Goal: Task Accomplishment & Management: Manage account settings

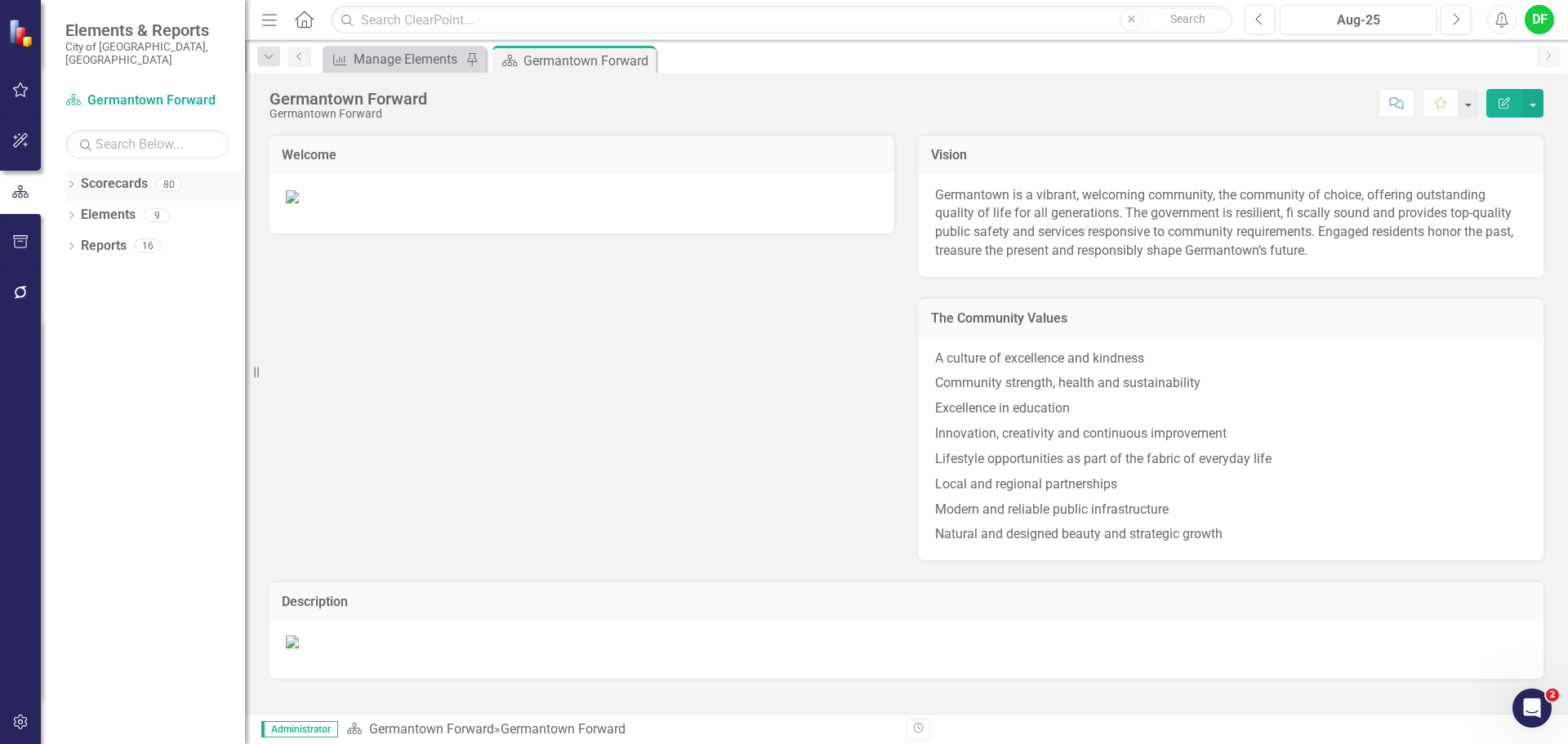
click at [71, 182] on icon "Dropdown" at bounding box center [71, 186] width 11 height 9
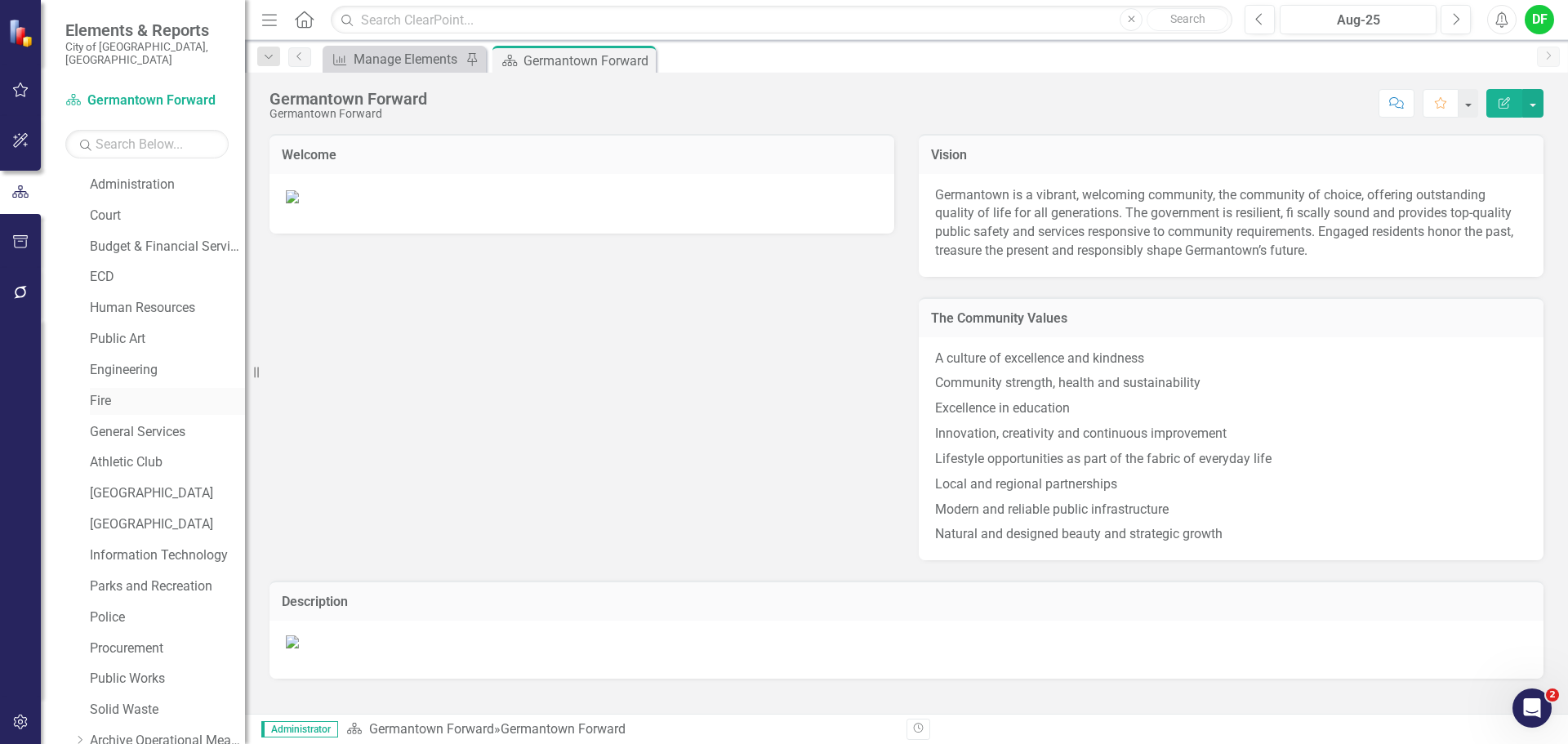
scroll to position [309, 0]
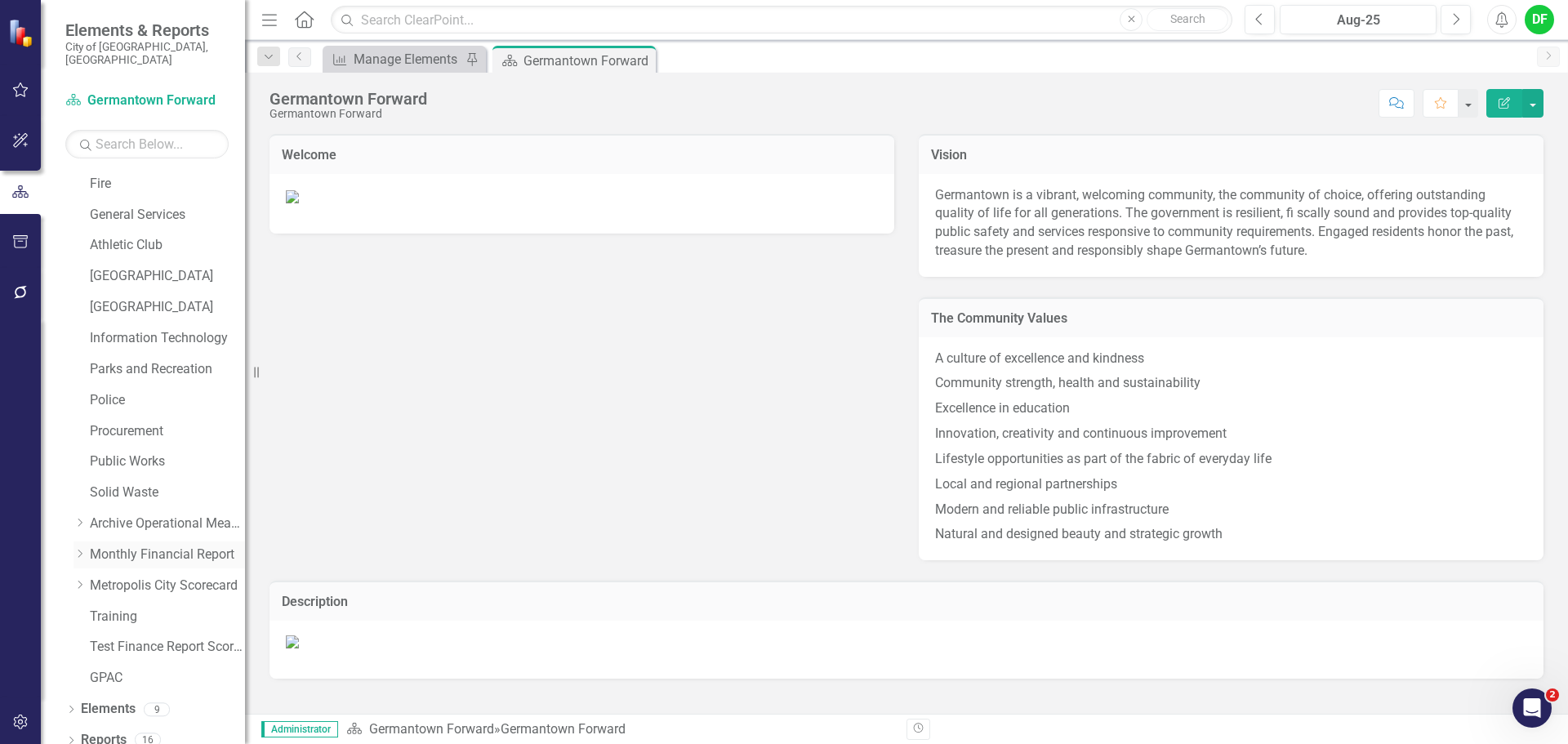
click at [83, 548] on icon "Dropdown" at bounding box center [79, 553] width 12 height 10
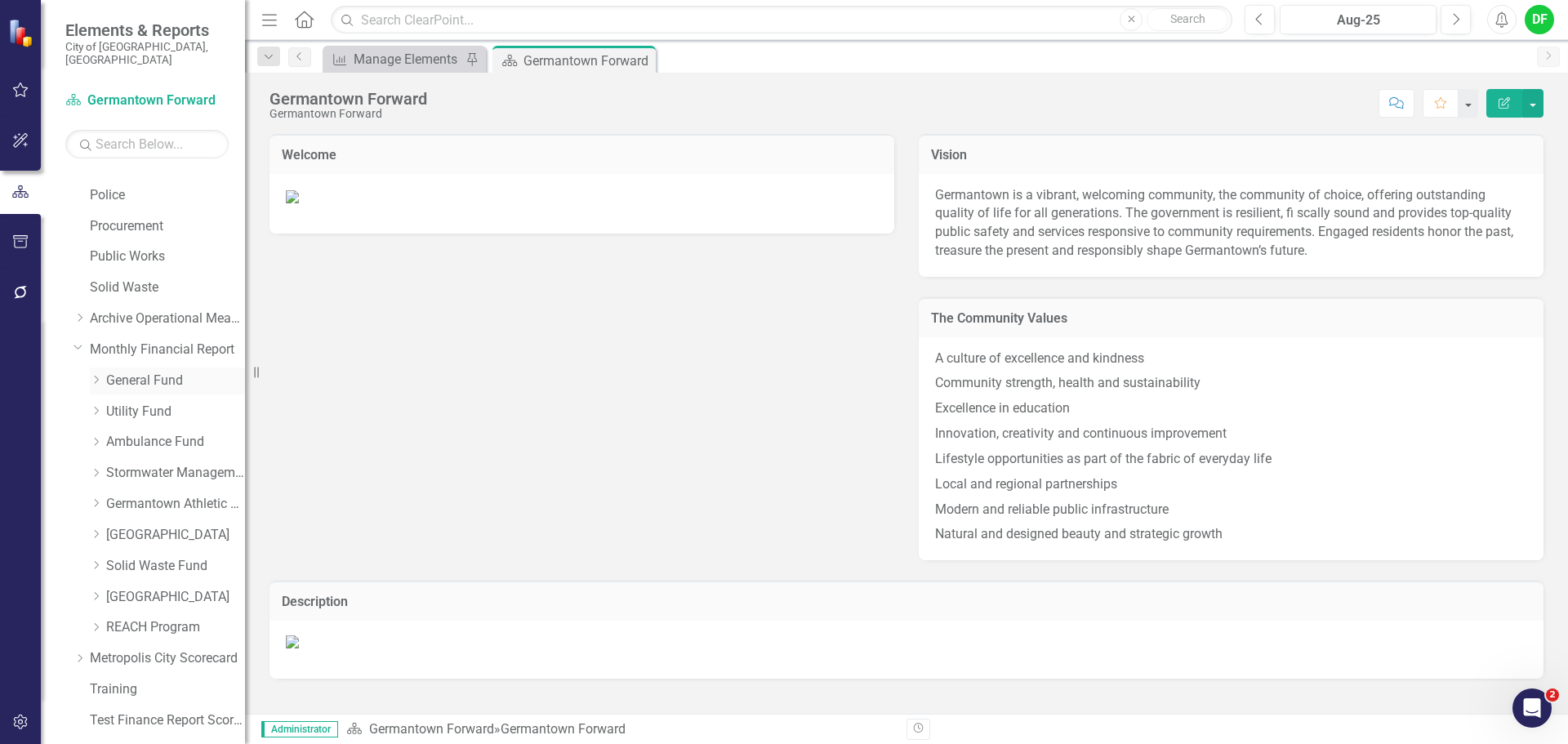
scroll to position [554, 0]
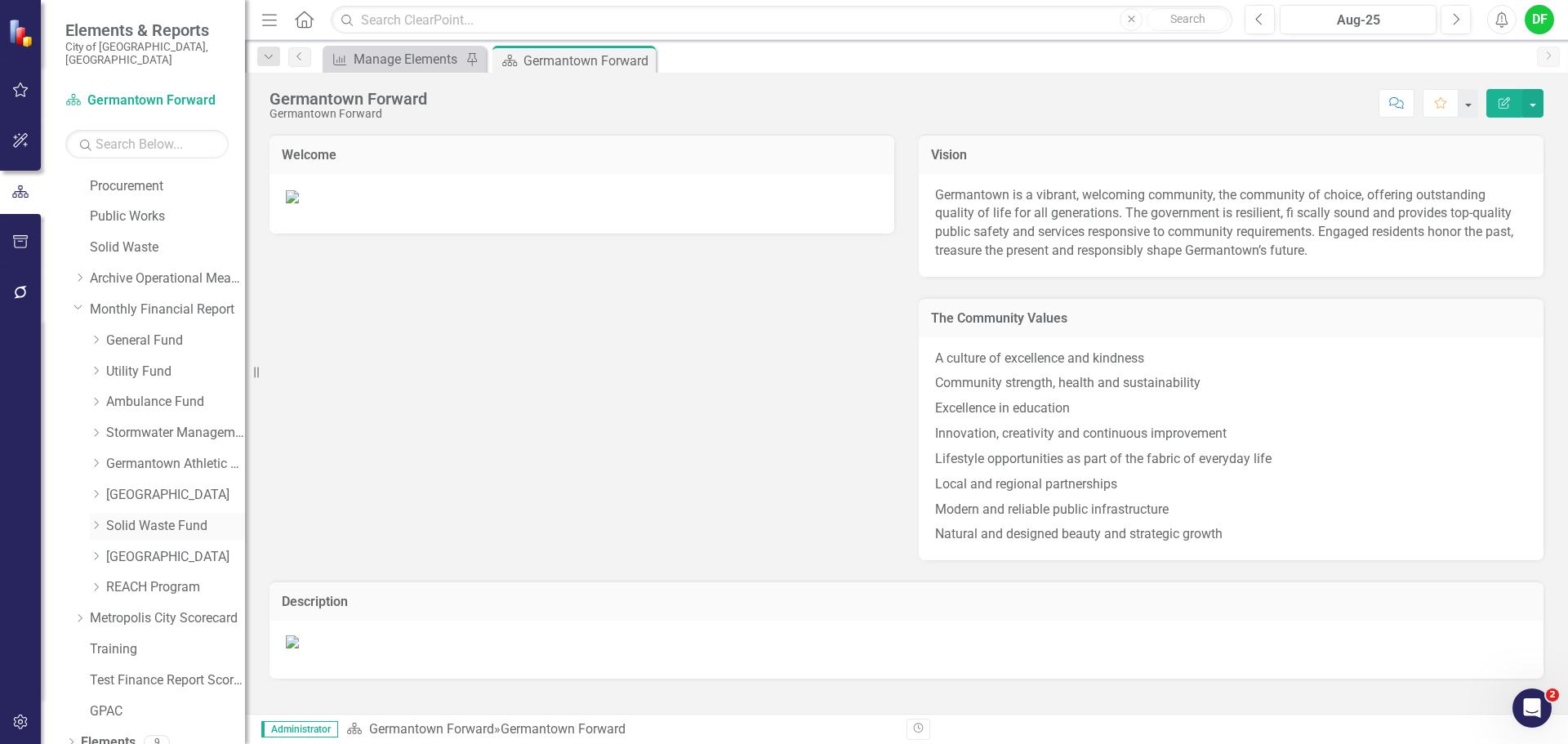
click at [137, 517] on link "Solid Waste Fund" at bounding box center [175, 525] width 138 height 19
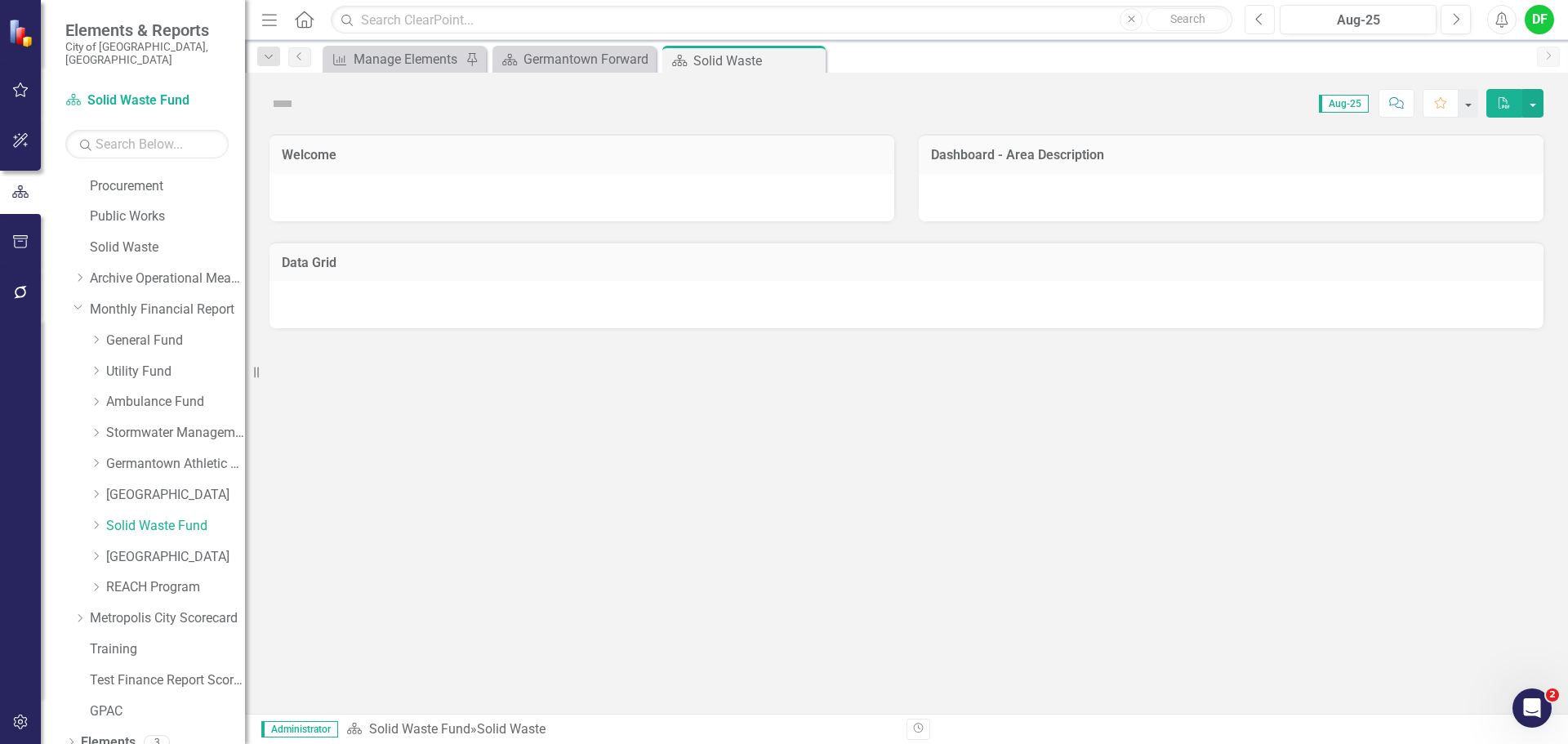
click at [1268, 19] on button "Previous" at bounding box center [1260, 19] width 30 height 29
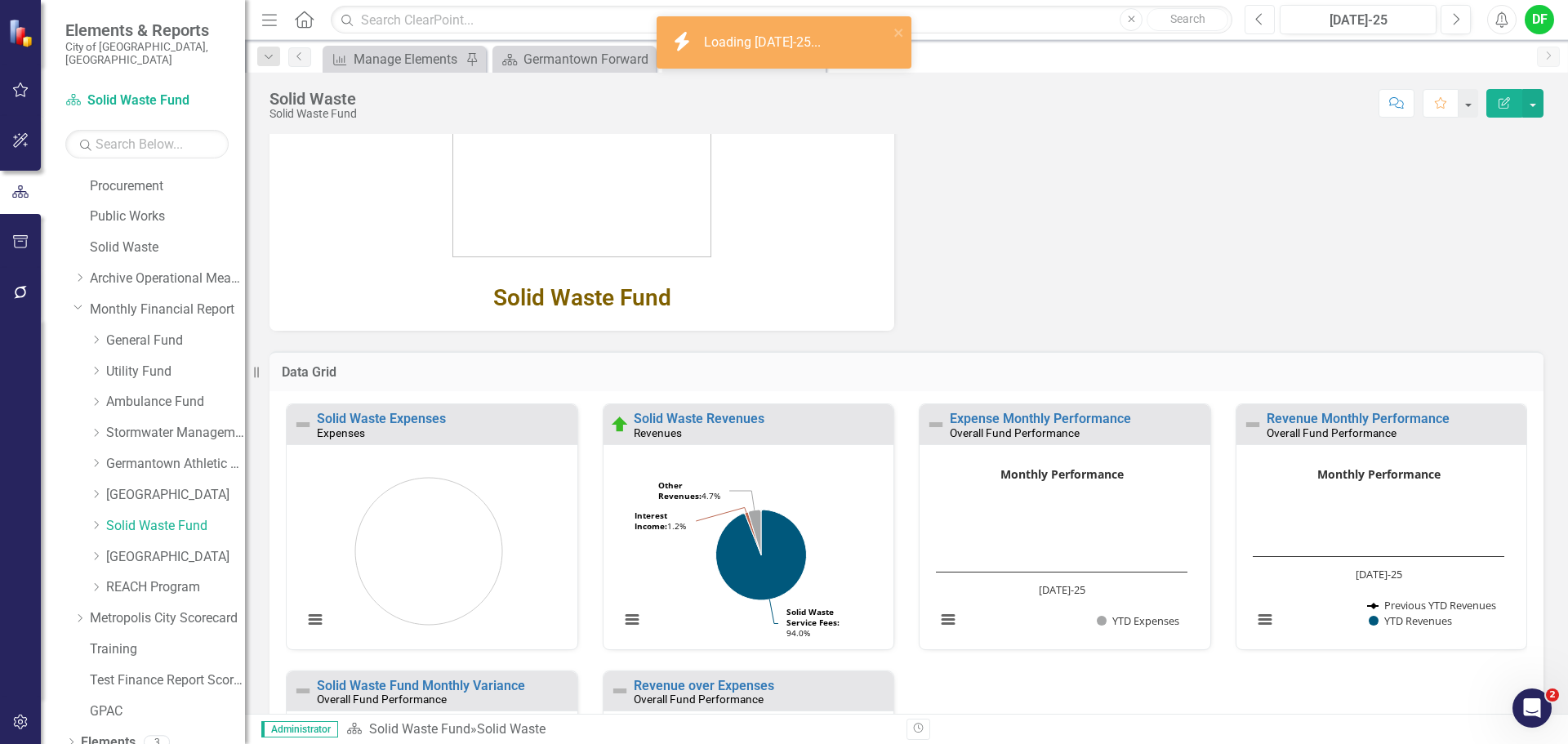
scroll to position [279, 0]
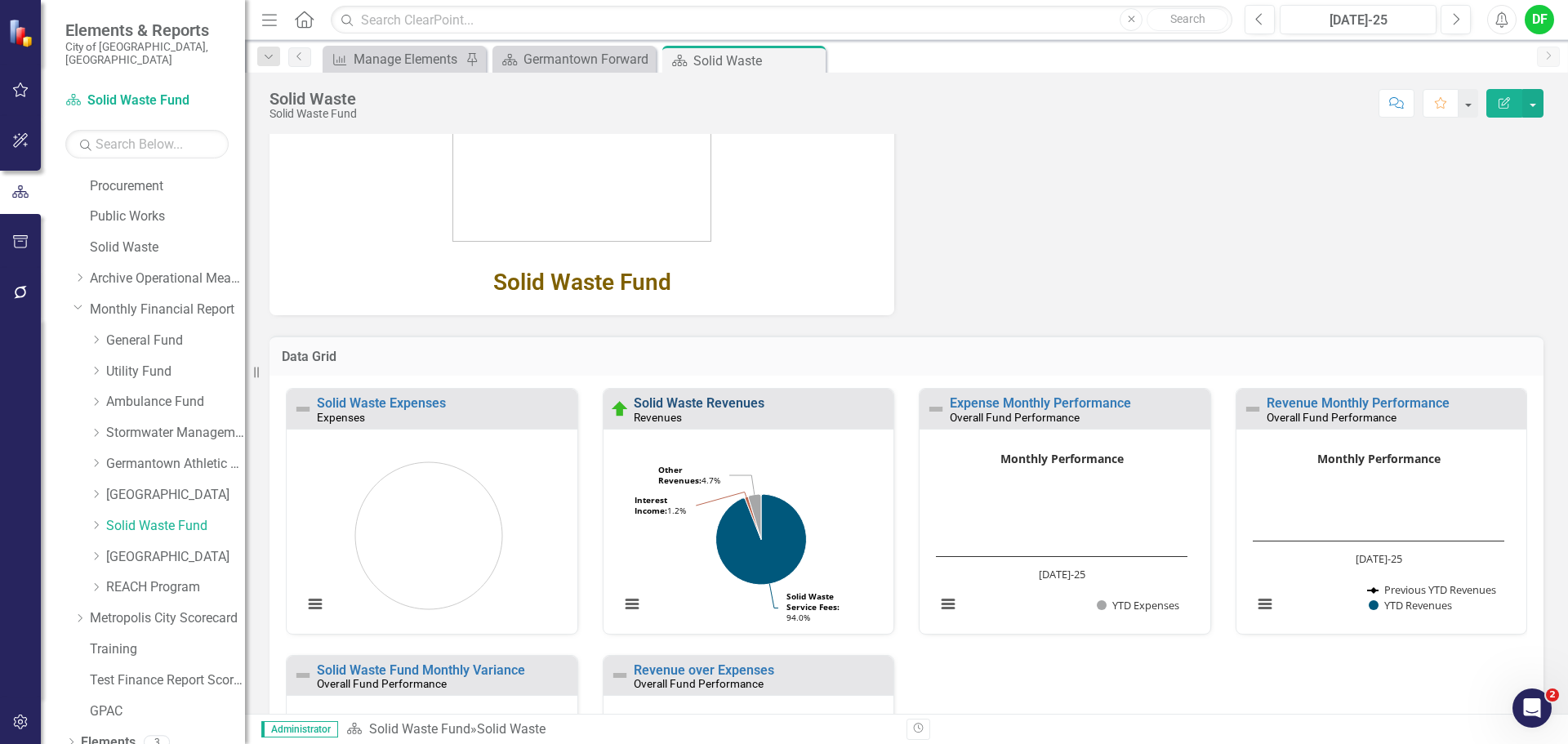
click at [681, 403] on link "Solid Waste Revenues" at bounding box center [699, 403] width 131 height 16
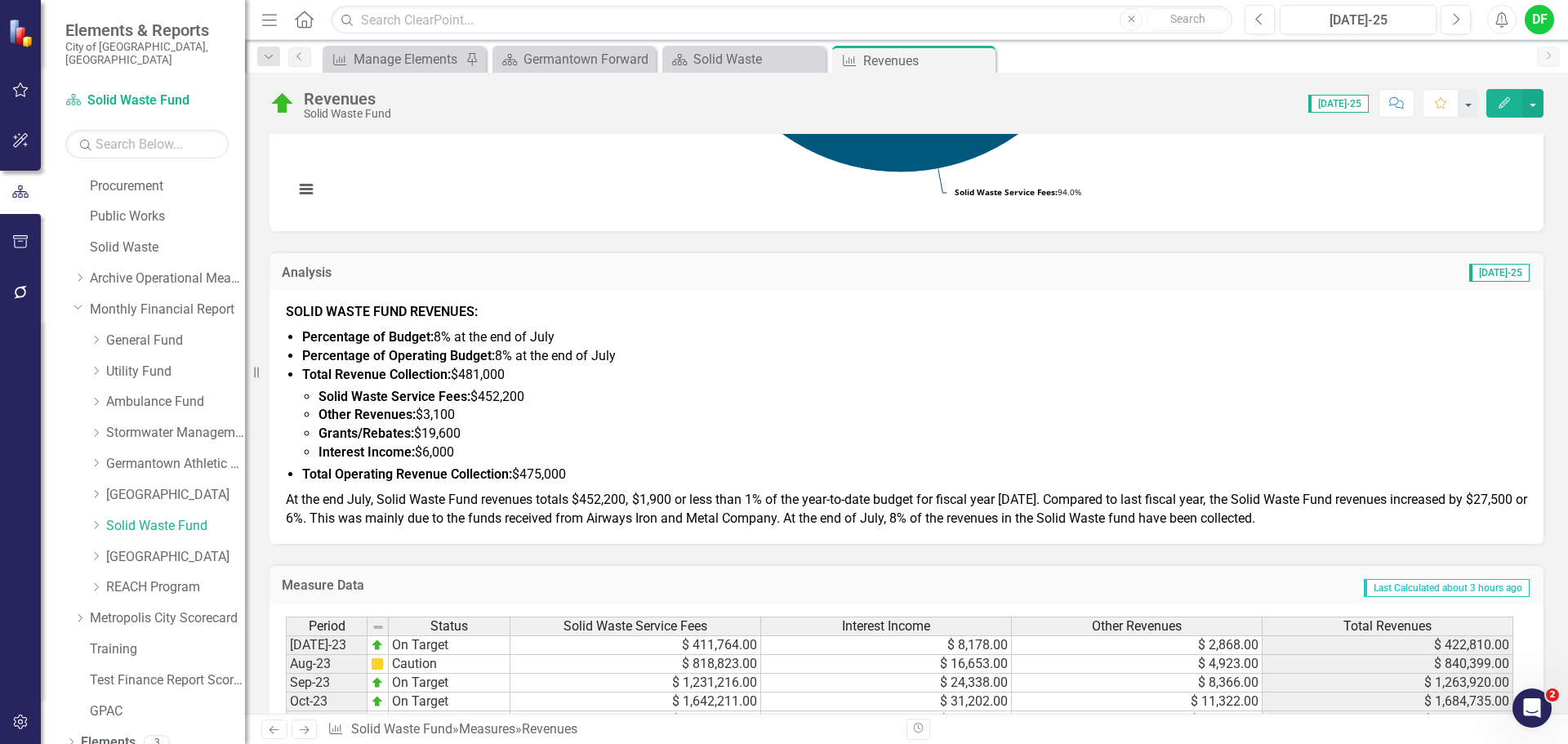
scroll to position [653, 0]
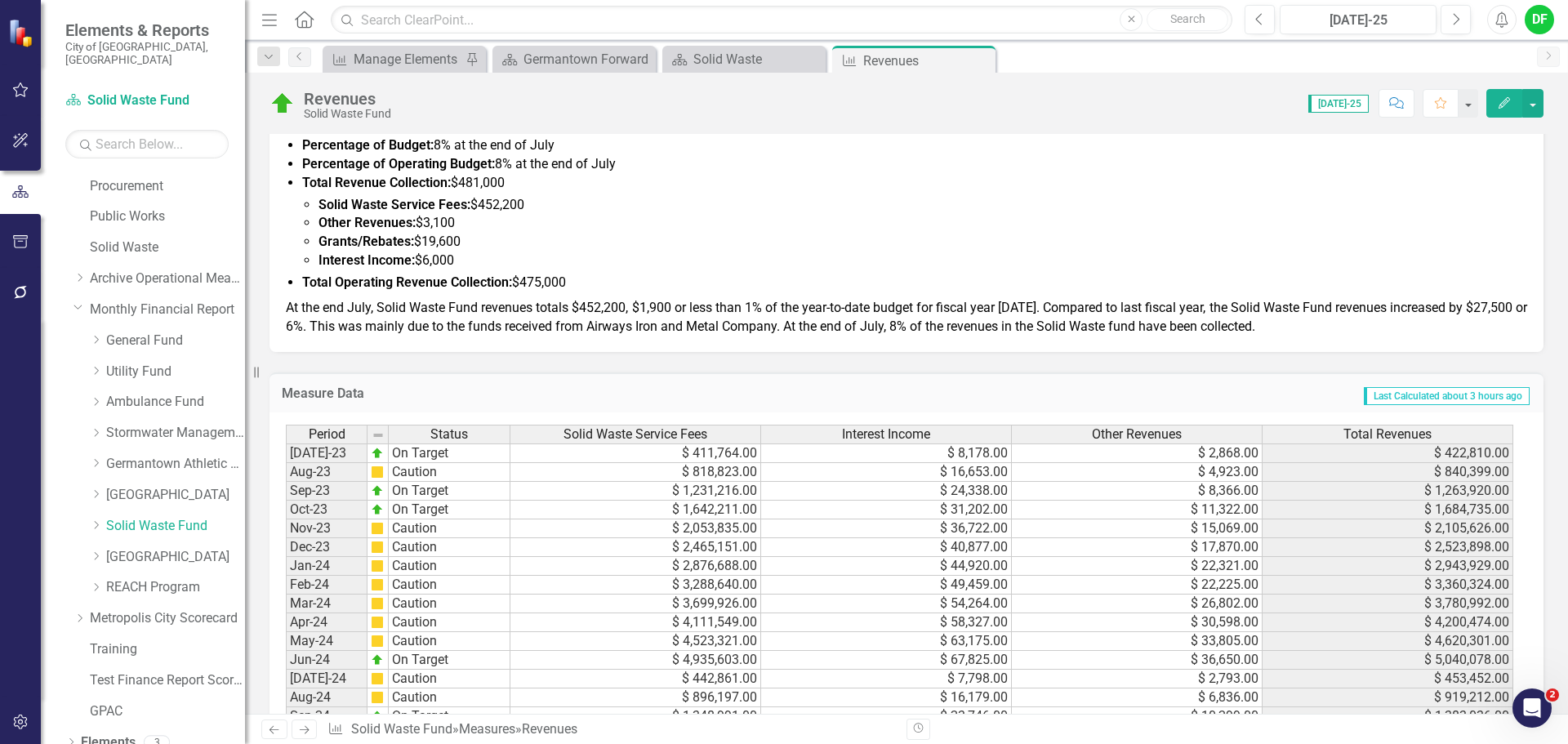
click at [391, 324] on span "At the end July, Solid Waste Fund revenues totals $452,200, $1,900 or less than…" at bounding box center [907, 316] width 1242 height 34
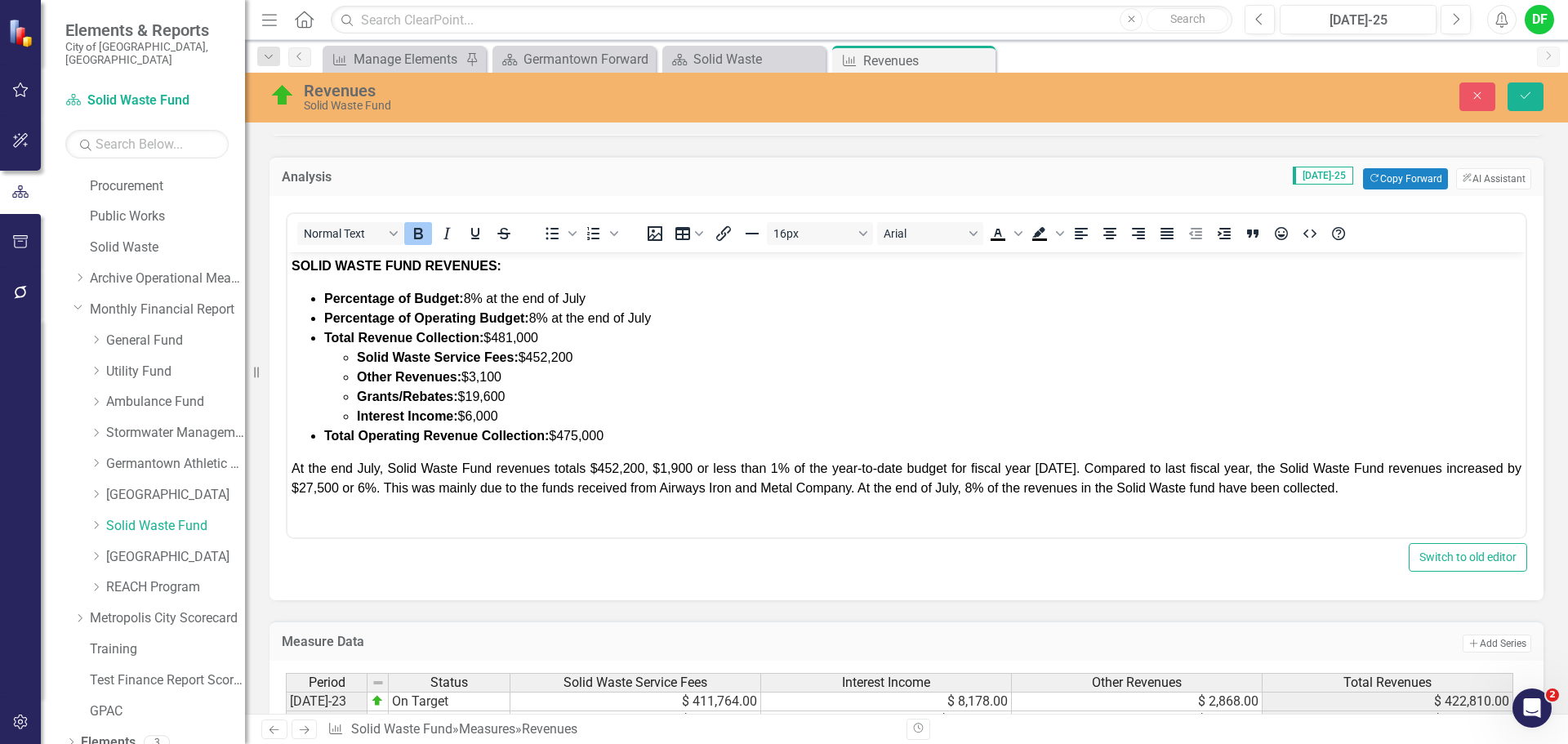
scroll to position [572, 0]
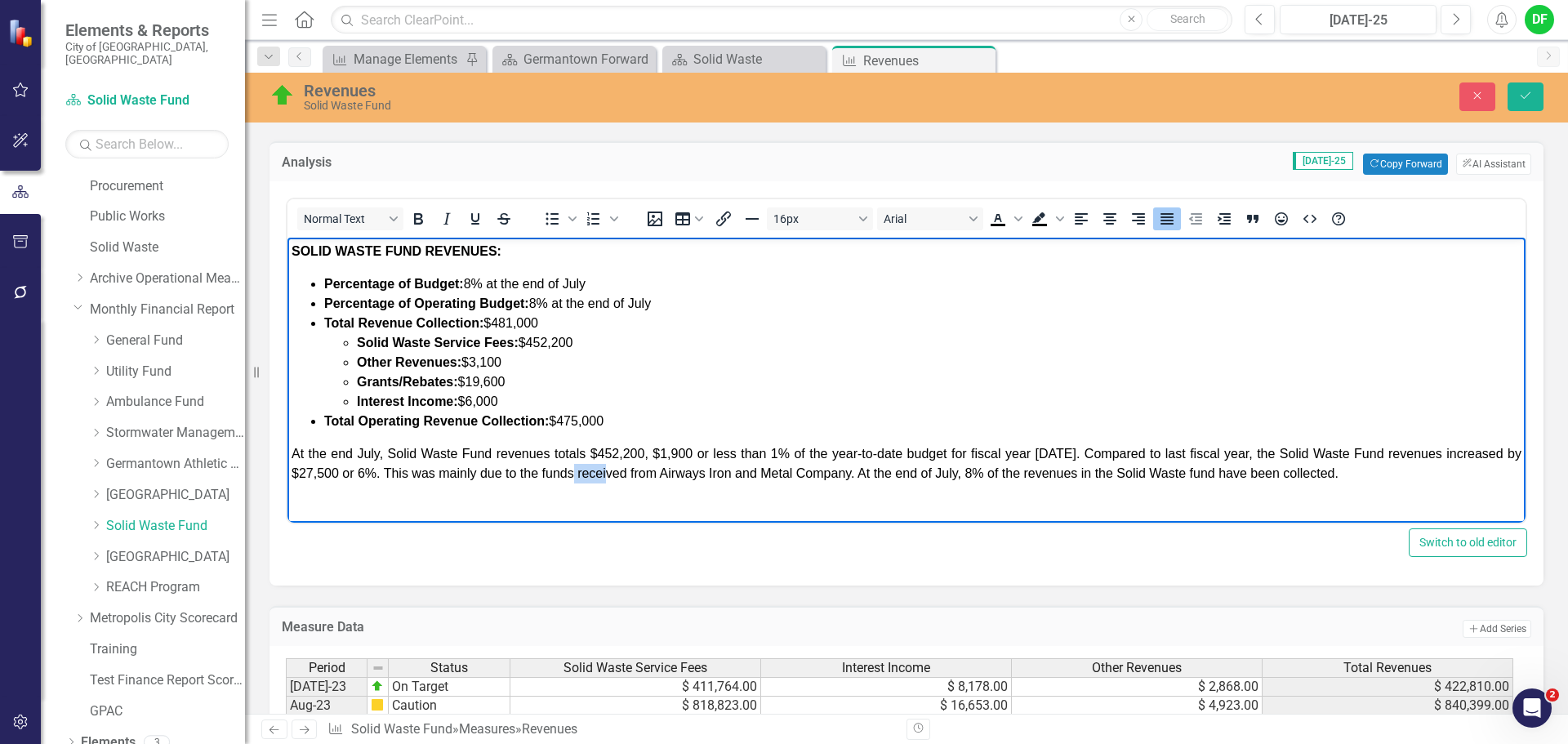
drag, startPoint x: 580, startPoint y: 471, endPoint x: 617, endPoint y: 472, distance: 37.0
click at [617, 472] on span "At the end July, Solid Waste Fund revenues totals $452,200, $1,900 or less than…" at bounding box center [907, 464] width 1230 height 33
drag, startPoint x: 577, startPoint y: 472, endPoint x: 626, endPoint y: 474, distance: 49.0
click at [626, 474] on span "At the end July, Solid Waste Fund revenues totals $452,200, $1,900 or less than…" at bounding box center [907, 464] width 1230 height 33
click at [853, 472] on span "At the end July, Solid Waste Fund revenues totals $452,200, $1,900 or less than…" at bounding box center [907, 464] width 1230 height 33
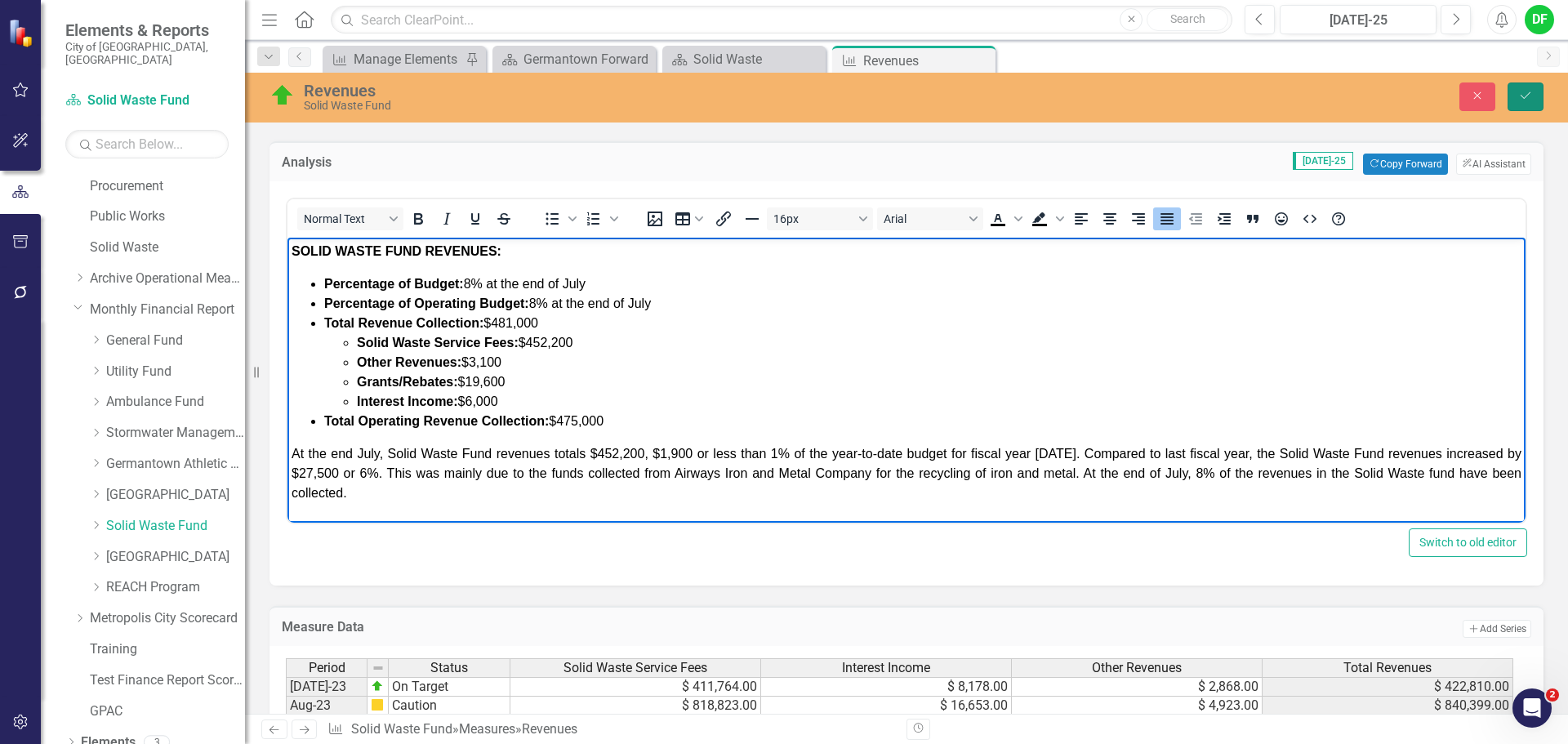
click at [1536, 97] on button "Save" at bounding box center [1526, 97] width 36 height 28
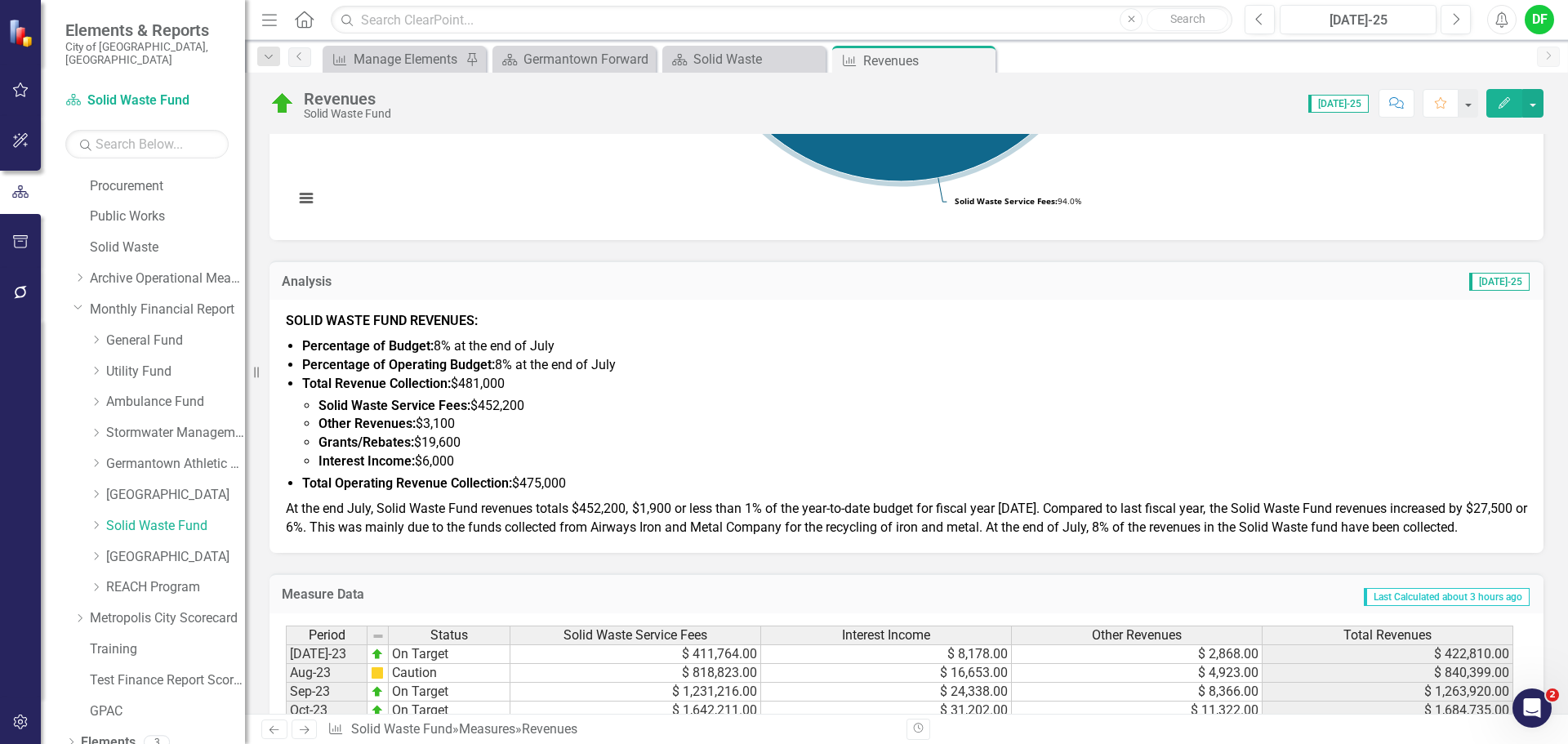
scroll to position [490, 0]
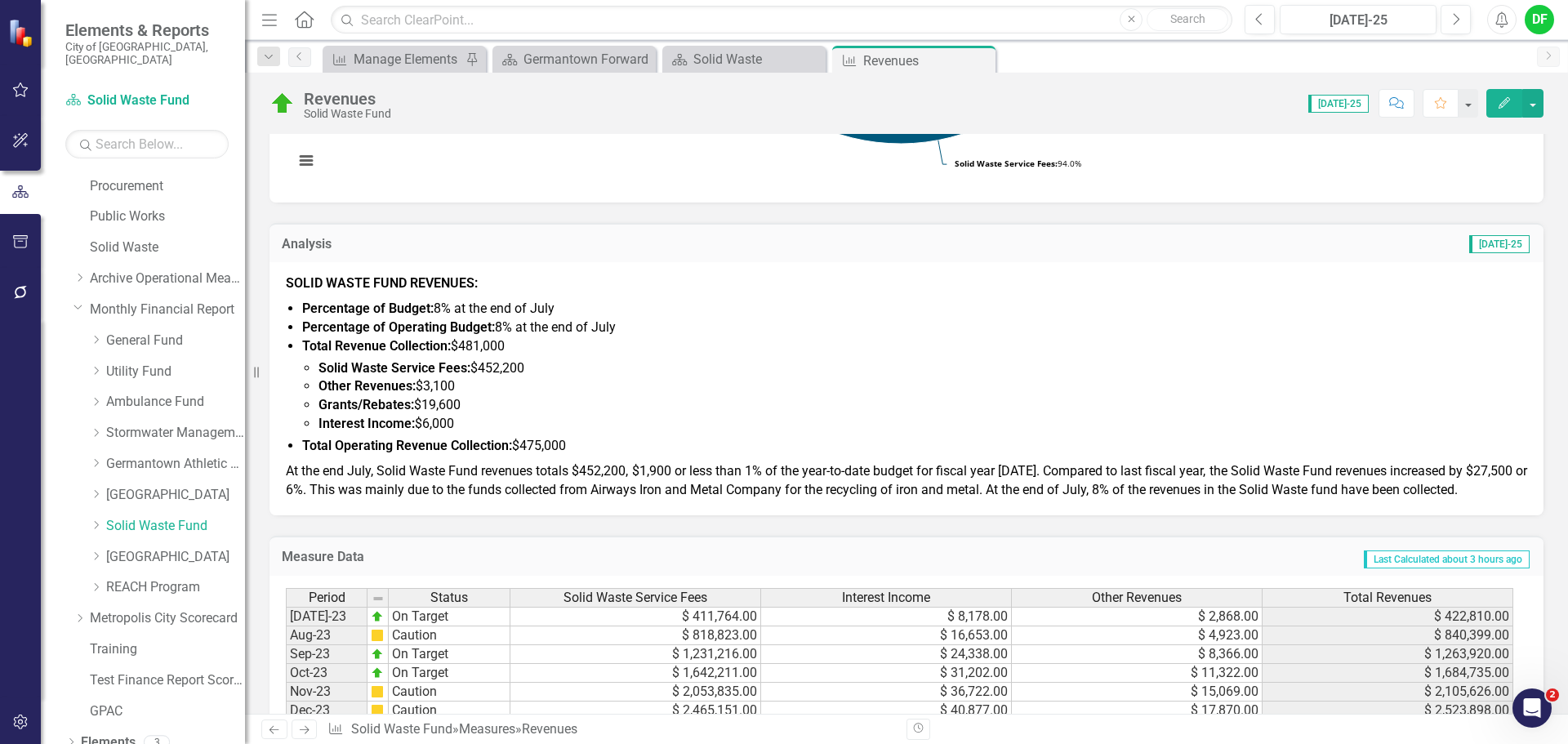
click at [407, 489] on span "At the end July, Solid Waste Fund revenues totals $452,200, $1,900 or less than…" at bounding box center [907, 480] width 1242 height 34
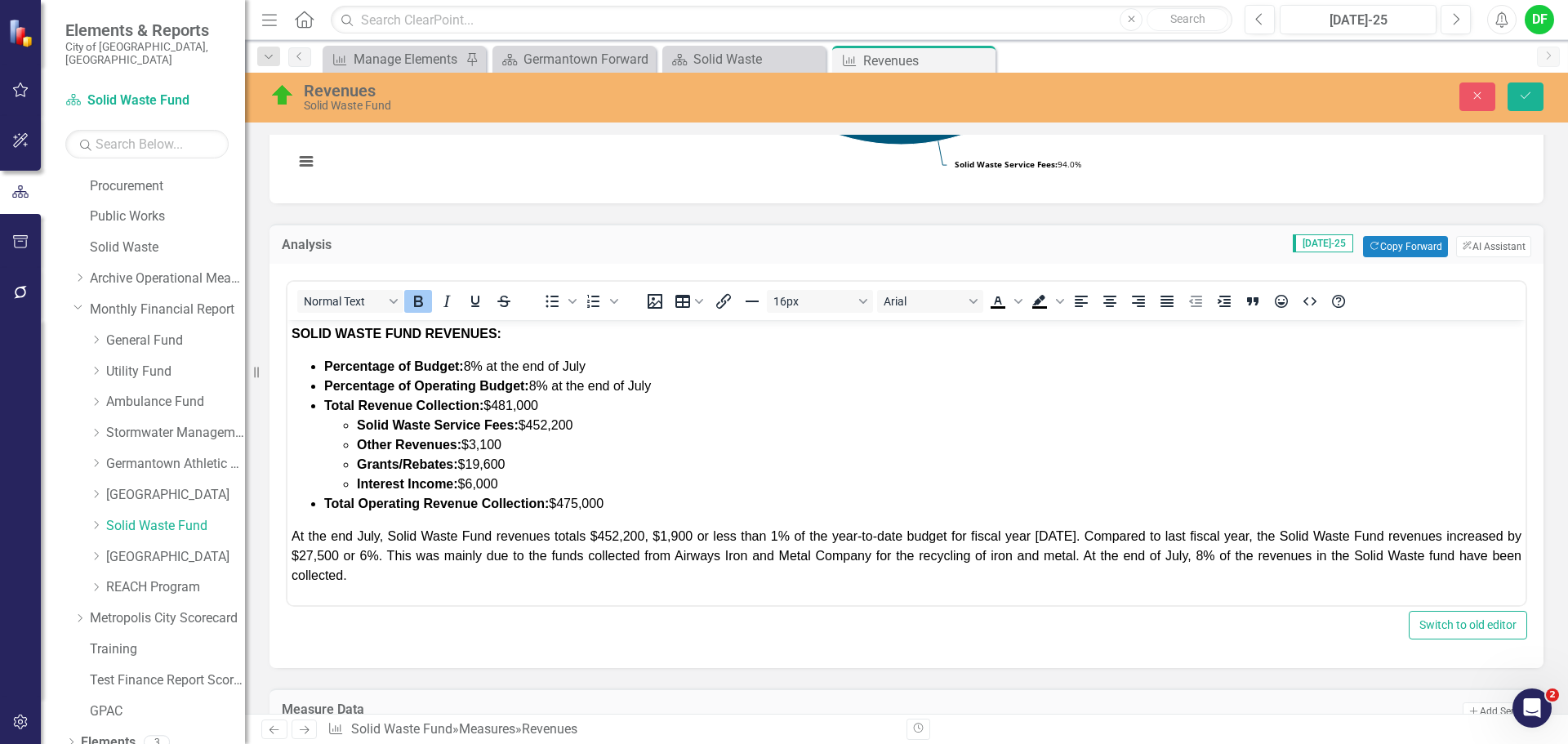
scroll to position [0, 0]
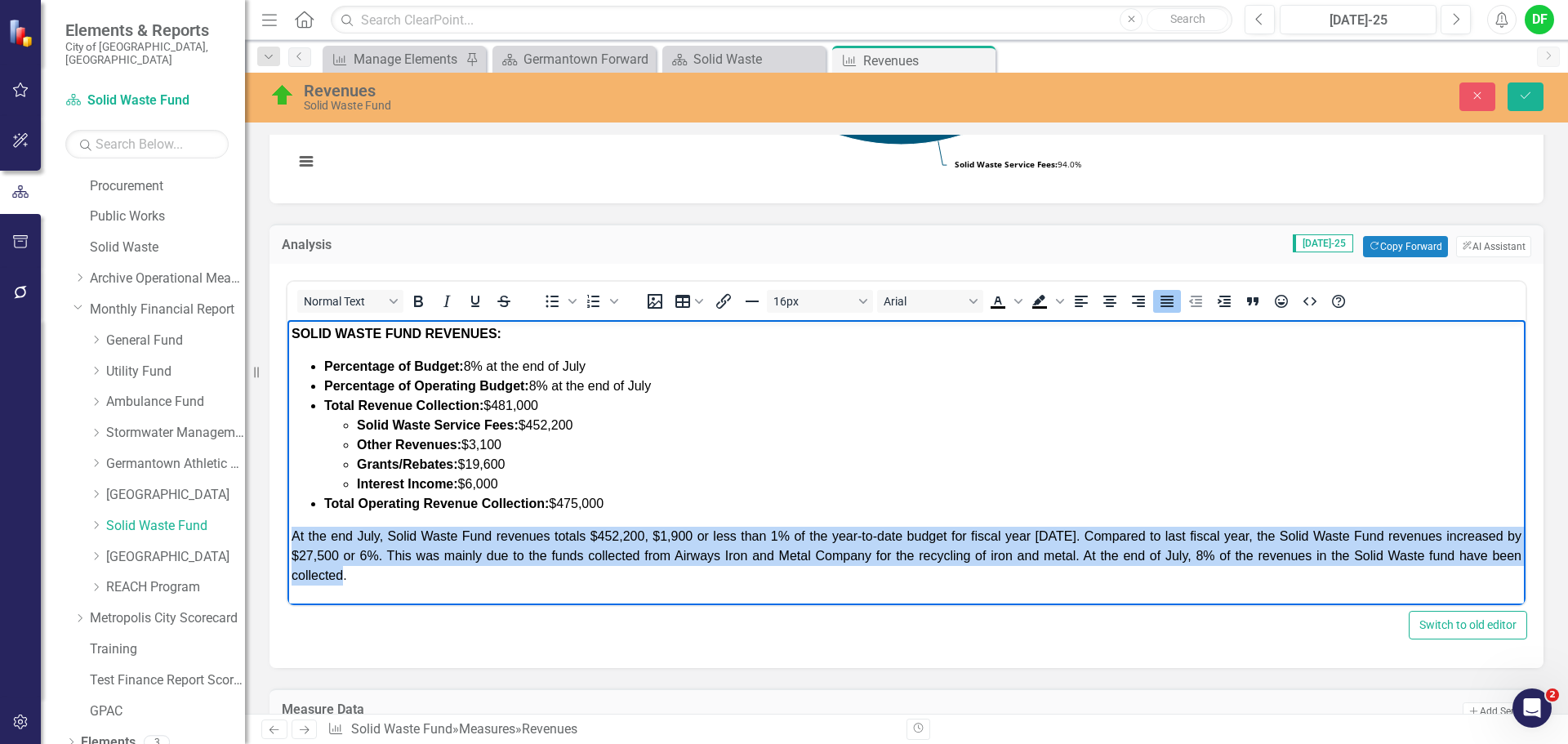
drag, startPoint x: 293, startPoint y: 533, endPoint x: 363, endPoint y: 584, distance: 86.6
click at [363, 584] on p "At the end July, Solid Waste Fund revenues totals $452,200, $1,900 or less than…" at bounding box center [907, 555] width 1230 height 59
copy span "At the end July, Solid Waste Fund revenues totals $452,200, $1,900 or less than…"
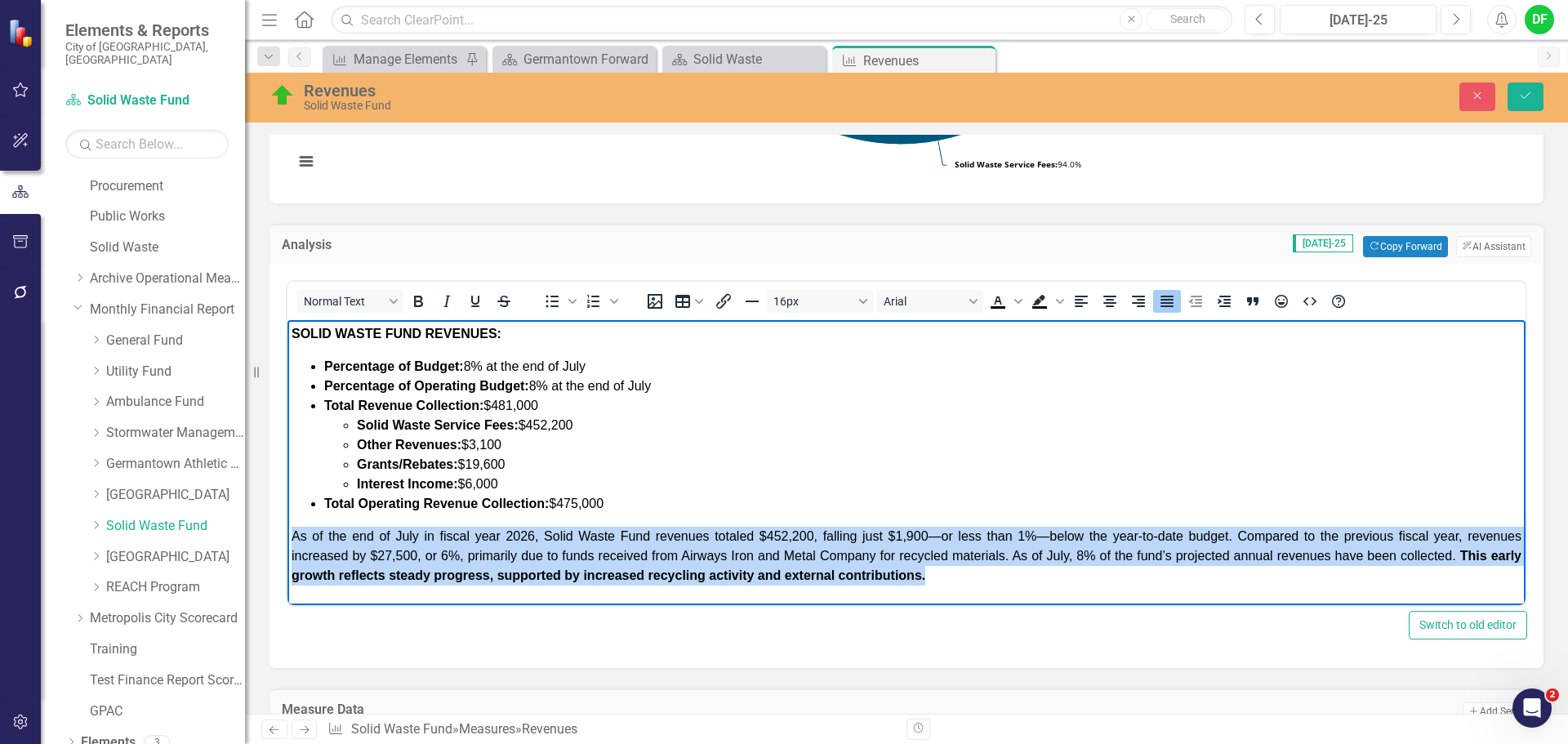
drag, startPoint x: 901, startPoint y: 572, endPoint x: 287, endPoint y: 531, distance: 615.4
click at [287, 531] on body "SOLID WASTE FUND REVENUES: Percentage of Budget: 8% at the end of July Percenta…" at bounding box center [907, 461] width 1238 height 282
click at [424, 309] on icon "Bold" at bounding box center [418, 301] width 19 height 19
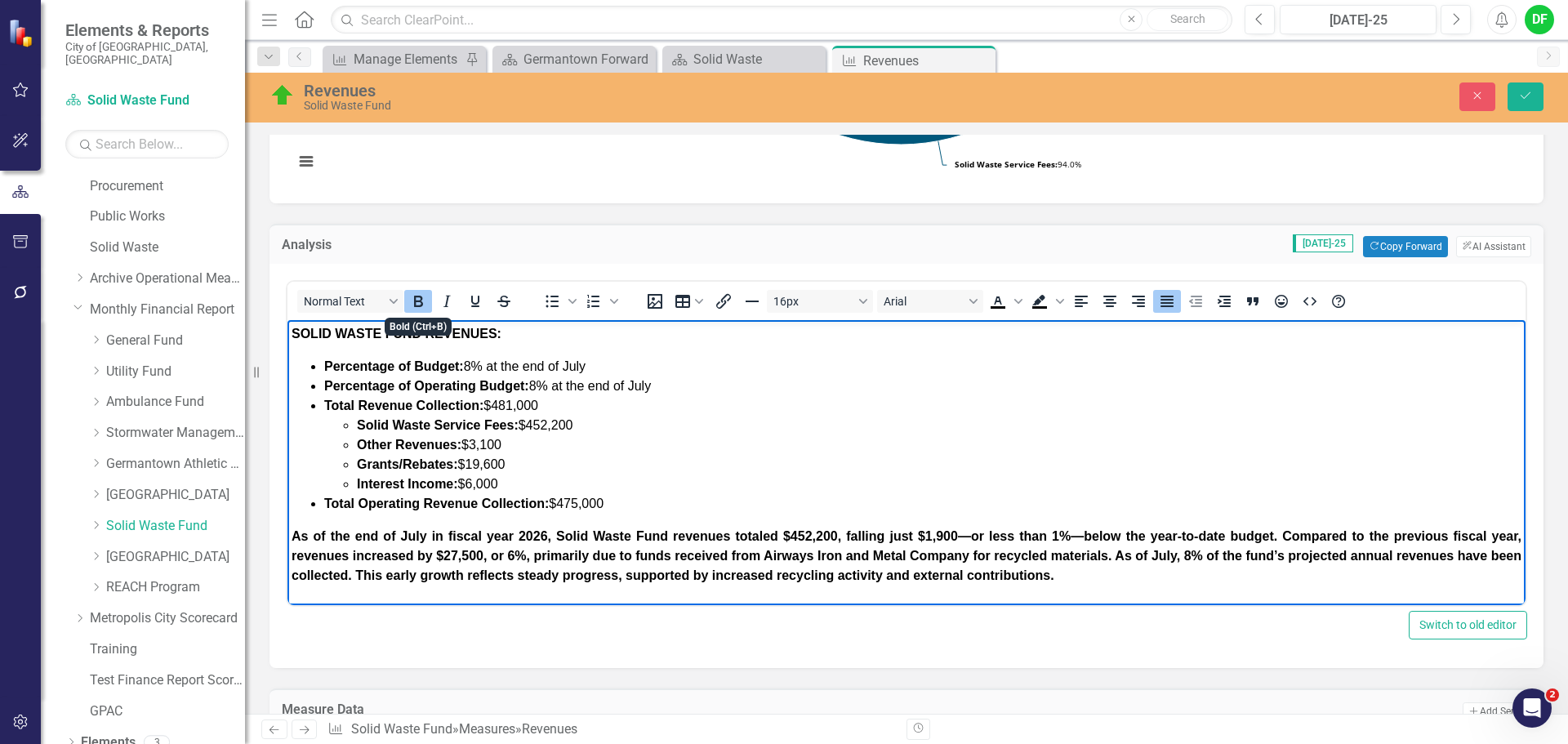
click at [424, 309] on icon "Bold" at bounding box center [418, 301] width 19 height 19
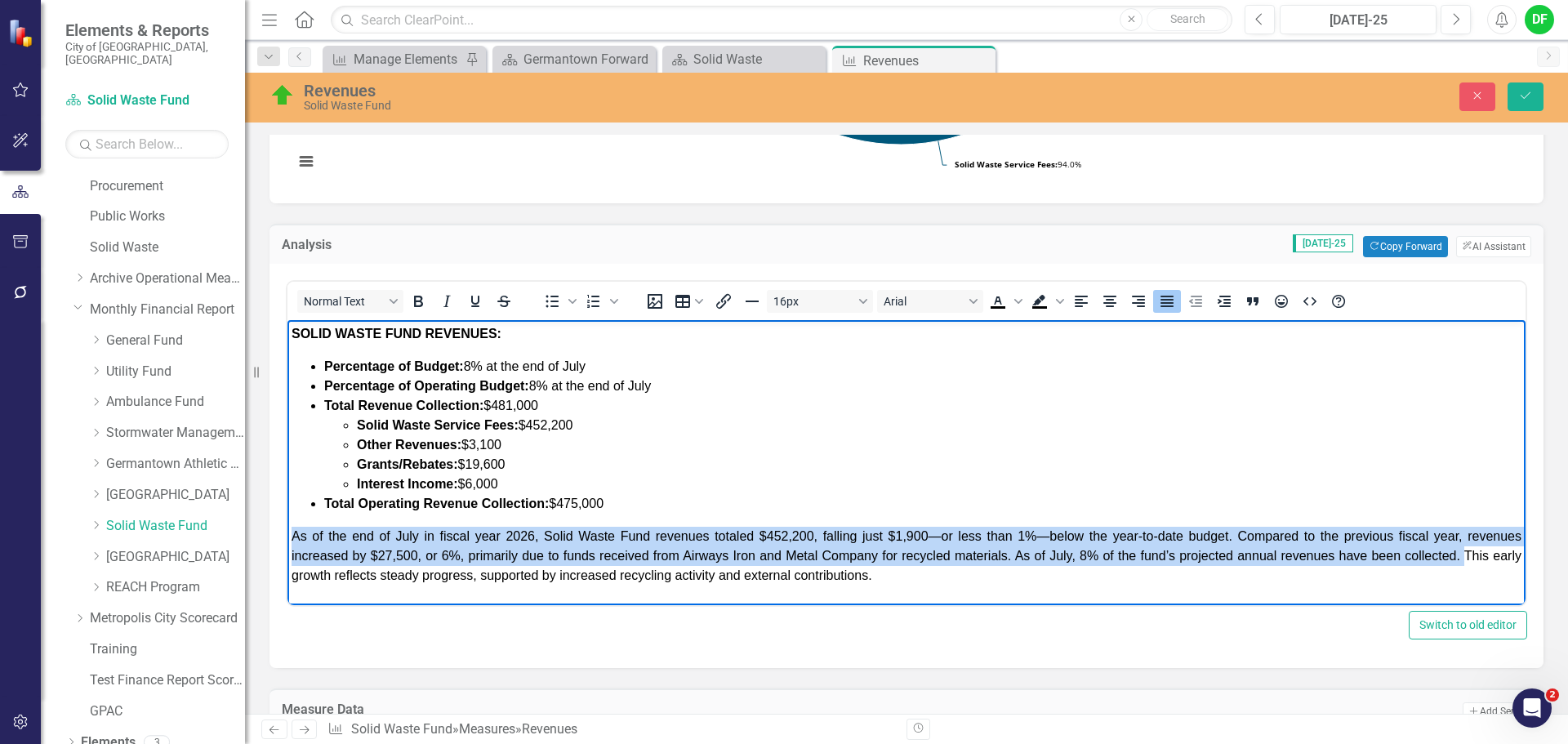
click at [932, 532] on span "﻿As of the end of July in fiscal year [DATE], Solid Waste Fund revenues totaled…" at bounding box center [907, 555] width 1230 height 53
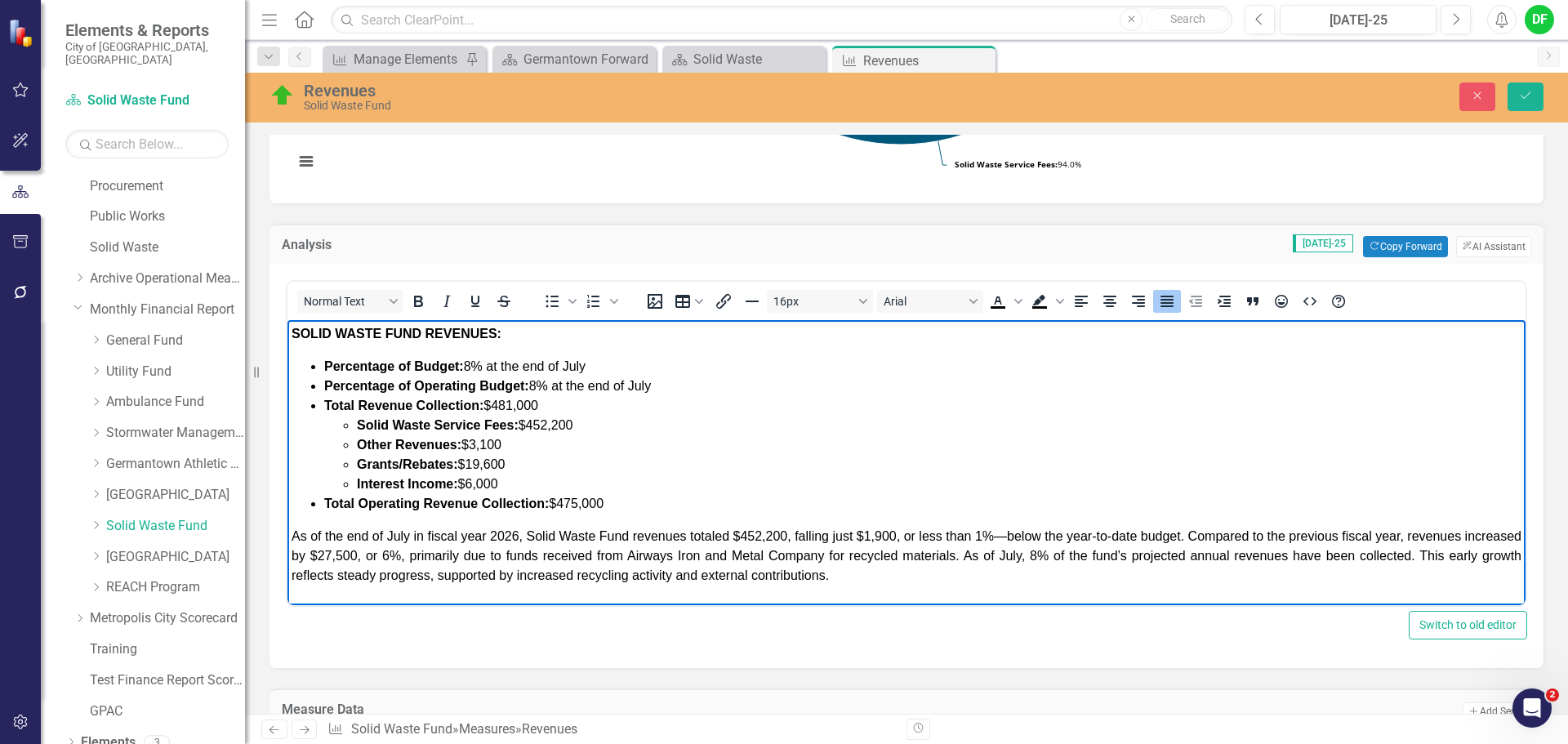
click at [1037, 537] on span "﻿As of the end of July in fiscal year [DATE], Solid Waste Fund revenues totaled…" at bounding box center [907, 555] width 1230 height 53
click at [1540, 99] on button "Save" at bounding box center [1526, 97] width 36 height 28
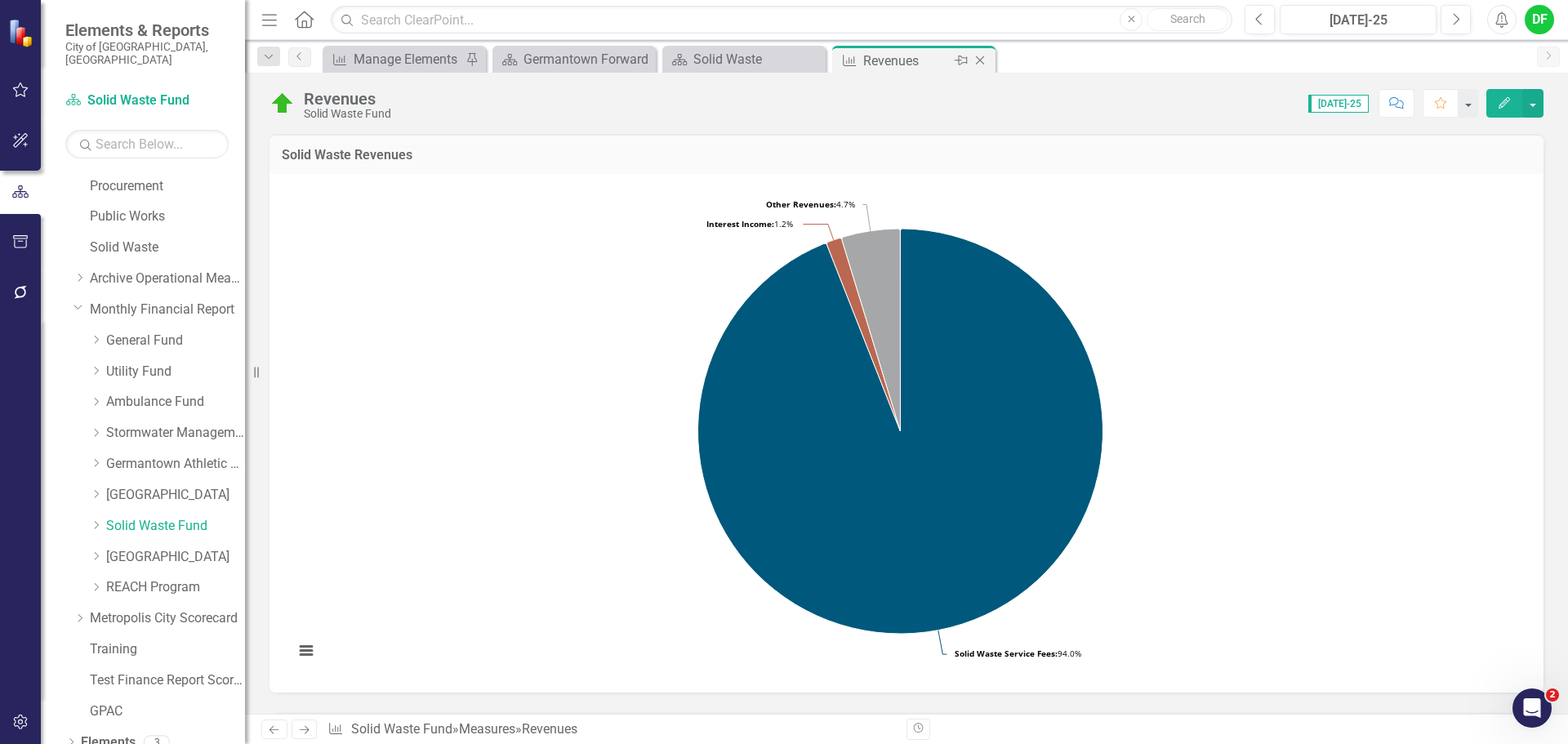
click at [983, 63] on icon "Close" at bounding box center [980, 60] width 17 height 13
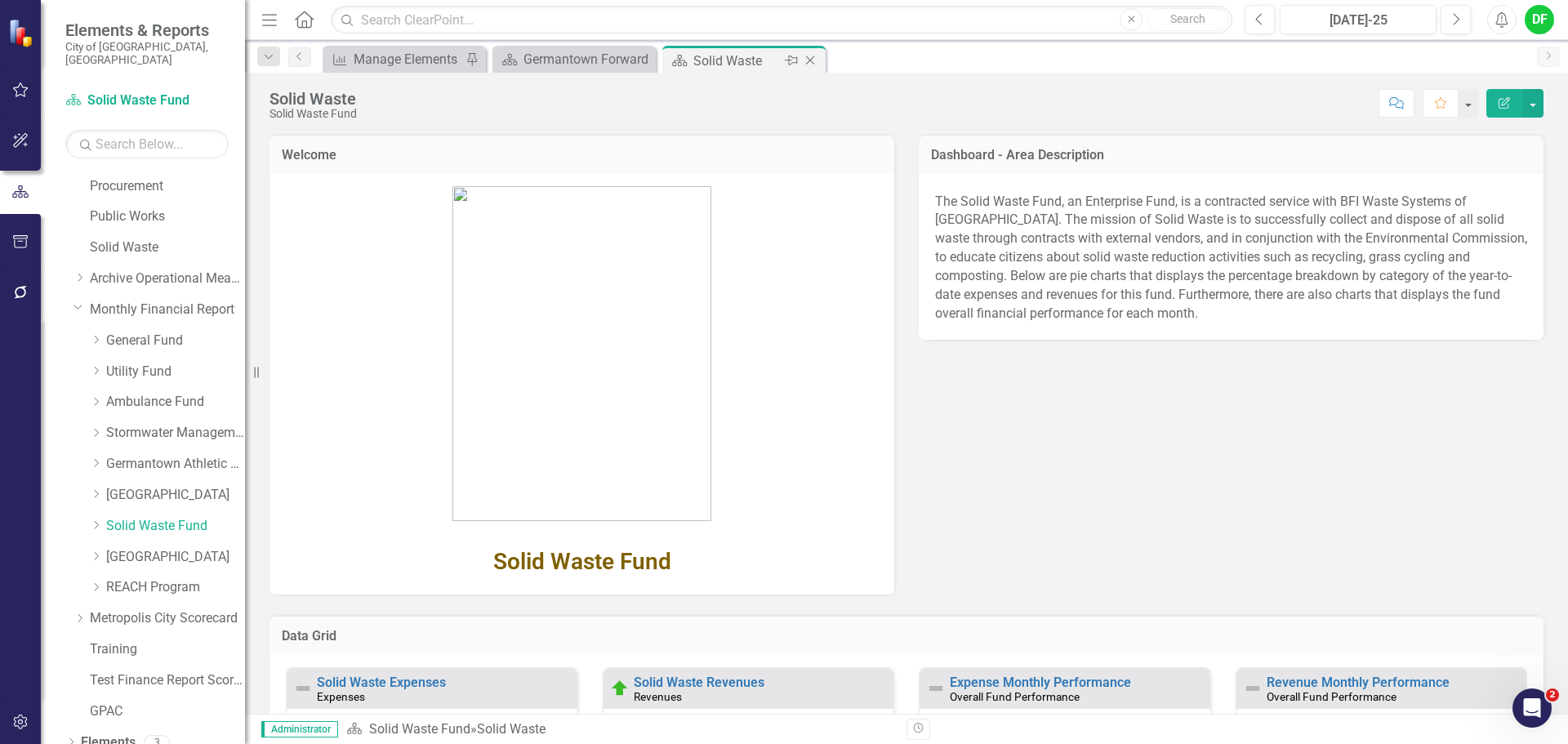
click at [813, 60] on icon "Close" at bounding box center [810, 60] width 17 height 13
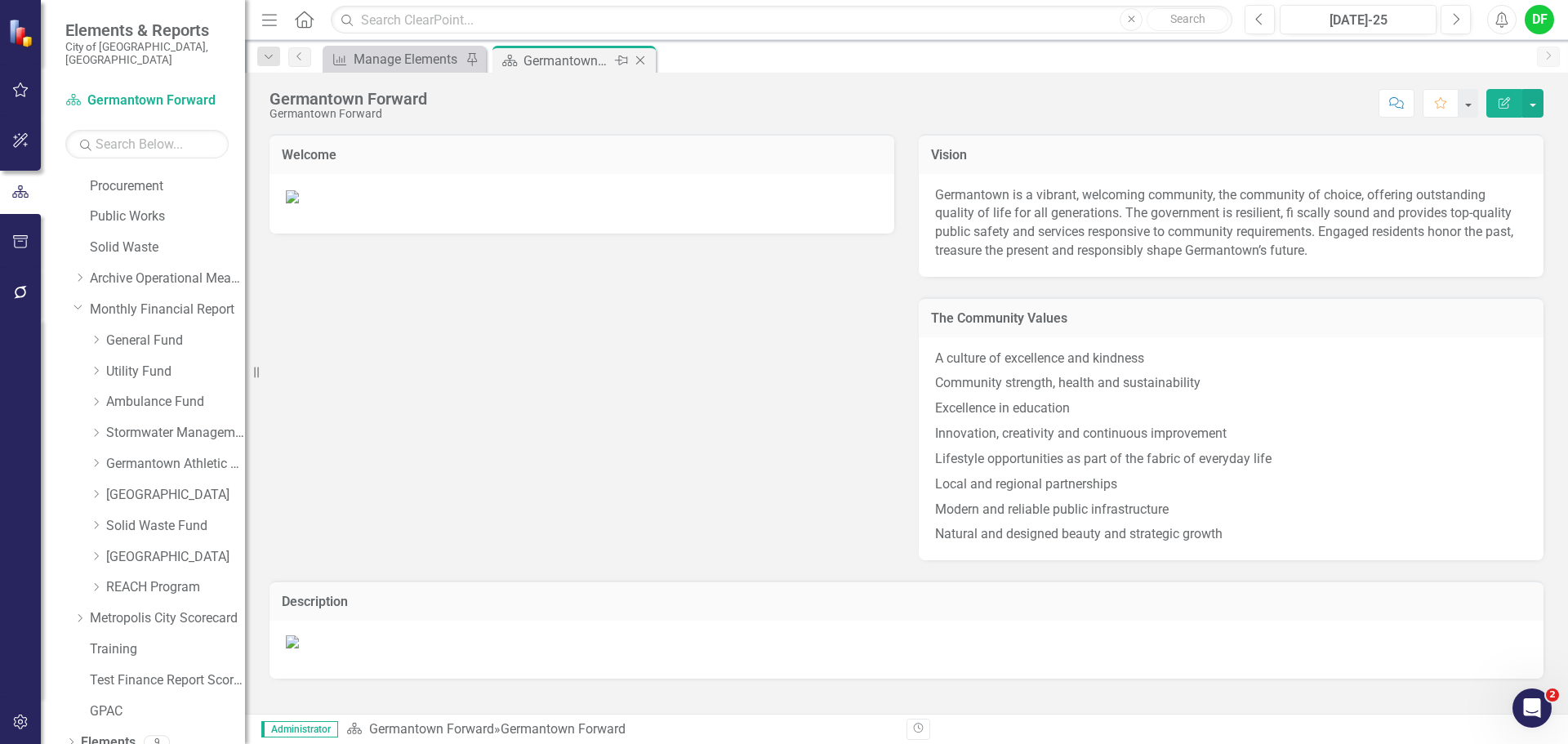
click at [641, 56] on icon "Close" at bounding box center [640, 60] width 17 height 13
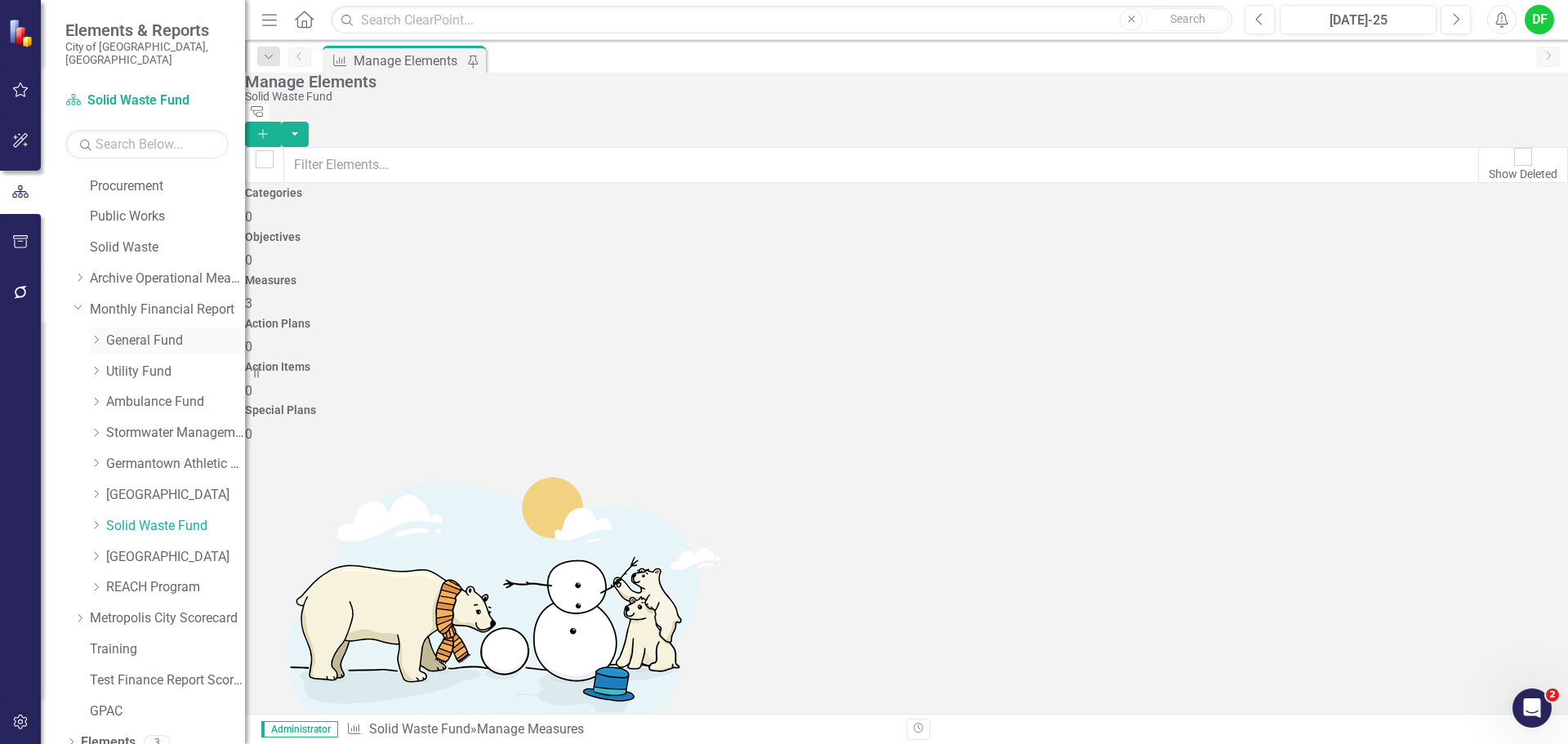
click at [116, 331] on link "General Fund" at bounding box center [175, 340] width 138 height 19
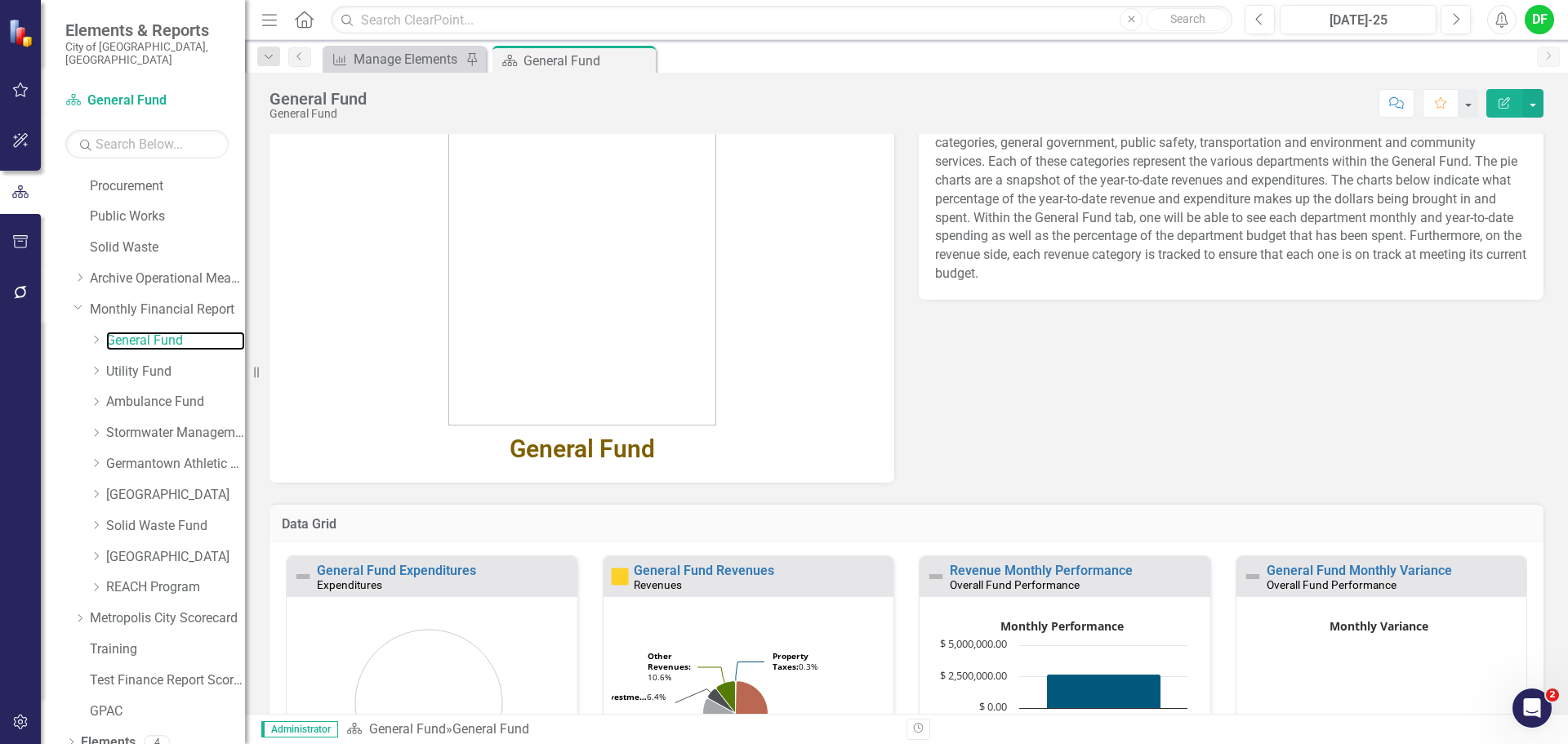
scroll to position [112, 0]
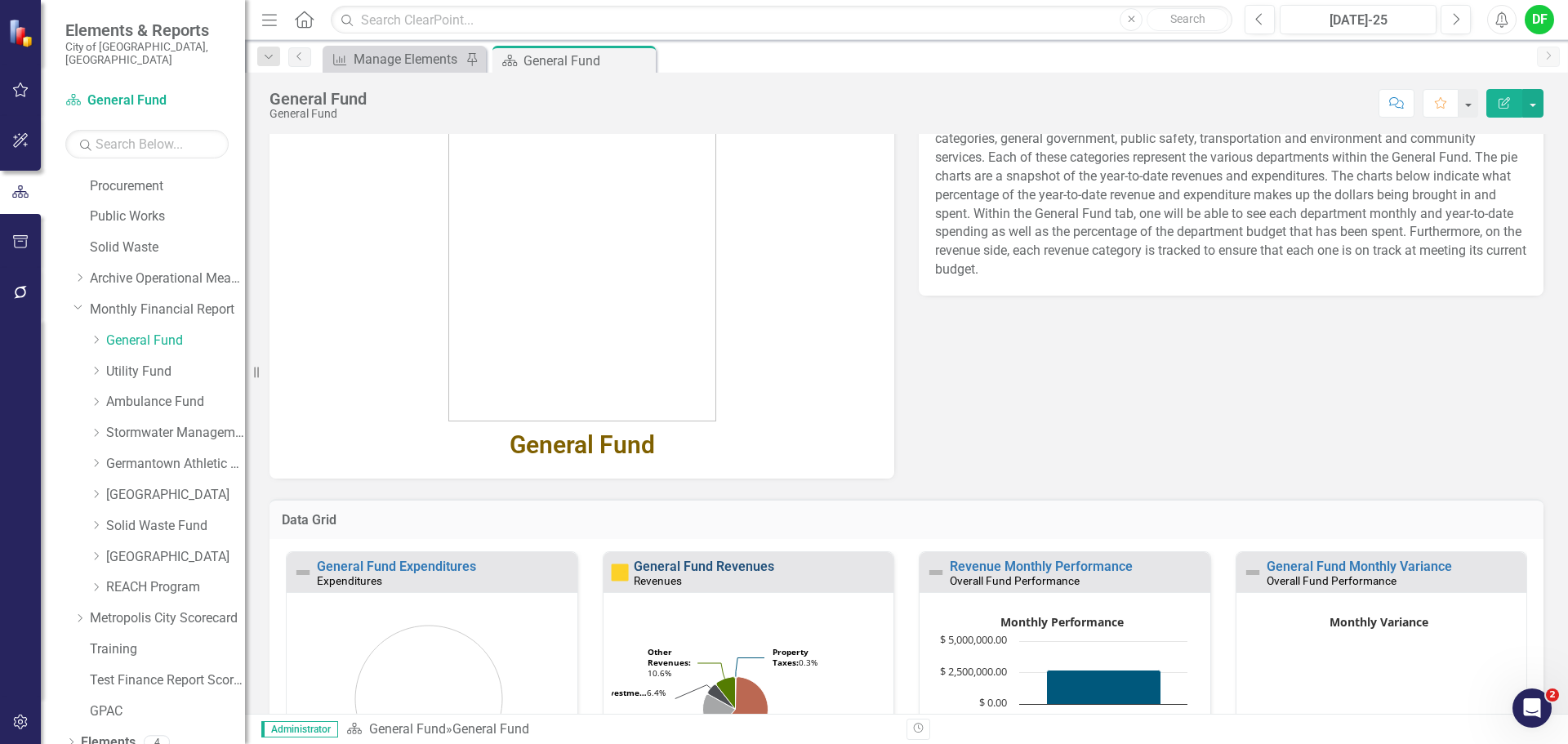
click at [683, 566] on link "General Fund Revenues" at bounding box center [704, 567] width 140 height 16
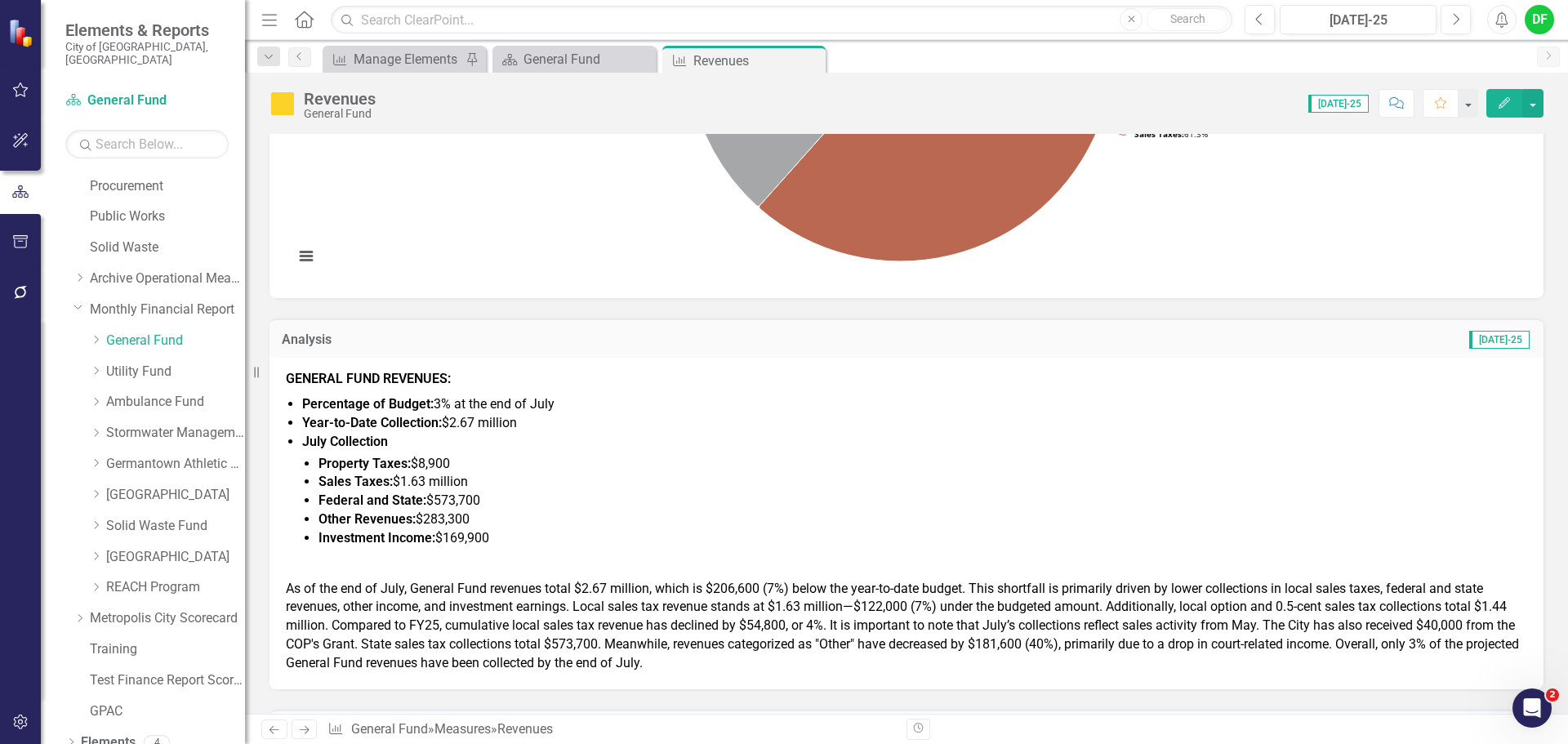
scroll to position [408, 0]
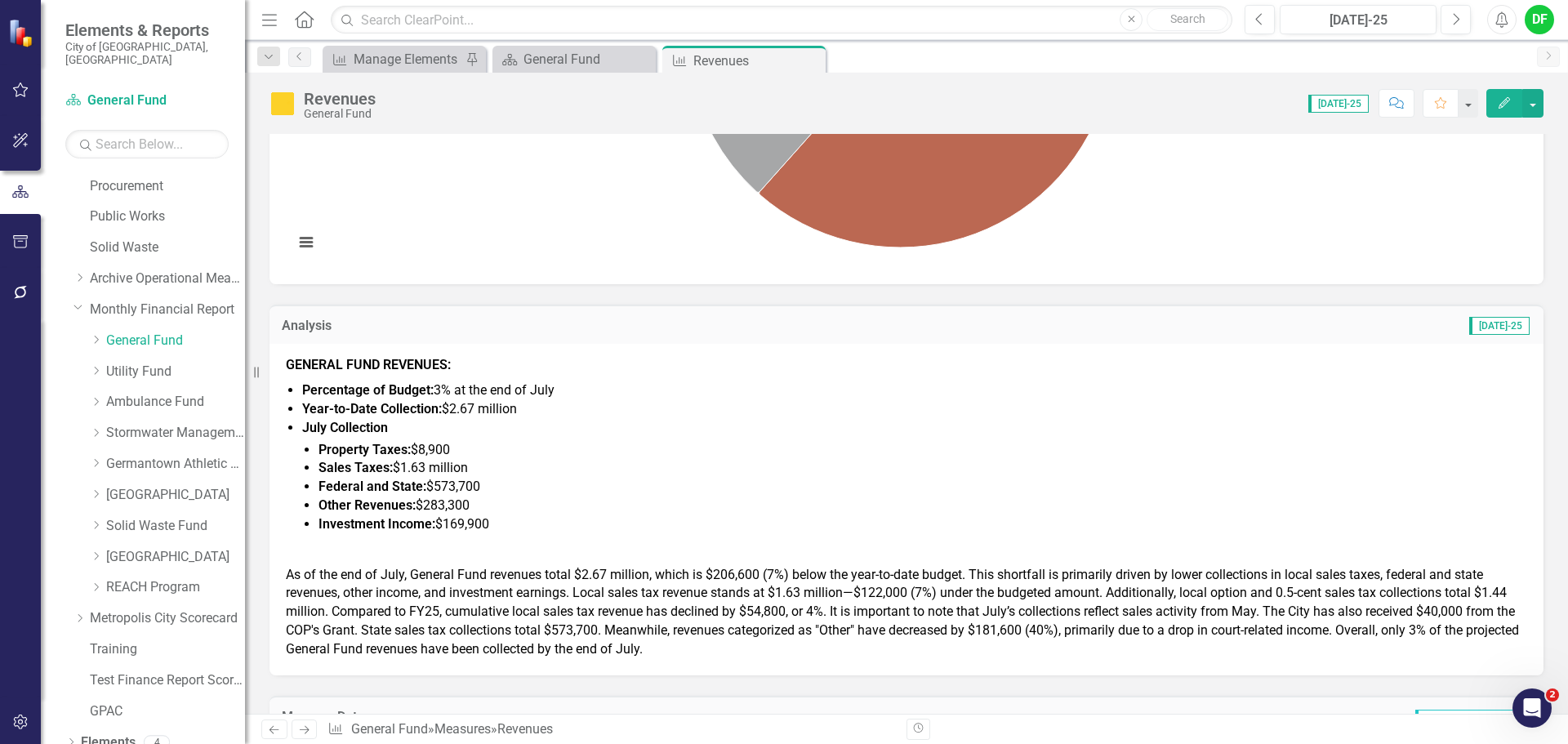
click at [500, 519] on li "Investment Income: $169,900" at bounding box center [922, 524] width 1209 height 19
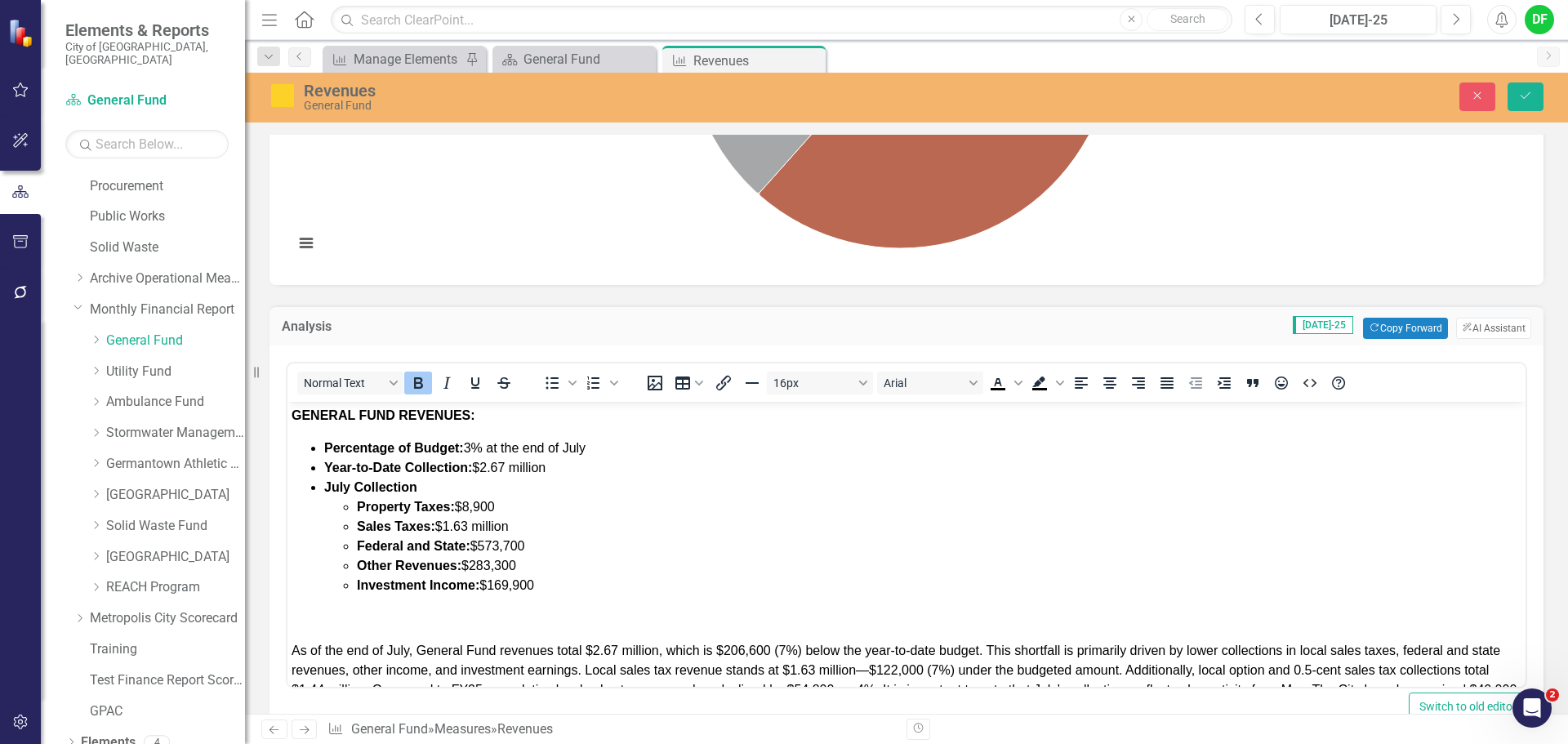
scroll to position [0, 0]
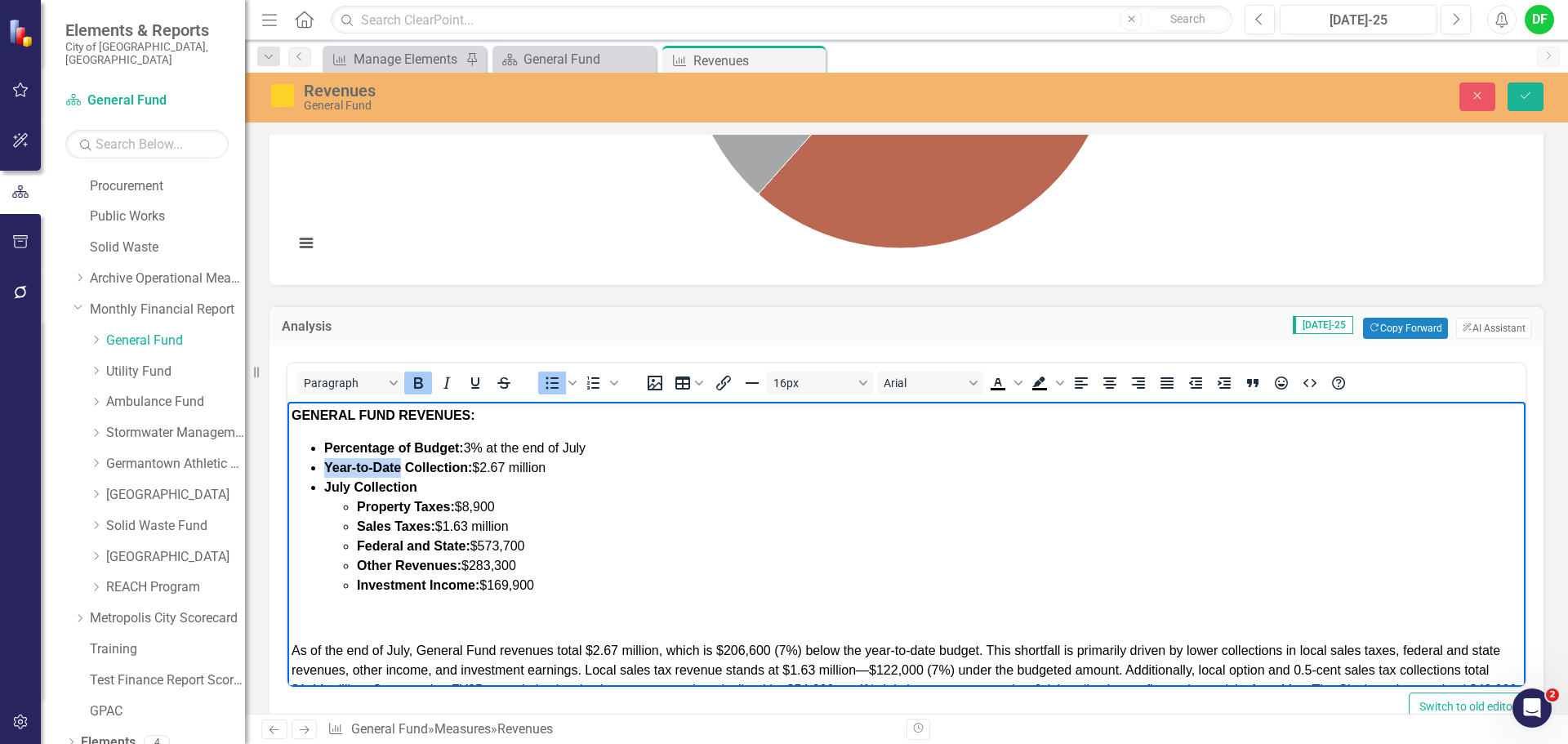
drag, startPoint x: 399, startPoint y: 465, endPoint x: 325, endPoint y: 460, distance: 74.2
click at [325, 460] on strong "Year-to-Date Collection:" at bounding box center [399, 467] width 148 height 14
click at [601, 525] on li "Sales Taxes: $1.63 million" at bounding box center [939, 526] width 1165 height 19
drag, startPoint x: 435, startPoint y: 485, endPoint x: 313, endPoint y: 478, distance: 122.2
click at [325, 478] on li "July Collection Property Taxes: $8,900 Sales Taxes: $1.63 million Federal and S…" at bounding box center [923, 536] width 1198 height 117
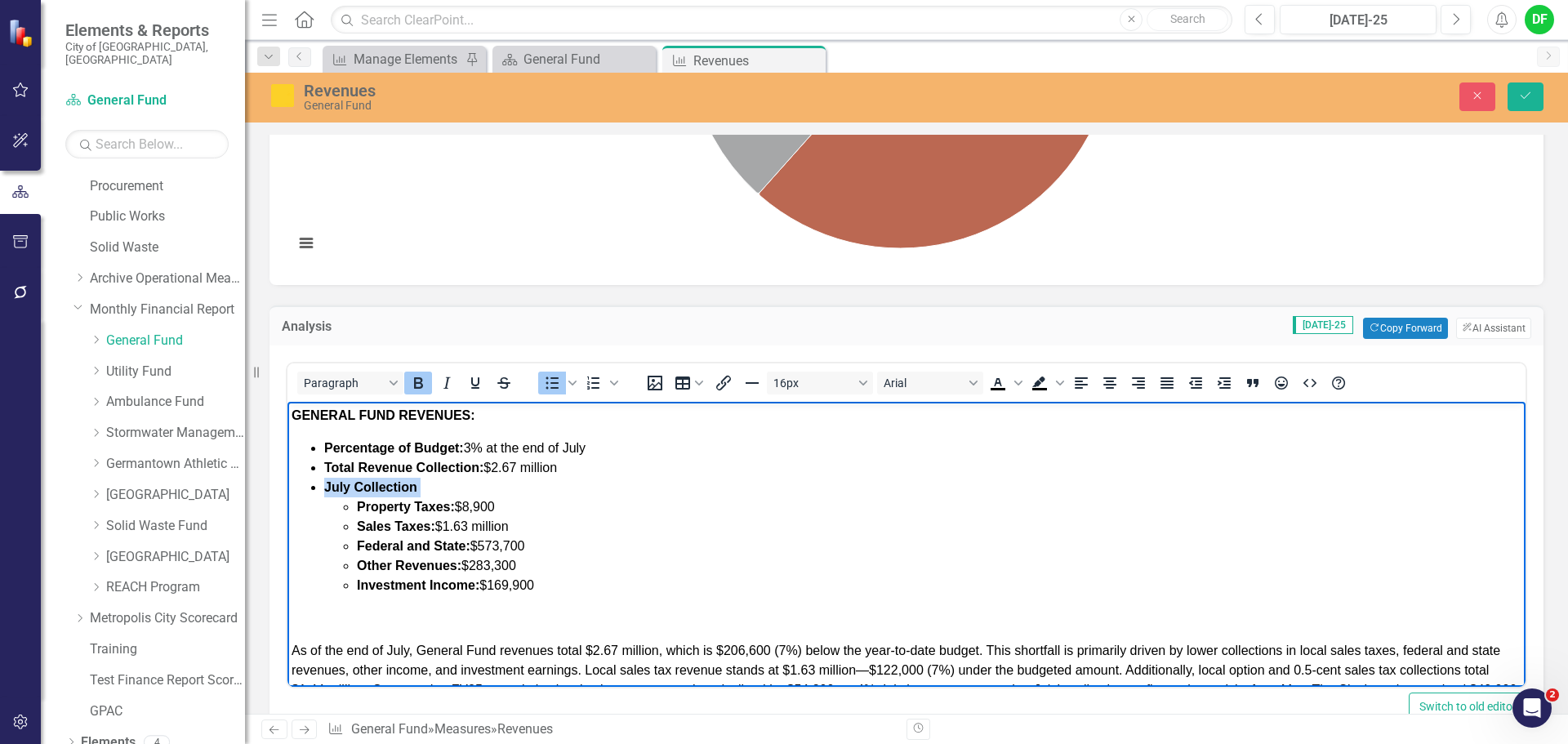
drag, startPoint x: 420, startPoint y: 484, endPoint x: 302, endPoint y: 485, distance: 118.0
click at [302, 485] on ul "Percentage of Budget: 3% at the end of July Total Revenue Collection: $2.67 mil…" at bounding box center [907, 517] width 1230 height 157
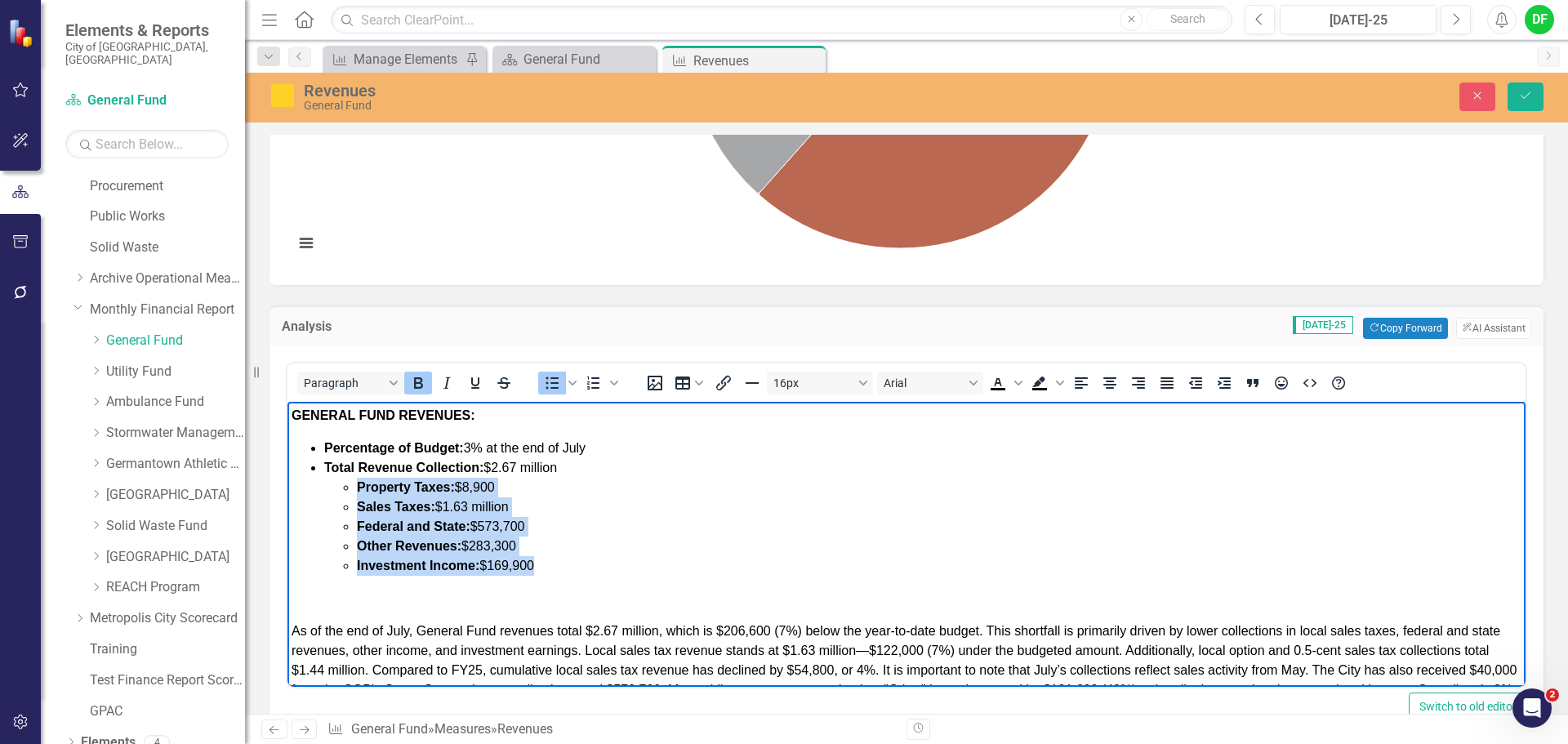
drag, startPoint x: 526, startPoint y: 564, endPoint x: 351, endPoint y: 492, distance: 189.2
click at [351, 492] on ul "Property Taxes: $8,900 Sales Taxes: $1.63 million Federal and State: $573,700 O…" at bounding box center [923, 526] width 1198 height 98
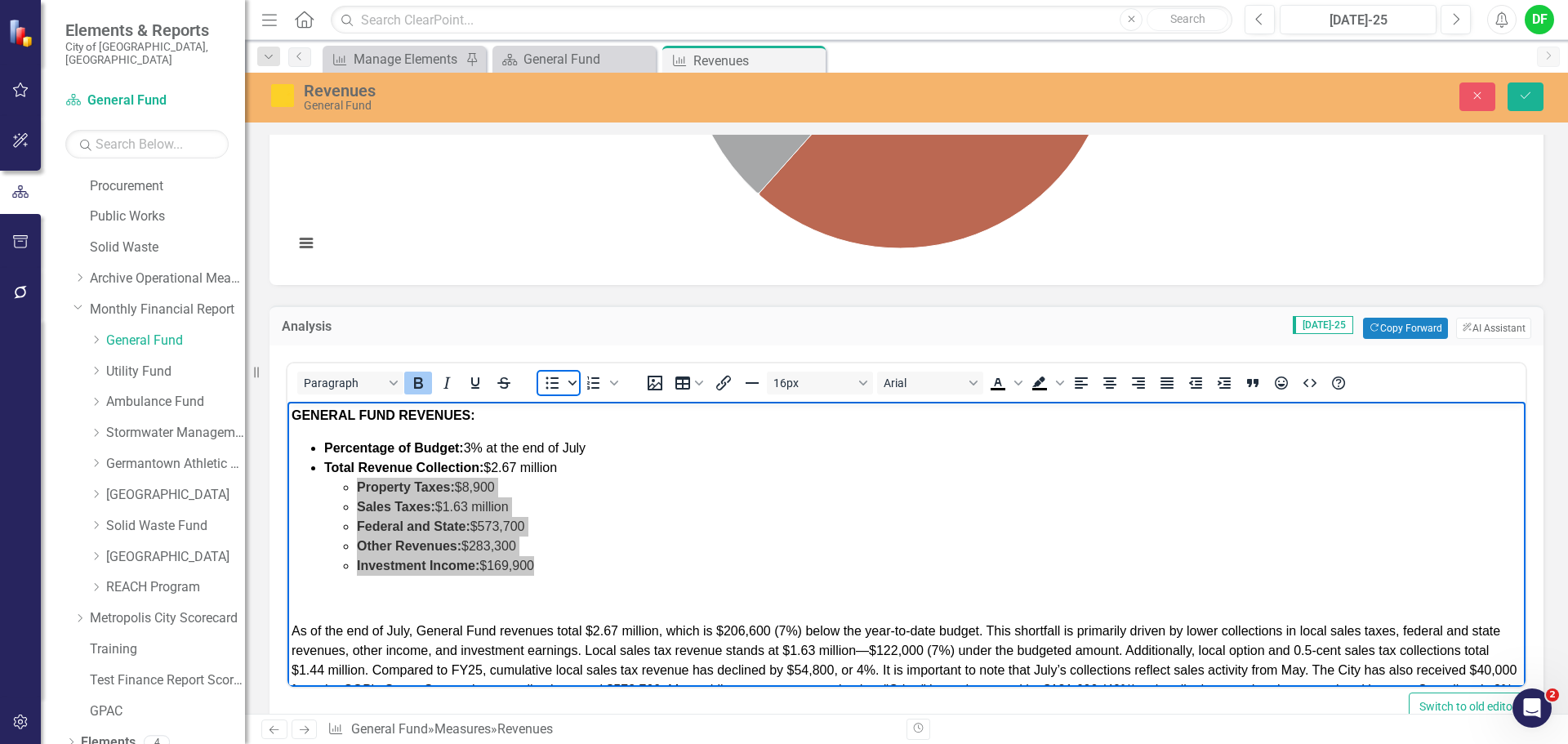
click at [568, 389] on span "Bullet list" at bounding box center [572, 383] width 13 height 23
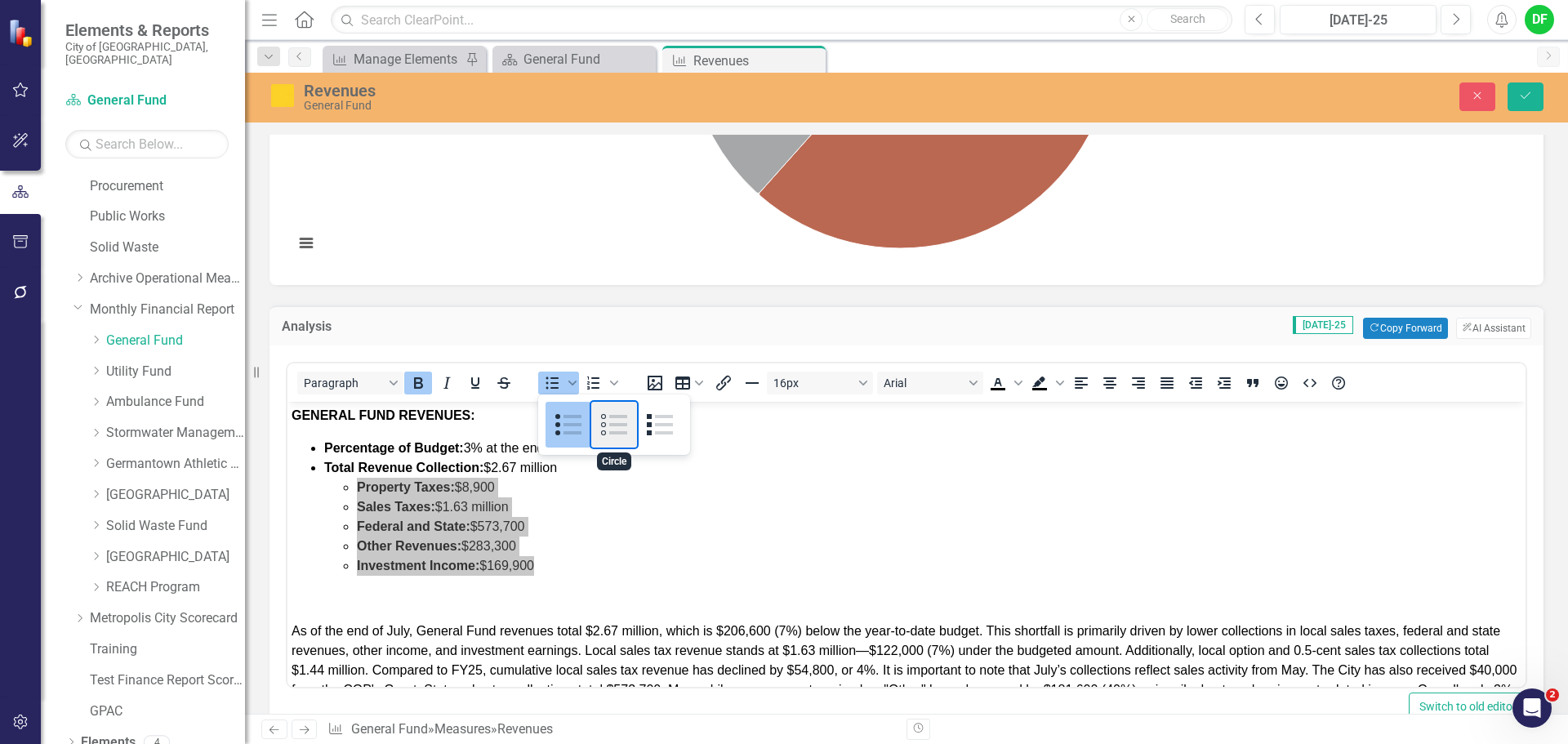
click at [610, 417] on div "Circle" at bounding box center [615, 425] width 46 height 46
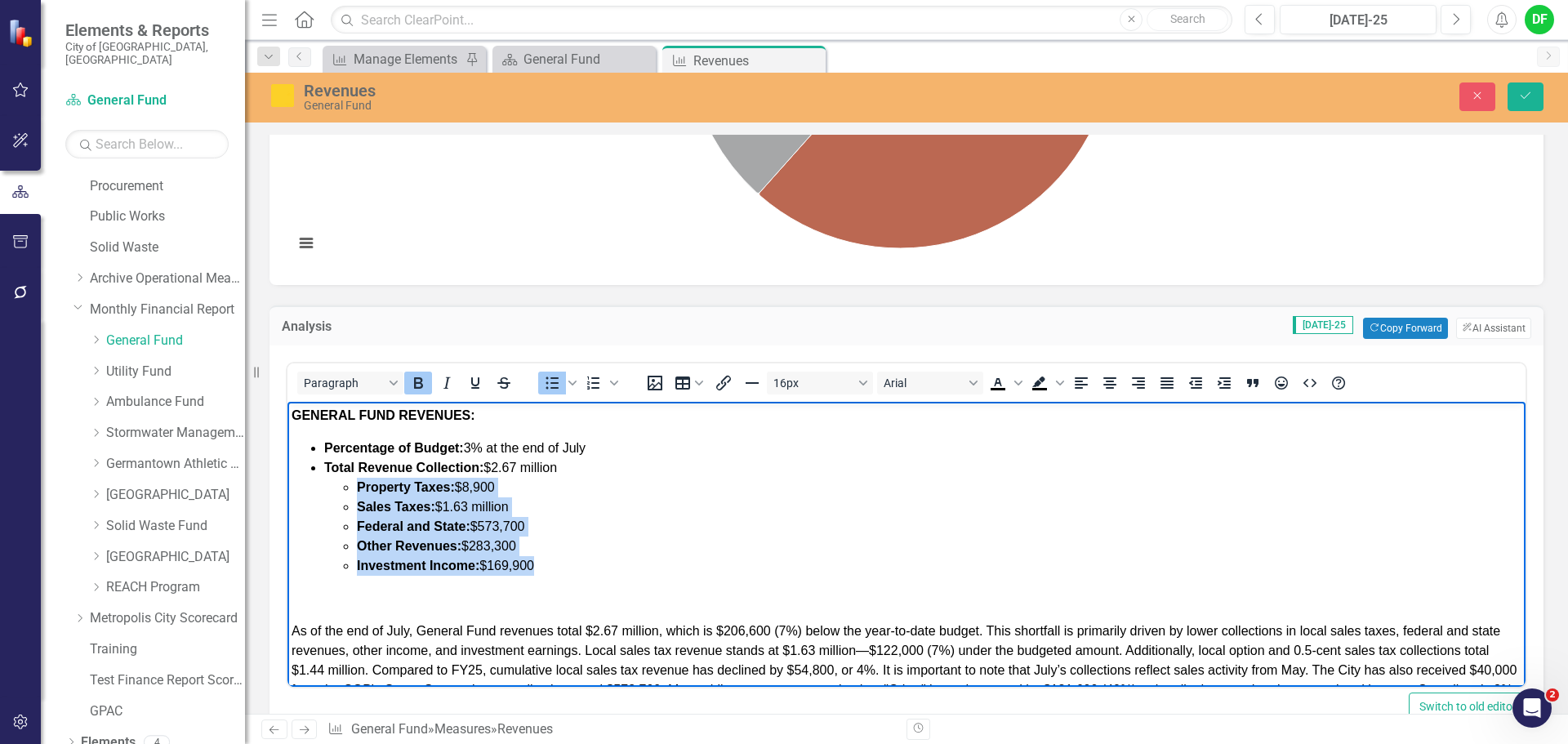
click at [571, 568] on li "Investment Income: $169,900" at bounding box center [939, 566] width 1165 height 19
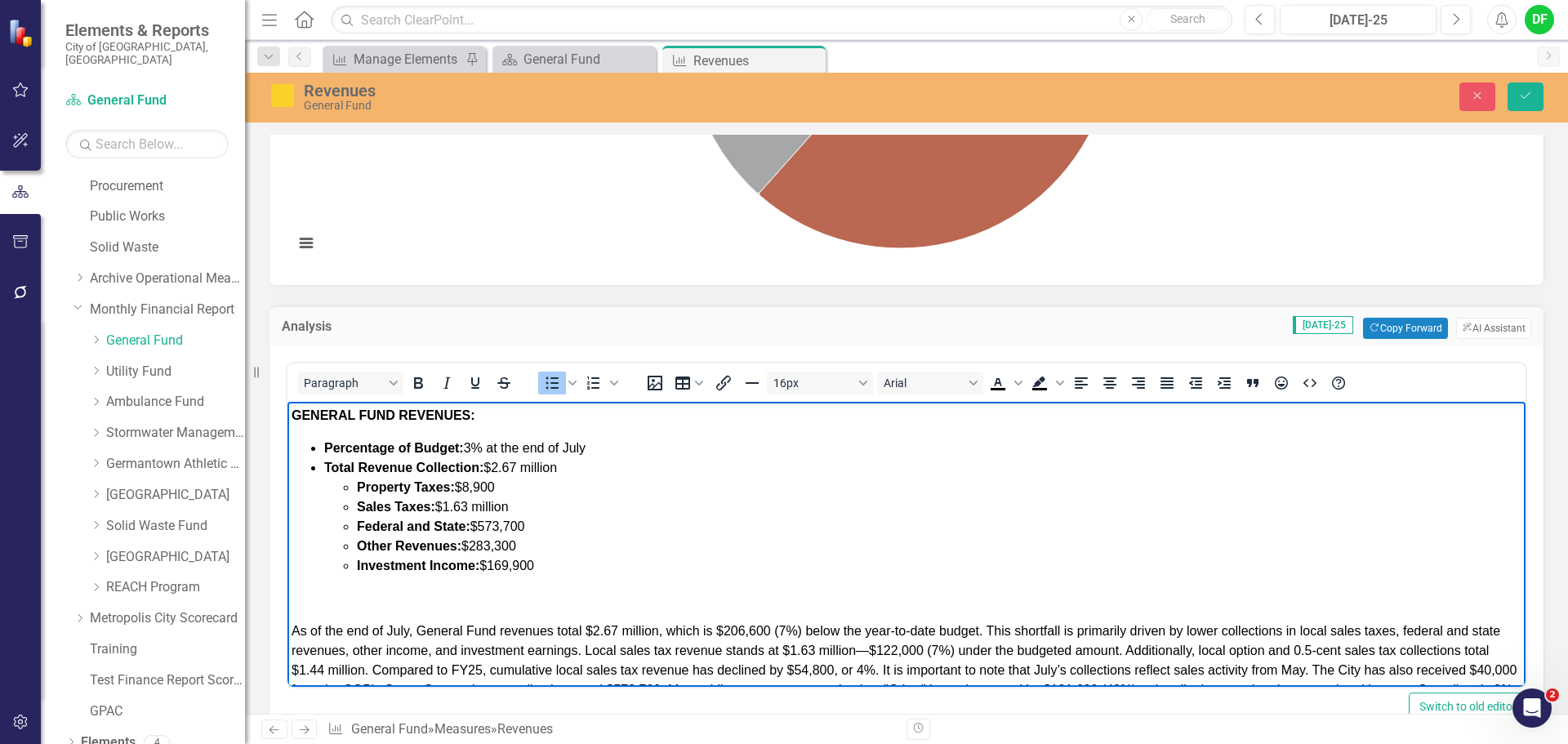
click at [460, 598] on p "Rich Text Area. Press ALT-0 for help." at bounding box center [907, 599] width 1230 height 19
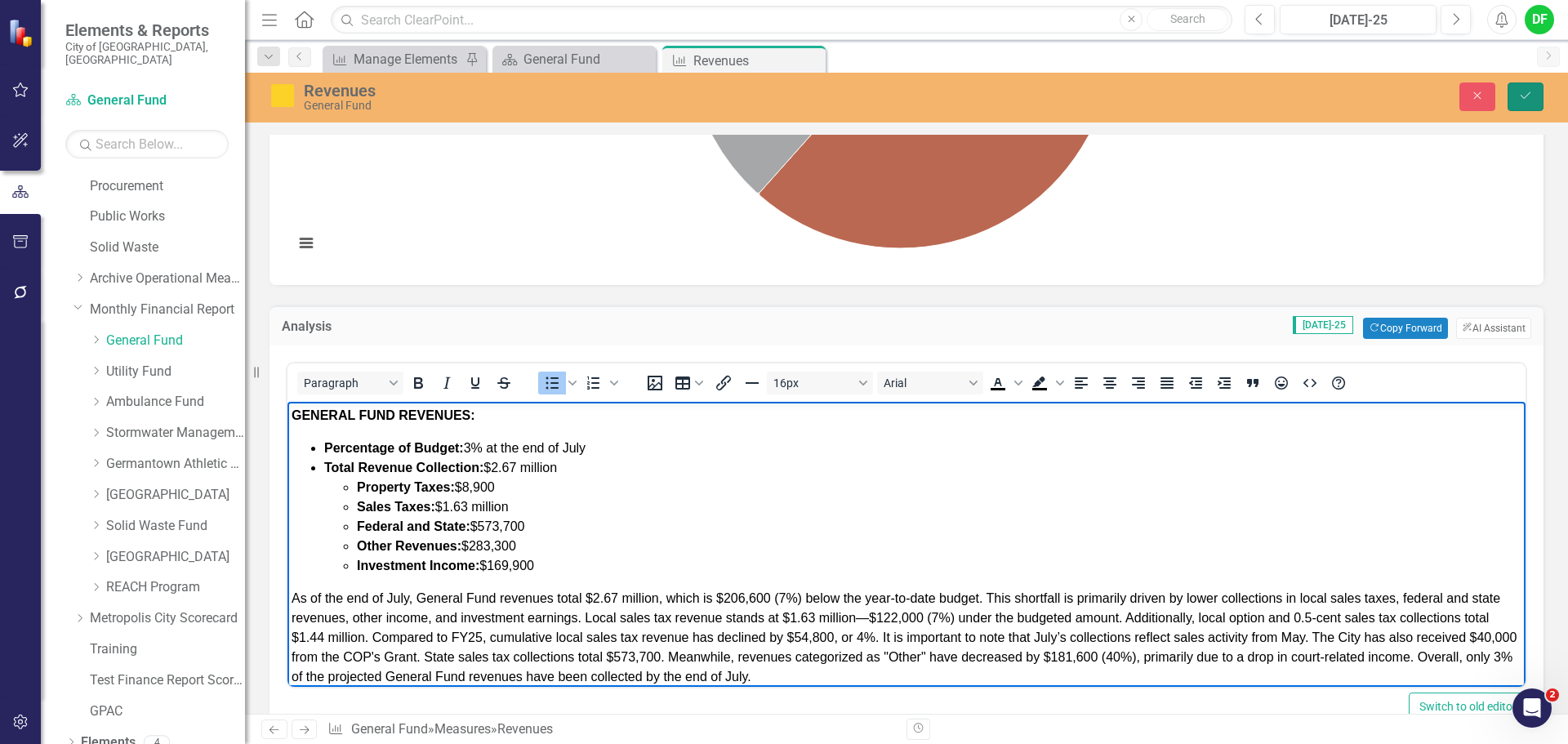
click at [1523, 94] on icon "Save" at bounding box center [1526, 95] width 15 height 11
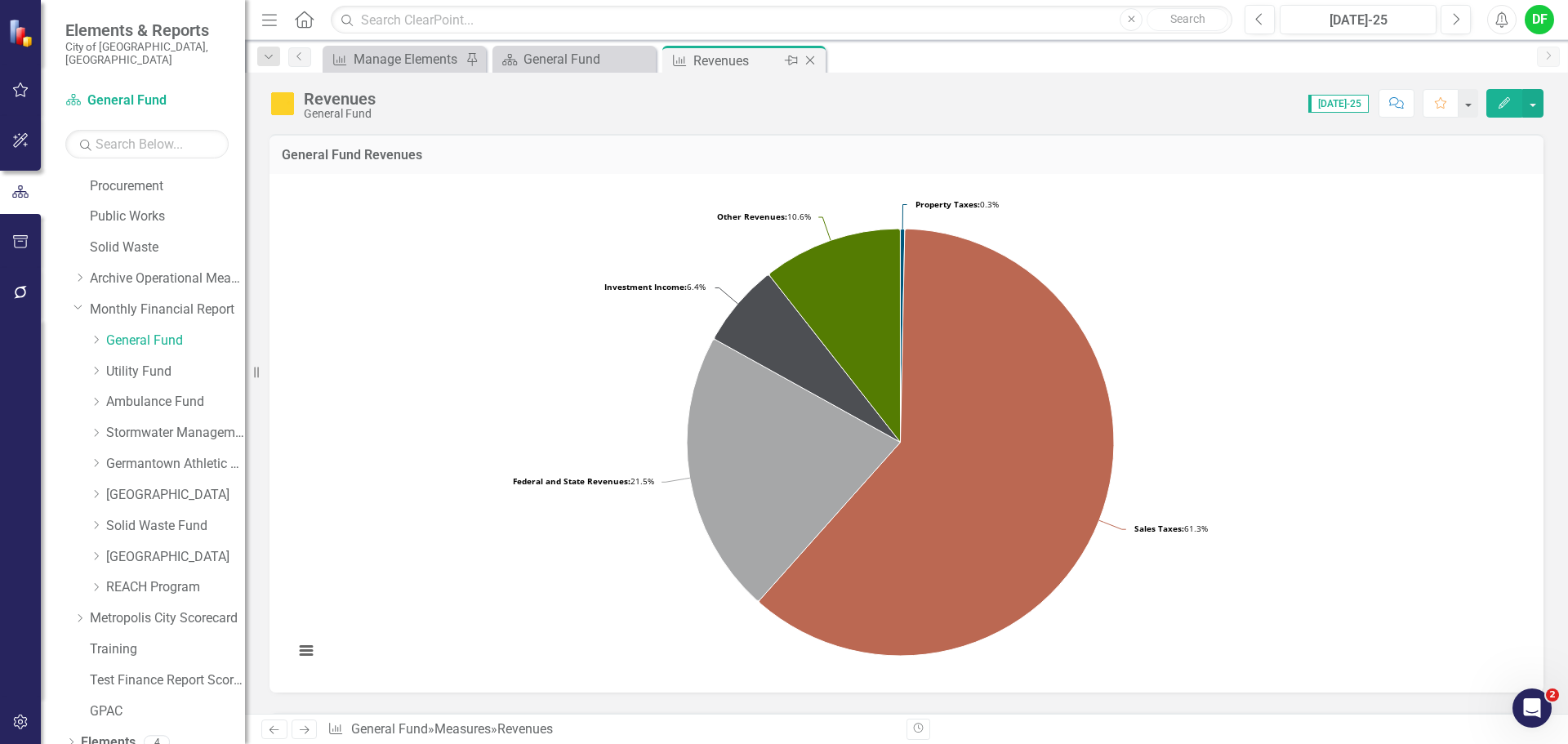
click at [813, 61] on icon "Close" at bounding box center [810, 60] width 17 height 13
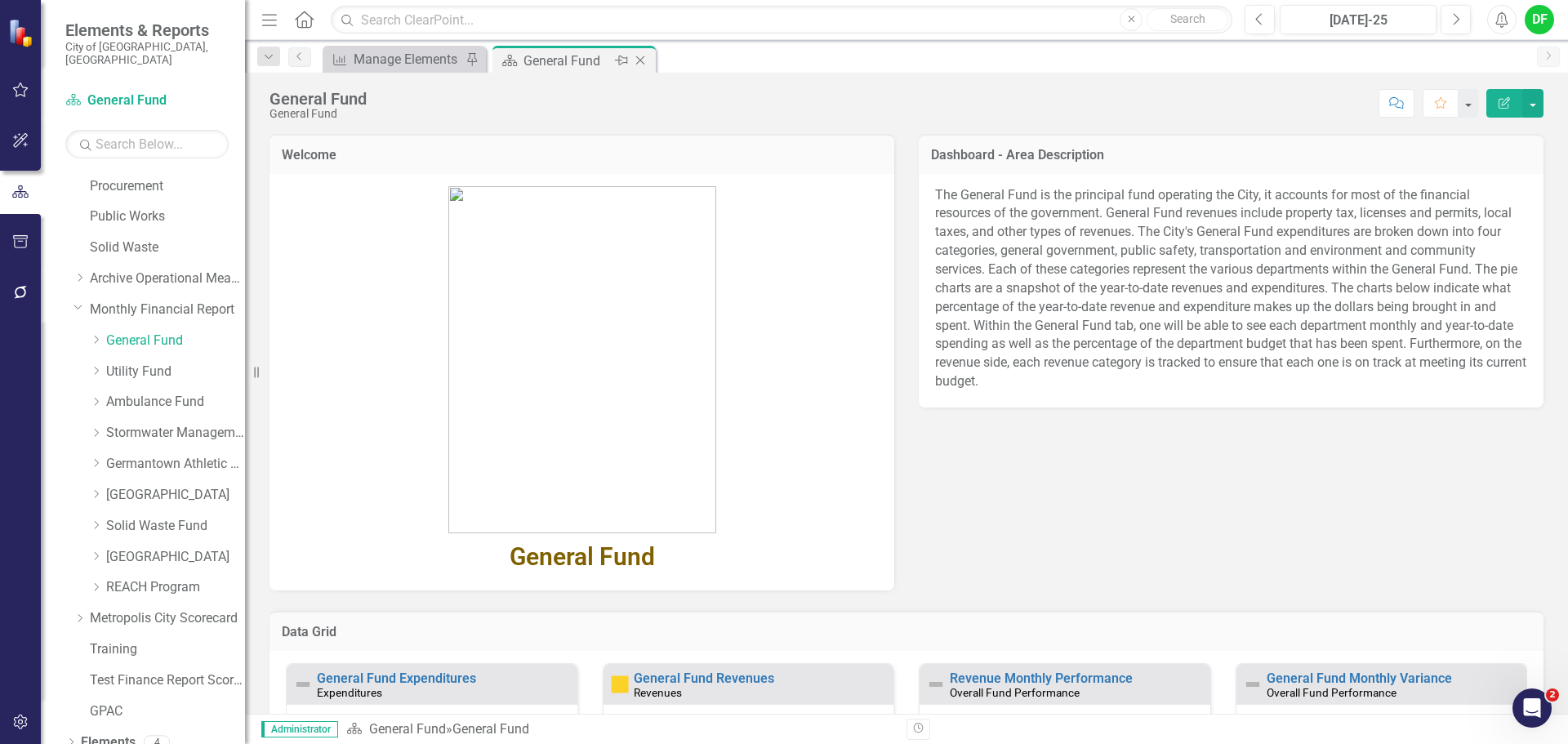
click at [640, 61] on icon "Close" at bounding box center [640, 60] width 17 height 13
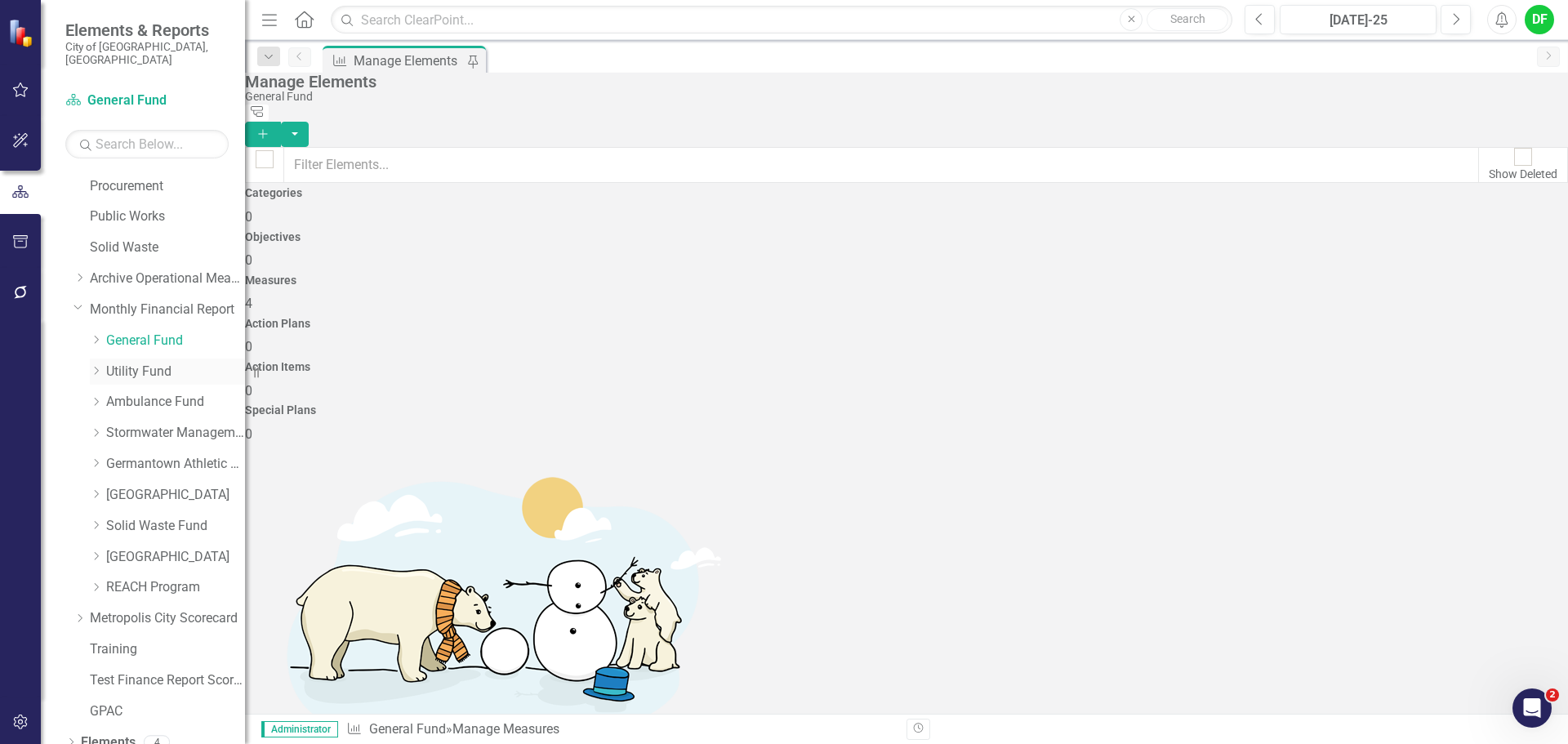
click at [115, 362] on link "Utility Fund" at bounding box center [175, 371] width 138 height 19
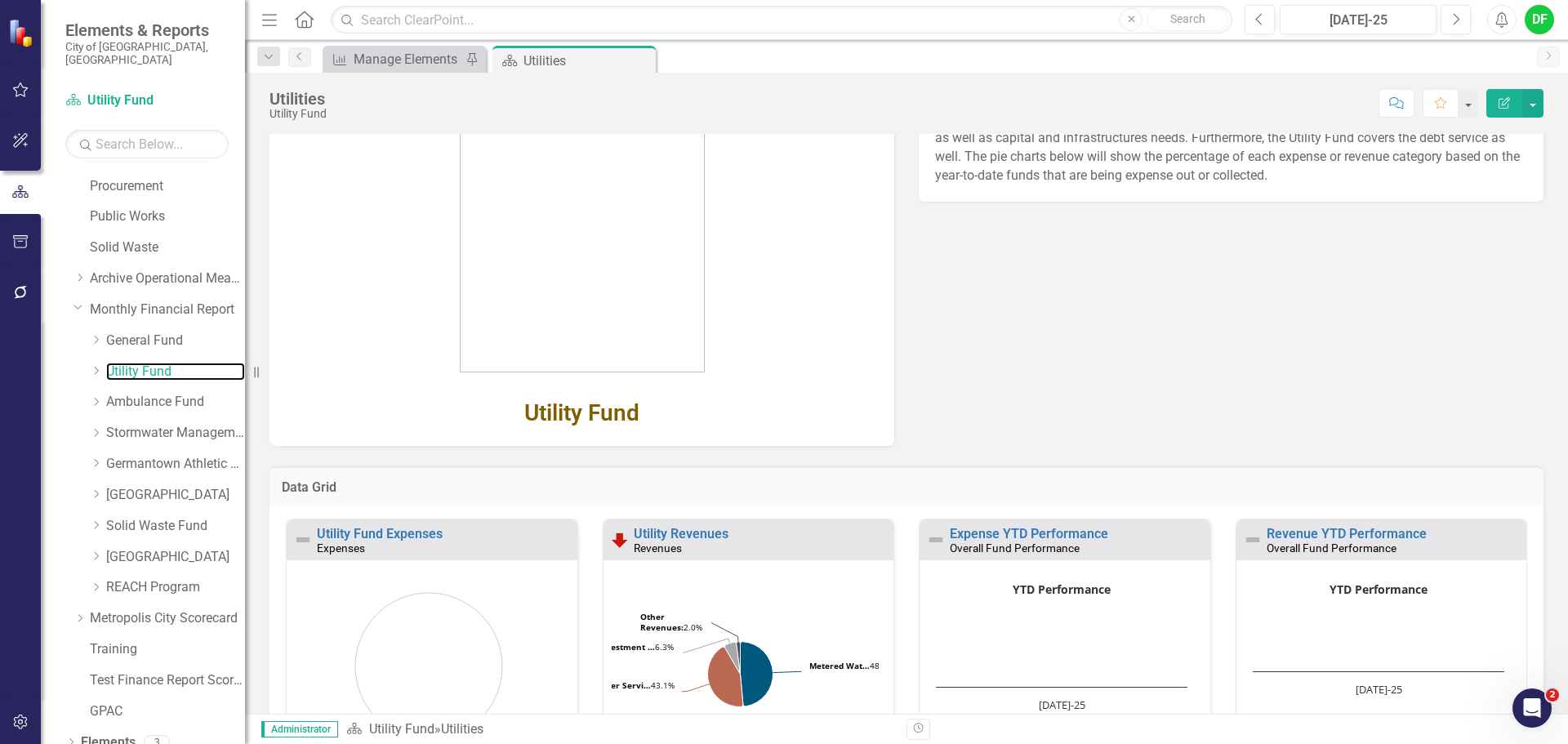
scroll to position [181, 0]
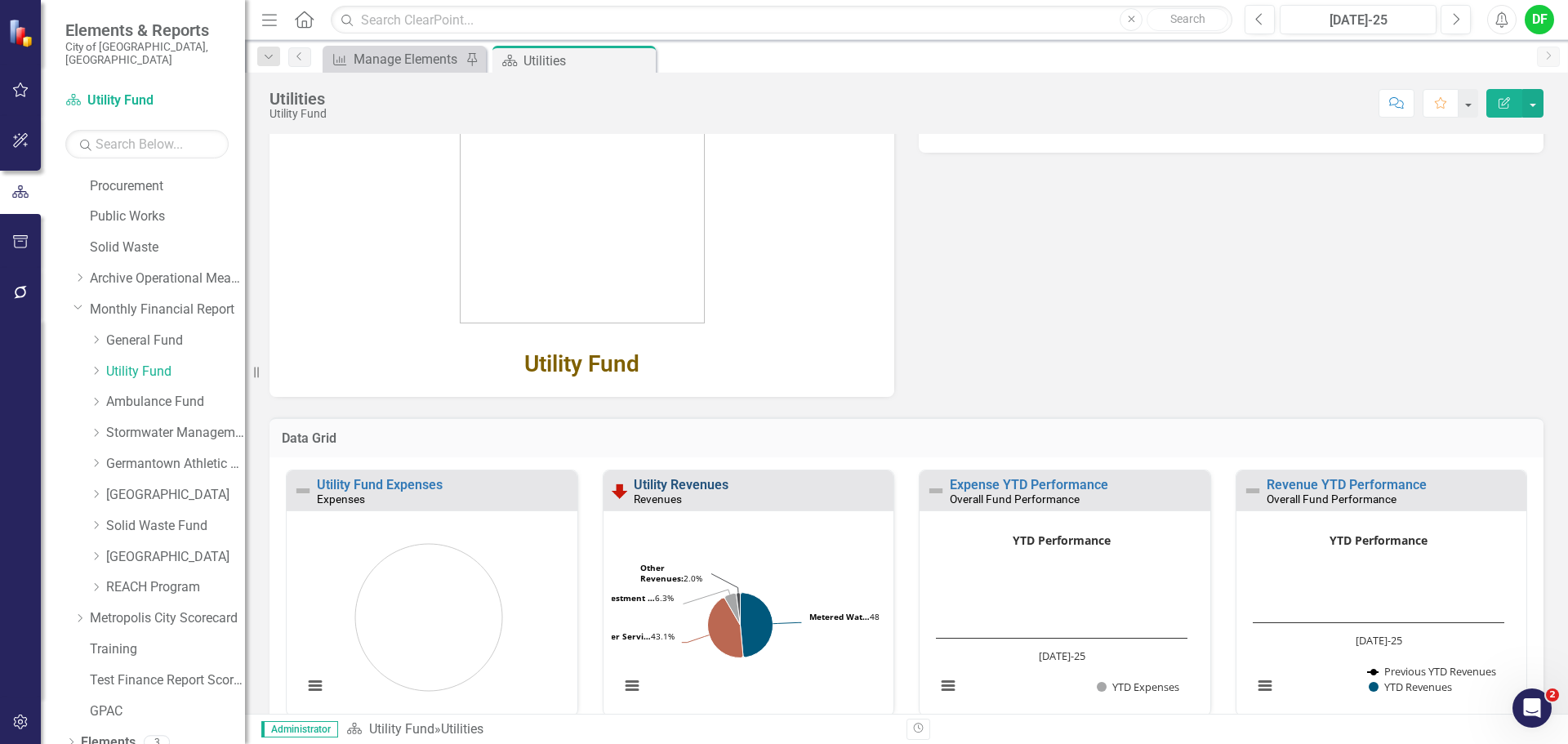
click at [687, 484] on link "Utility Revenues" at bounding box center [681, 485] width 94 height 16
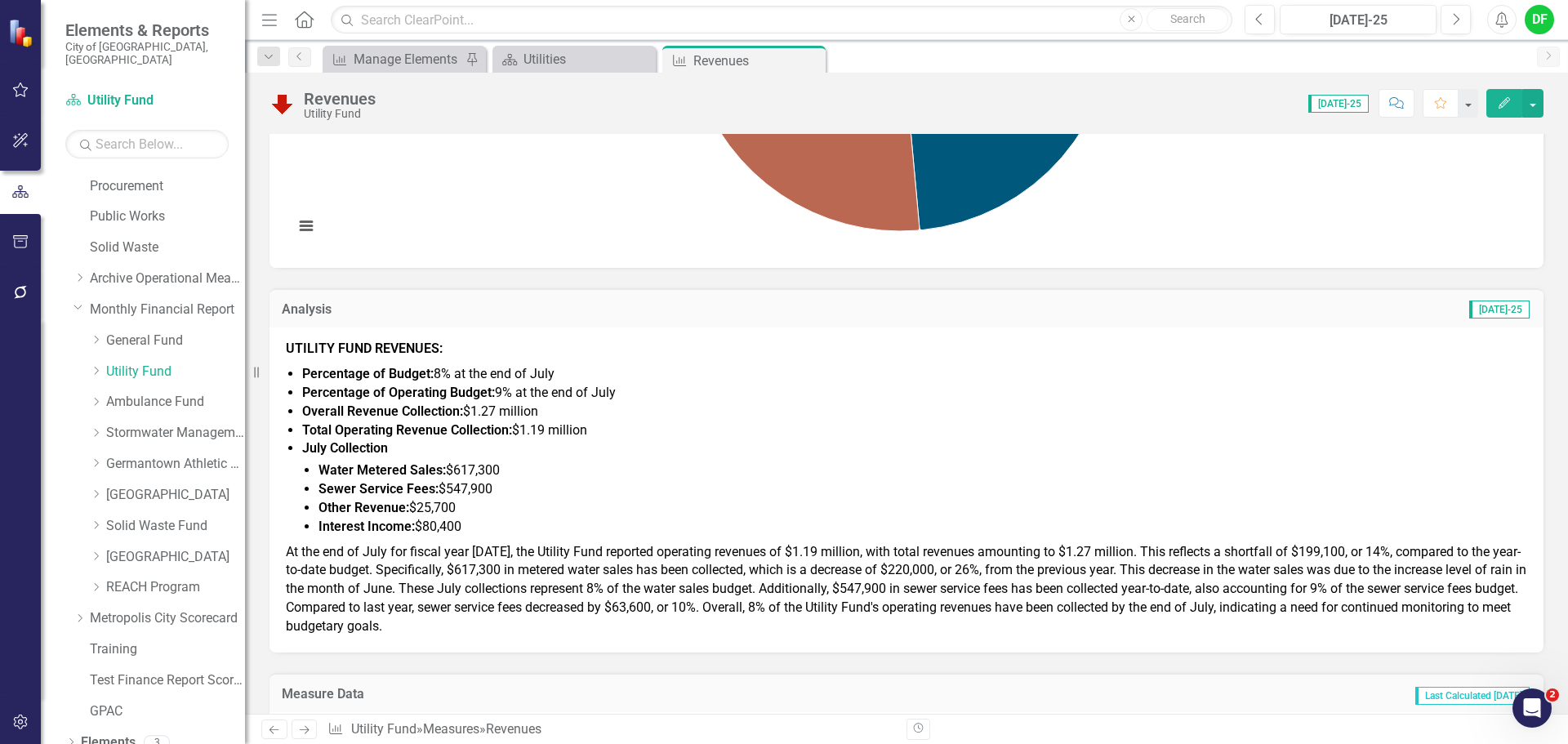
scroll to position [490, 0]
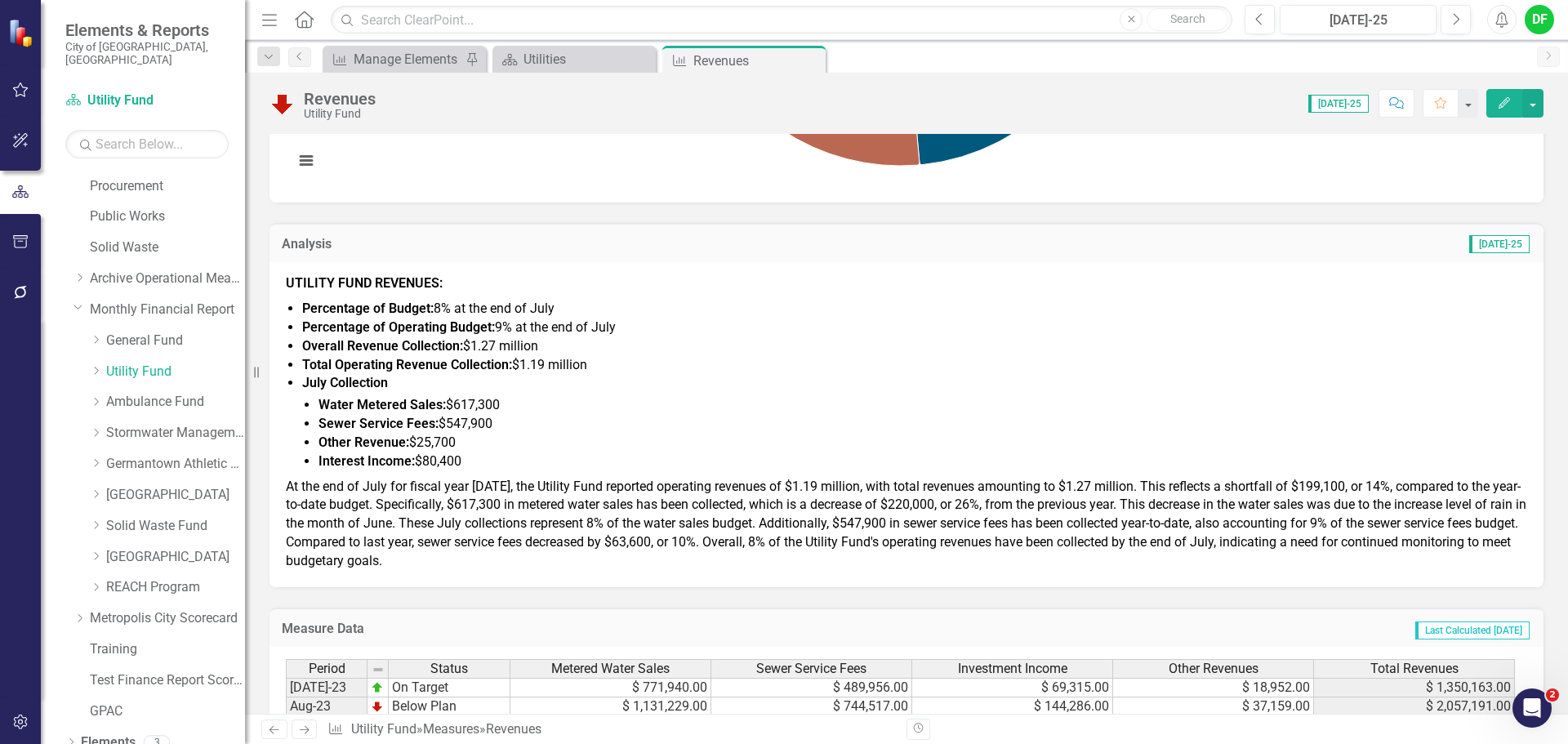
click at [399, 383] on li "July Collection Water Metered Sales: $617,300 Sewer Service Fees: $547,900 Othe…" at bounding box center [915, 421] width 1225 height 96
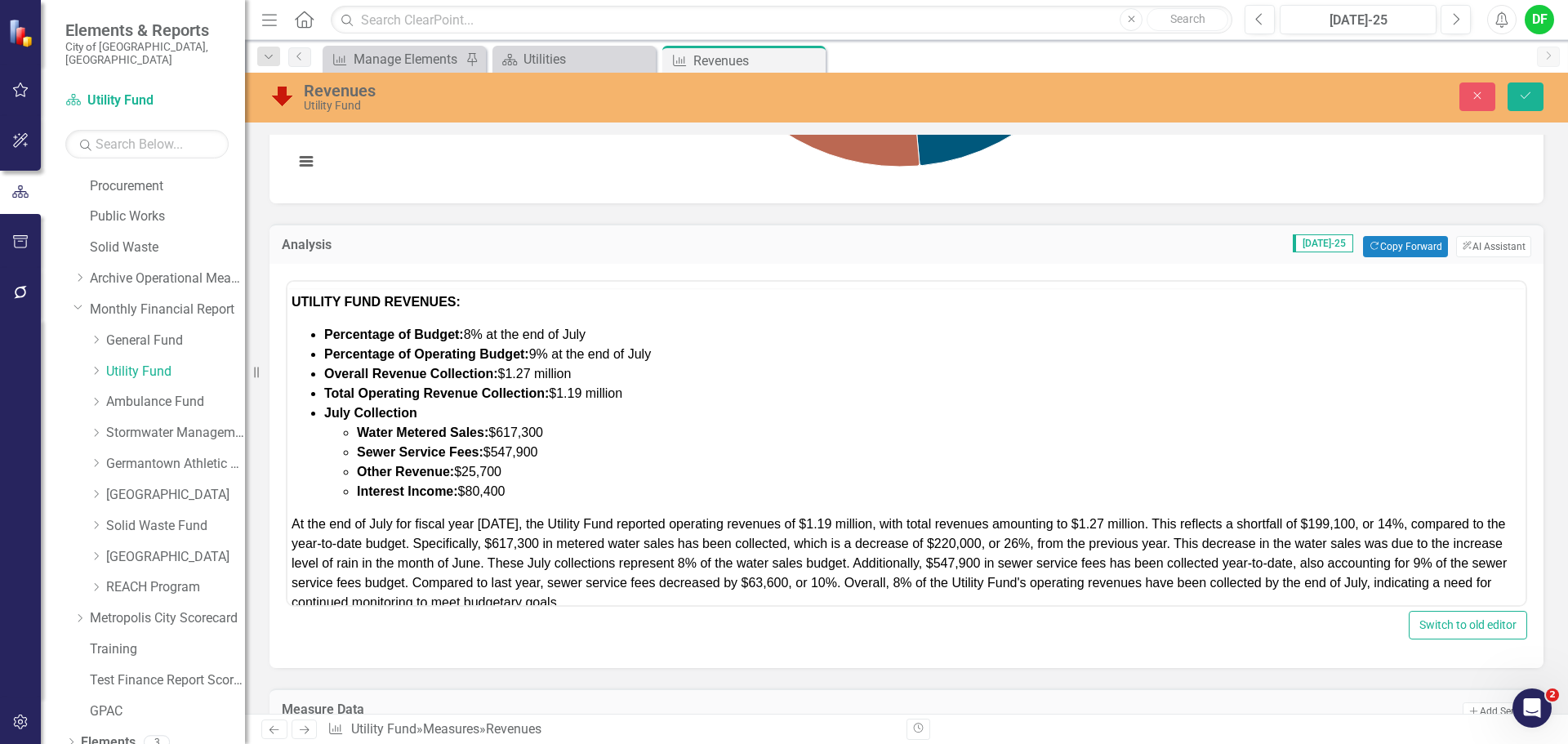
scroll to position [0, 0]
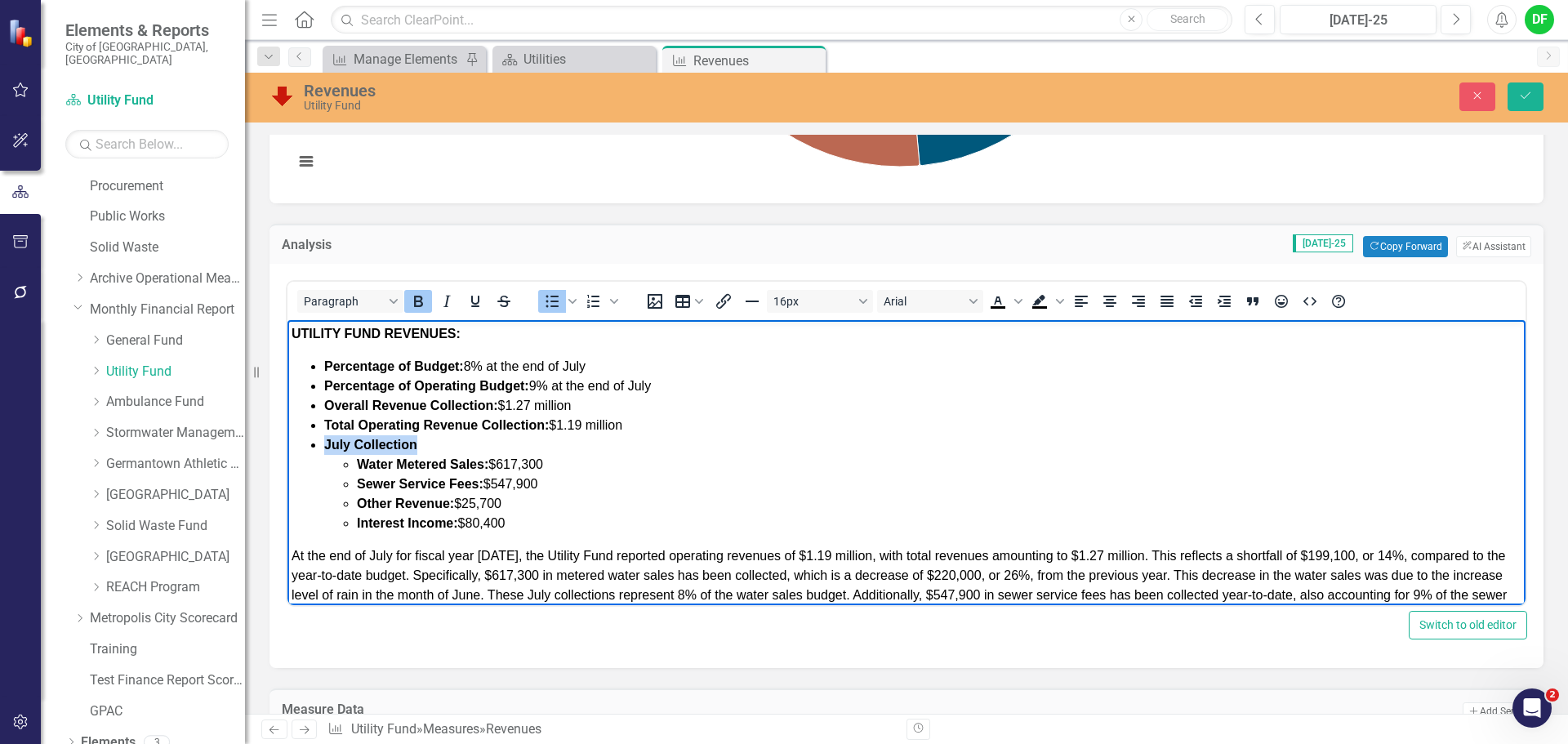
drag, startPoint x: 432, startPoint y: 443, endPoint x: 416, endPoint y: 443, distance: 16.0
click at [416, 443] on li "July Collection Water Metered Sales: $617,300 Sewer Service Fees: $547,900 Othe…" at bounding box center [923, 484] width 1198 height 98
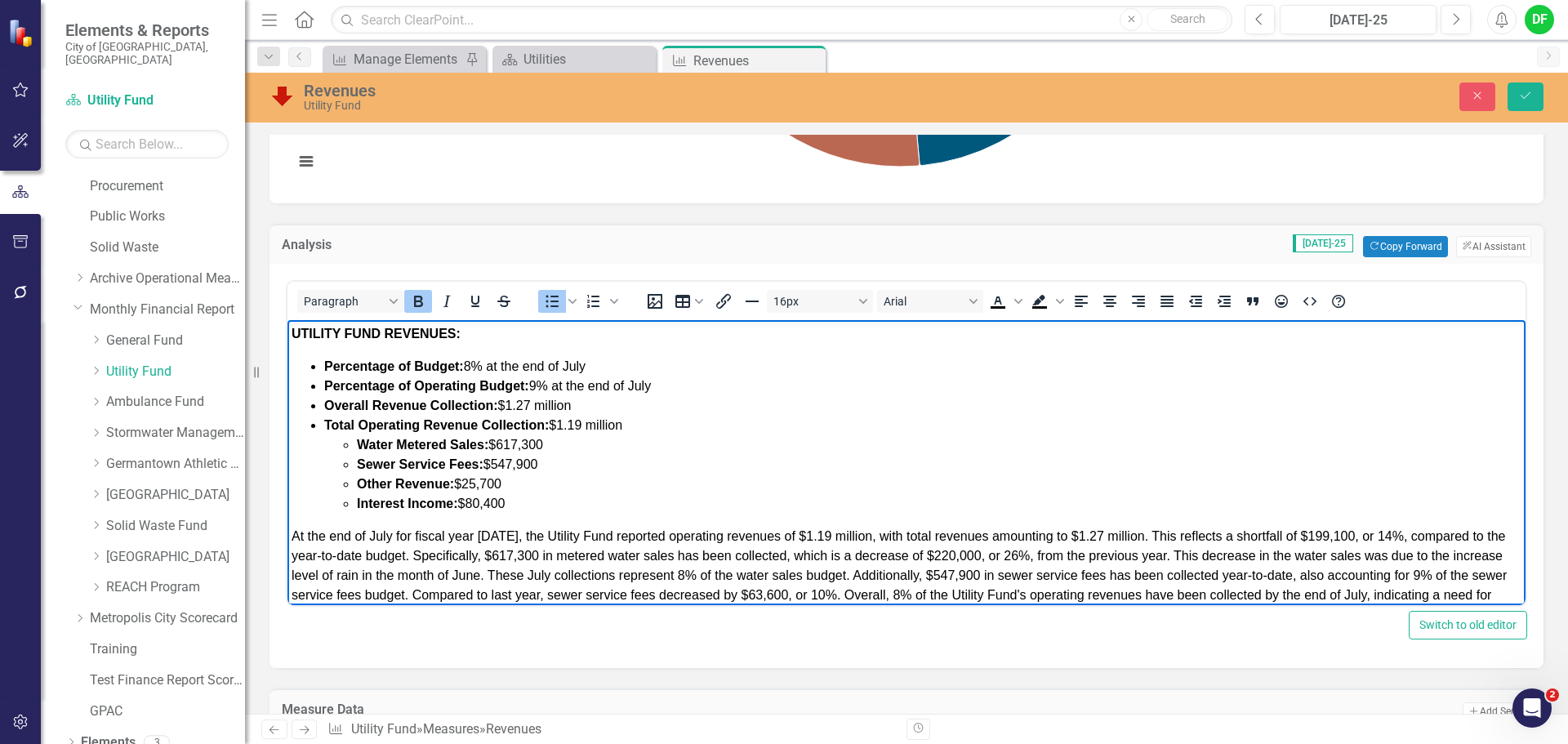
click at [367, 407] on strong "Overall Revenue Collection:" at bounding box center [411, 405] width 174 height 14
drag, startPoint x: 538, startPoint y: 502, endPoint x: 360, endPoint y: 447, distance: 186.3
click at [360, 447] on ul "Water Metered Sales: $617,300 Sewer Service Fees: $547,900 Other Revenue: $25,7…" at bounding box center [923, 474] width 1198 height 78
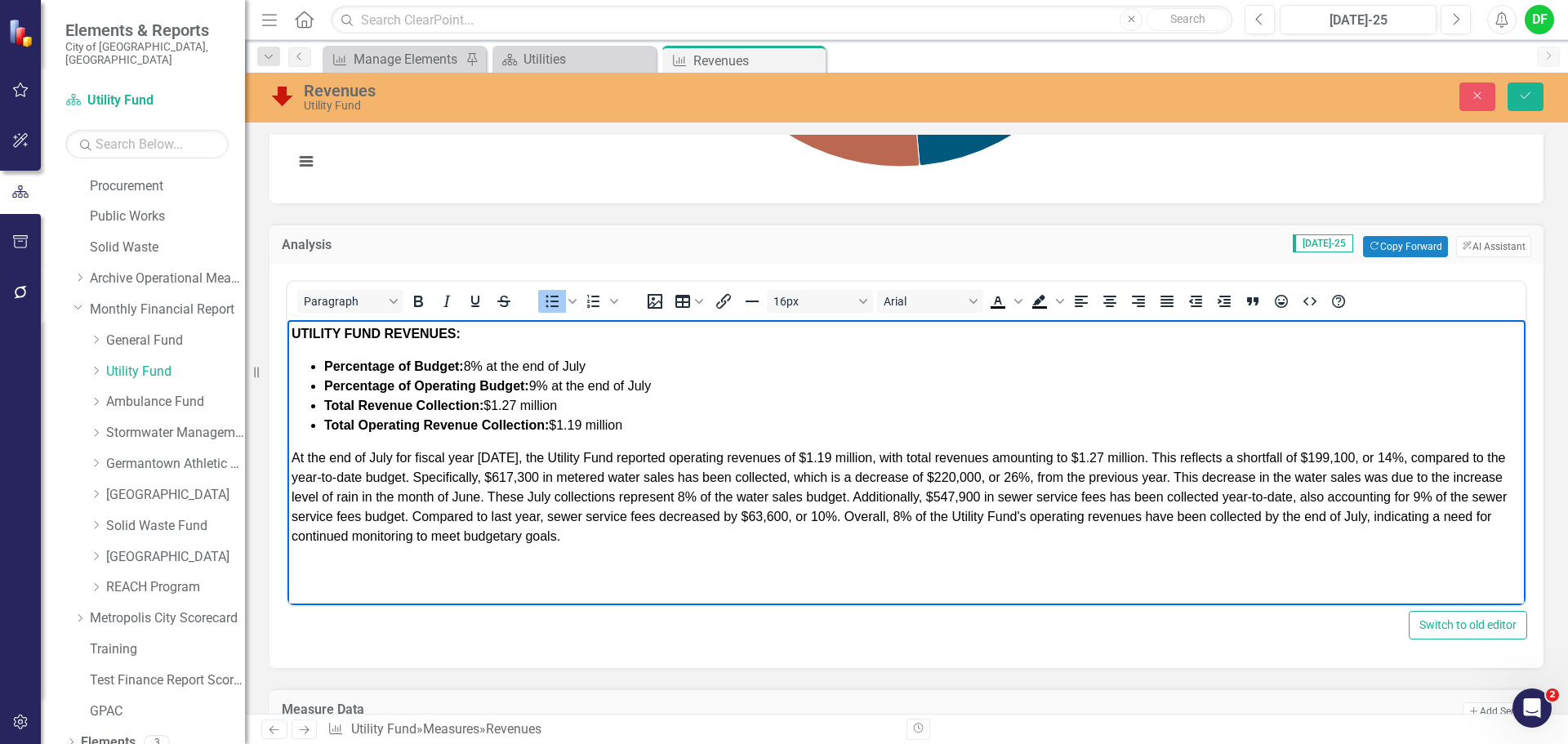
click at [577, 404] on li "Total Revenue Collection: $1.27 million" at bounding box center [923, 405] width 1198 height 19
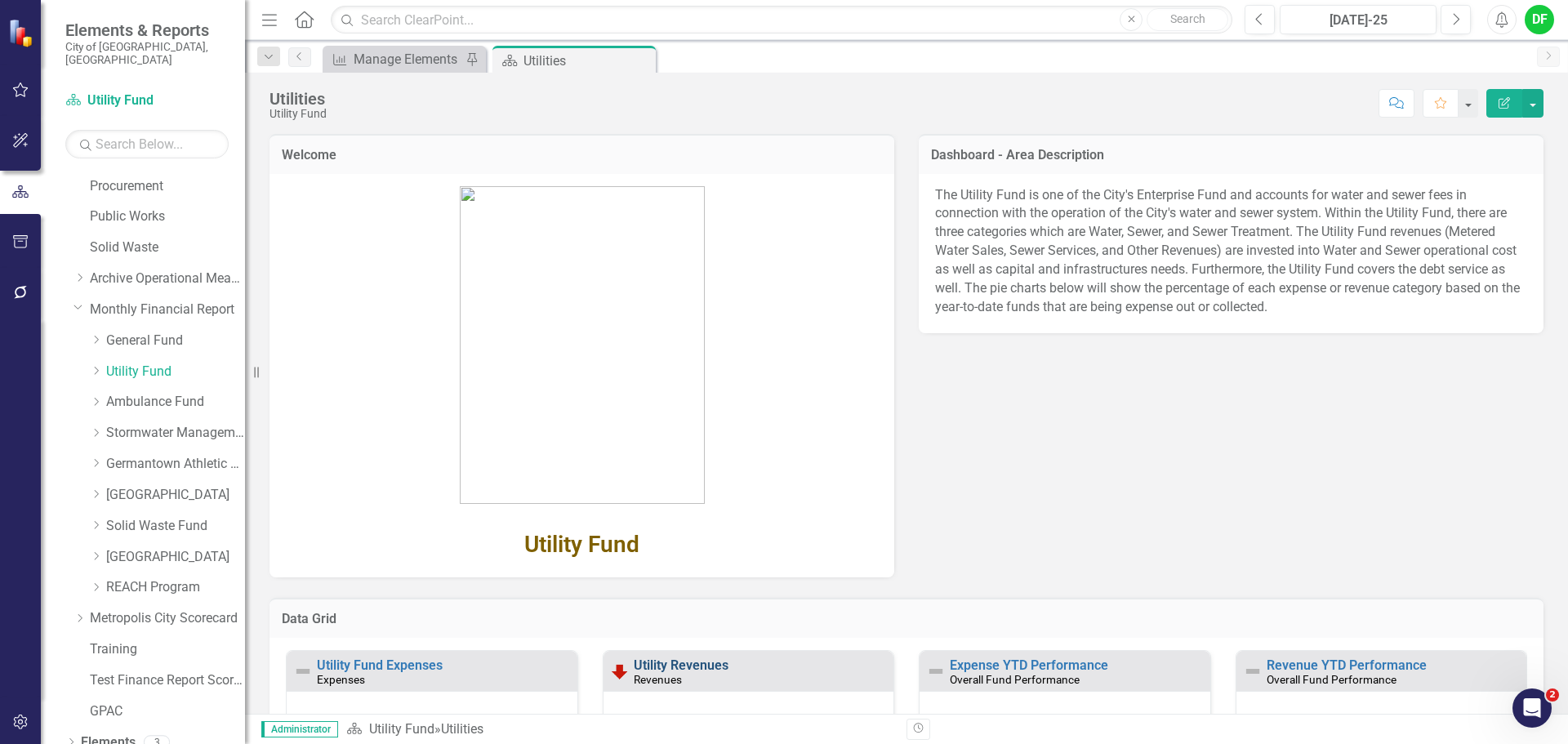
click at [670, 670] on link "Utility Revenues" at bounding box center [681, 666] width 94 height 16
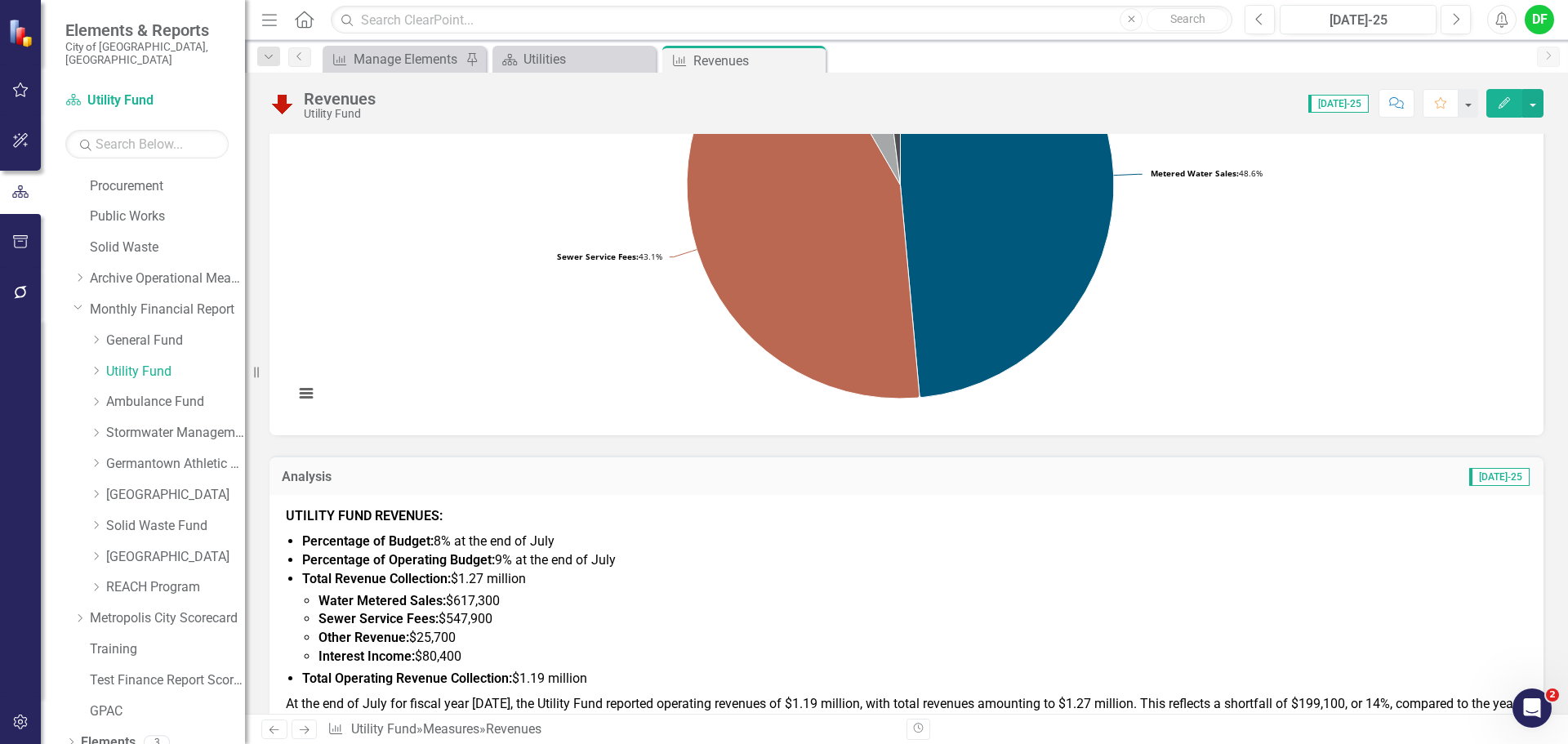
scroll to position [408, 0]
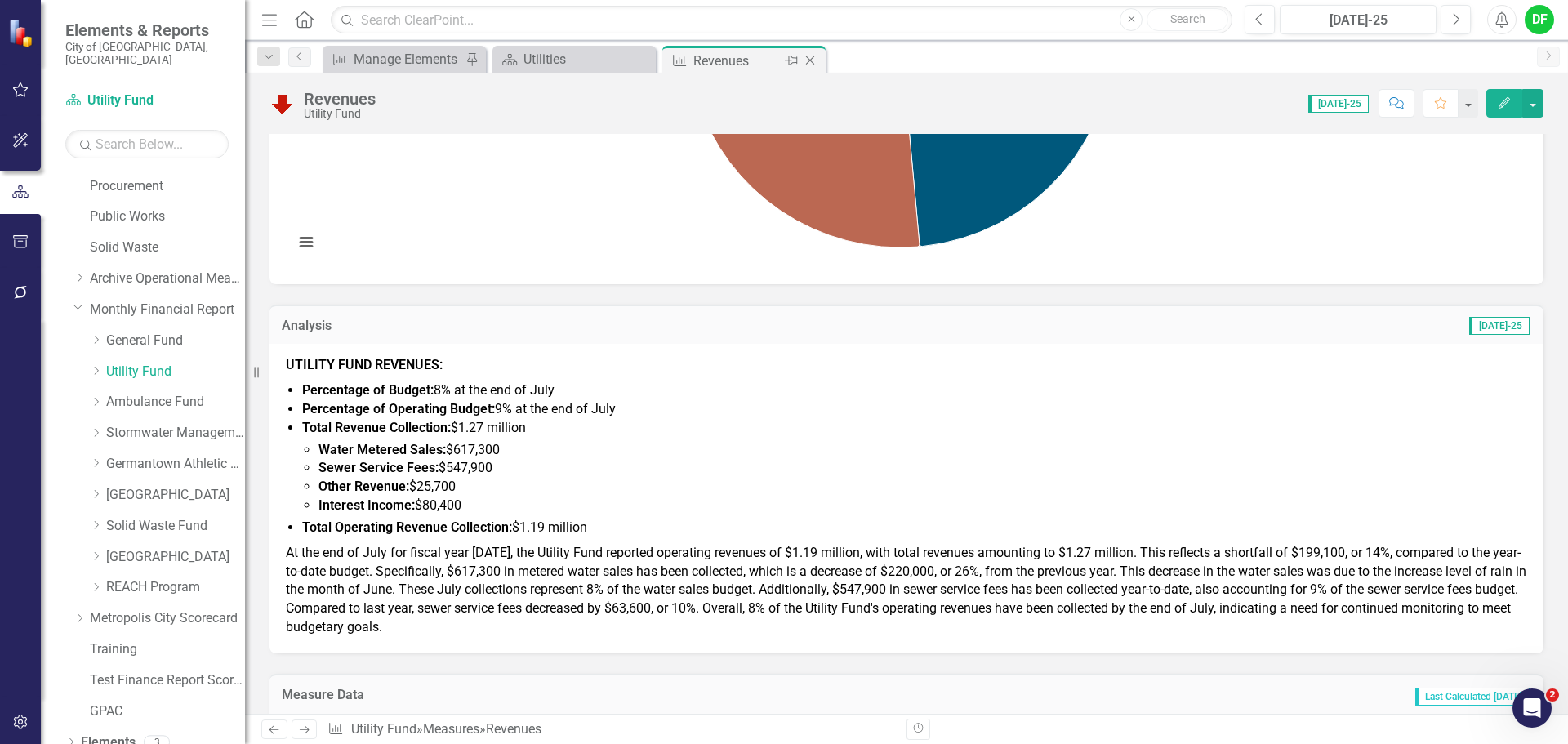
click at [814, 58] on icon "Close" at bounding box center [810, 60] width 17 height 13
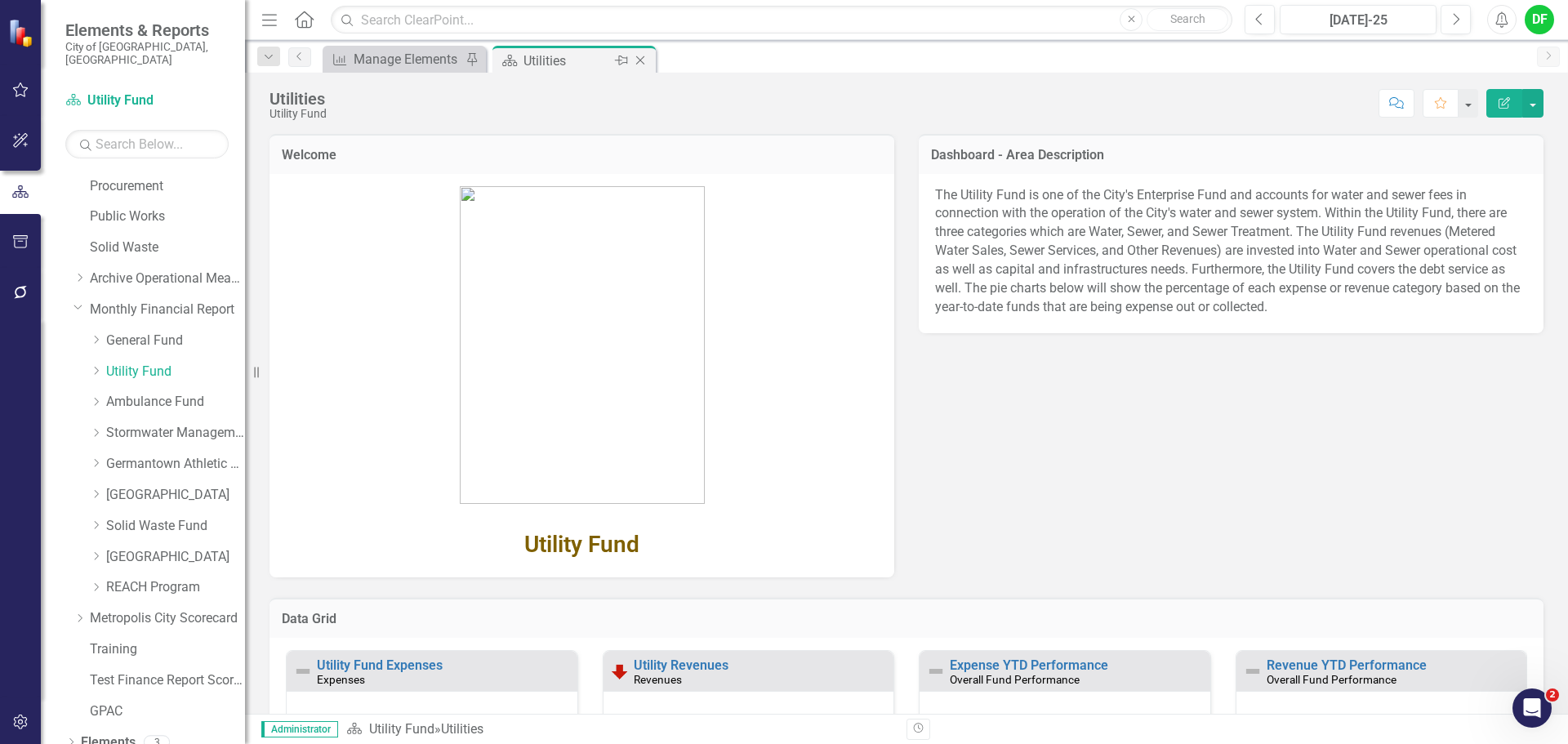
click at [643, 57] on icon "Close" at bounding box center [640, 60] width 17 height 13
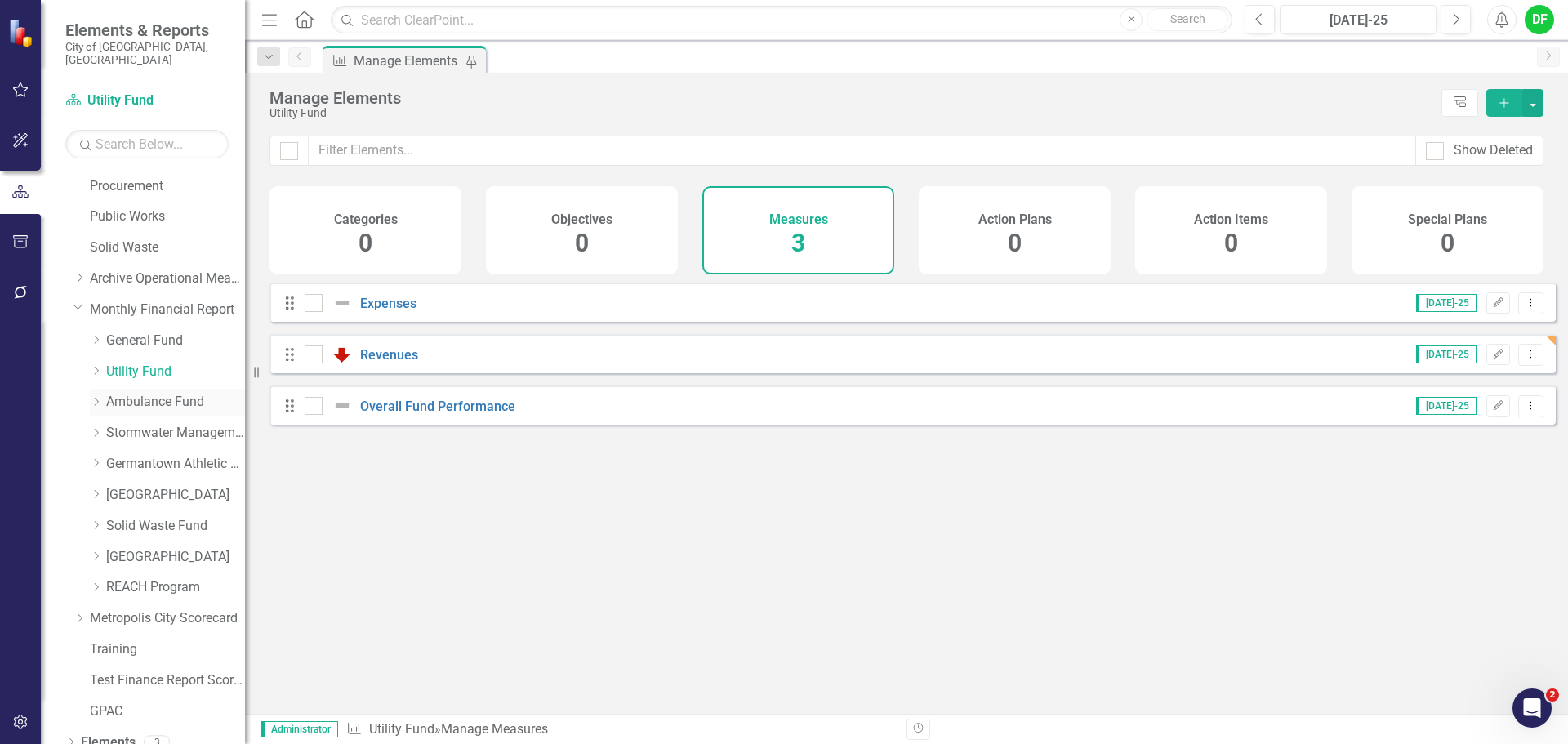
click at [138, 393] on link "Ambulance Fund" at bounding box center [175, 402] width 138 height 19
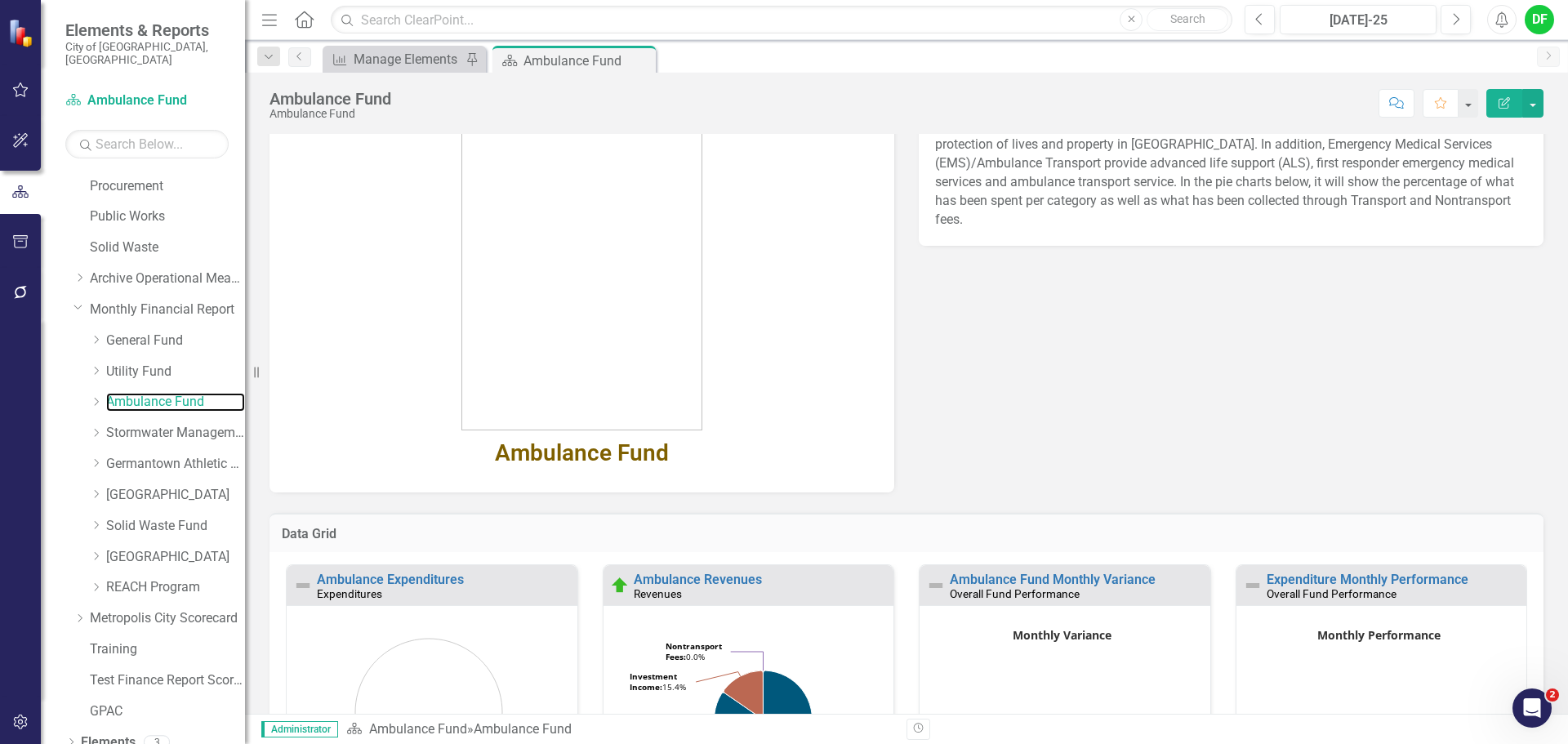
scroll to position [163, 0]
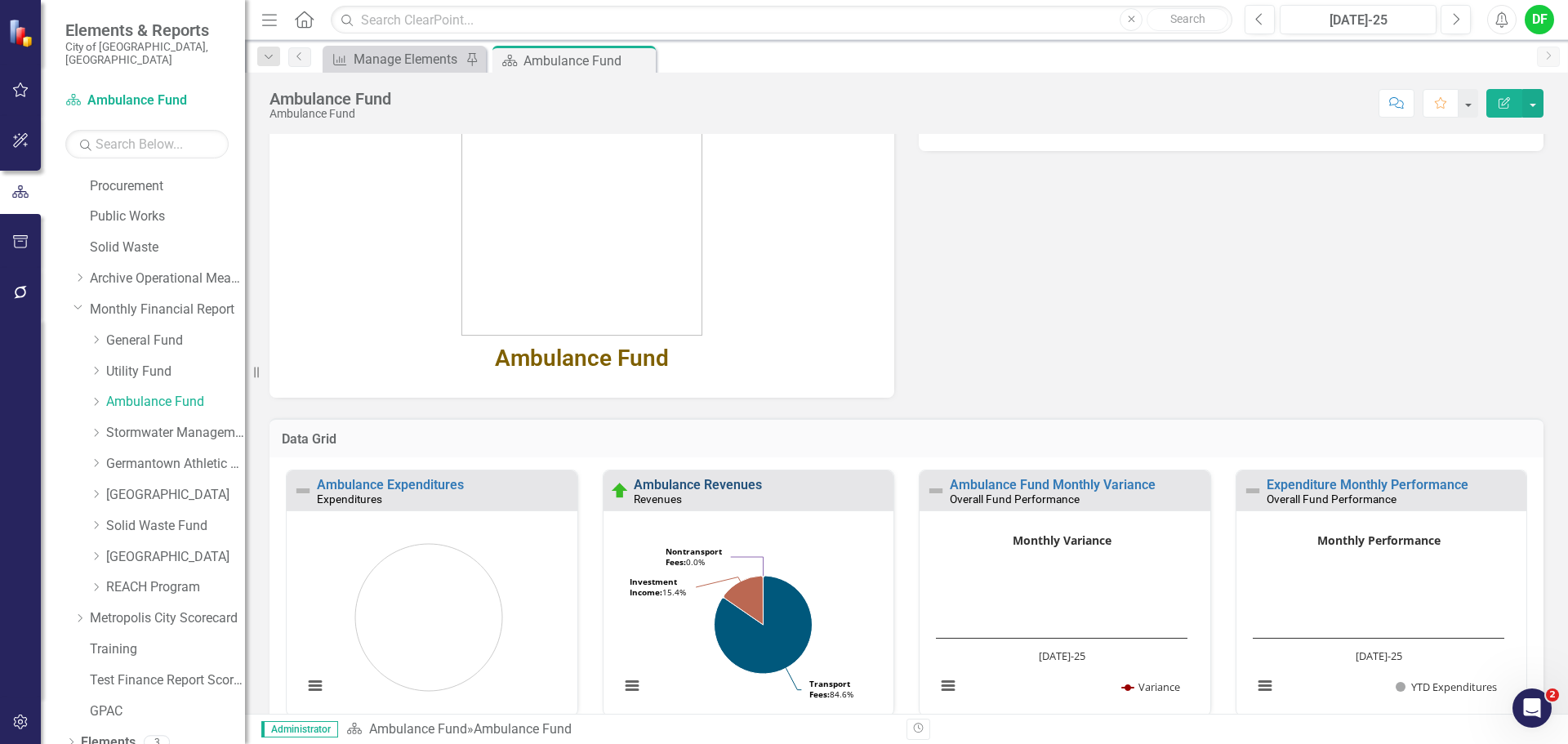
click at [690, 483] on link "Ambulance Revenues" at bounding box center [698, 485] width 128 height 16
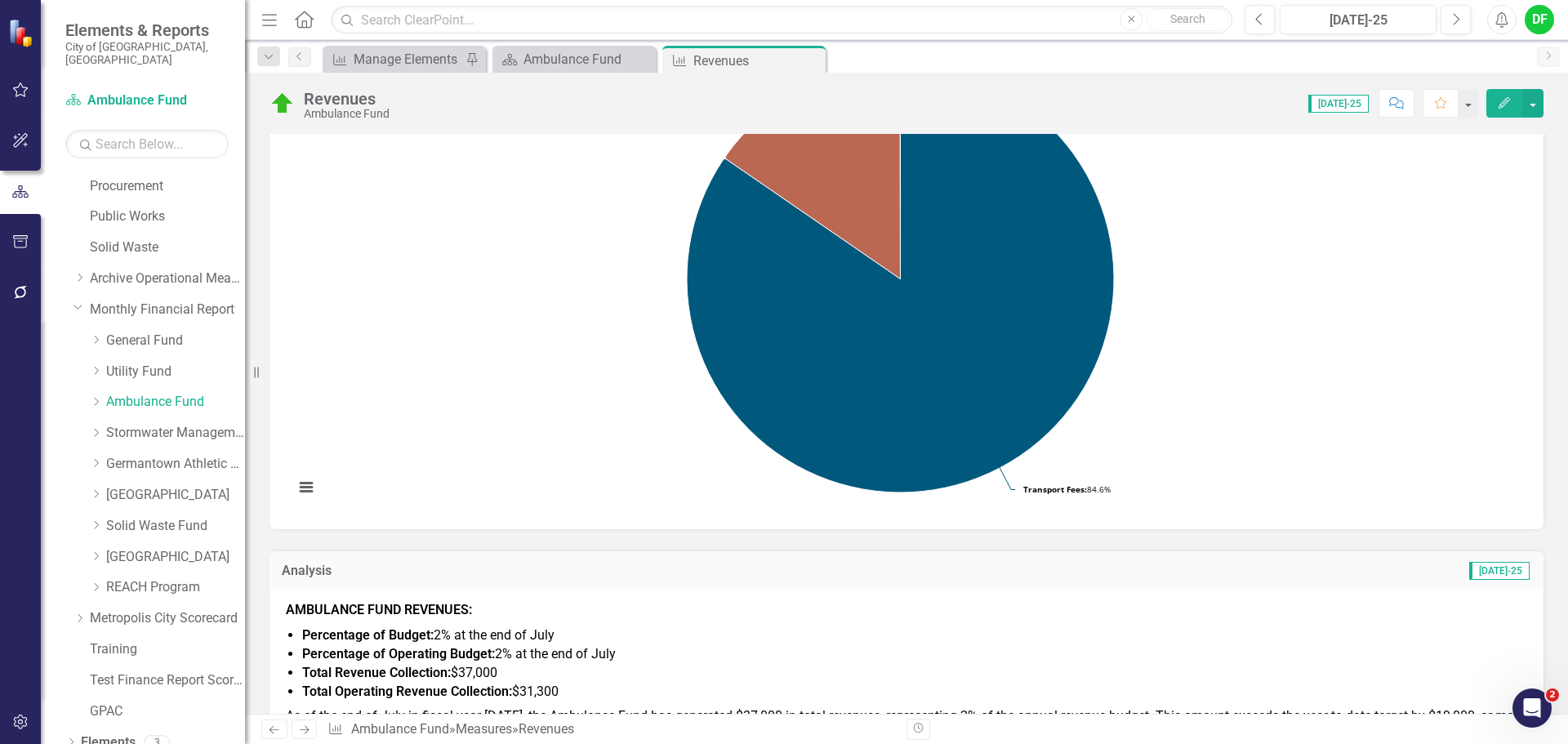
scroll to position [245, 0]
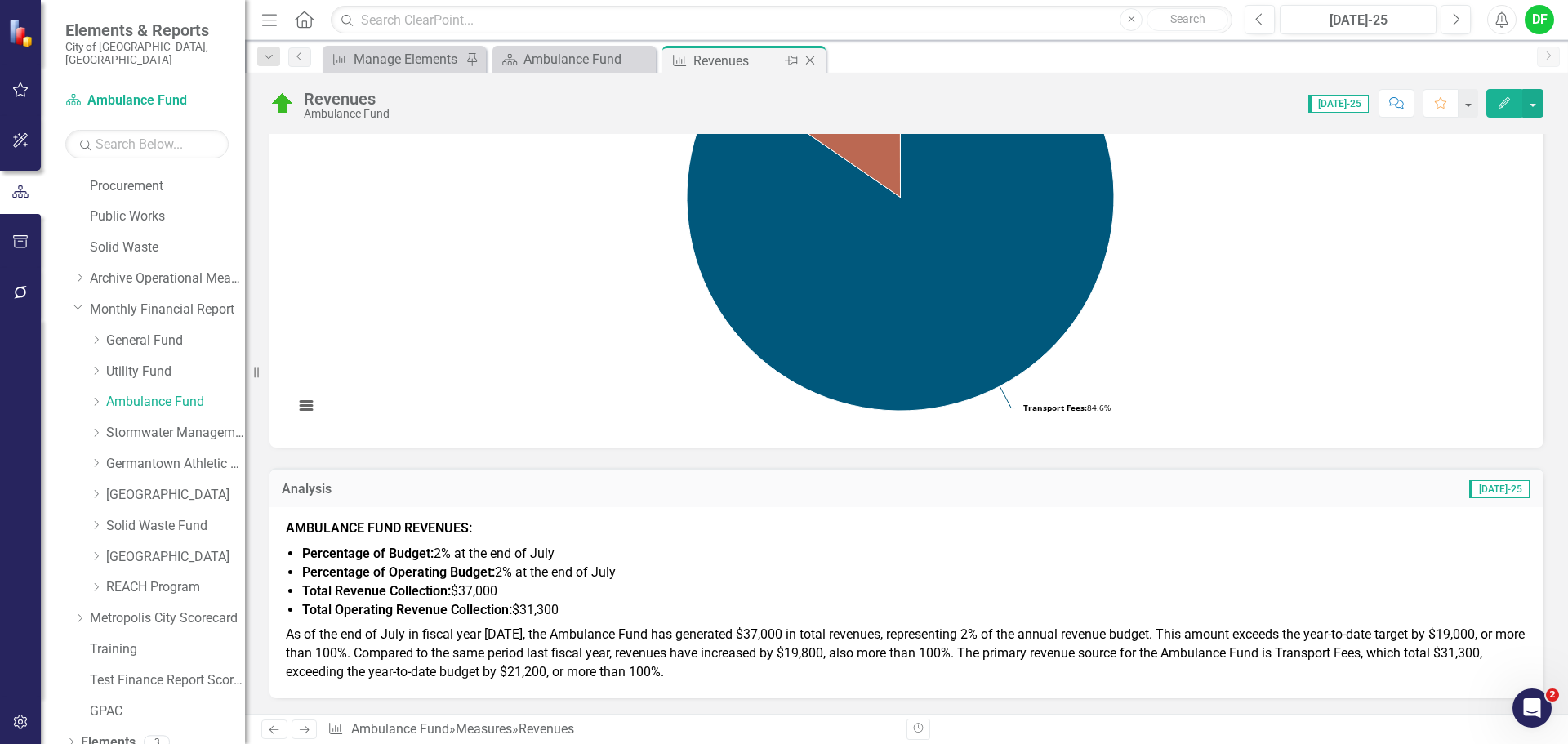
click at [816, 55] on icon "Close" at bounding box center [810, 60] width 17 height 13
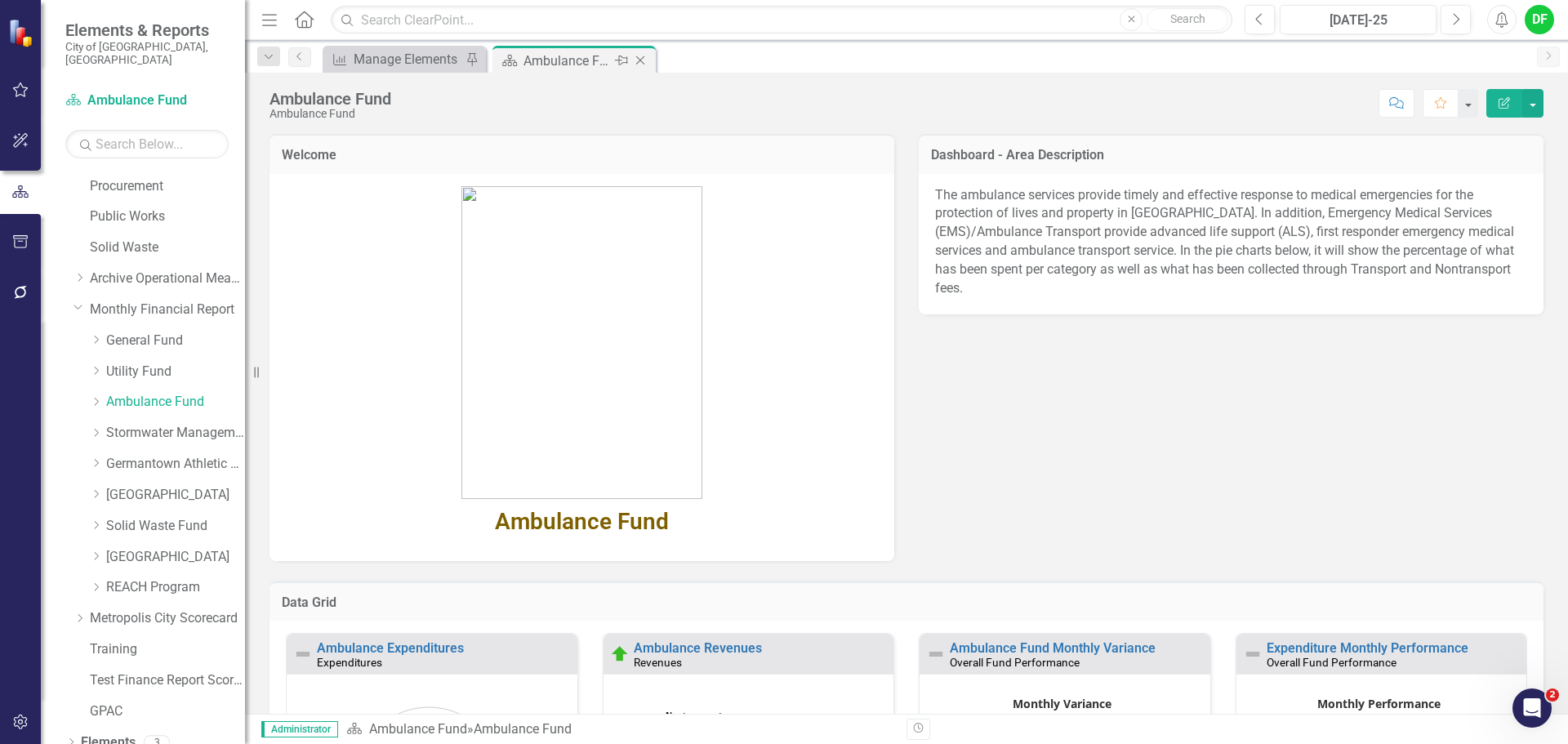
click at [642, 60] on icon "Close" at bounding box center [640, 60] width 17 height 13
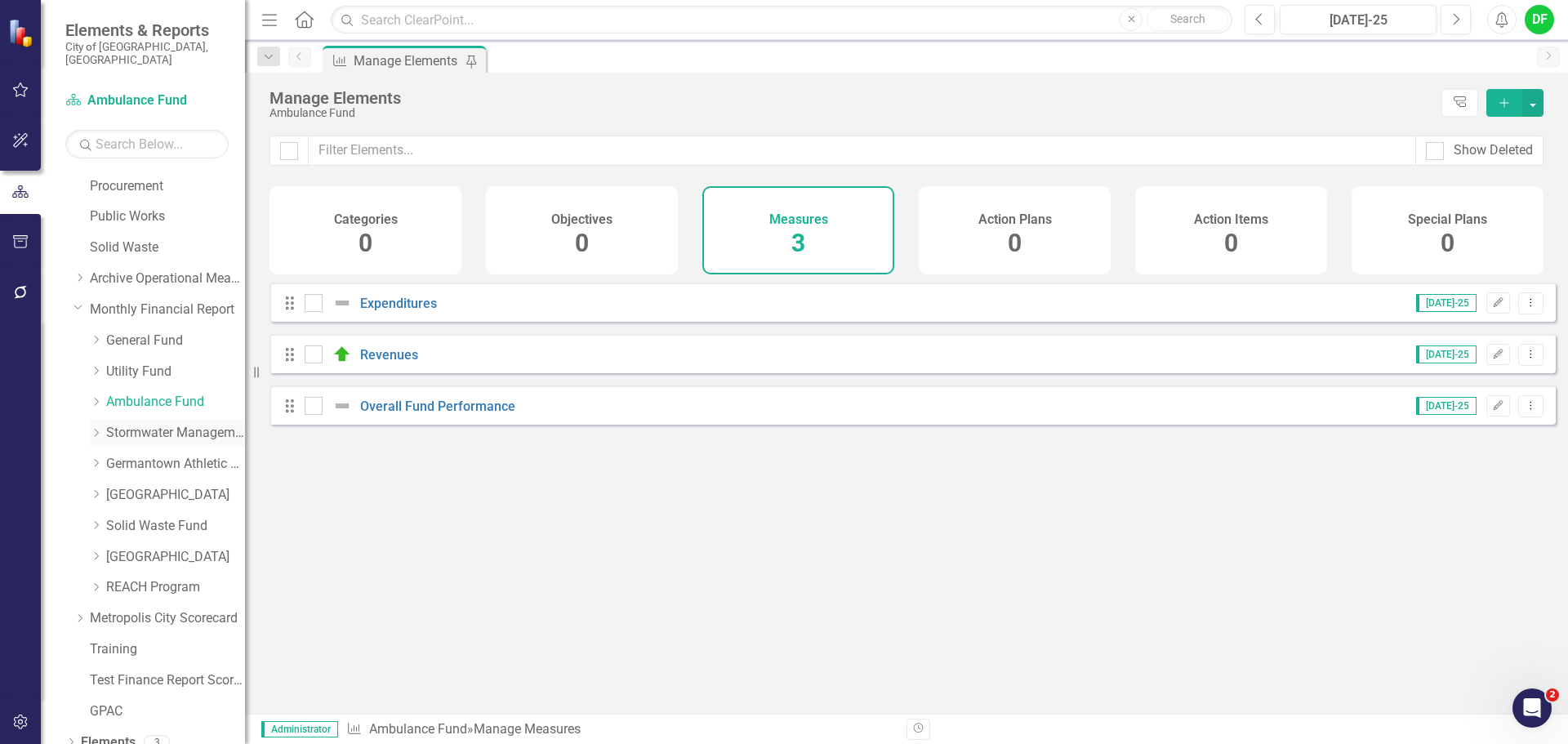
click at [178, 424] on link "Stormwater Management Fund" at bounding box center [175, 433] width 138 height 19
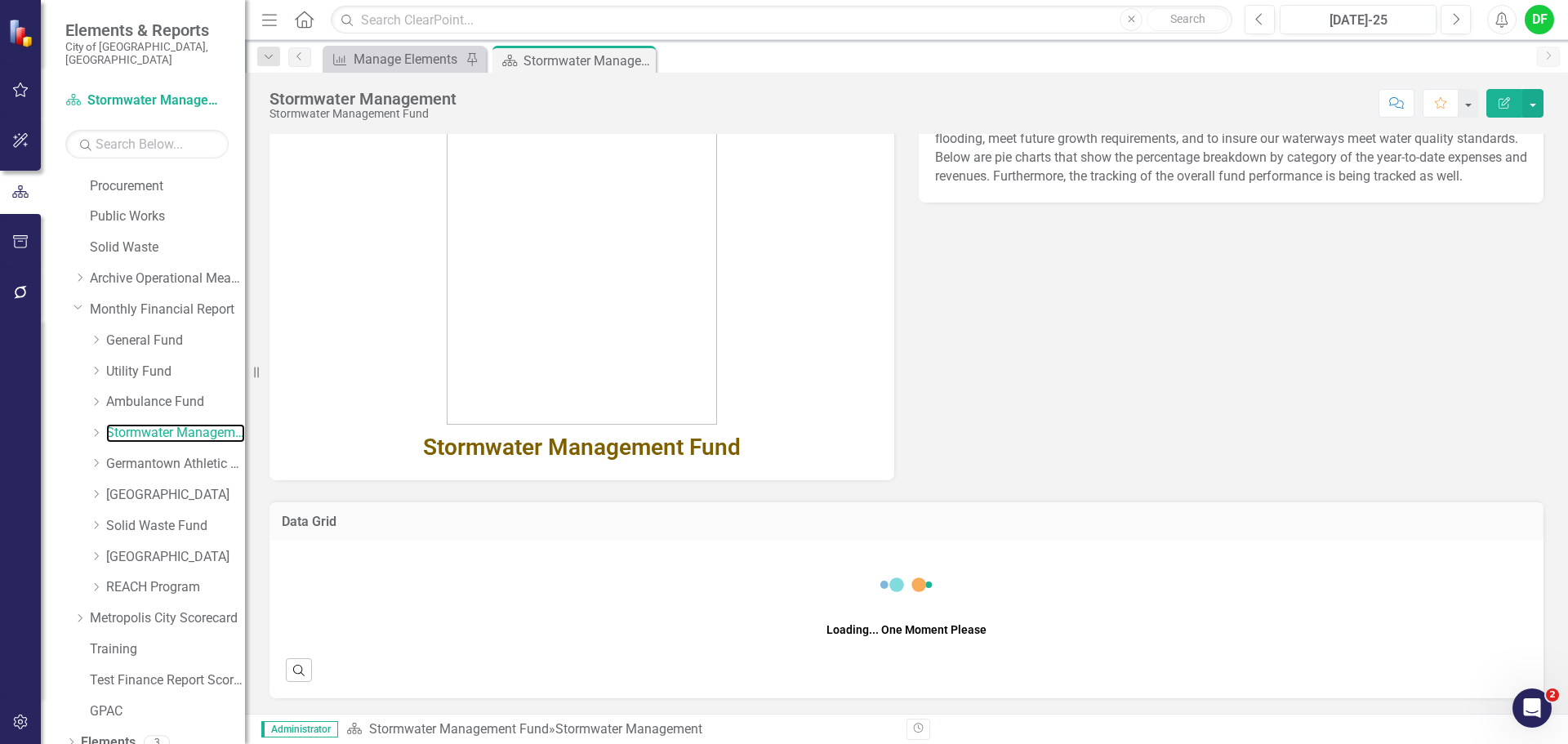
scroll to position [113, 0]
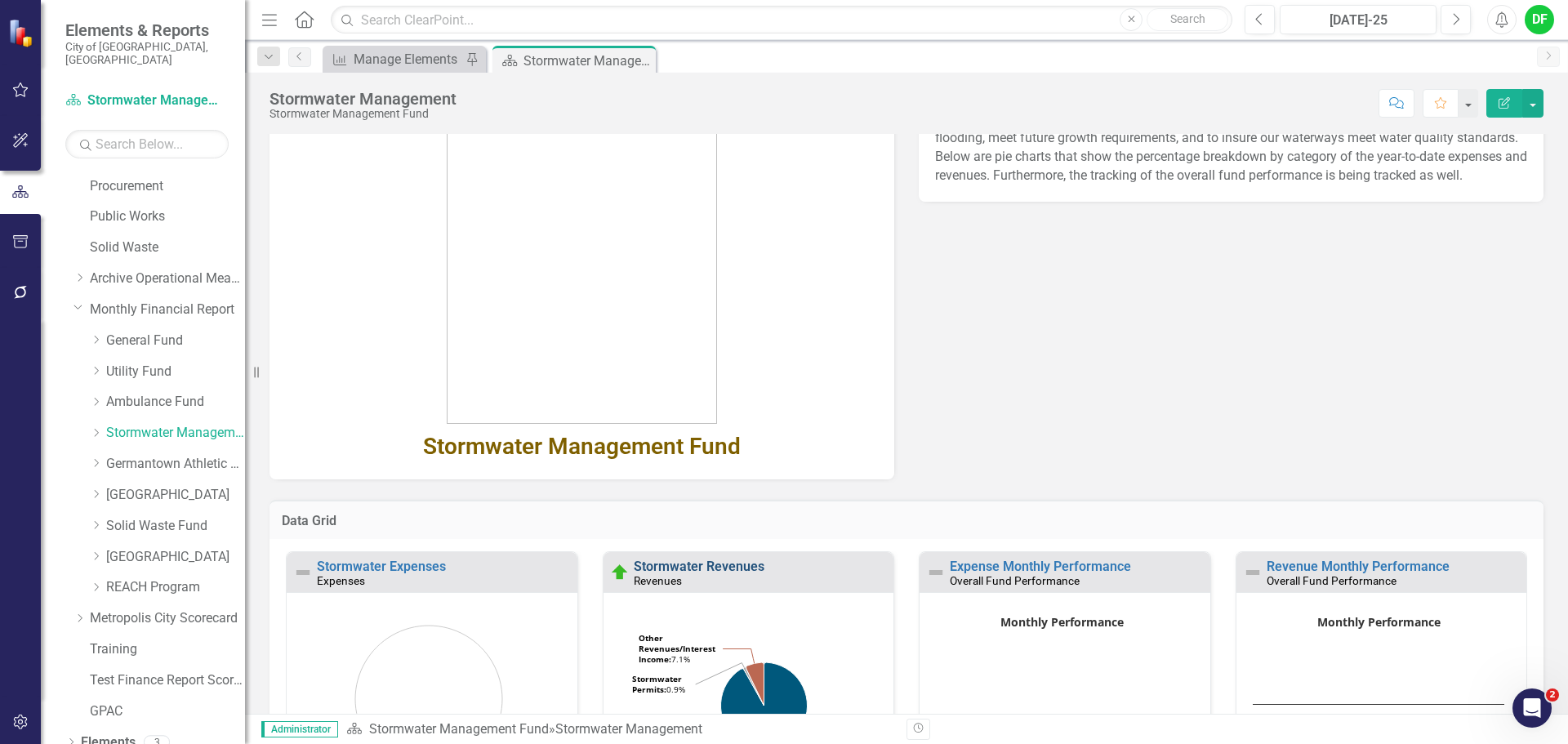
click at [717, 561] on link "Stormwater Revenues" at bounding box center [699, 567] width 131 height 16
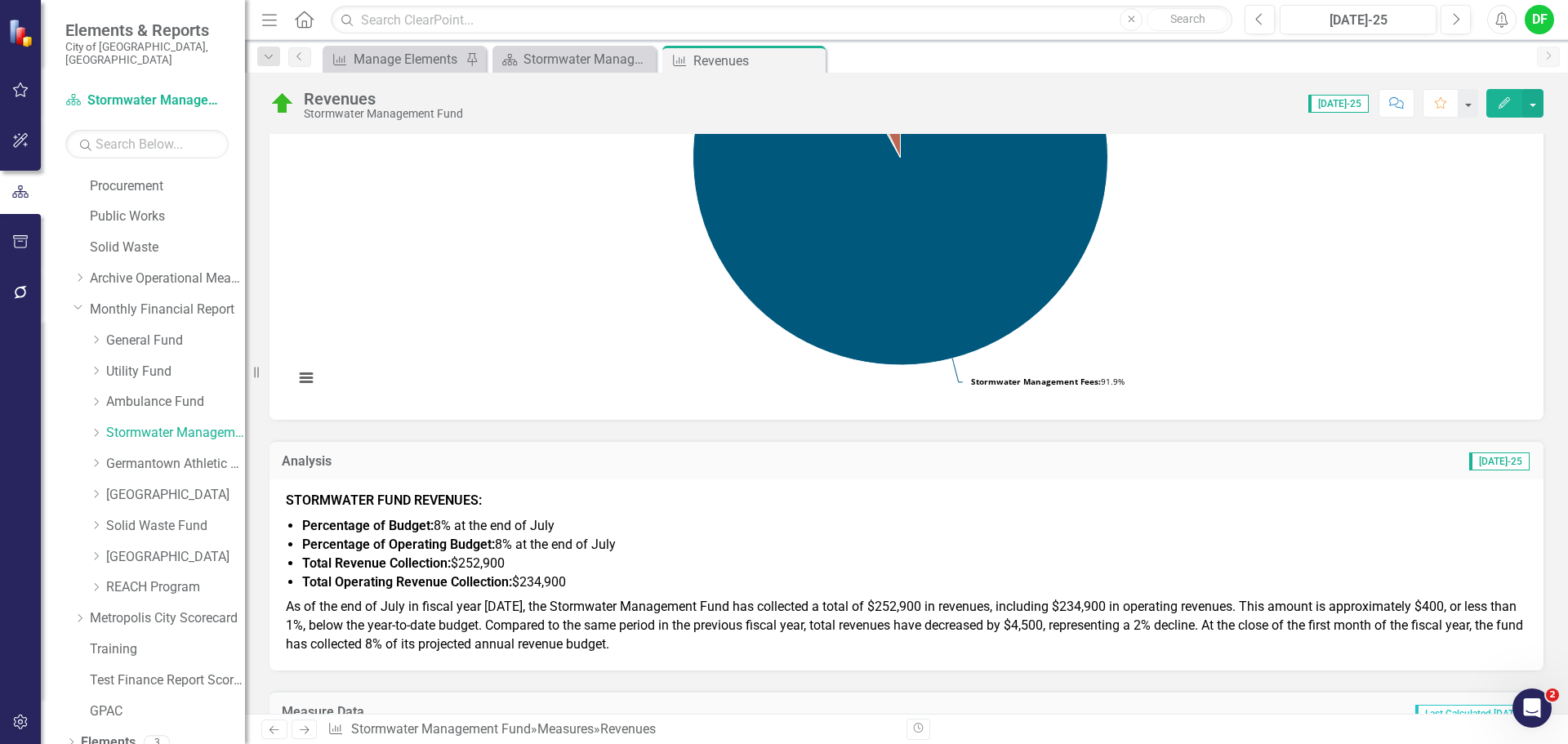
scroll to position [326, 0]
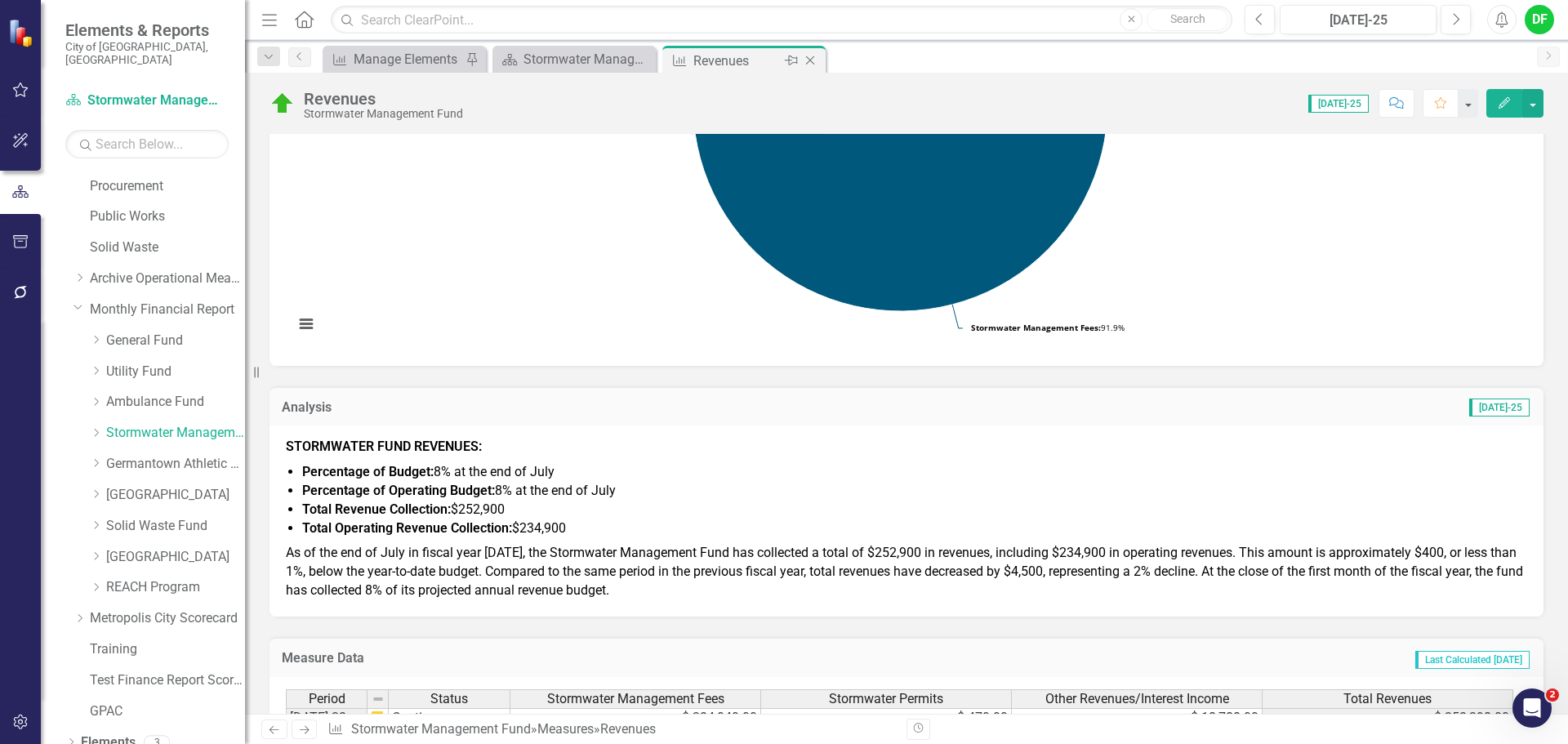
click at [814, 60] on icon "Close" at bounding box center [810, 60] width 17 height 13
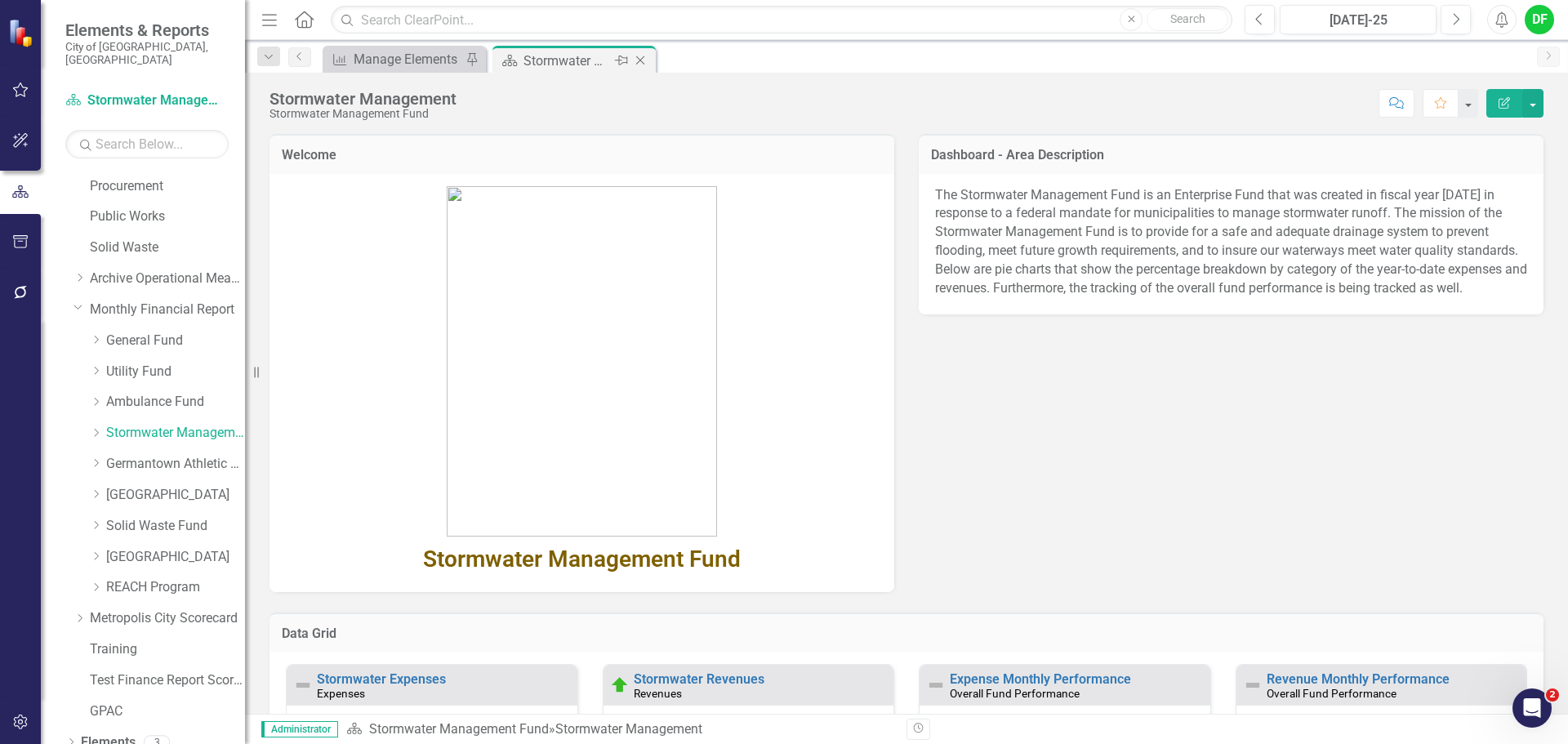
click at [643, 60] on icon "Close" at bounding box center [640, 60] width 17 height 13
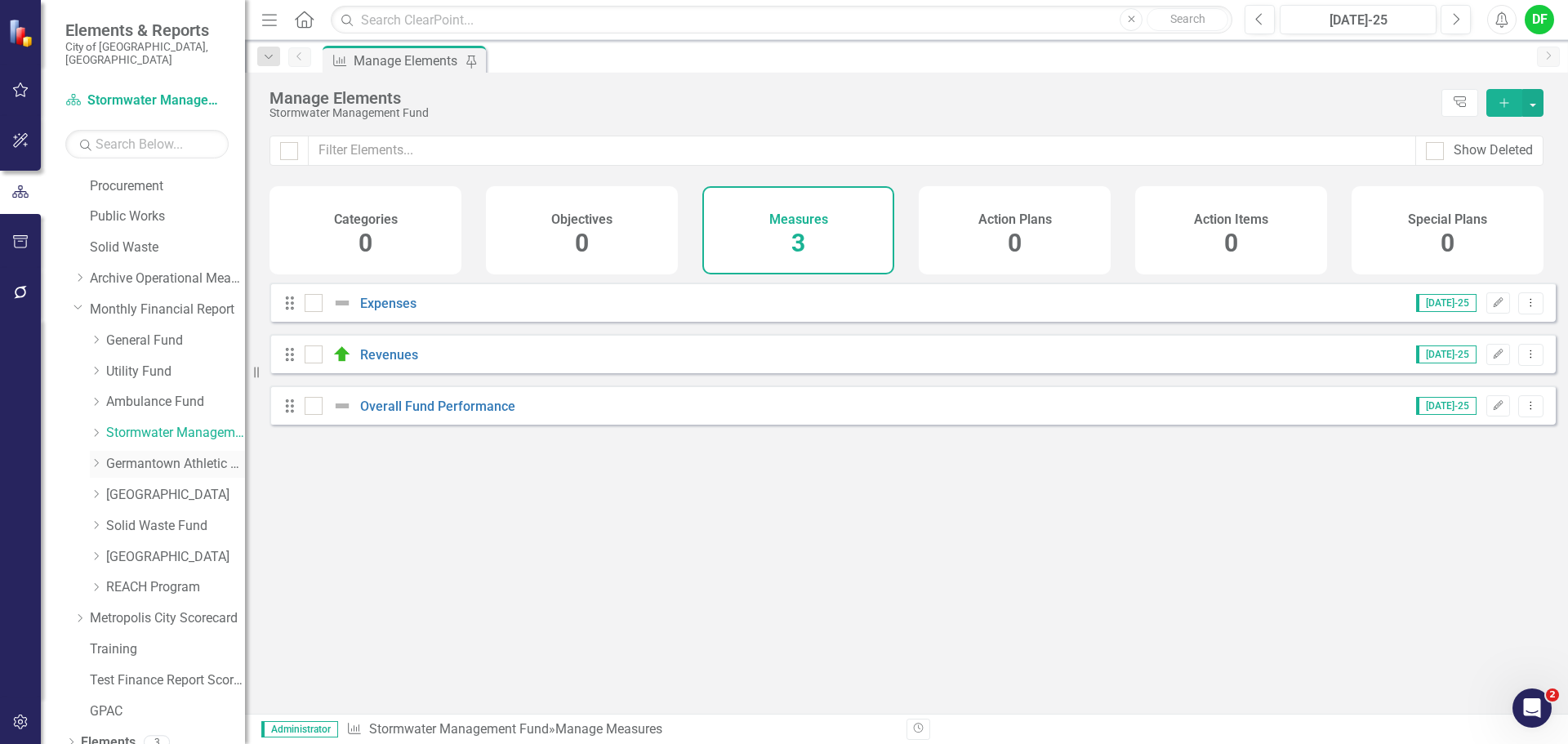
click at [158, 455] on link "Germantown Athletic Club" at bounding box center [175, 464] width 138 height 19
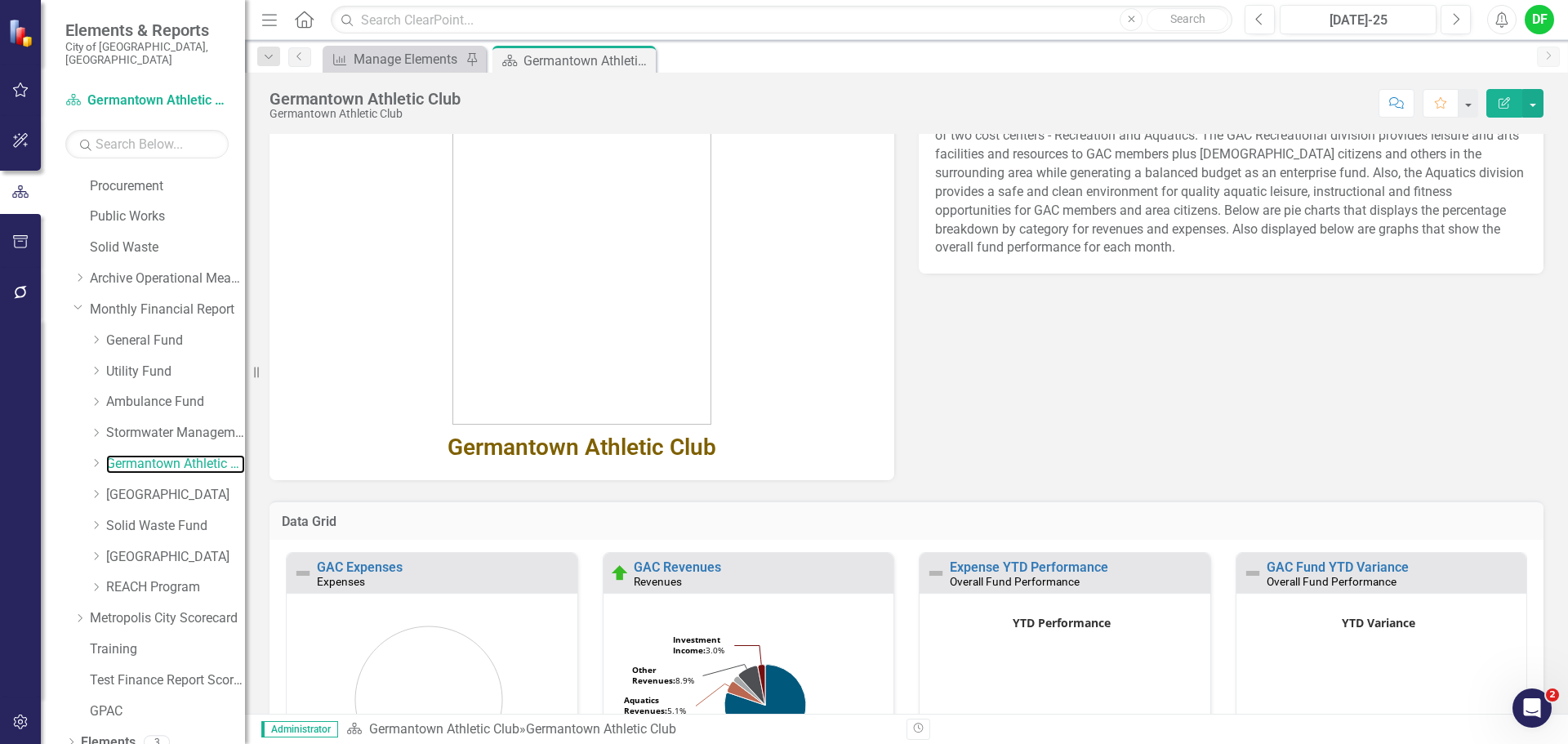
scroll to position [97, 0]
click at [703, 567] on link "GAC Revenues" at bounding box center [677, 567] width 87 height 16
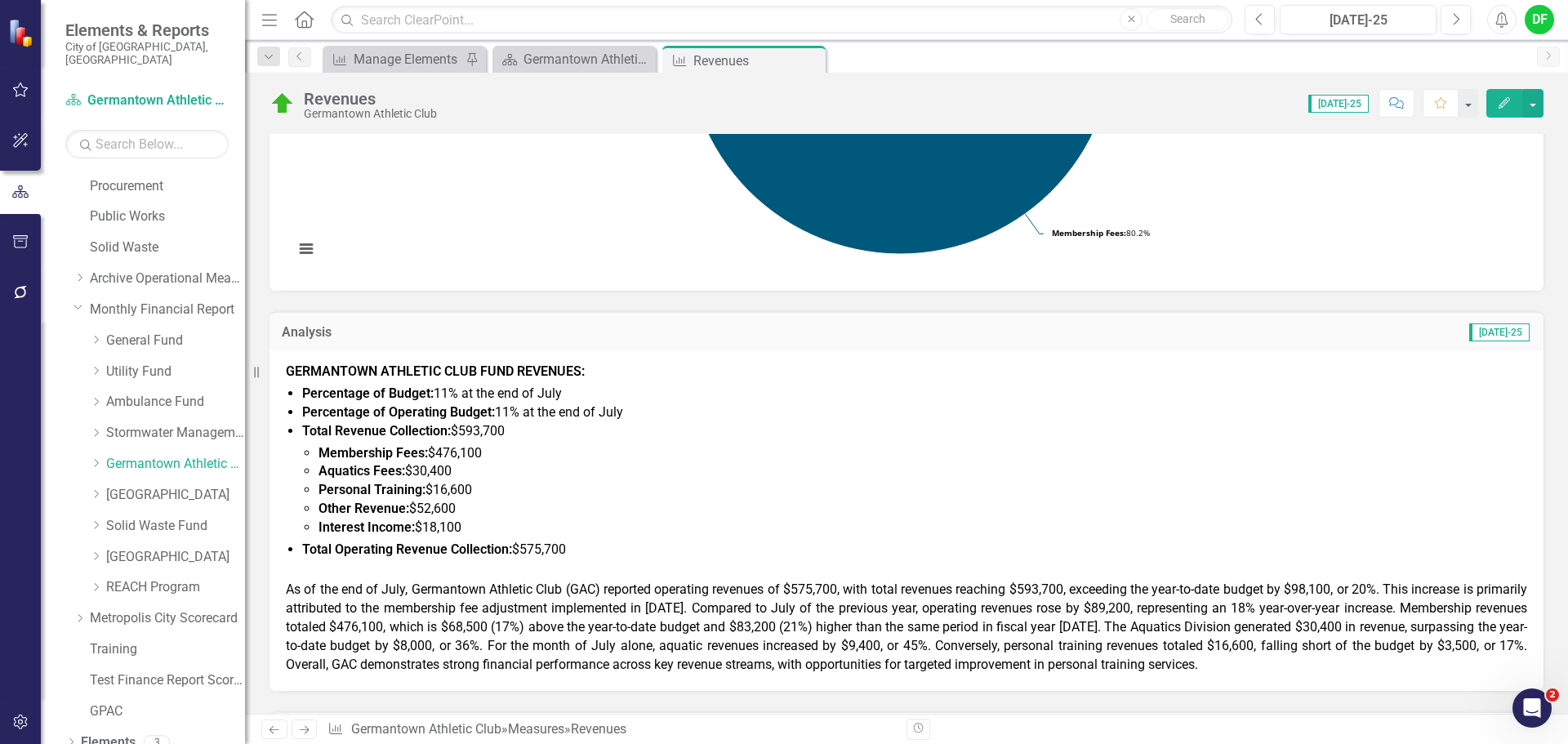
scroll to position [408, 0]
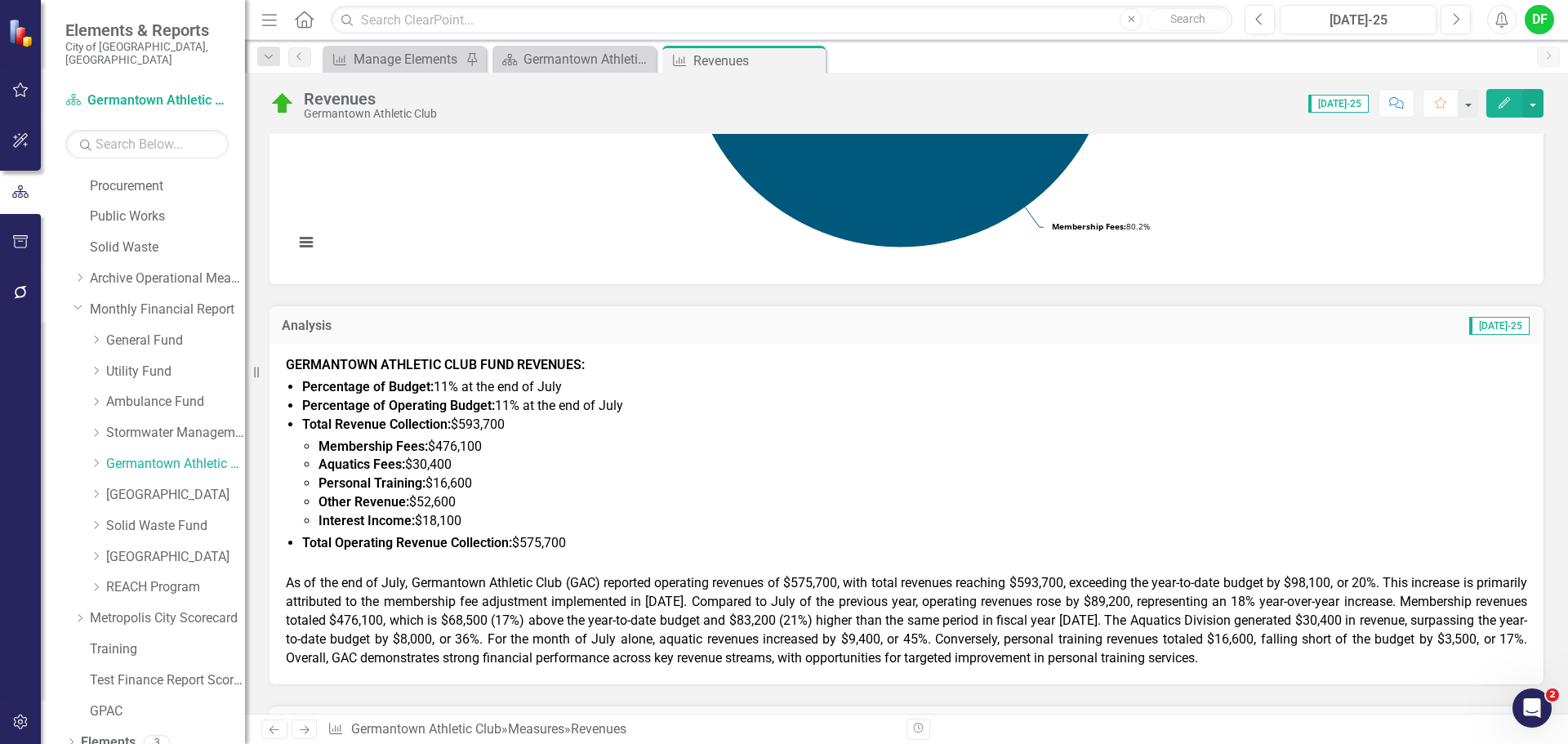
click at [474, 518] on li "Interest Income: $18,100" at bounding box center [922, 521] width 1209 height 19
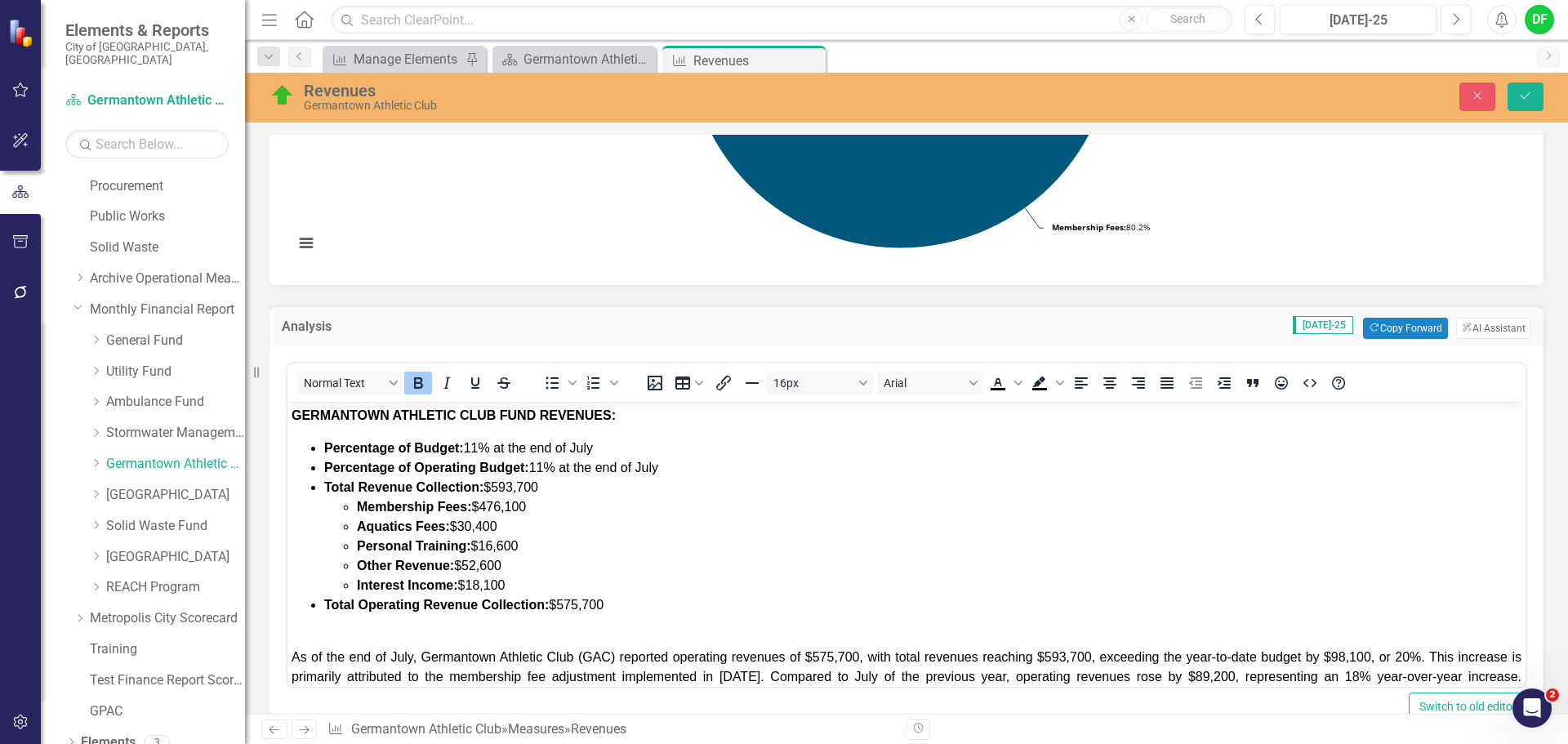
scroll to position [0, 0]
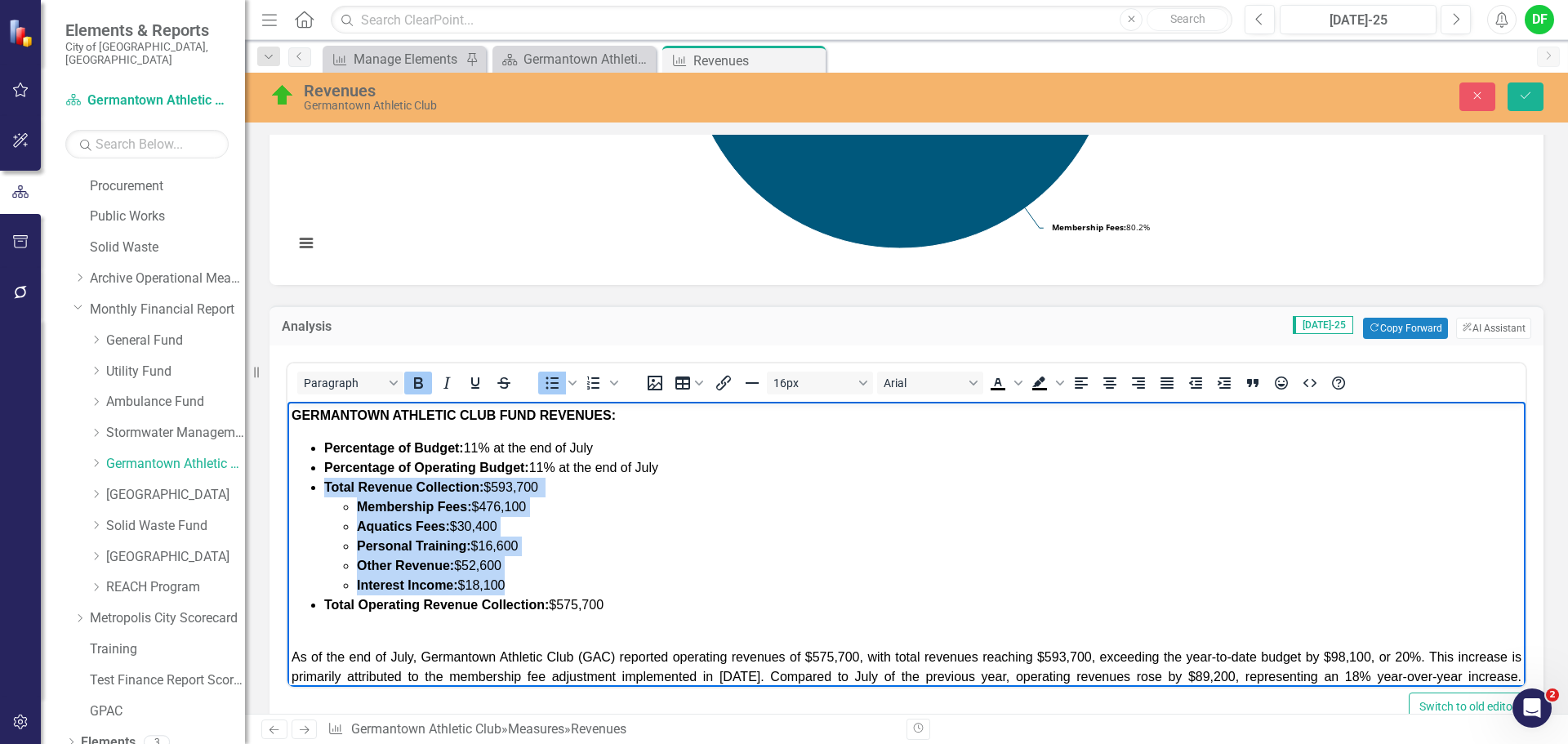
drag, startPoint x: 519, startPoint y: 582, endPoint x: 363, endPoint y: 495, distance: 178.6
click at [363, 495] on li "Total Revenue Collection: $593,700 Membership Fees: $476,100 Aquatics Fees: $30…" at bounding box center [923, 536] width 1198 height 117
click at [511, 582] on li "Interest Income: $18,100" at bounding box center [939, 585] width 1165 height 19
drag, startPoint x: 515, startPoint y: 582, endPoint x: 359, endPoint y: 502, distance: 175.3
click at [359, 502] on ul "Membership Fees: $476,100 Aquatics Fees: $30,400 Personal Training: $16,600 Oth…" at bounding box center [923, 546] width 1198 height 98
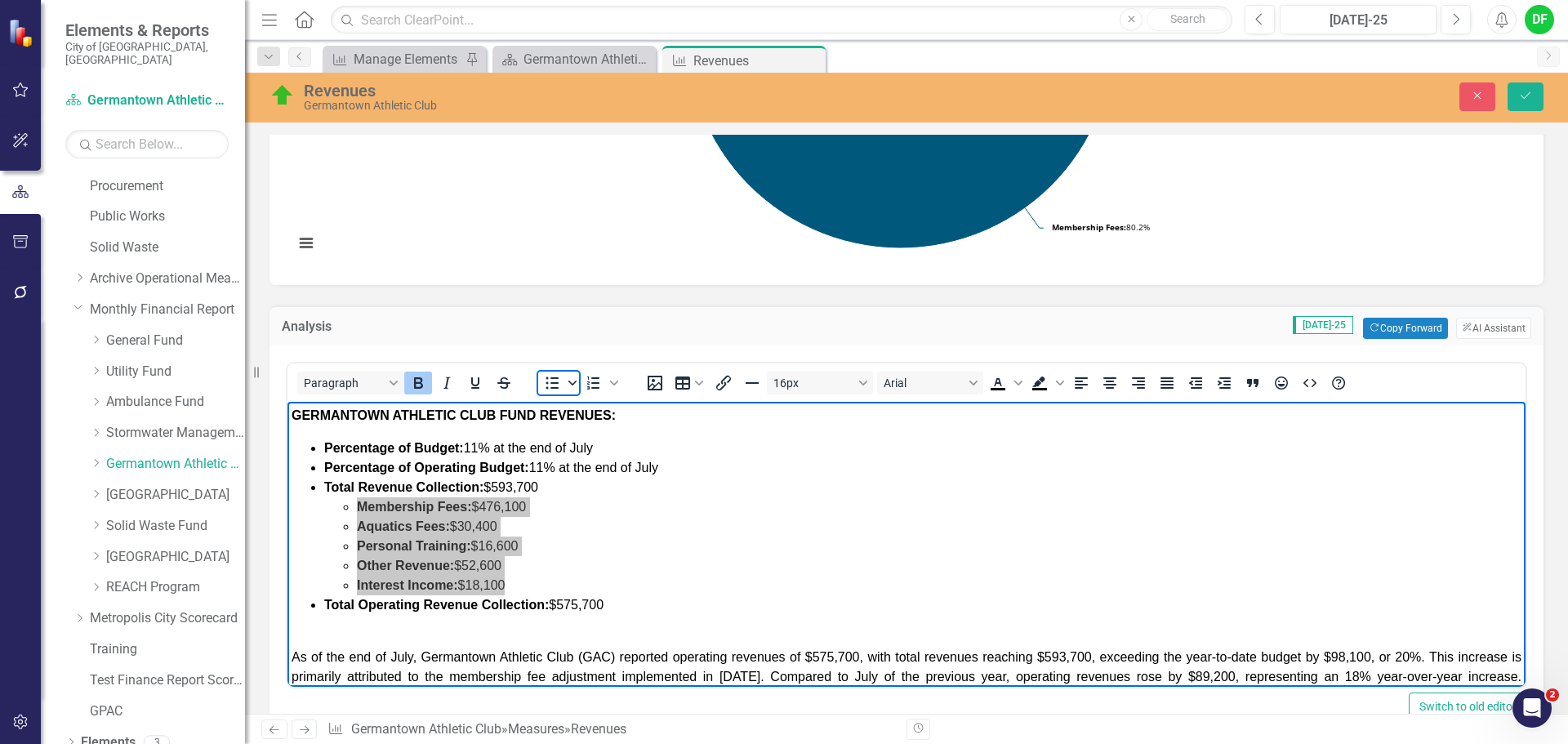
click at [571, 384] on icon "Bullet list" at bounding box center [572, 383] width 8 height 8
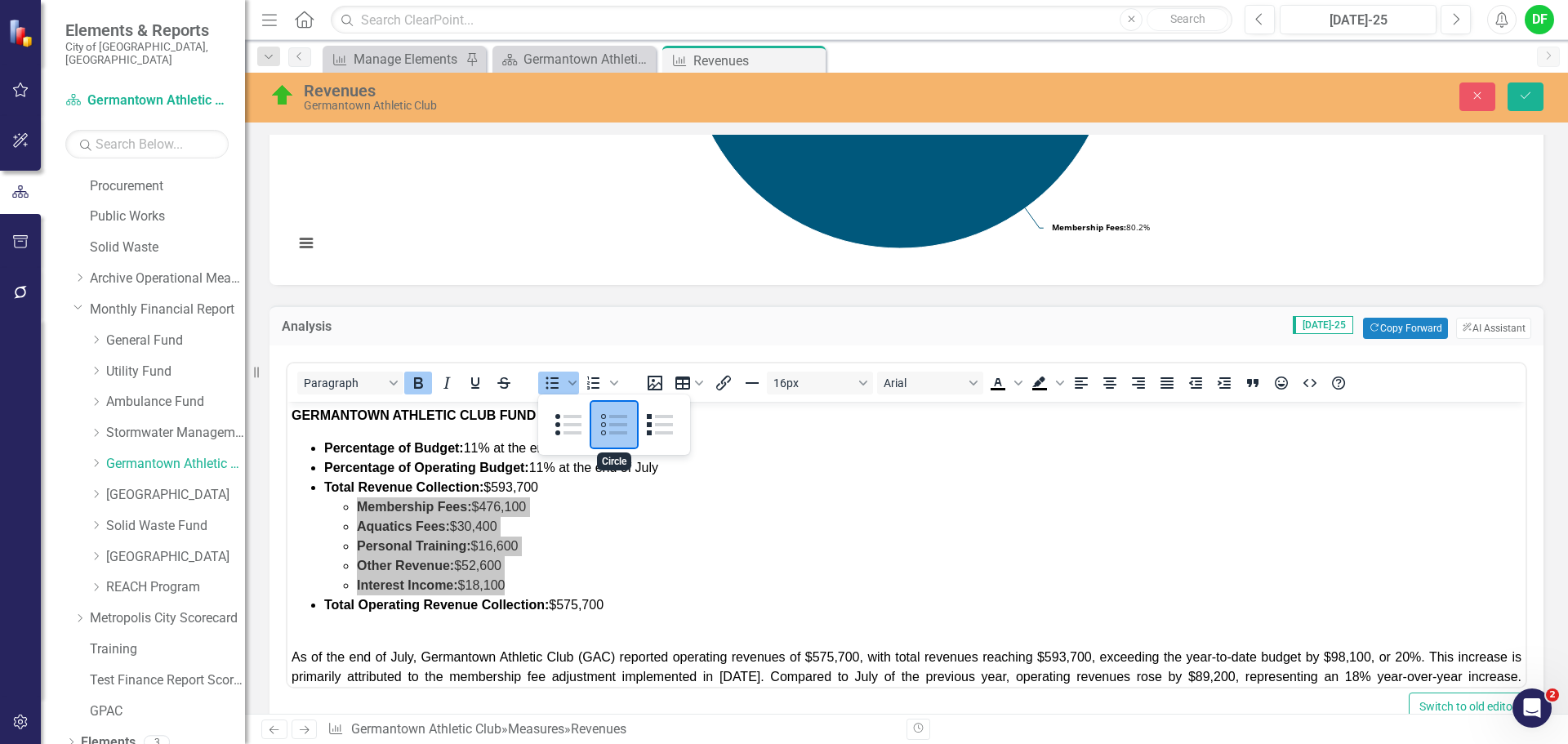
click at [613, 417] on div "Circle" at bounding box center [615, 425] width 46 height 46
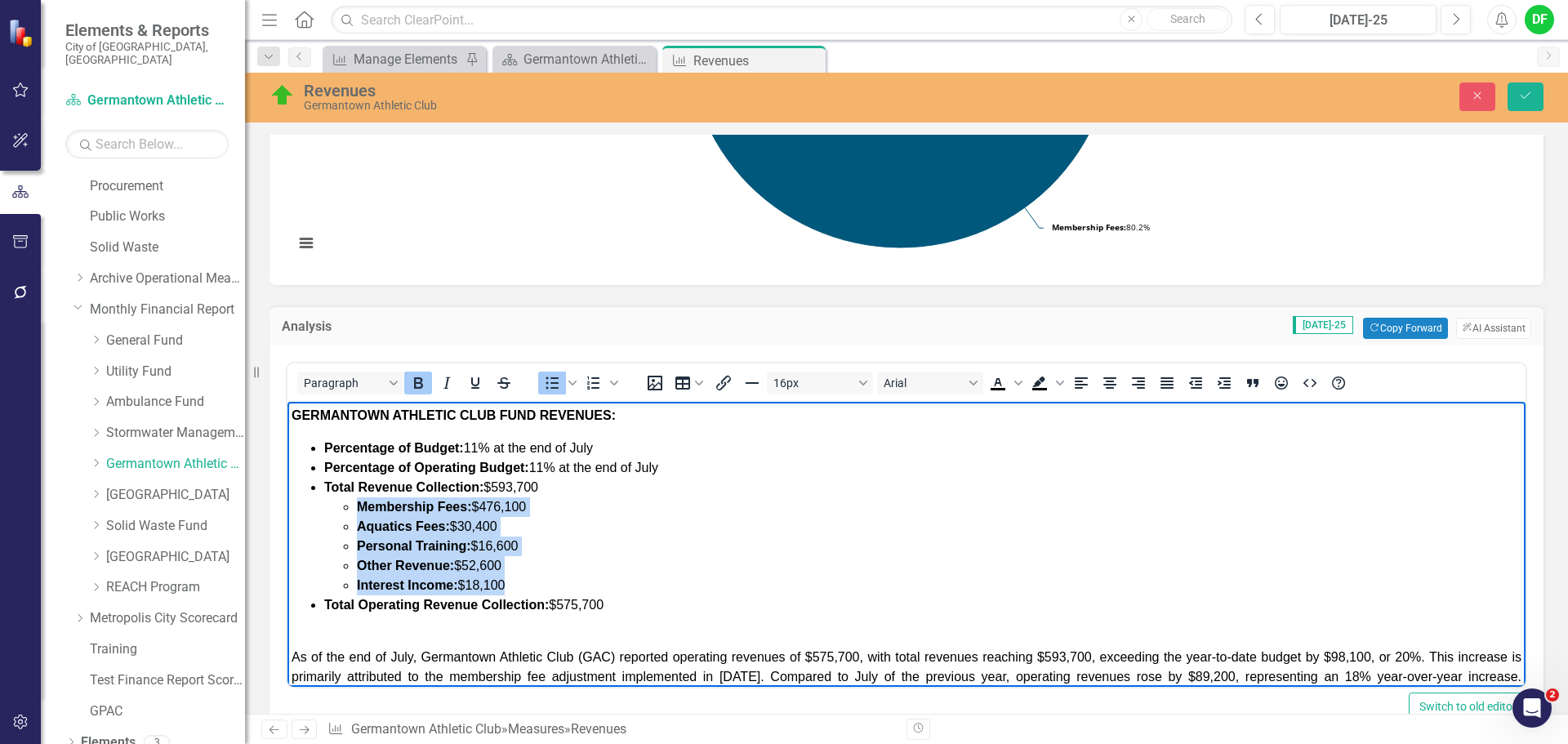
click at [580, 572] on li "Other Revenue: $52,600" at bounding box center [939, 566] width 1165 height 19
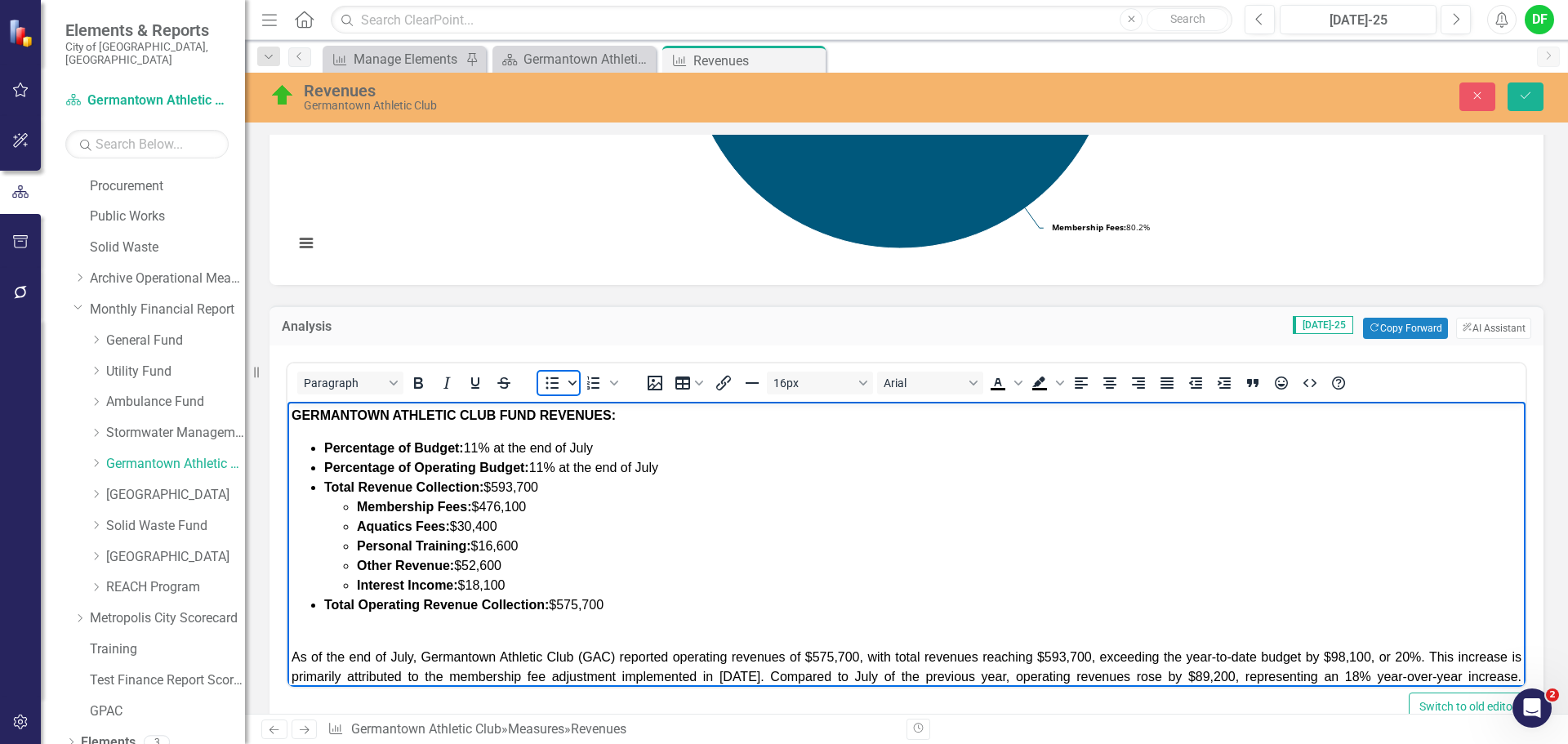
click at [572, 382] on icon "Bullet list" at bounding box center [572, 383] width 8 height 8
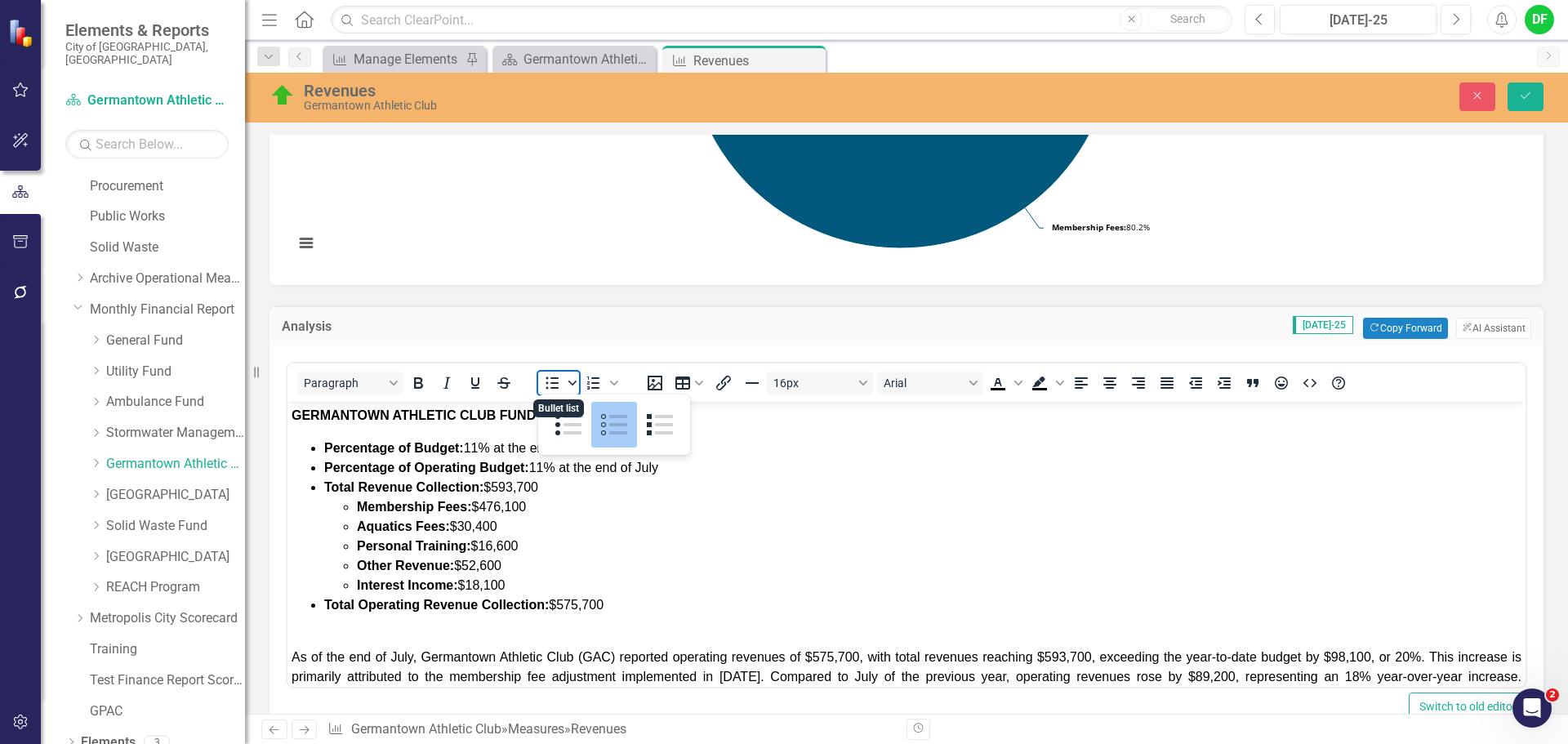
click at [572, 382] on icon "Bullet list" at bounding box center [572, 383] width 8 height 8
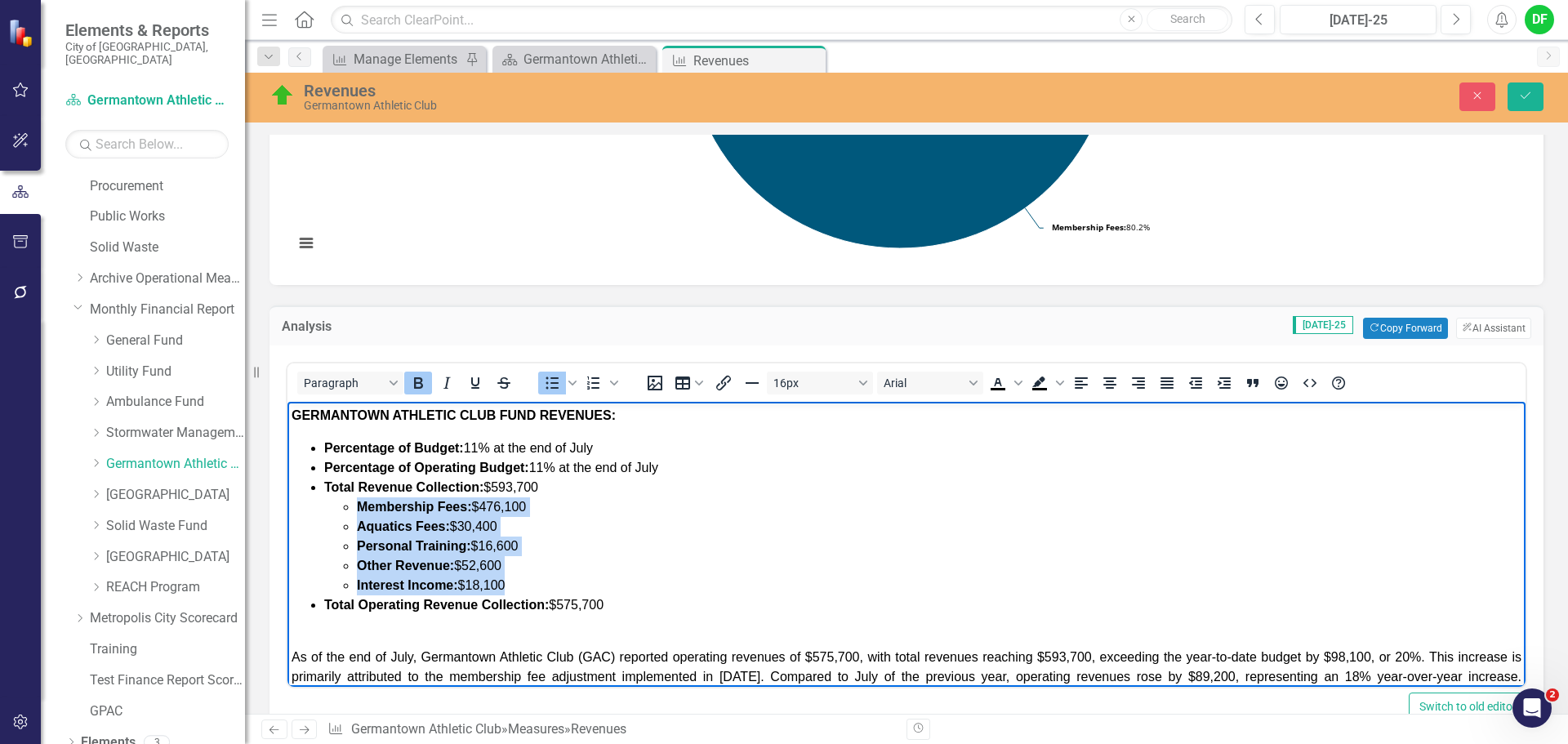
drag, startPoint x: 514, startPoint y: 581, endPoint x: 360, endPoint y: 502, distance: 173.1
click at [360, 502] on ul "Membership Fees: $476,100 Aquatics Fees: $30,400 Personal Training: $16,600 Oth…" at bounding box center [923, 546] width 1198 height 98
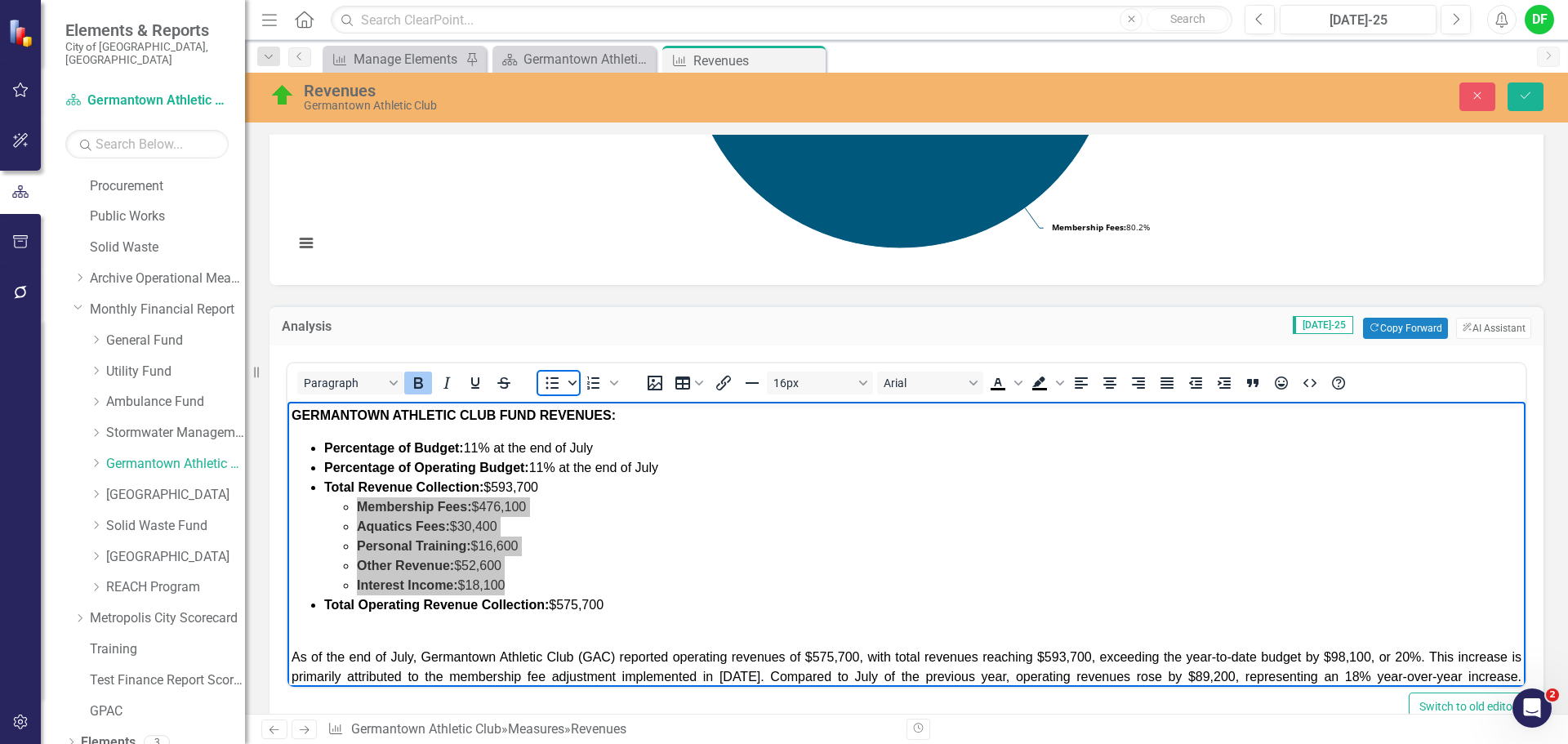
click at [576, 380] on icon "Bullet list" at bounding box center [572, 383] width 8 height 8
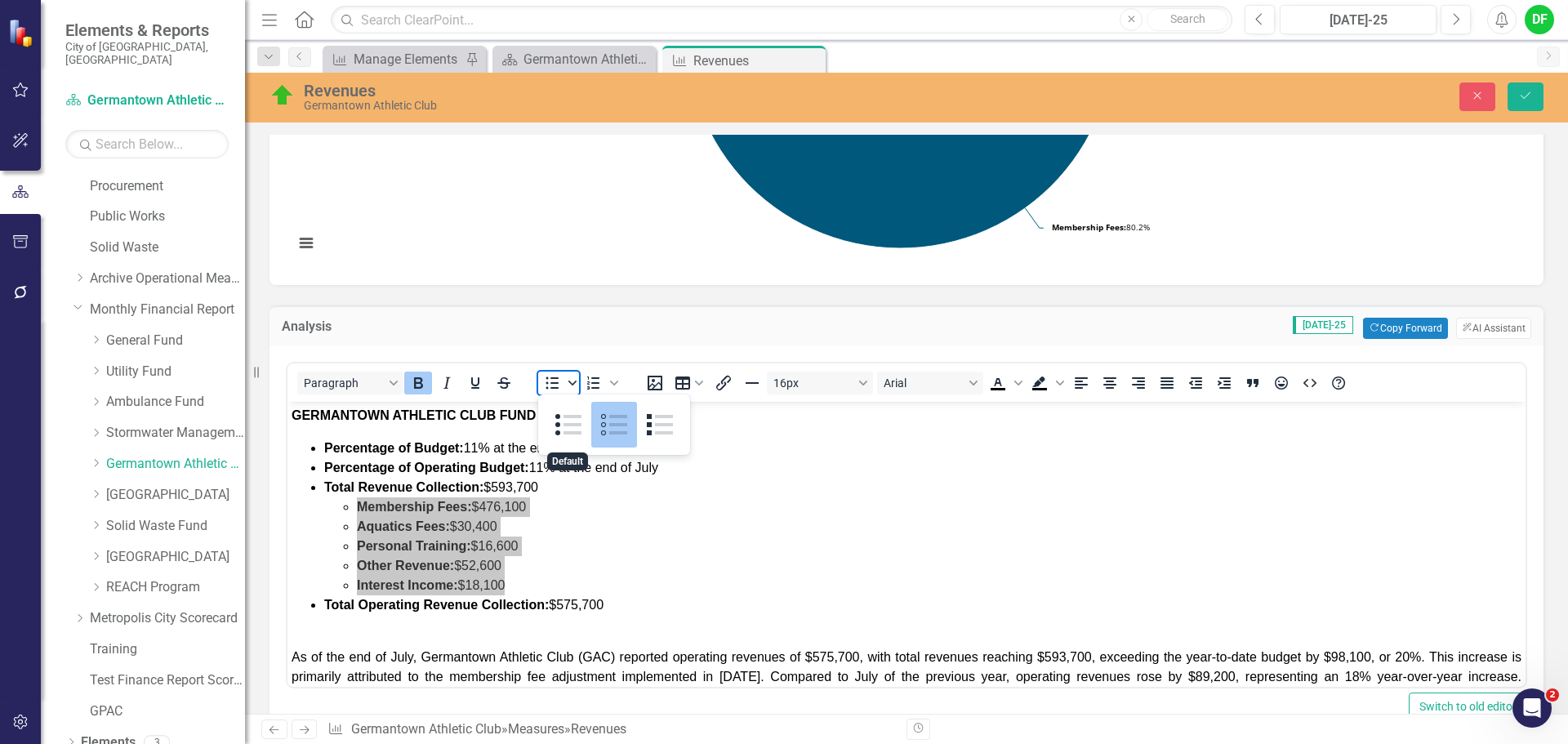
click at [576, 380] on icon "Bullet list" at bounding box center [572, 383] width 8 height 8
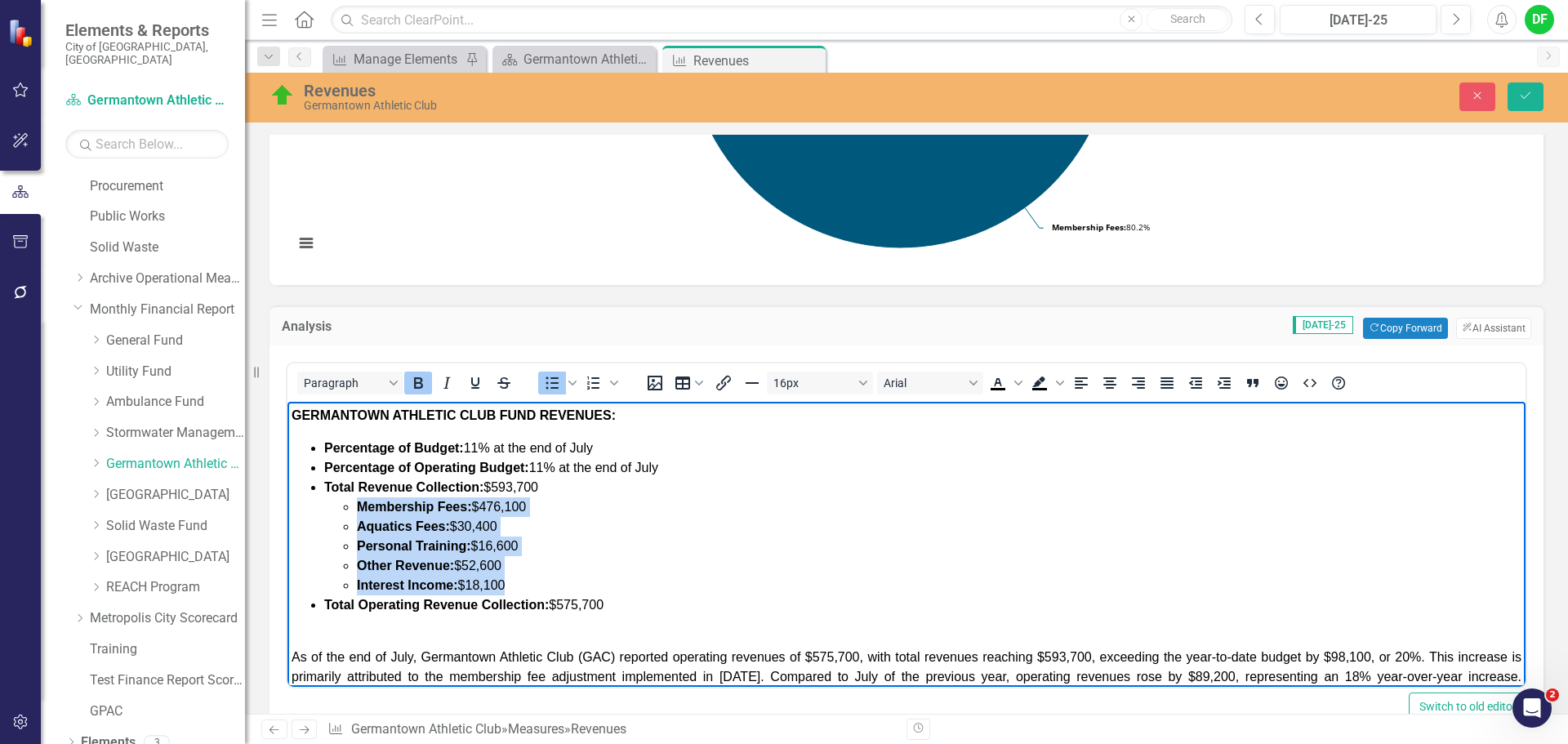
click at [656, 570] on li "Other Revenue: $52,600" at bounding box center [939, 566] width 1165 height 19
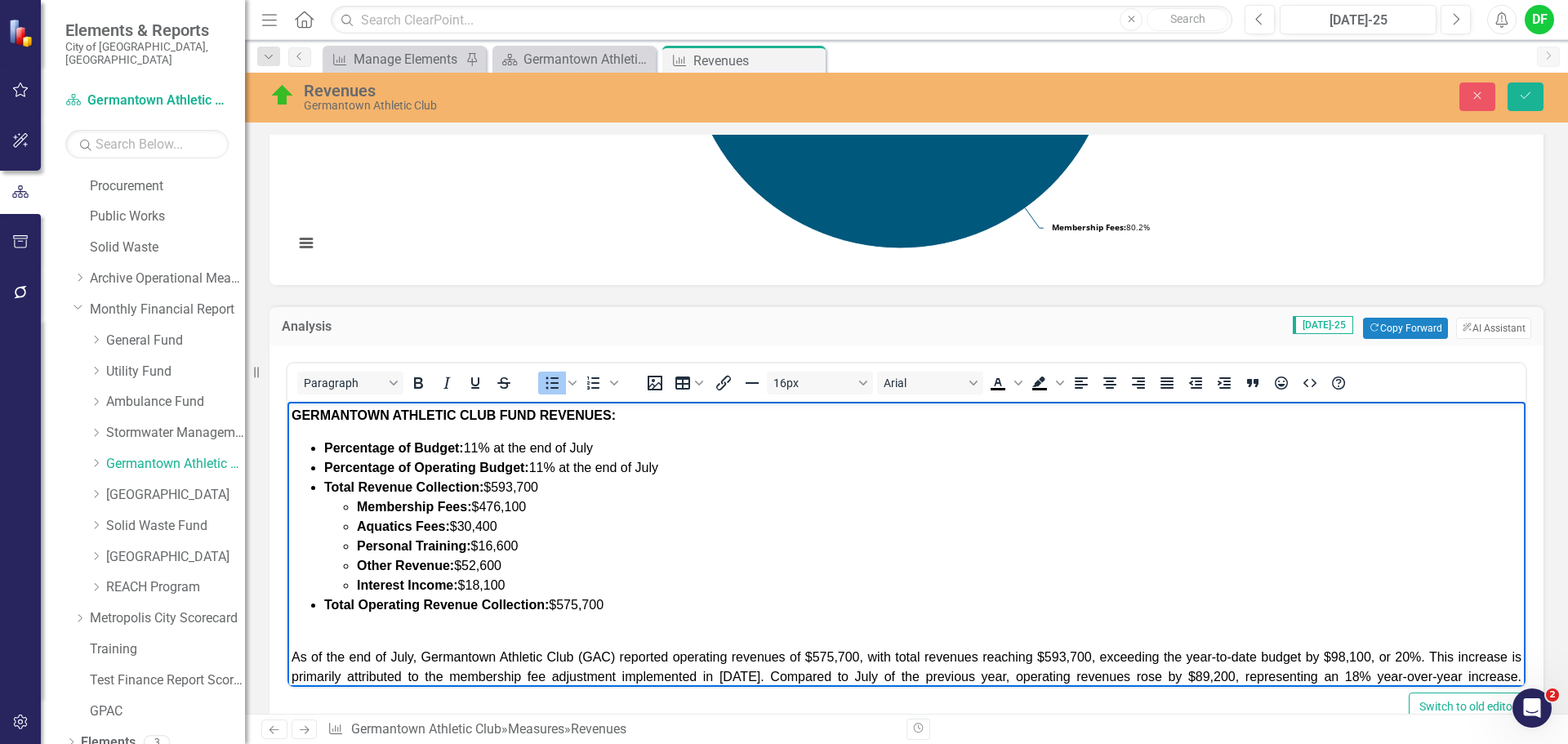
scroll to position [63, 0]
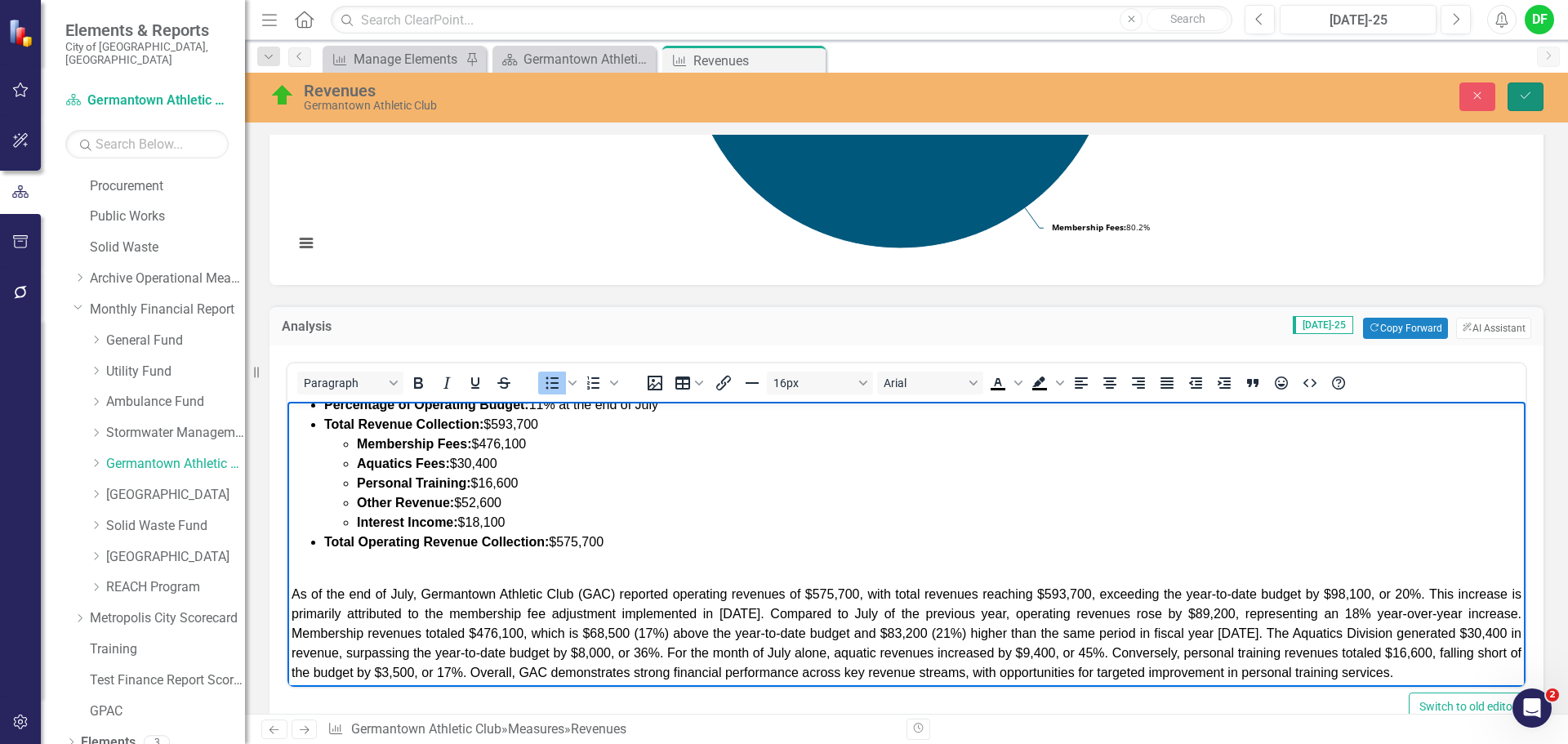
click at [1530, 100] on icon "Save" at bounding box center [1526, 95] width 15 height 11
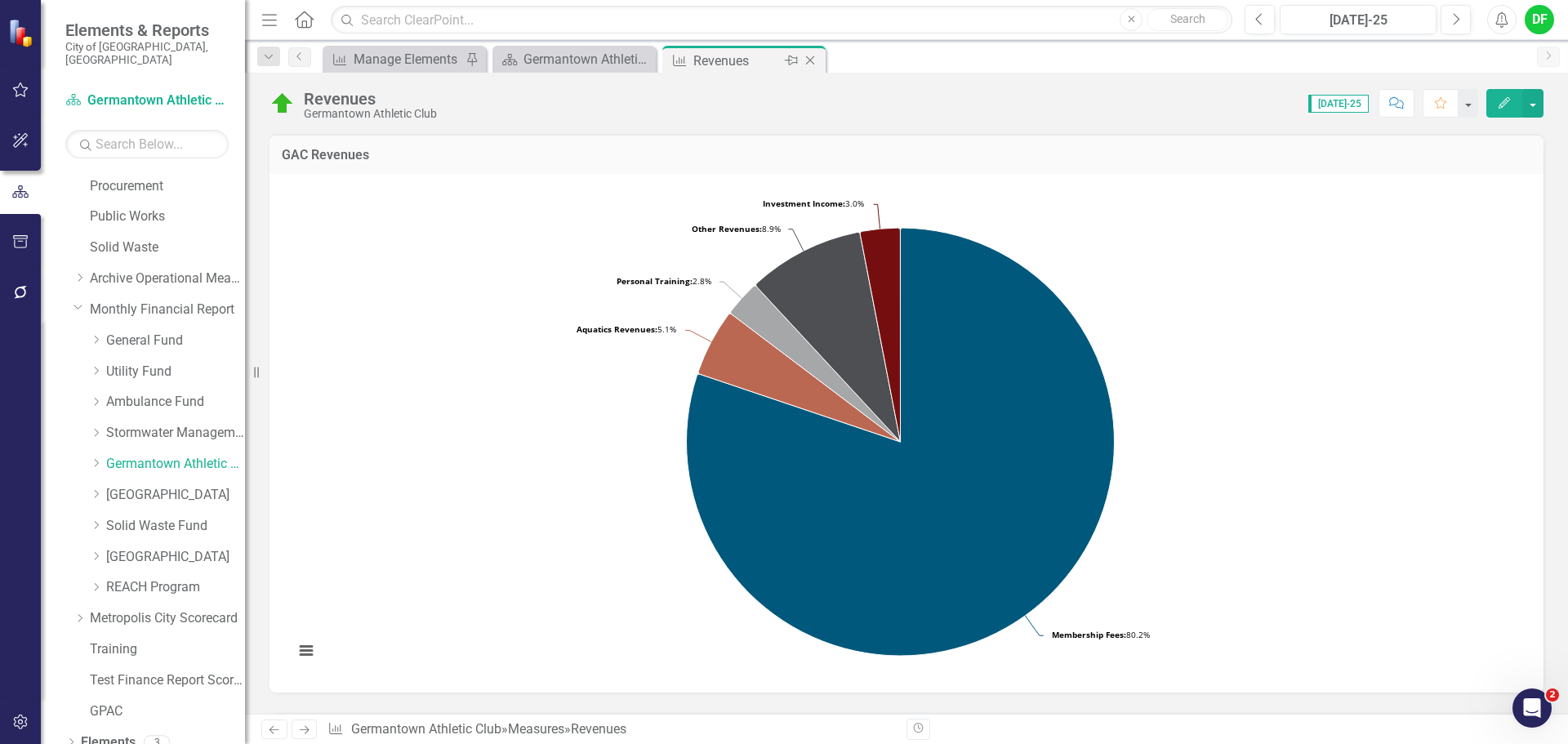
click at [814, 60] on icon "Close" at bounding box center [810, 60] width 17 height 13
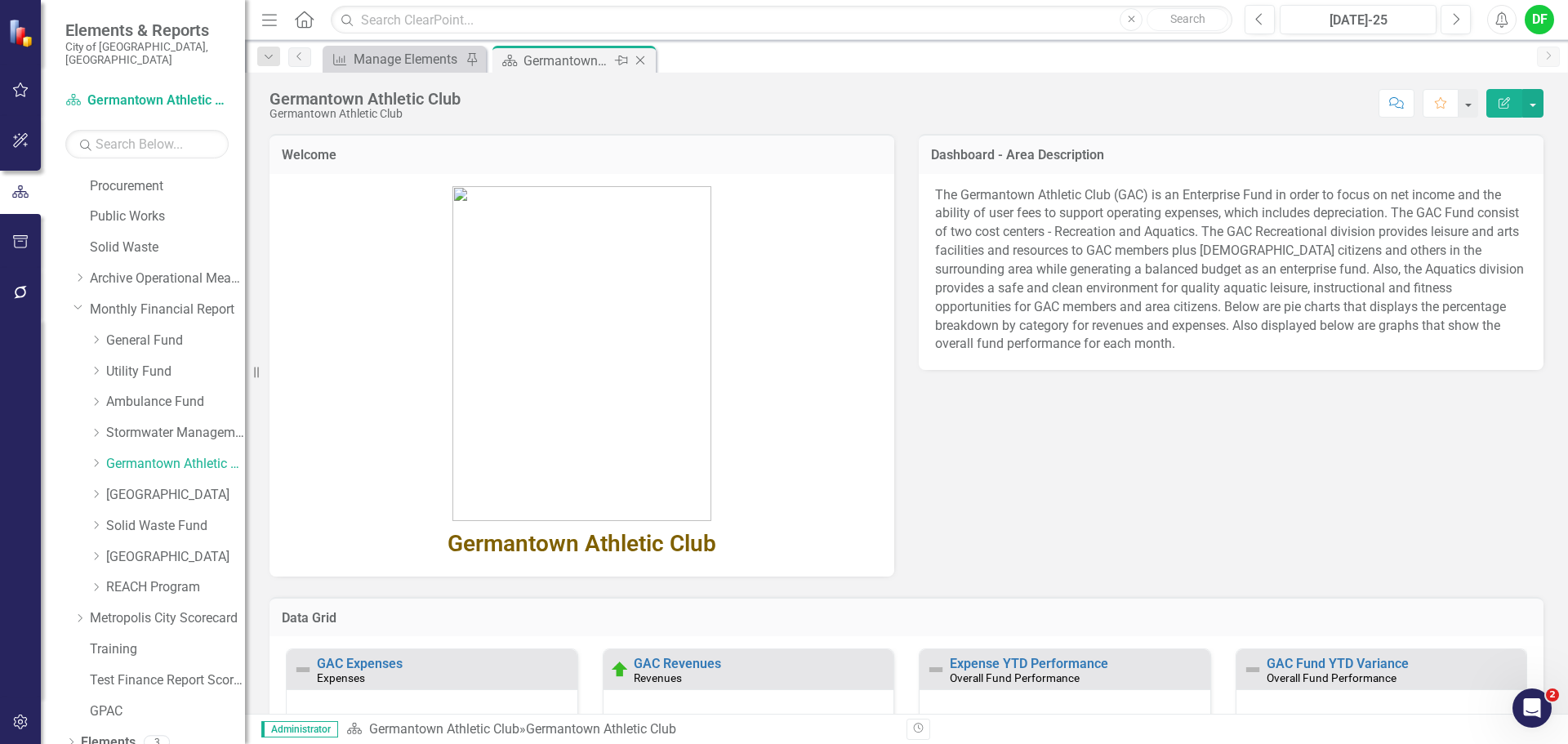
click at [645, 63] on icon "Close" at bounding box center [640, 60] width 17 height 13
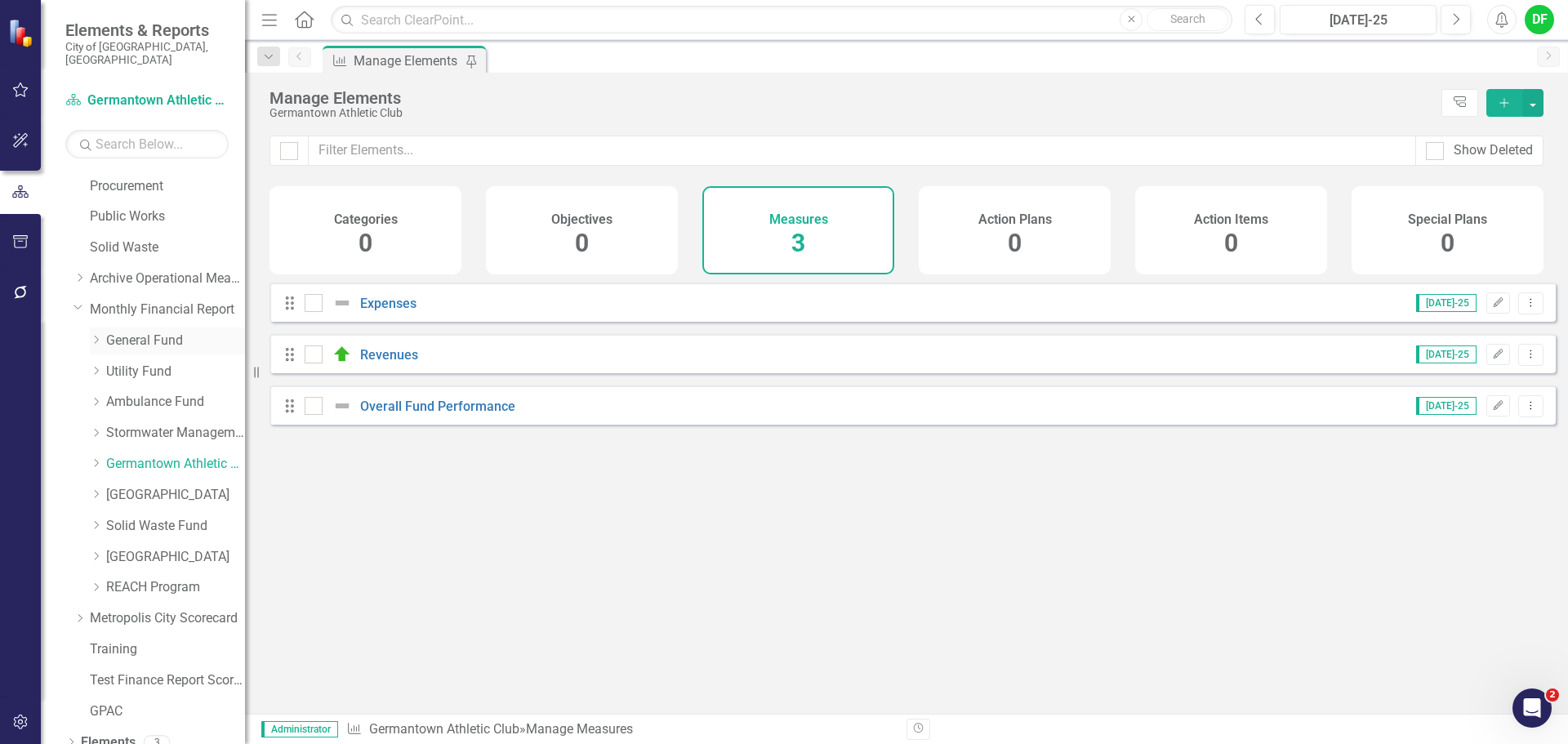
click at [124, 331] on link "General Fund" at bounding box center [175, 340] width 138 height 19
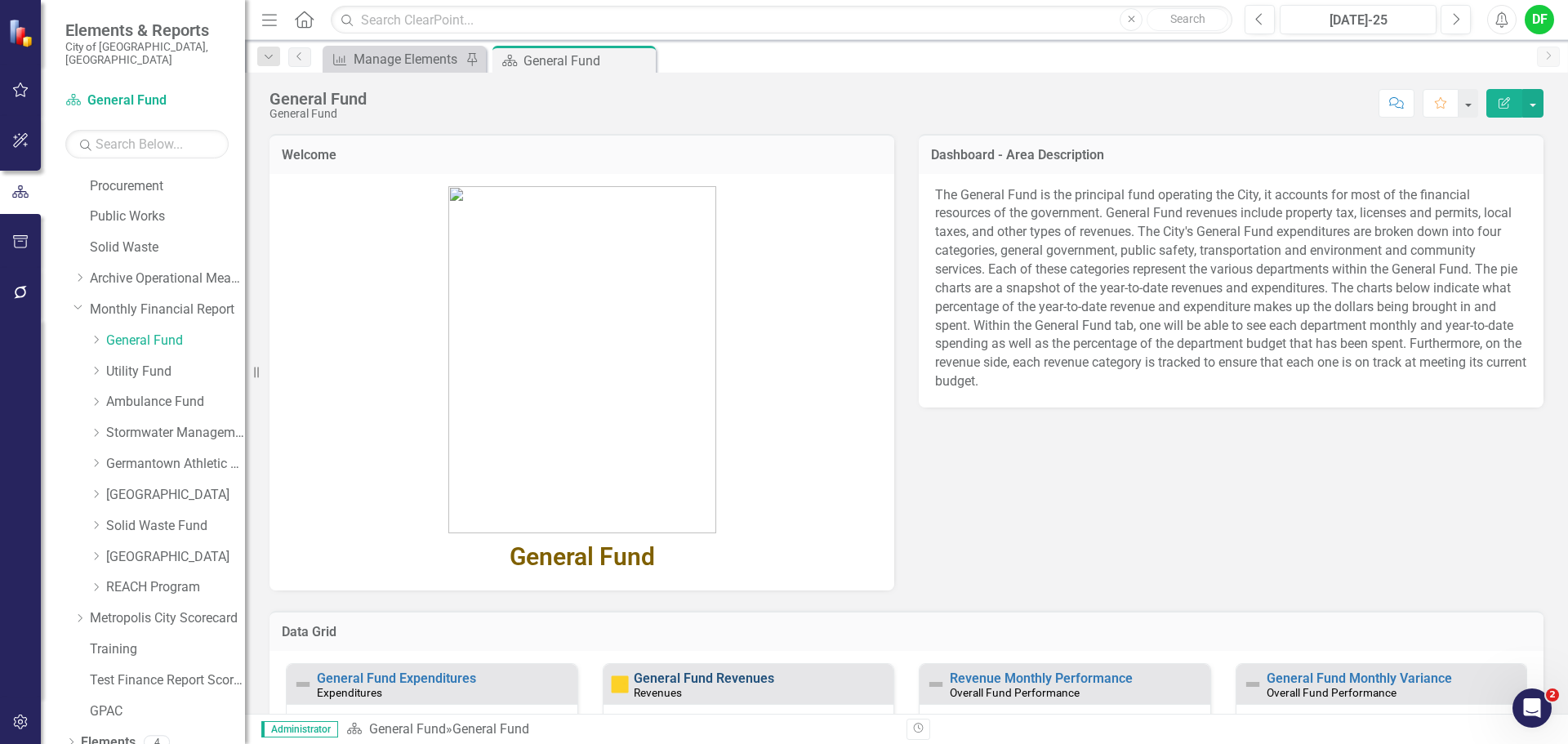
click at [723, 673] on link "General Fund Revenues" at bounding box center [704, 678] width 140 height 16
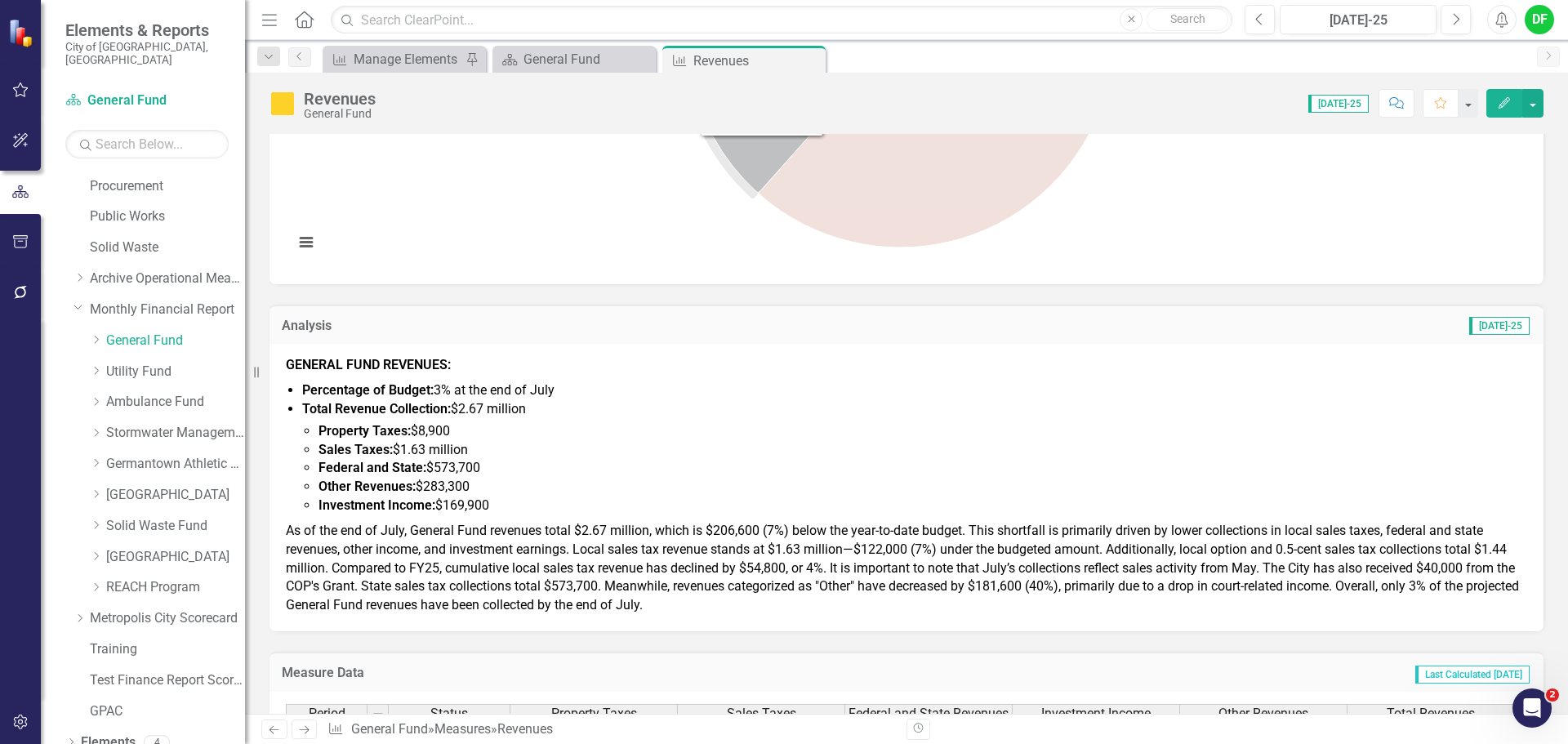
scroll to position [571, 0]
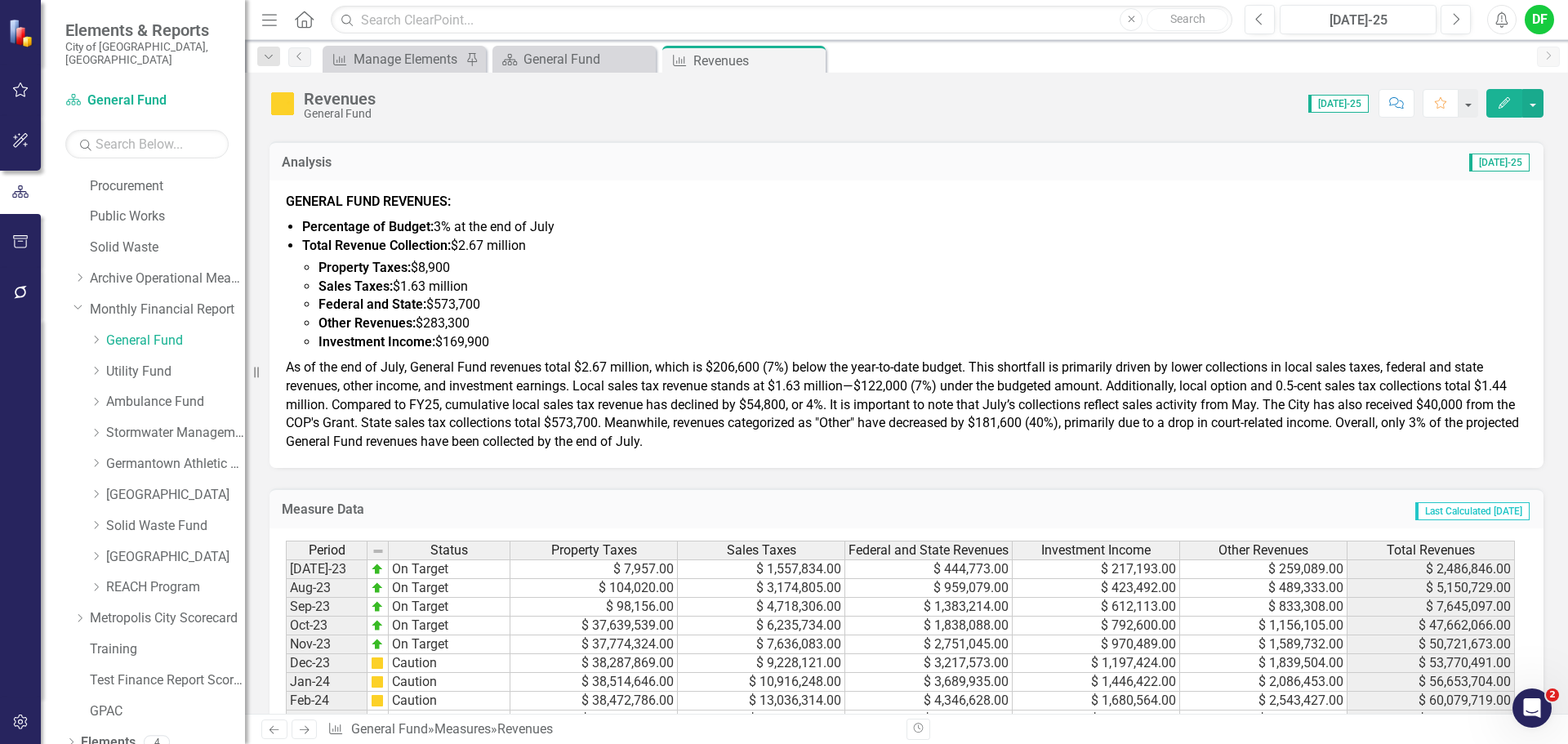
click at [722, 445] on p "As of the end of July, General Fund revenues total $2.67 million, which is $206…" at bounding box center [907, 403] width 1242 height 96
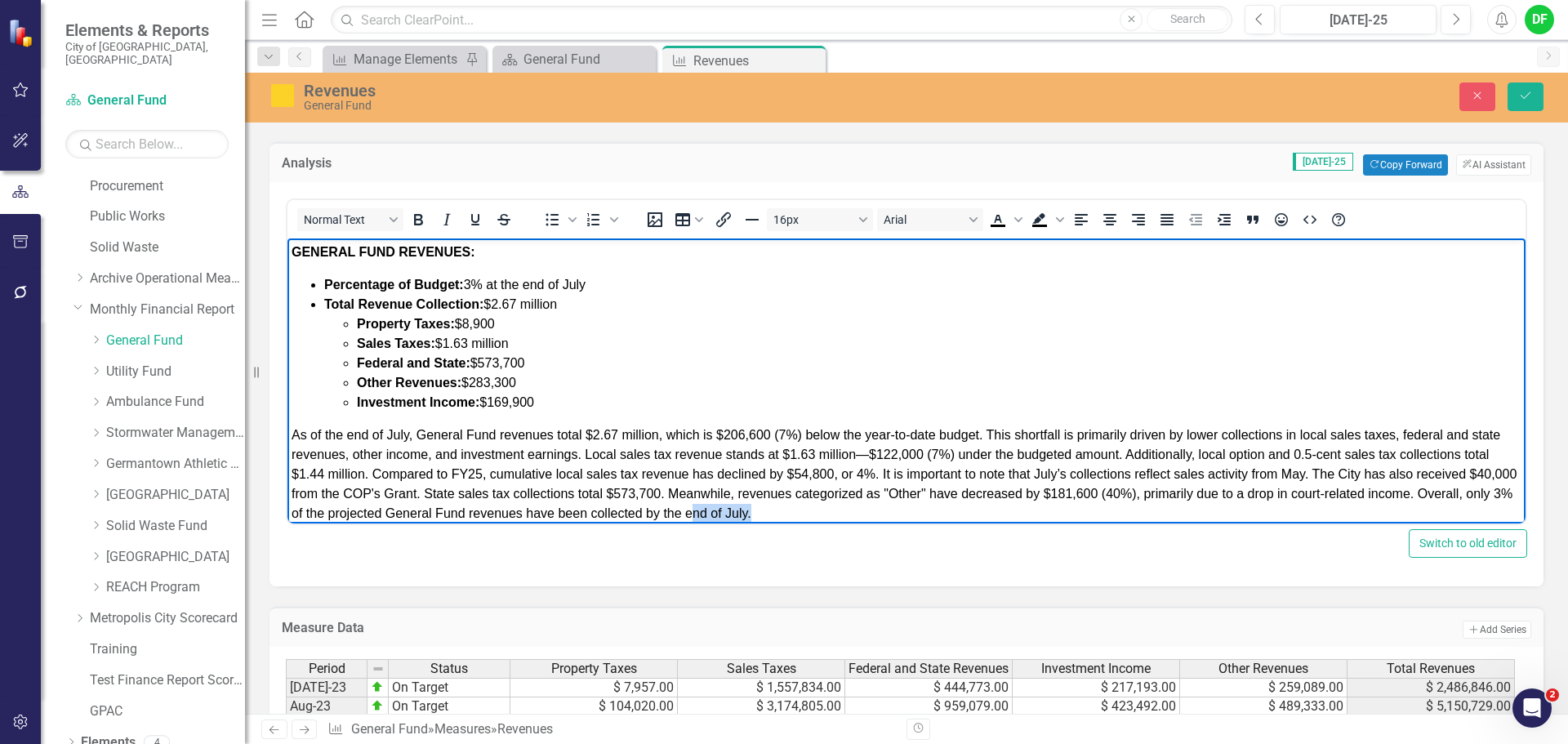
scroll to position [17, 0]
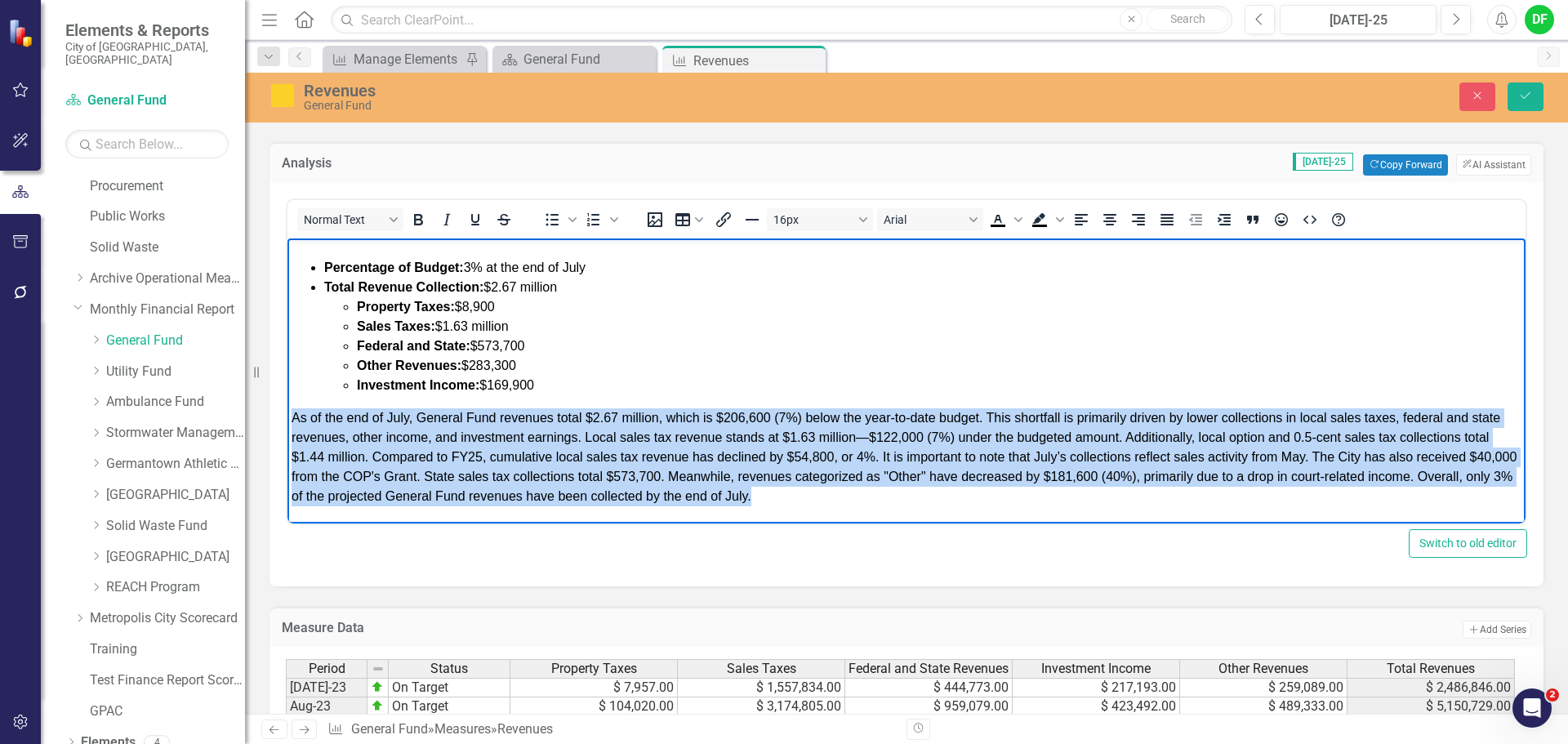
drag, startPoint x: 877, startPoint y: 516, endPoint x: 276, endPoint y: 420, distance: 608.6
click at [287, 420] on html "GENERAL FUND REVENUES: Percentage of Budget: 3% at the end of July Total Revenu…" at bounding box center [907, 372] width 1238 height 302
click at [1173, 219] on icon "Justify" at bounding box center [1167, 219] width 19 height 19
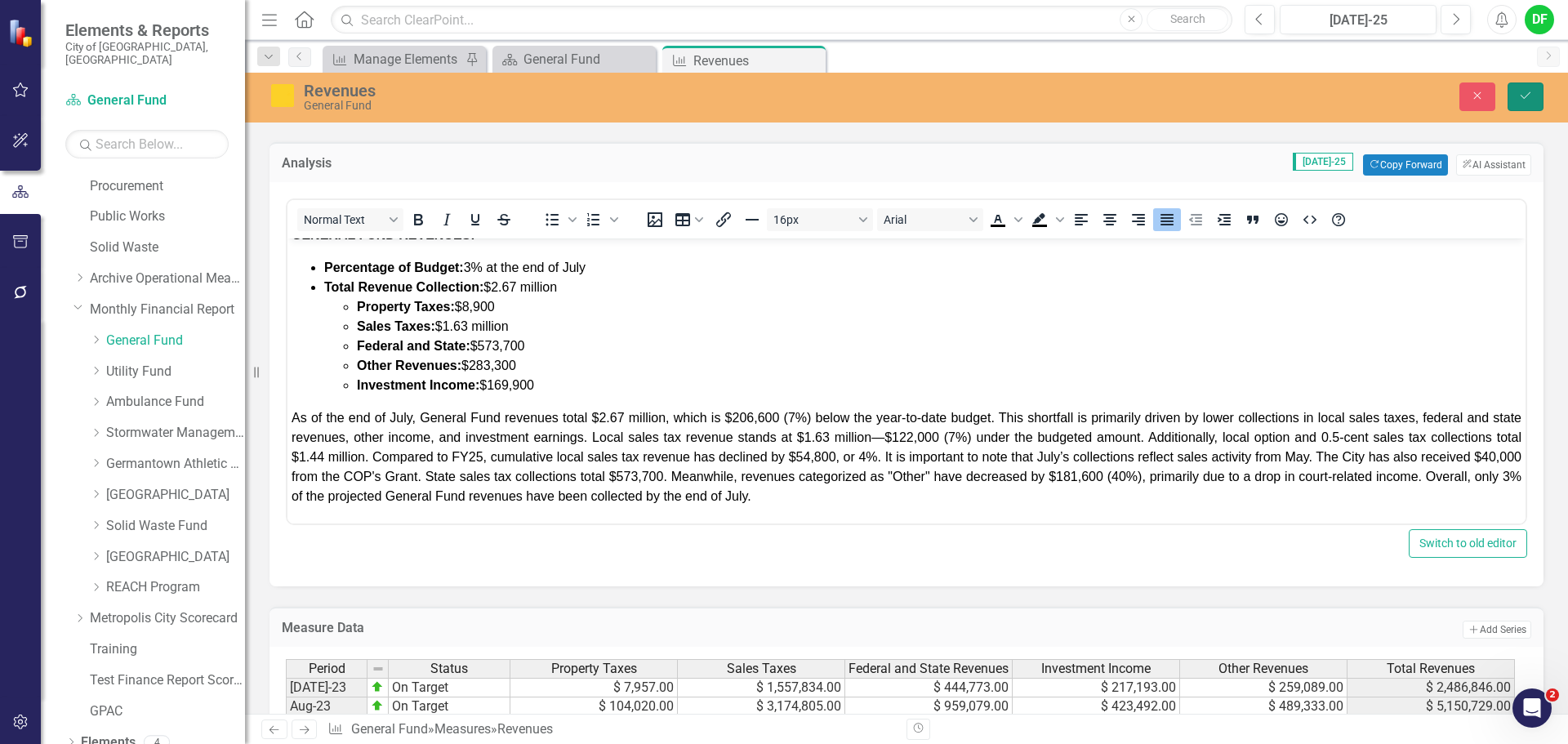
click at [1535, 97] on button "Save" at bounding box center [1526, 97] width 36 height 28
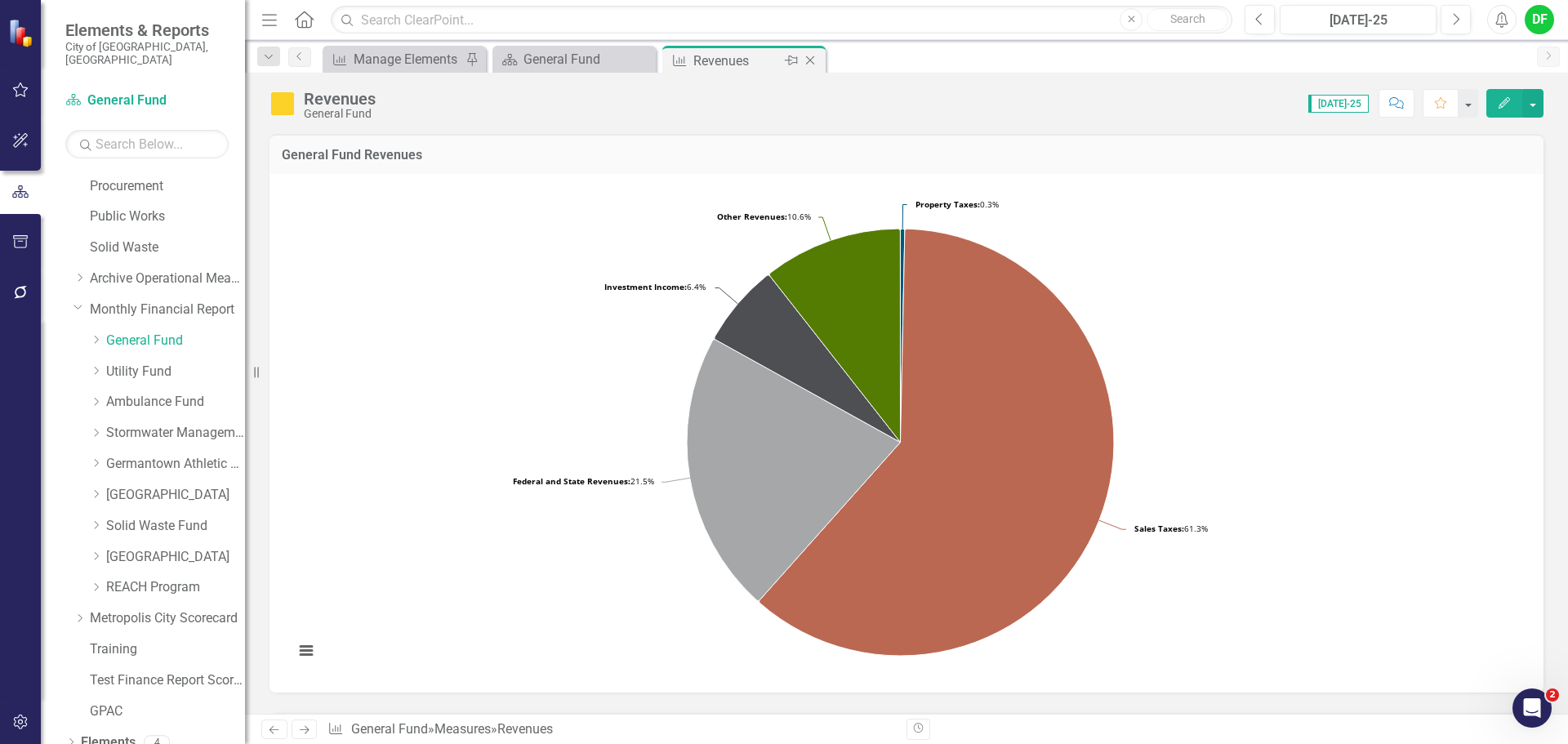
click at [816, 61] on icon "Close" at bounding box center [810, 60] width 17 height 13
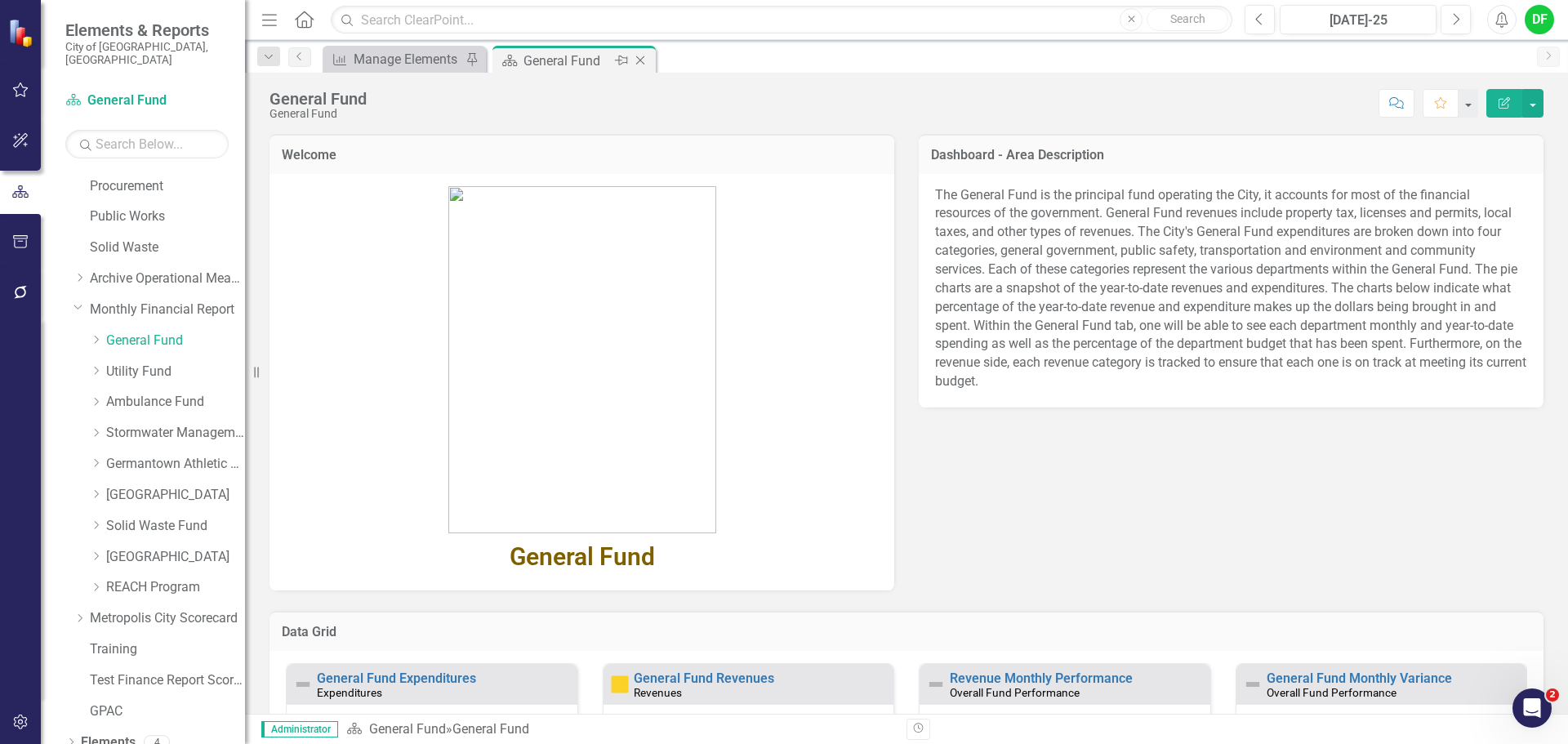
click at [638, 57] on icon "Close" at bounding box center [640, 60] width 17 height 13
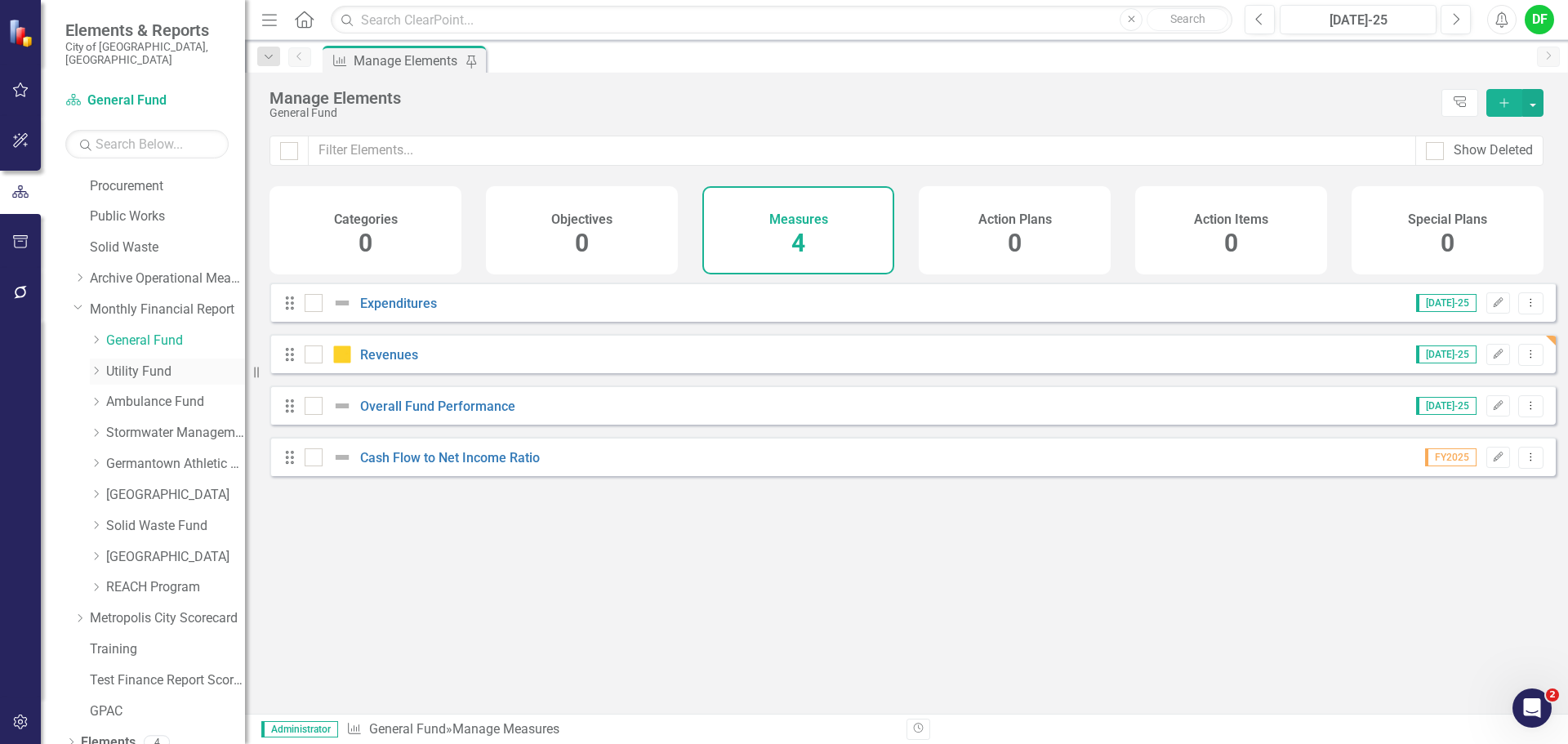
click at [145, 362] on link "Utility Fund" at bounding box center [175, 371] width 138 height 19
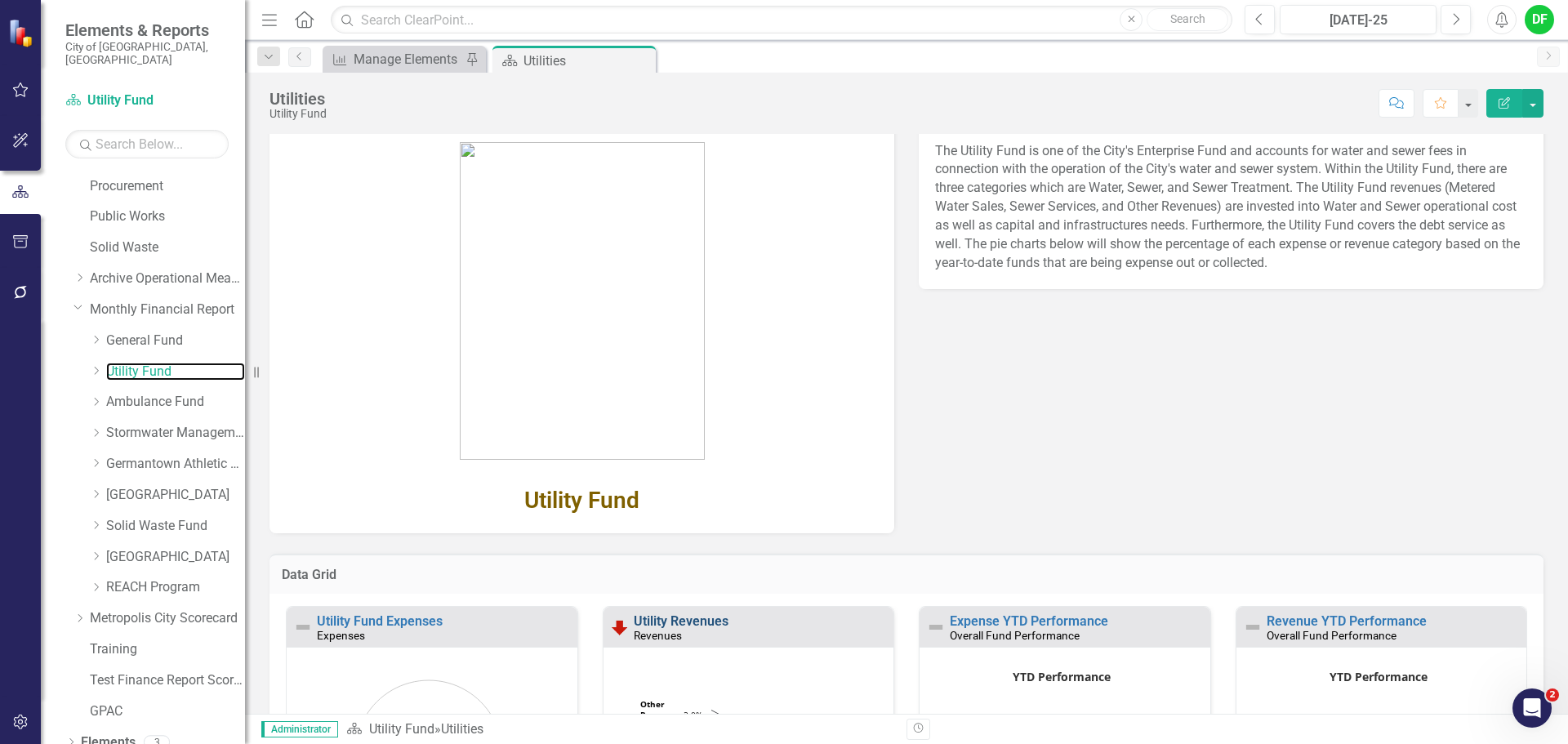
scroll to position [82, 0]
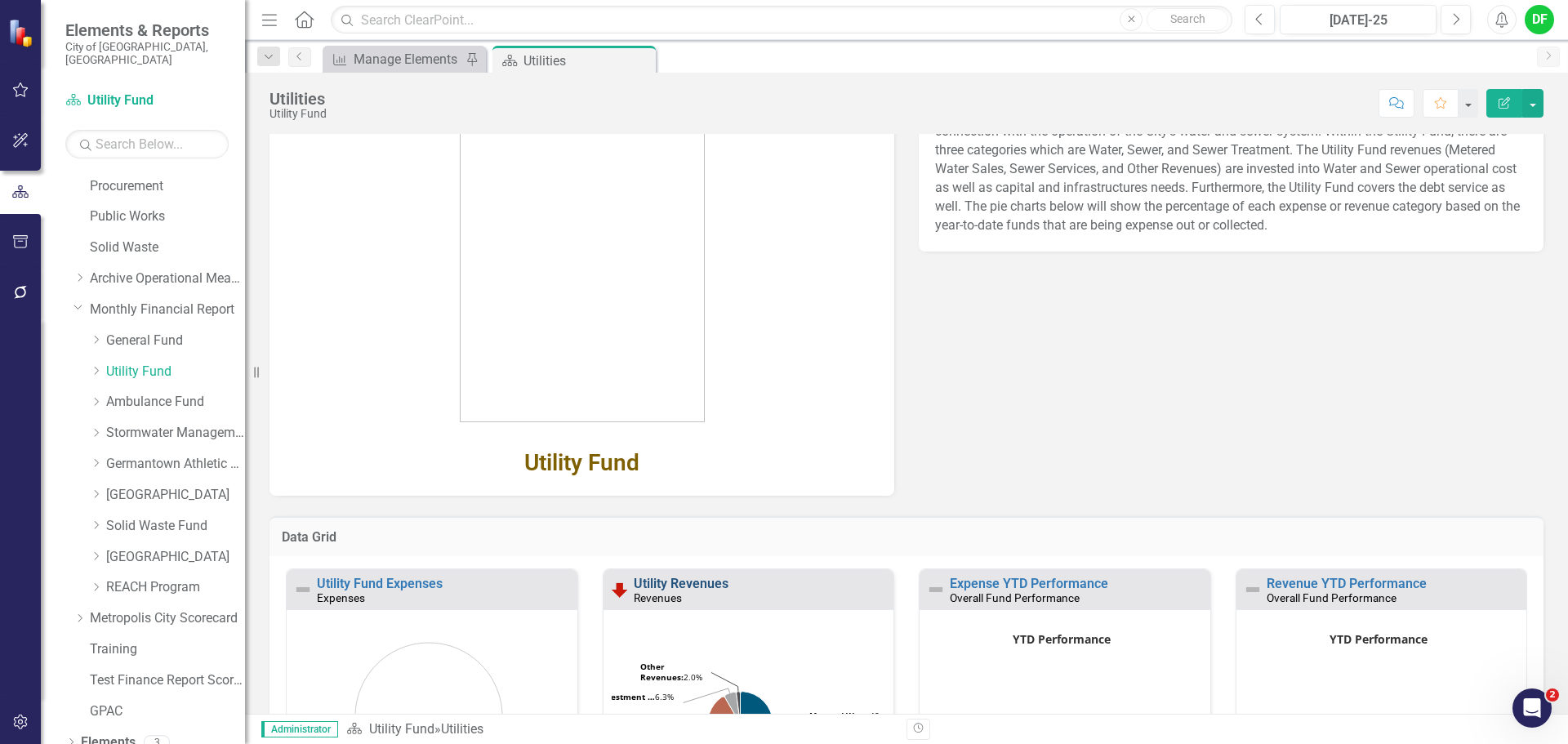
click at [707, 579] on link "Utility Revenues" at bounding box center [681, 584] width 94 height 16
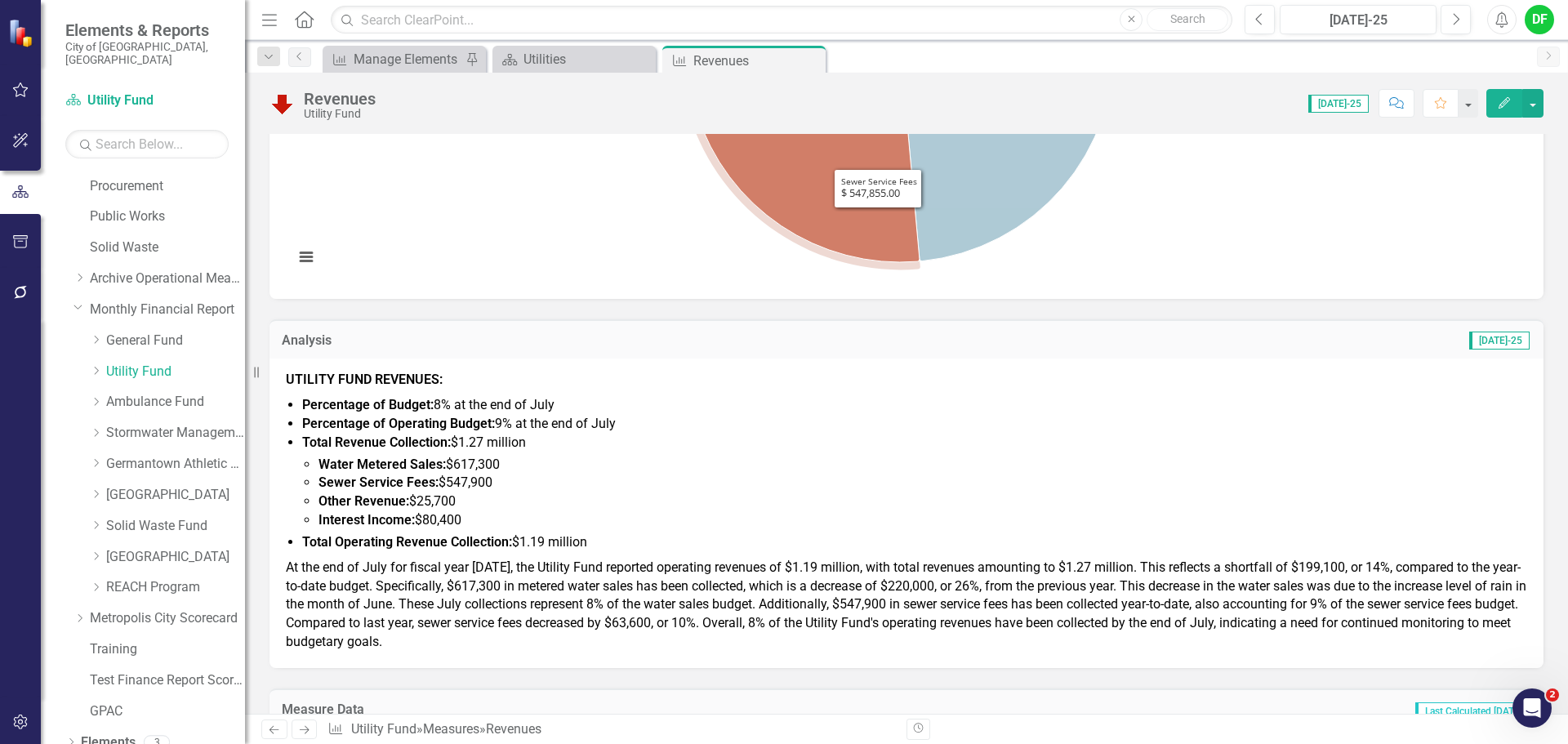
scroll to position [408, 0]
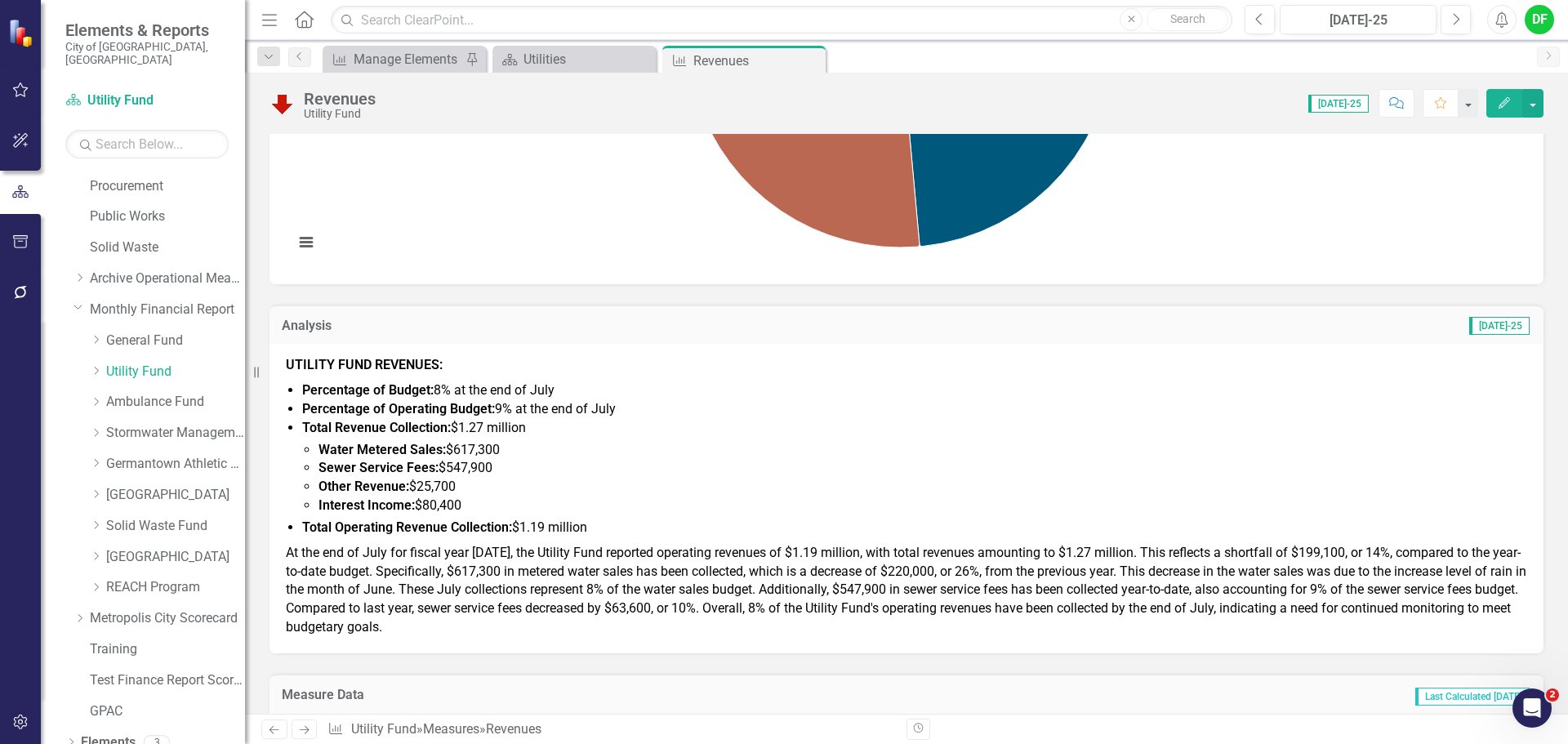
click at [504, 633] on p "At the end of July for fiscal year [DATE], the Utility Fund reported operating …" at bounding box center [907, 588] width 1242 height 96
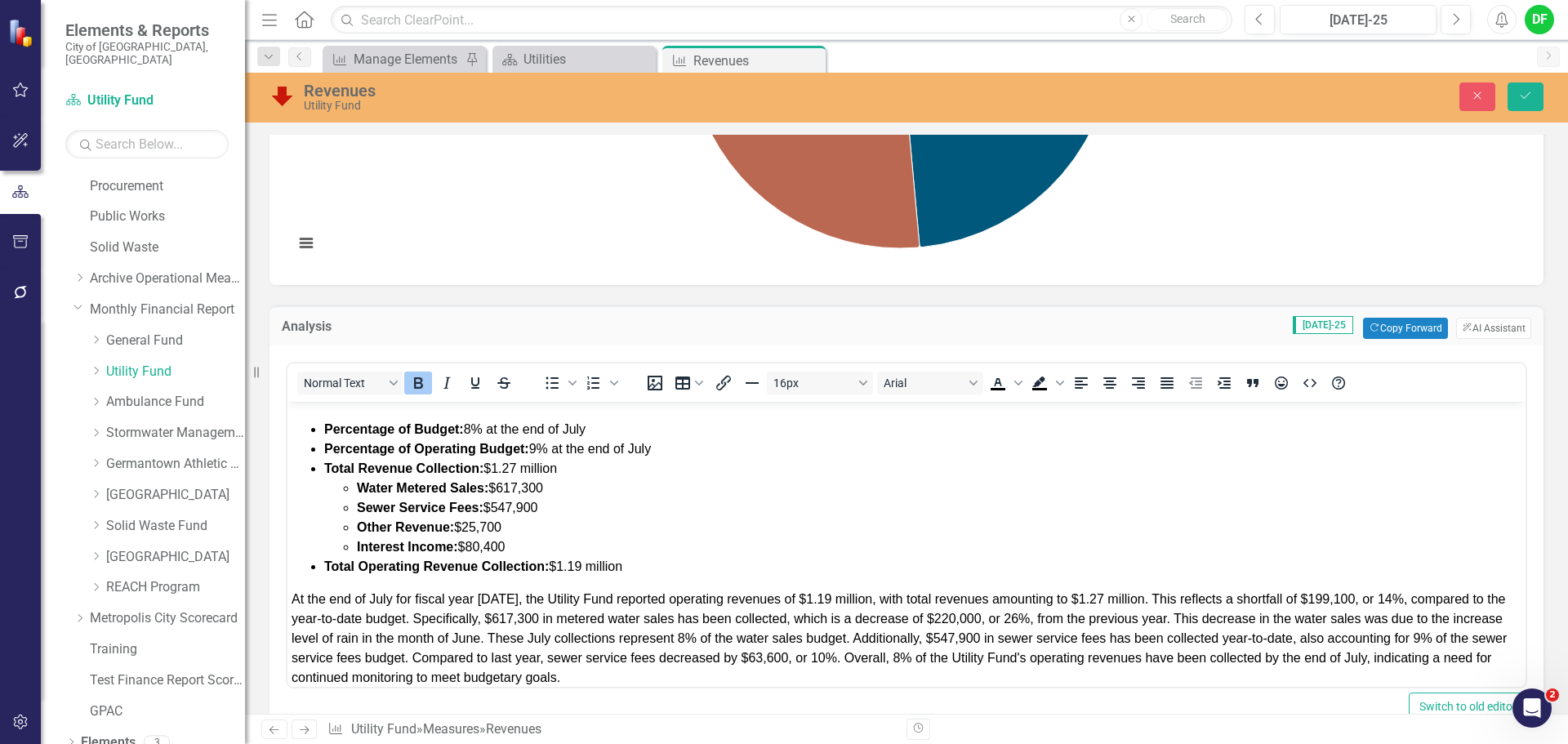
scroll to position [37, 0]
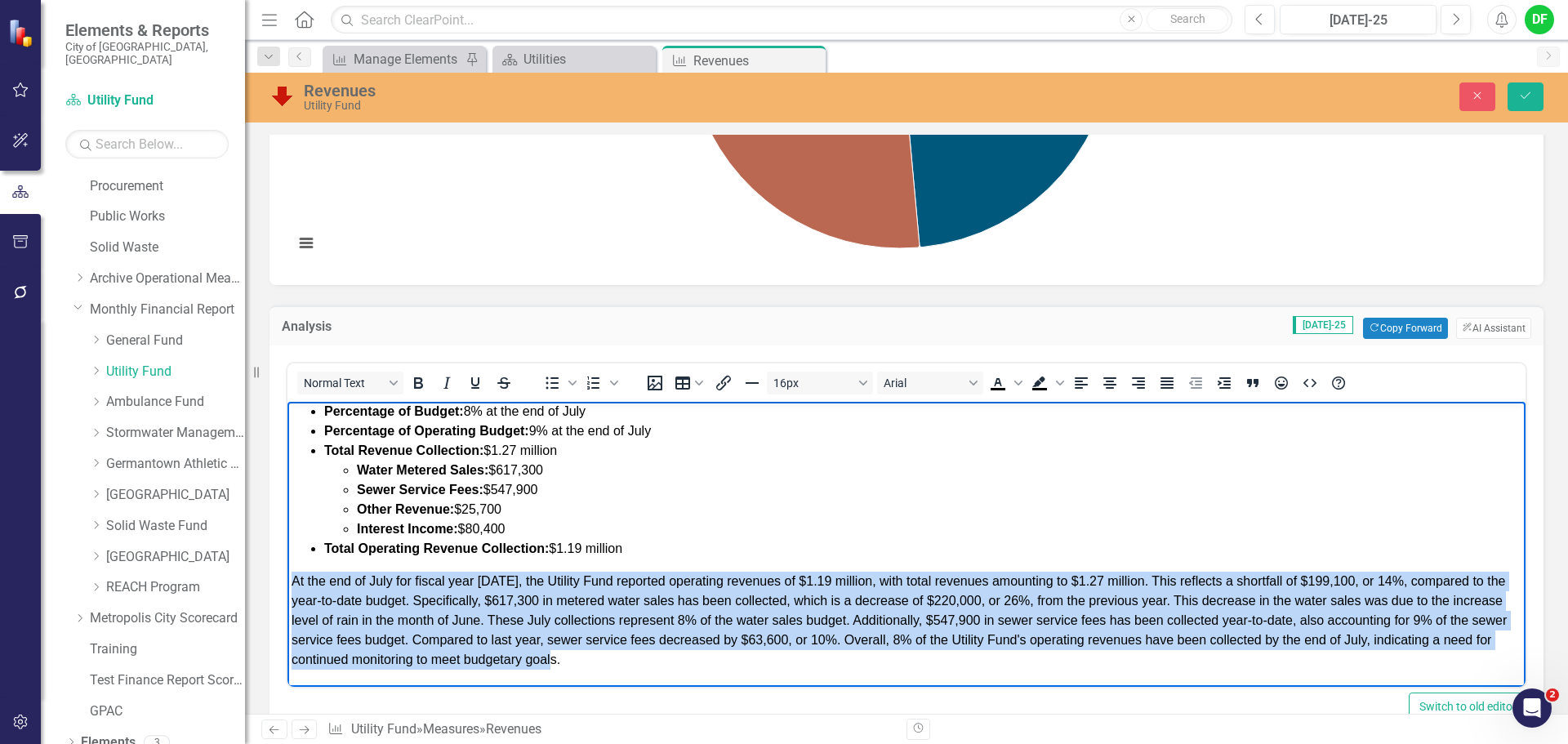
drag, startPoint x: 693, startPoint y: 666, endPoint x: 280, endPoint y: 575, distance: 422.9
click at [287, 575] on html "UTILITY FUND REVENUES: Percentage of Budget: 8% at the end of July Percentage o…" at bounding box center [907, 525] width 1238 height 322
click at [1171, 381] on icon "Justify" at bounding box center [1167, 383] width 13 height 11
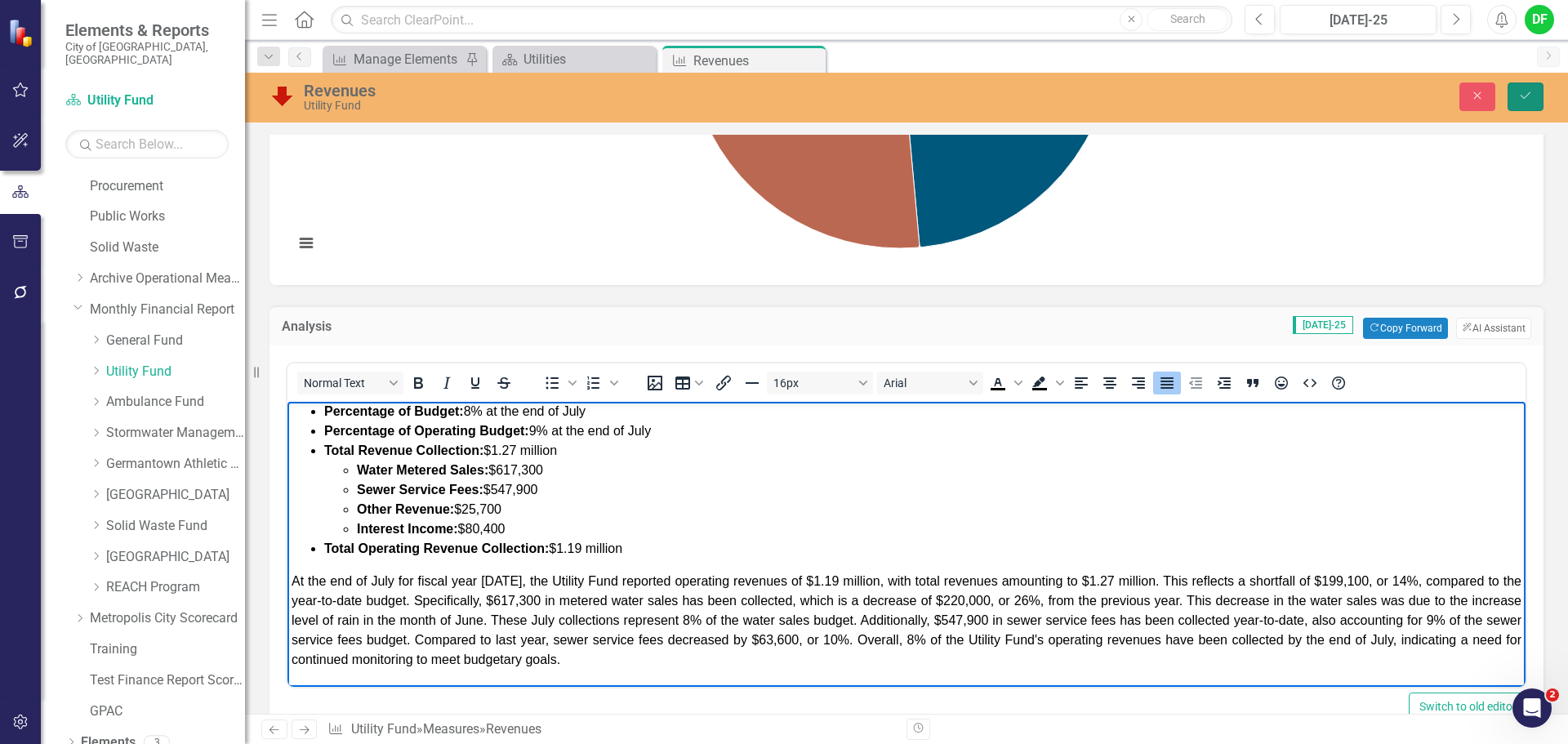
click at [1523, 96] on icon "Save" at bounding box center [1526, 95] width 15 height 11
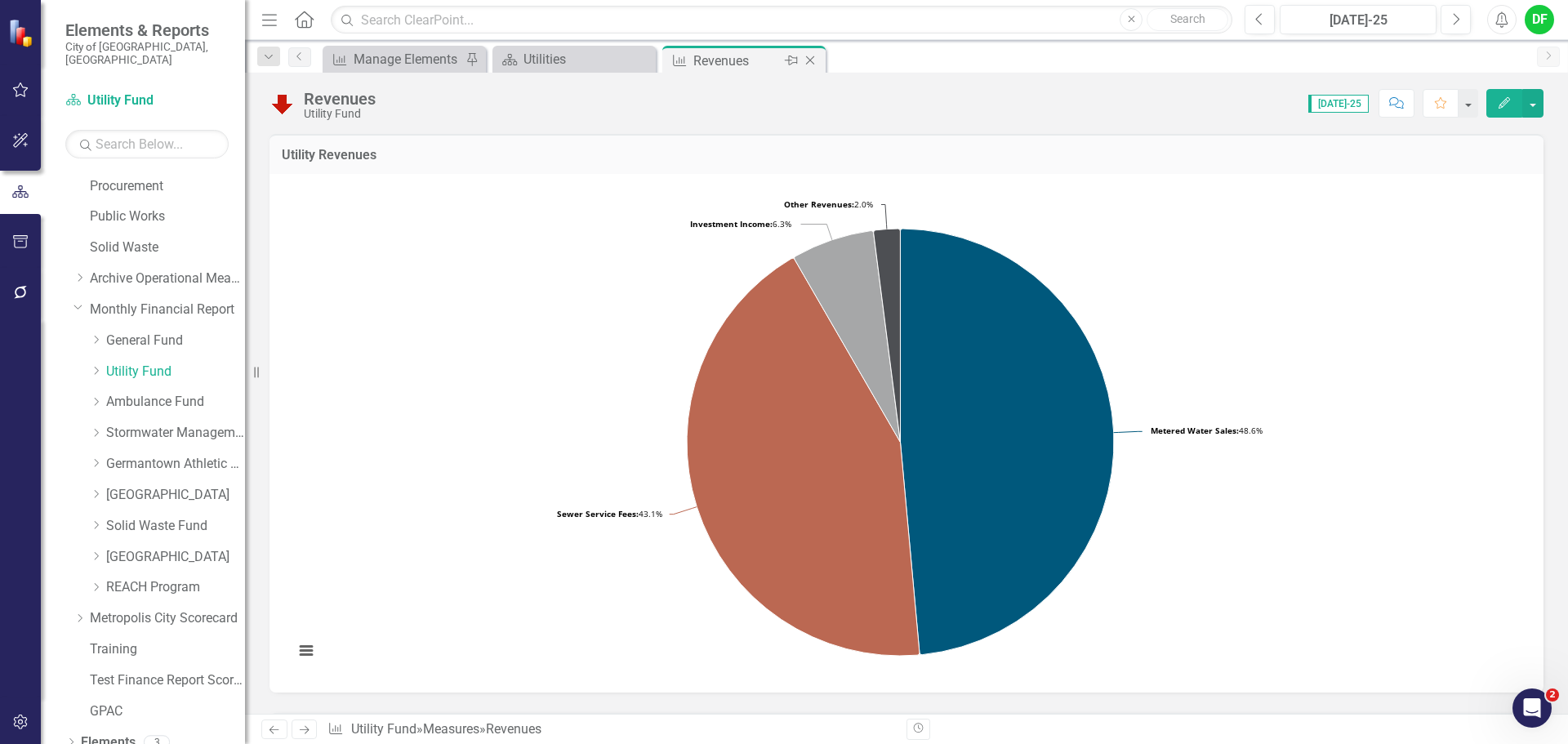
click at [812, 61] on icon "Close" at bounding box center [810, 60] width 17 height 13
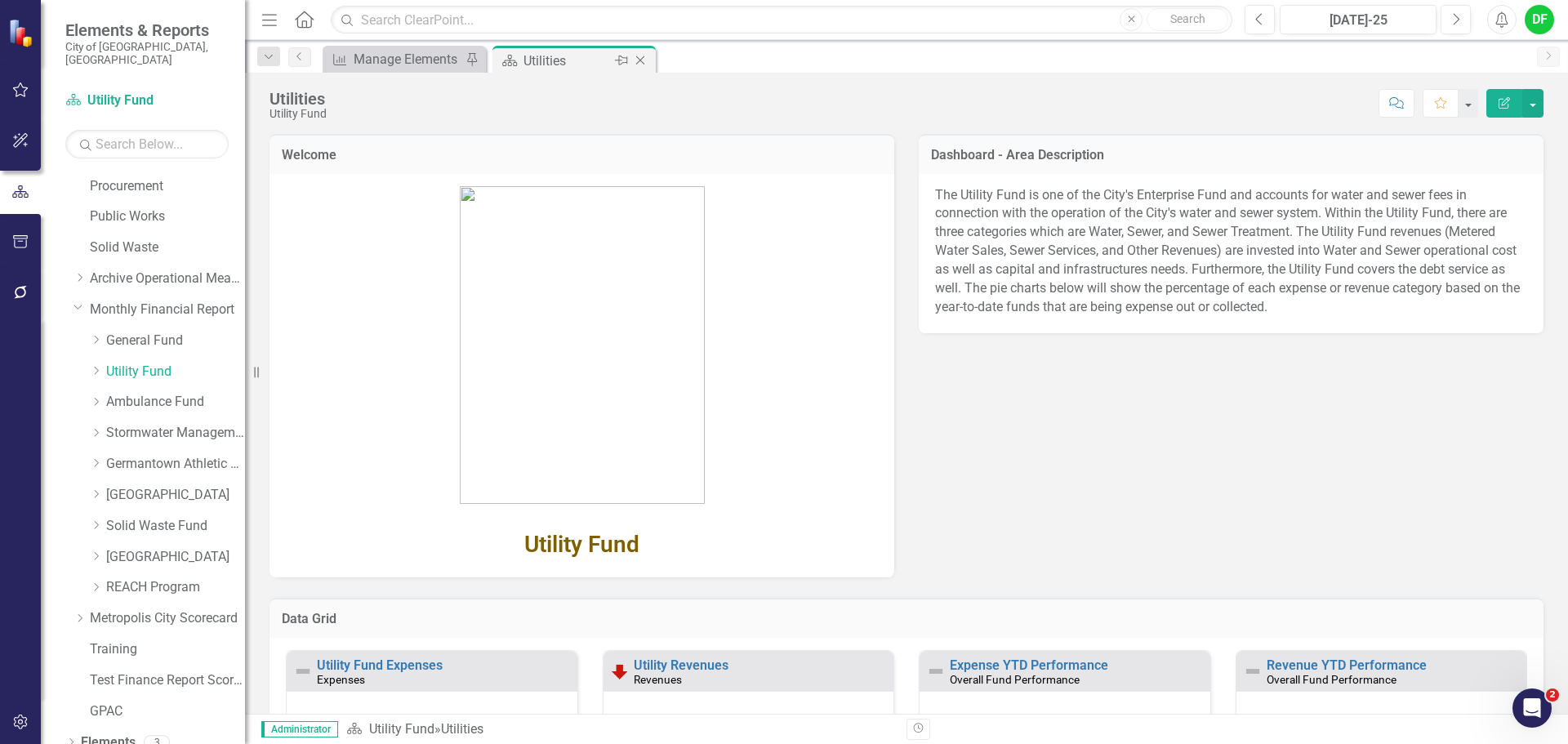
click at [644, 59] on icon "Close" at bounding box center [640, 60] width 17 height 13
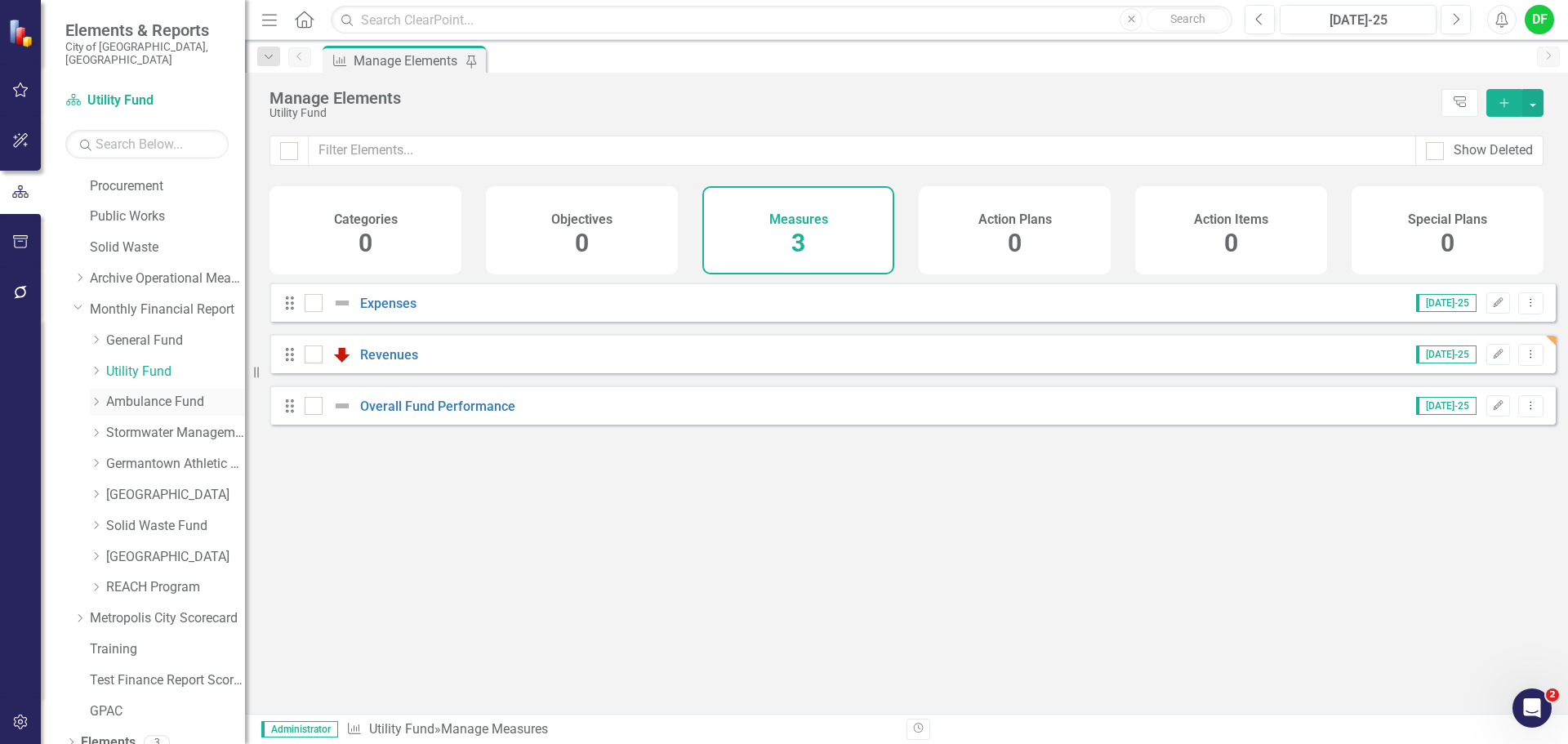
click at [159, 393] on link "Ambulance Fund" at bounding box center [175, 402] width 138 height 19
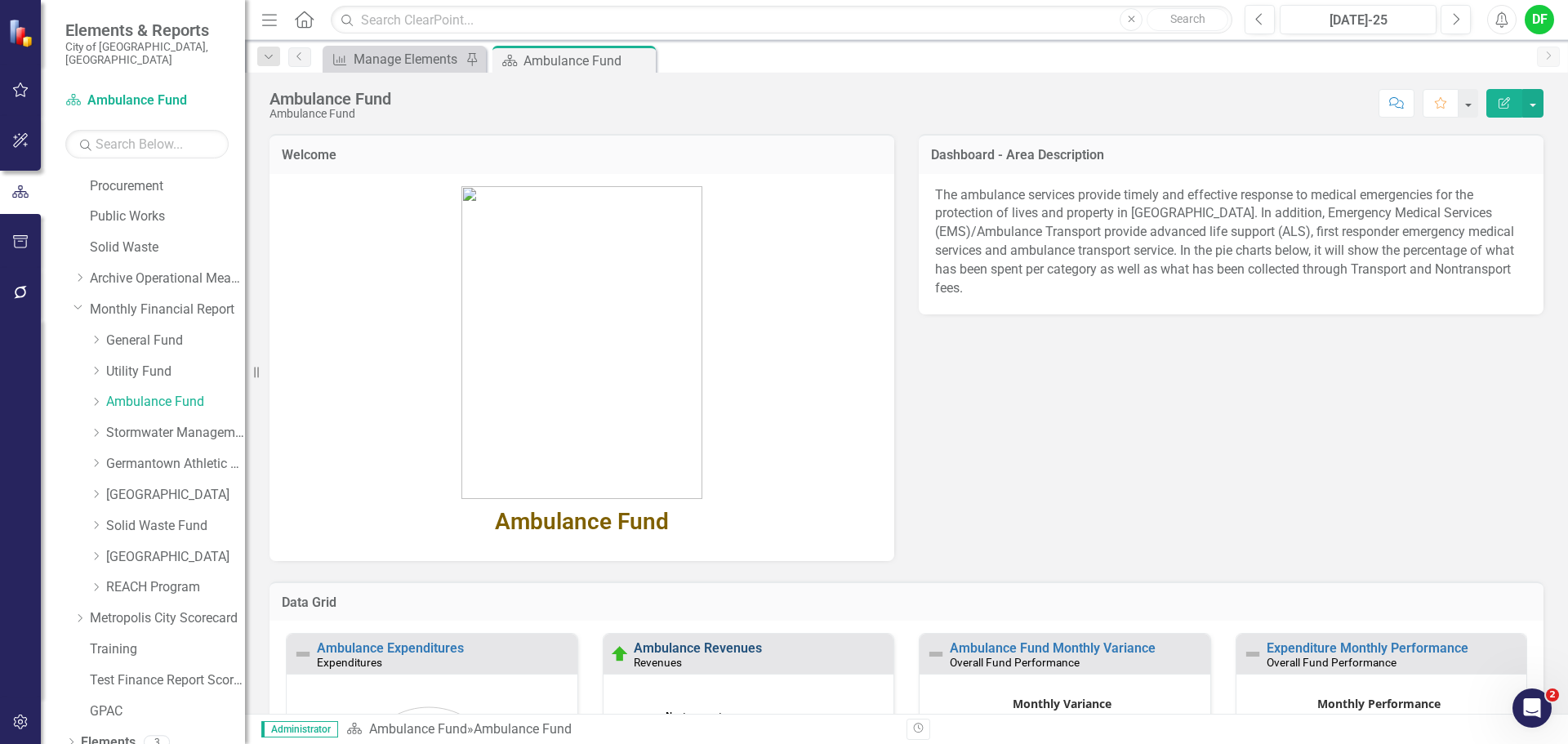
click at [681, 651] on link "Ambulance Revenues" at bounding box center [698, 648] width 128 height 16
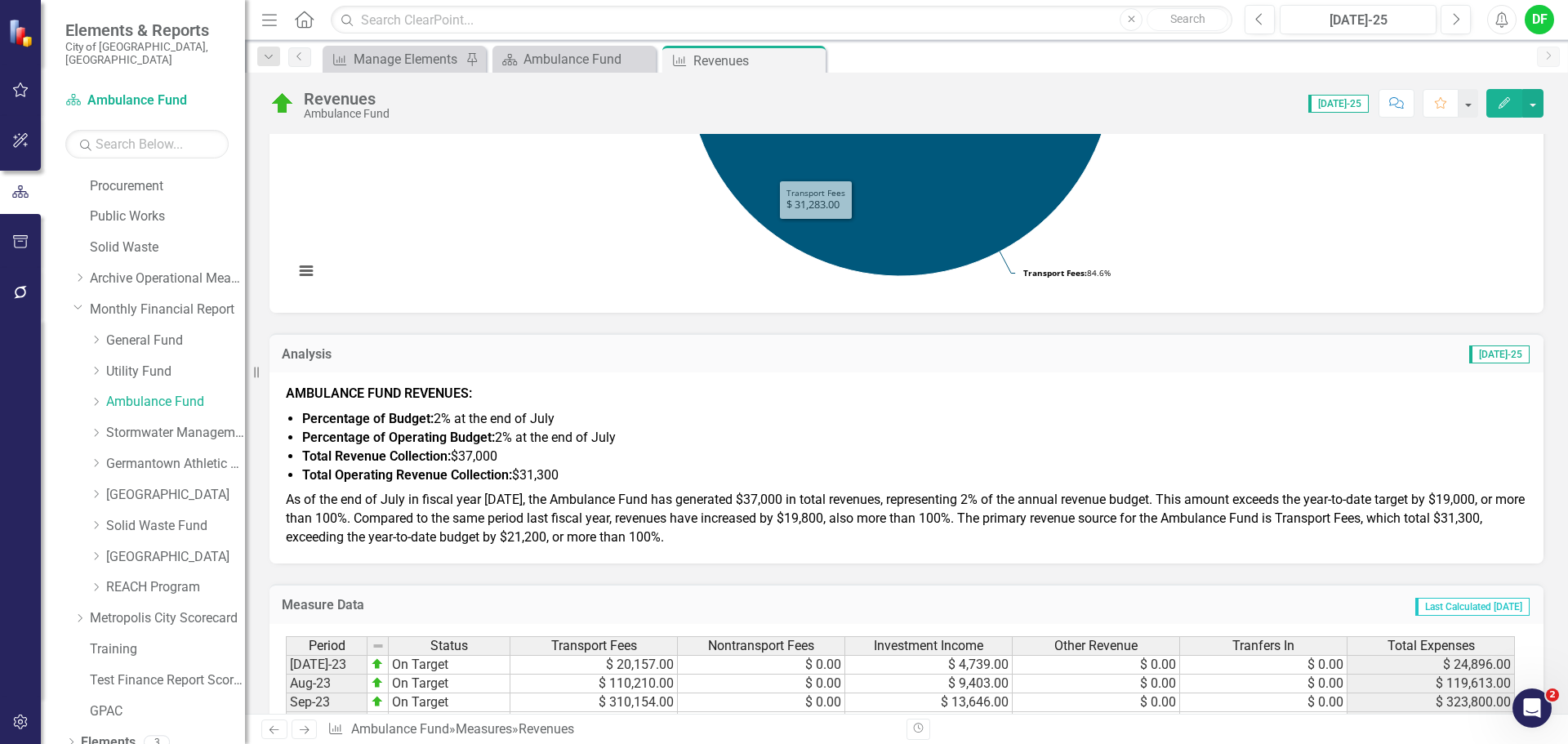
scroll to position [408, 0]
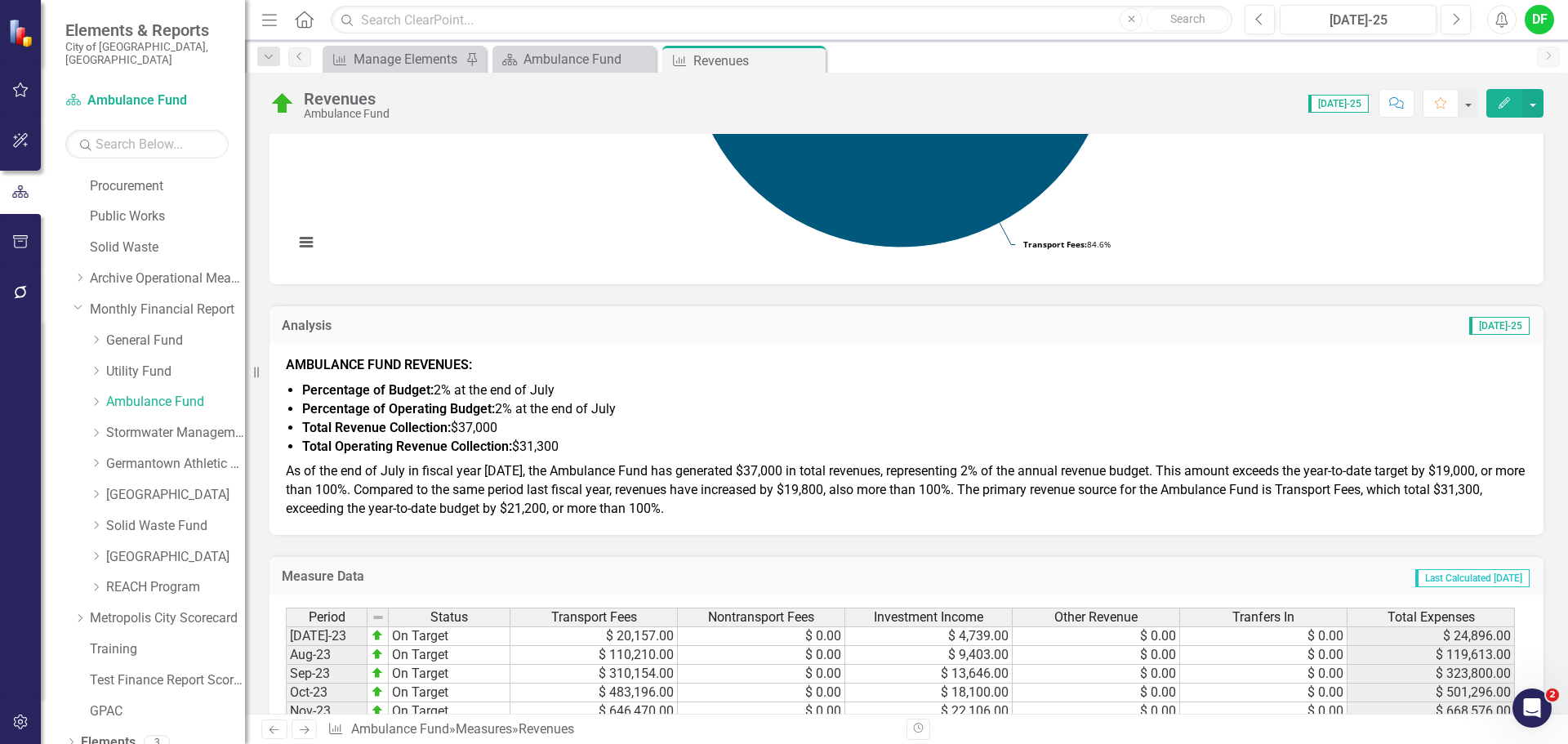
click at [732, 497] on span "As of the end of July in fiscal year 2026, the Ambulance Fund has generated $37…" at bounding box center [905, 489] width 1239 height 53
click at [730, 499] on p "As of the end of July in fiscal year 2026, the Ambulance Fund has generated $37…" at bounding box center [907, 489] width 1242 height 60
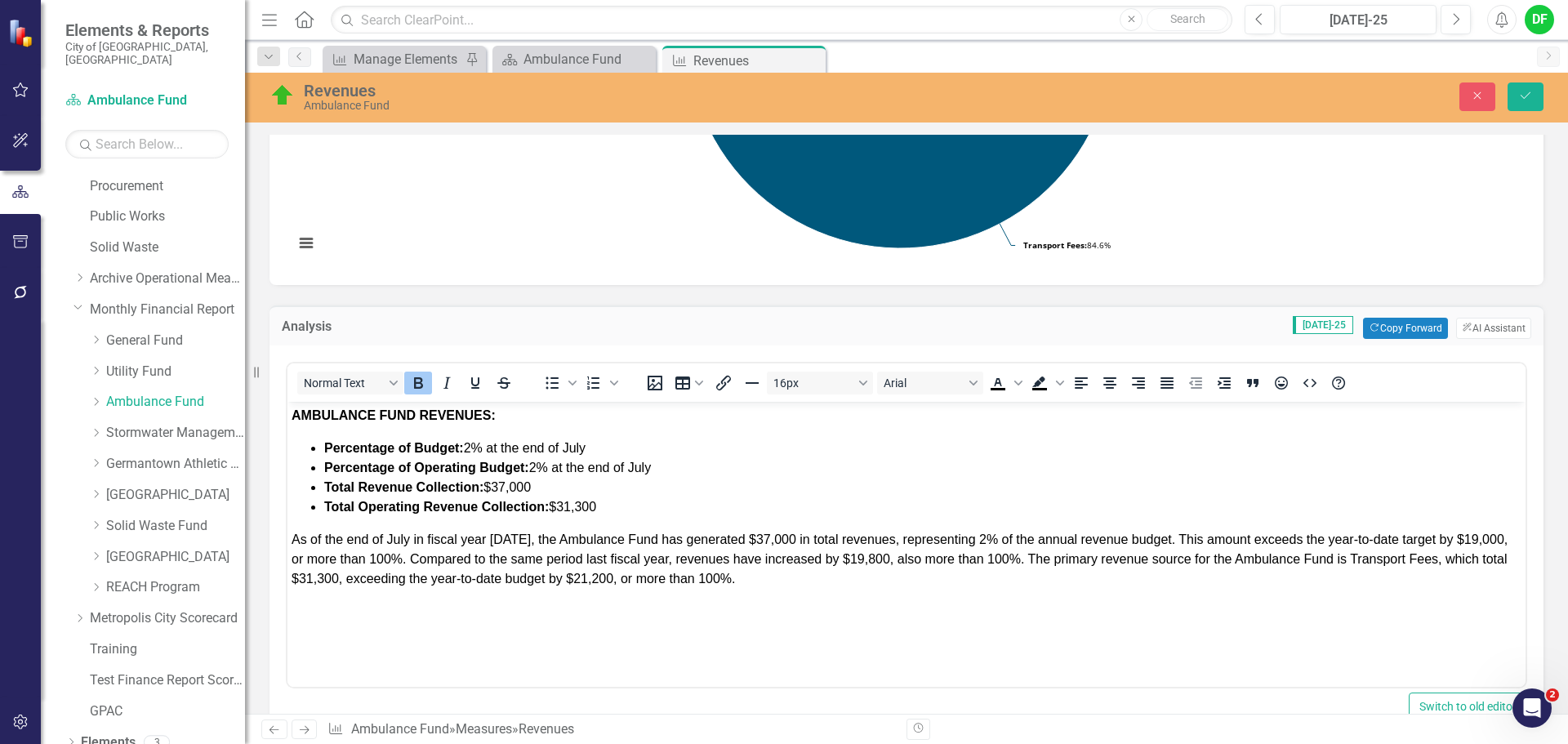
scroll to position [0, 0]
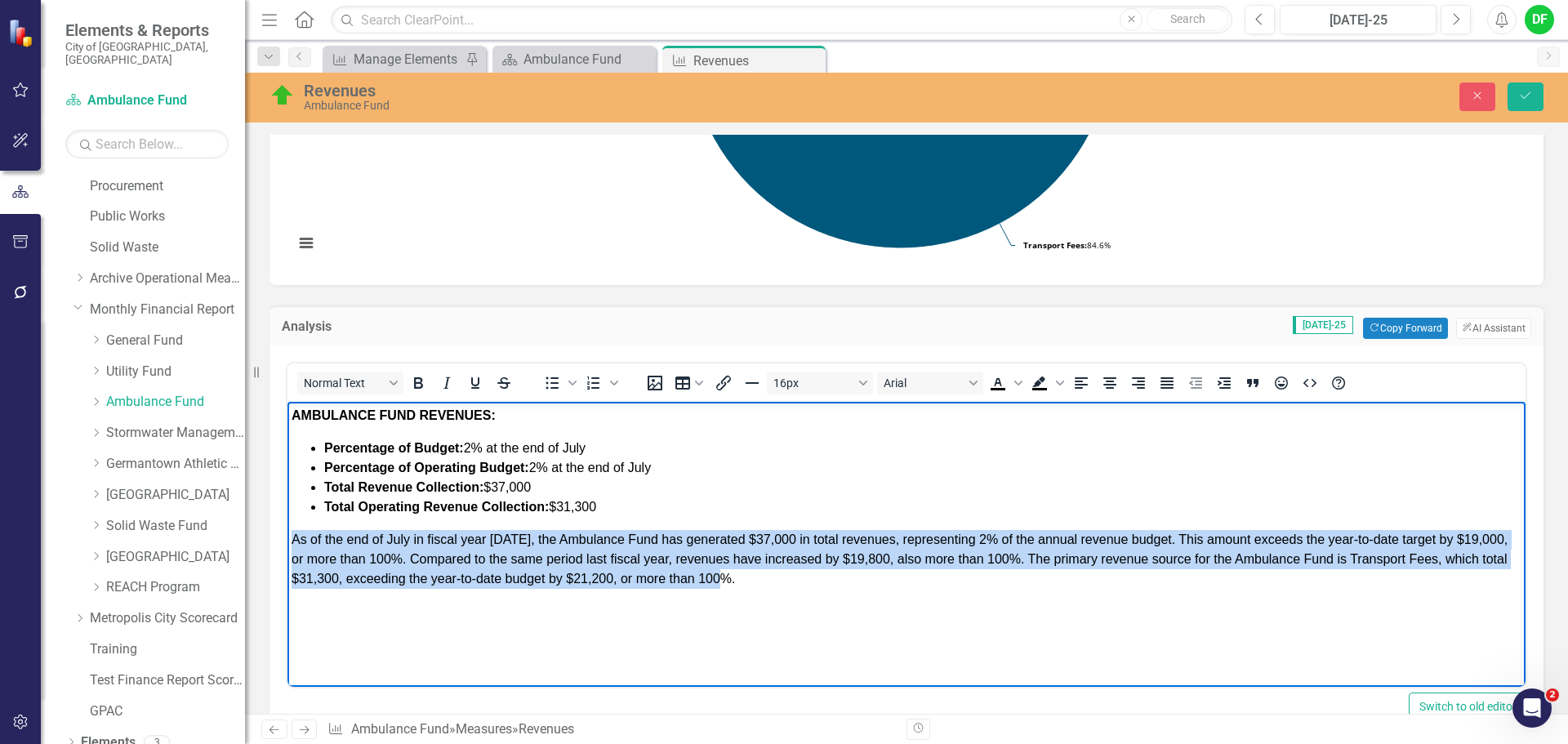
drag, startPoint x: 753, startPoint y: 577, endPoint x: 284, endPoint y: 537, distance: 470.7
click at [287, 537] on html "AMBULANCE FUND REVENUES: Percentage of Budget: 2% at the end of July Percentage…" at bounding box center [907, 525] width 1238 height 245
click at [1169, 383] on icon "Justify" at bounding box center [1167, 383] width 19 height 19
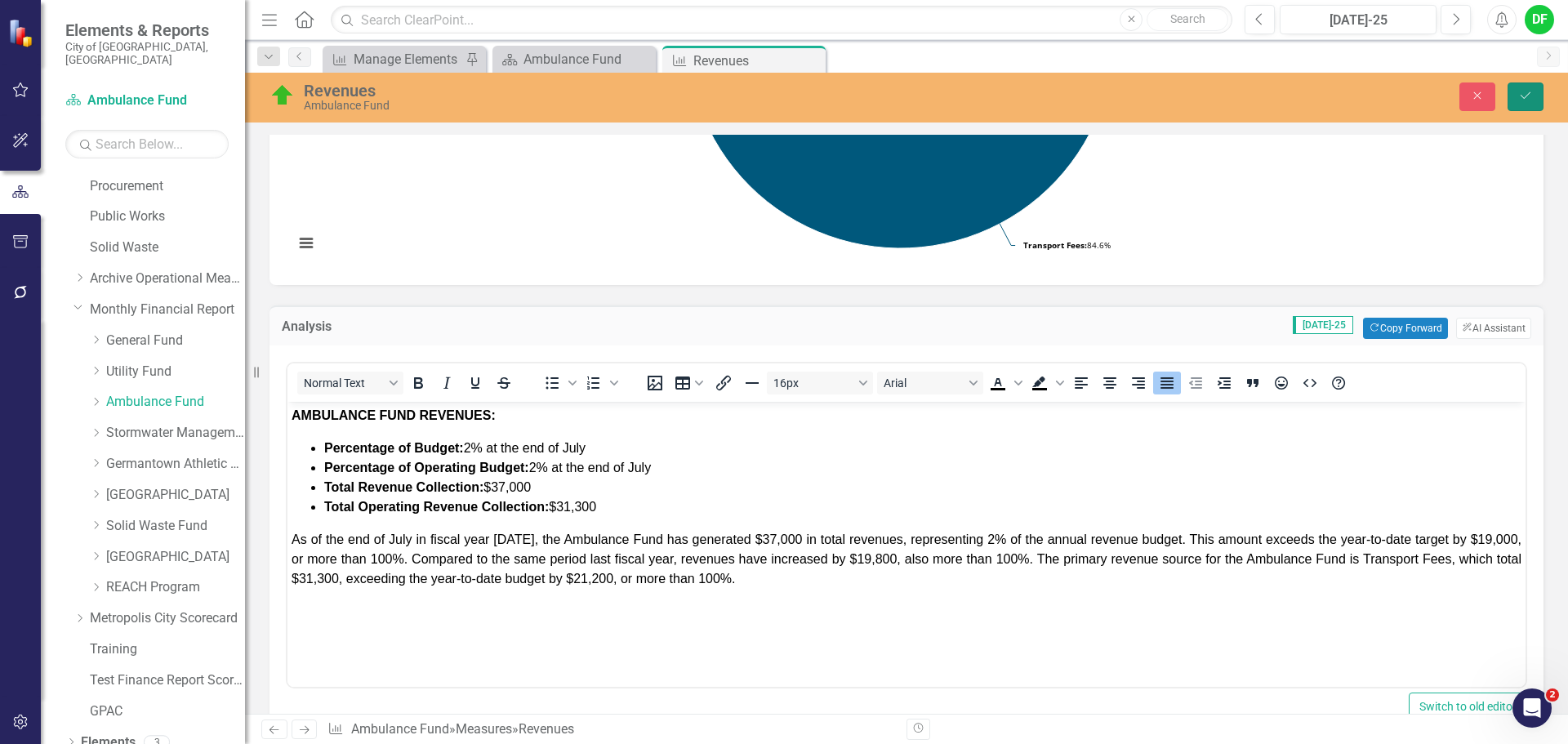
click at [1531, 87] on button "Save" at bounding box center [1526, 97] width 36 height 28
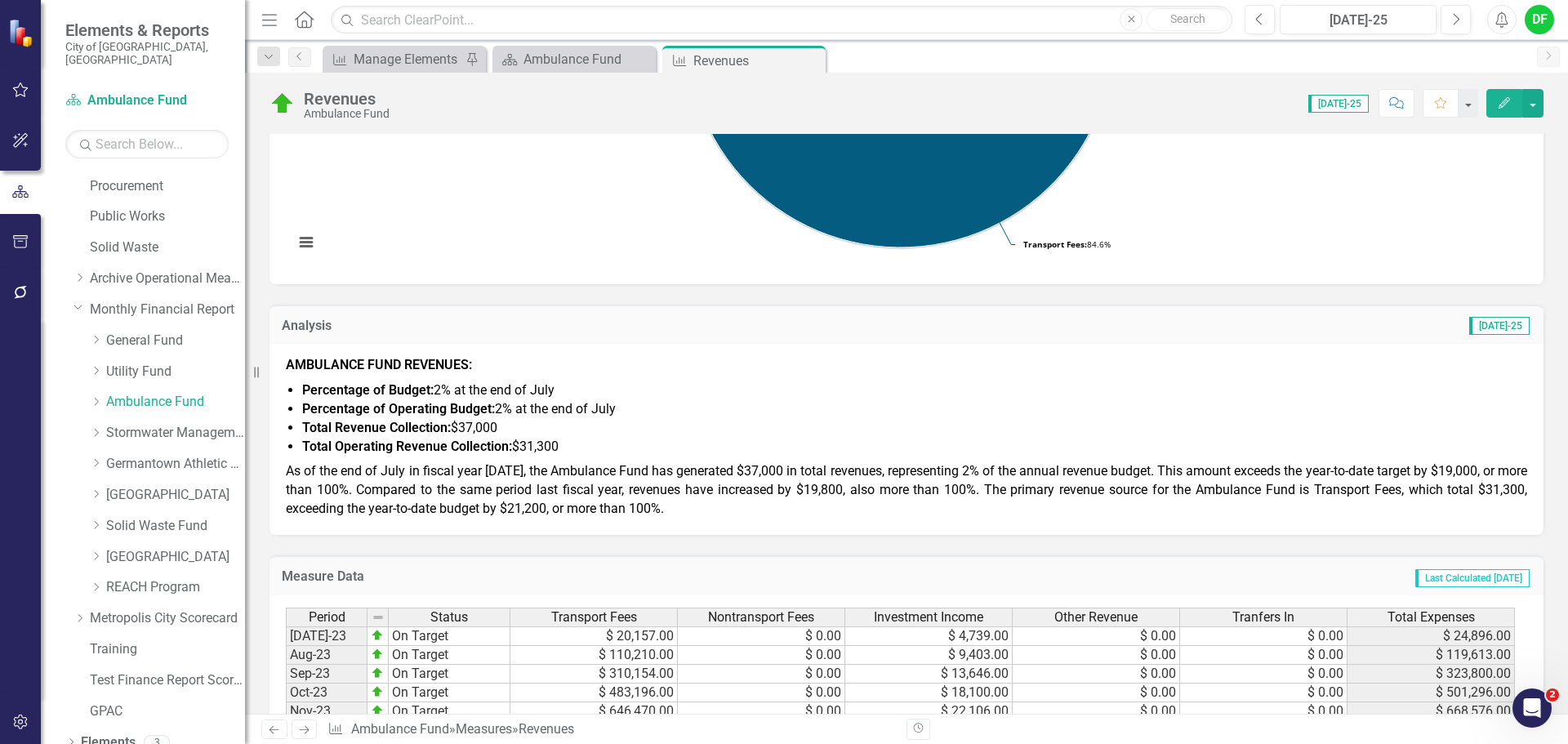
scroll to position [490, 0]
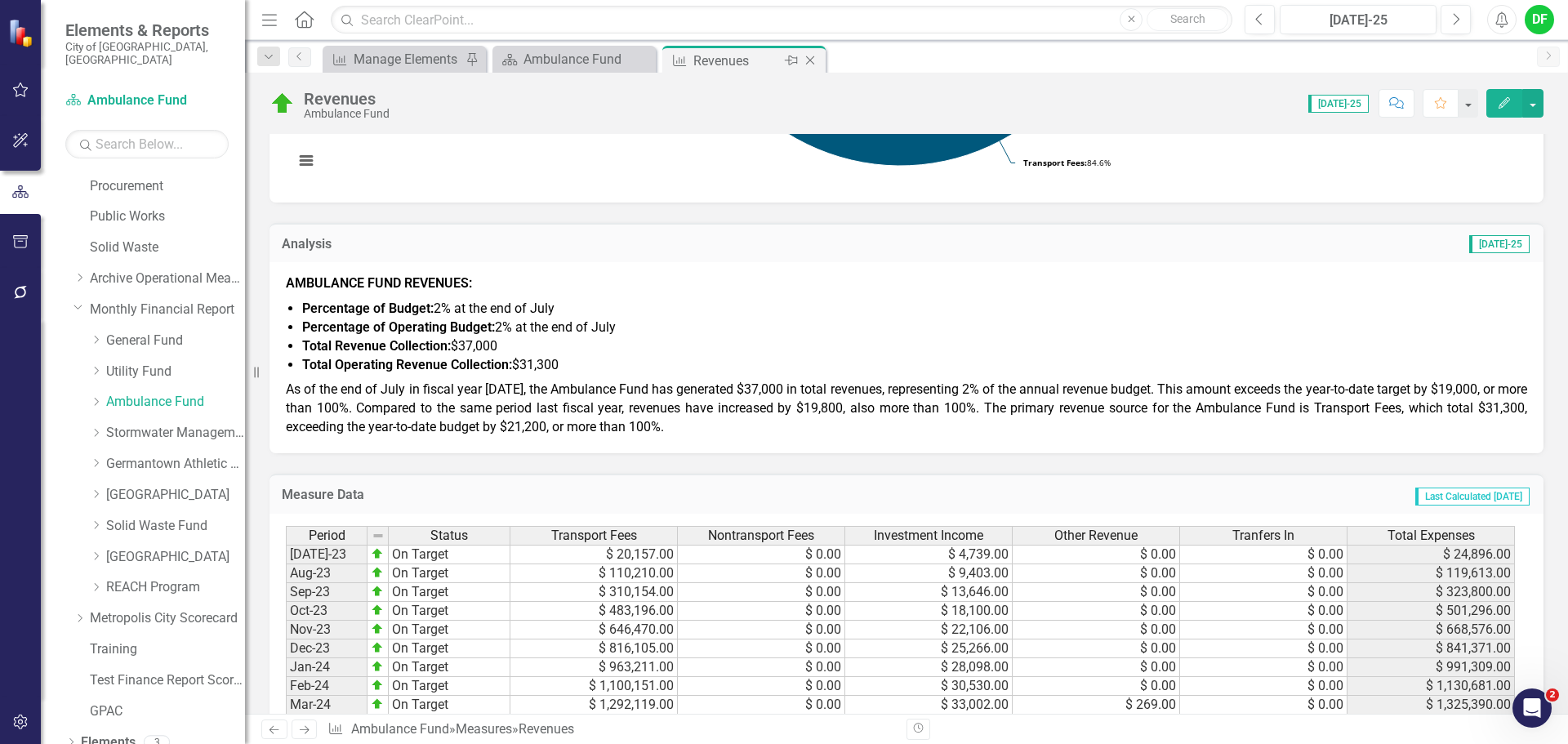
click at [816, 61] on icon "Close" at bounding box center [810, 60] width 17 height 13
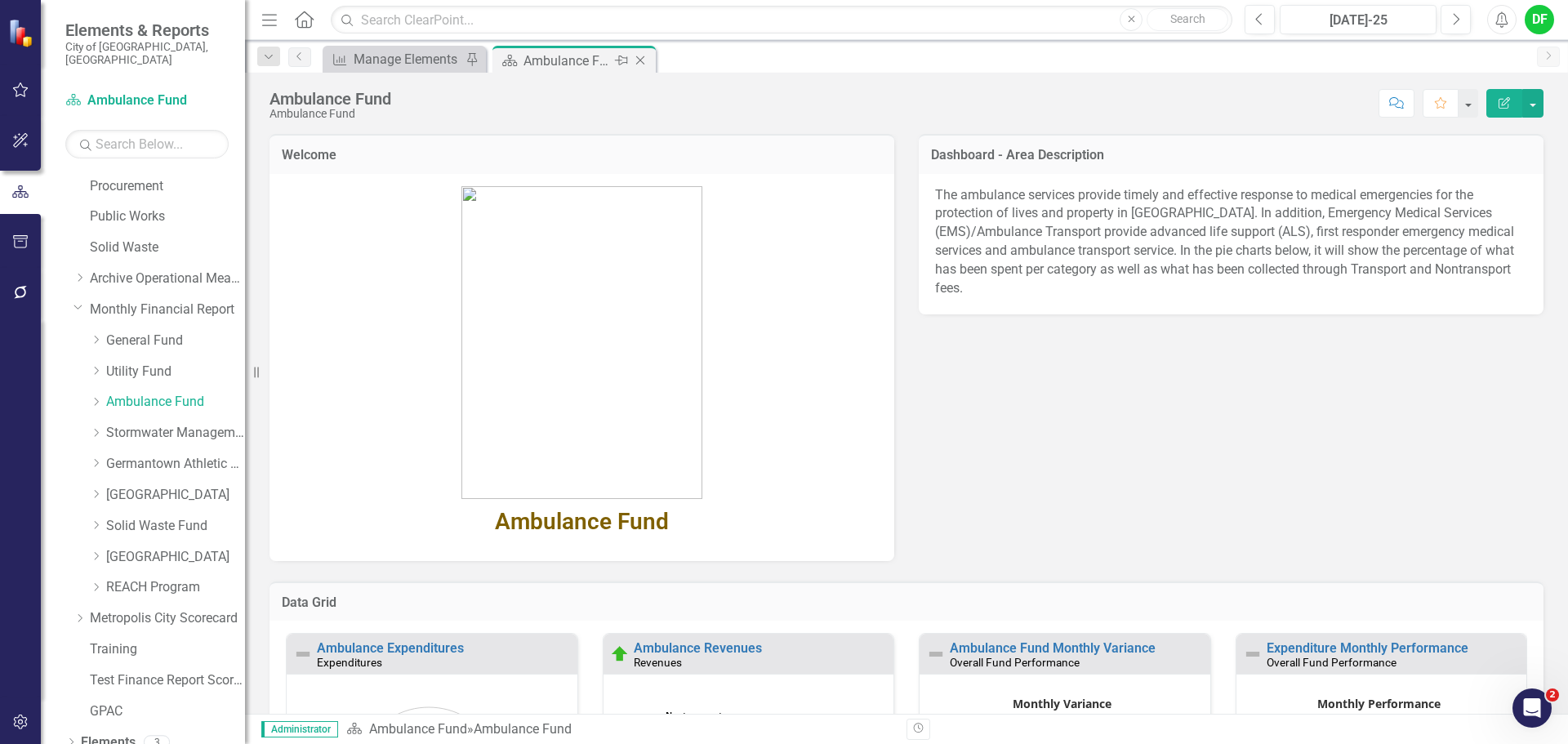
click at [642, 61] on icon "Close" at bounding box center [640, 60] width 17 height 13
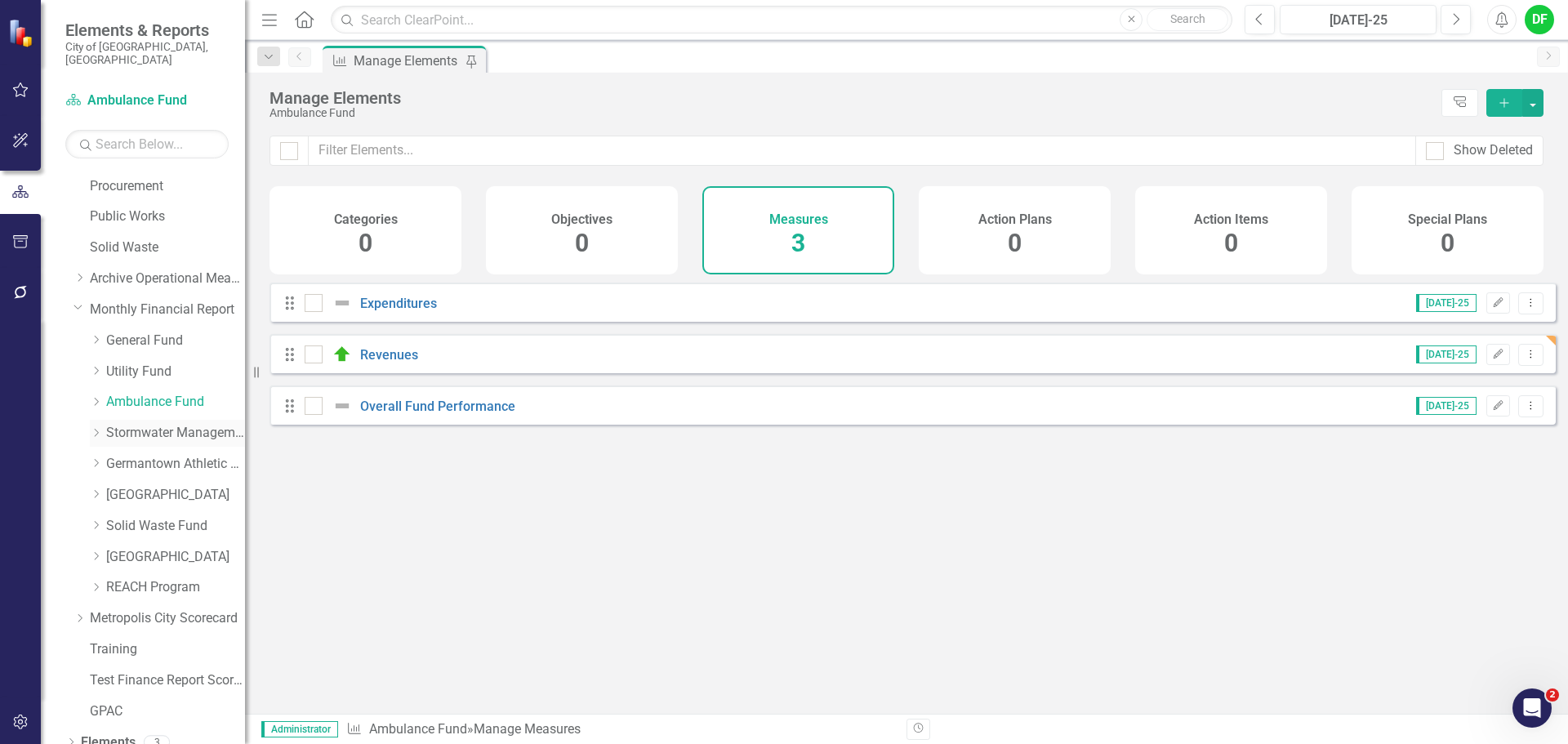
click at [153, 424] on link "Stormwater Management Fund" at bounding box center [175, 433] width 138 height 19
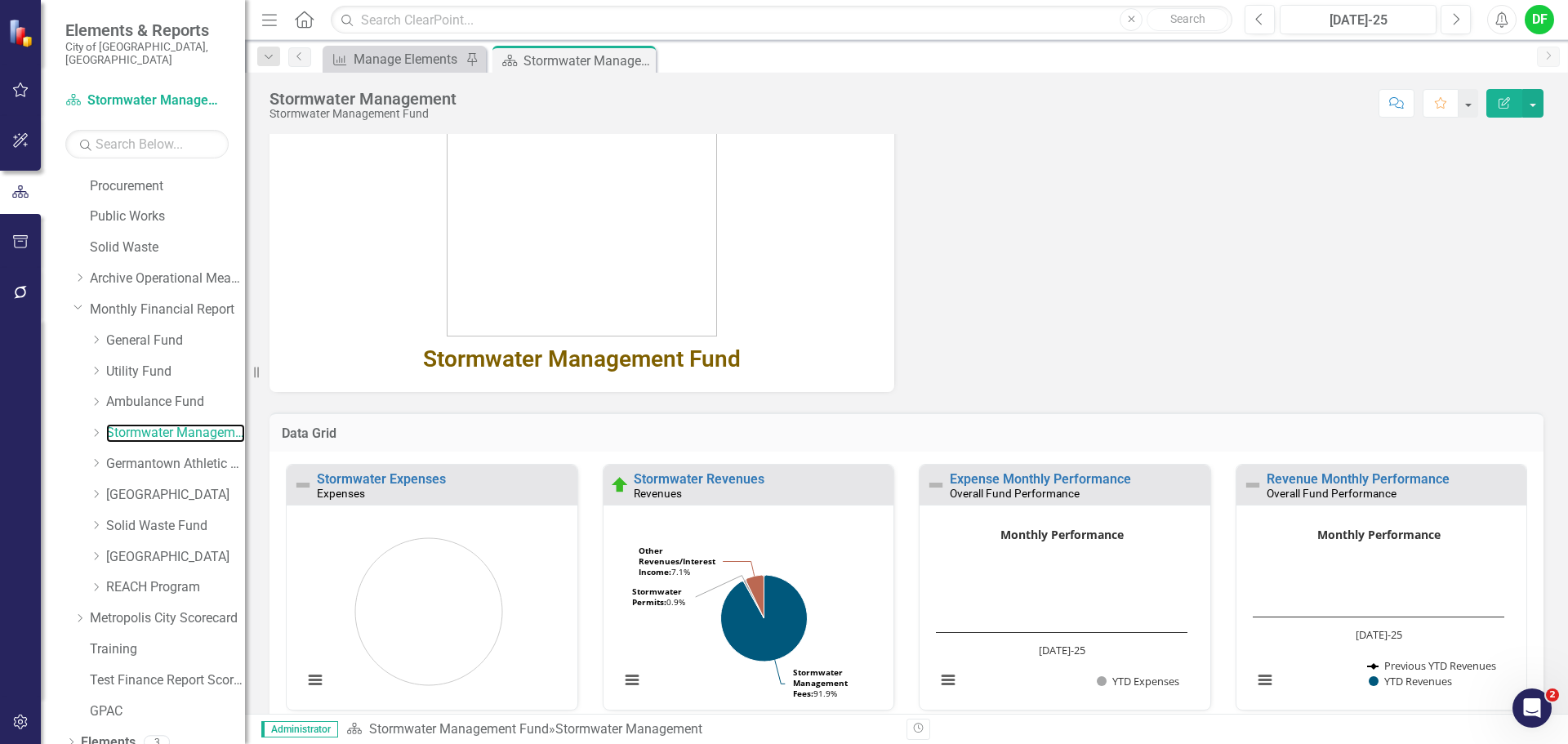
scroll to position [245, 0]
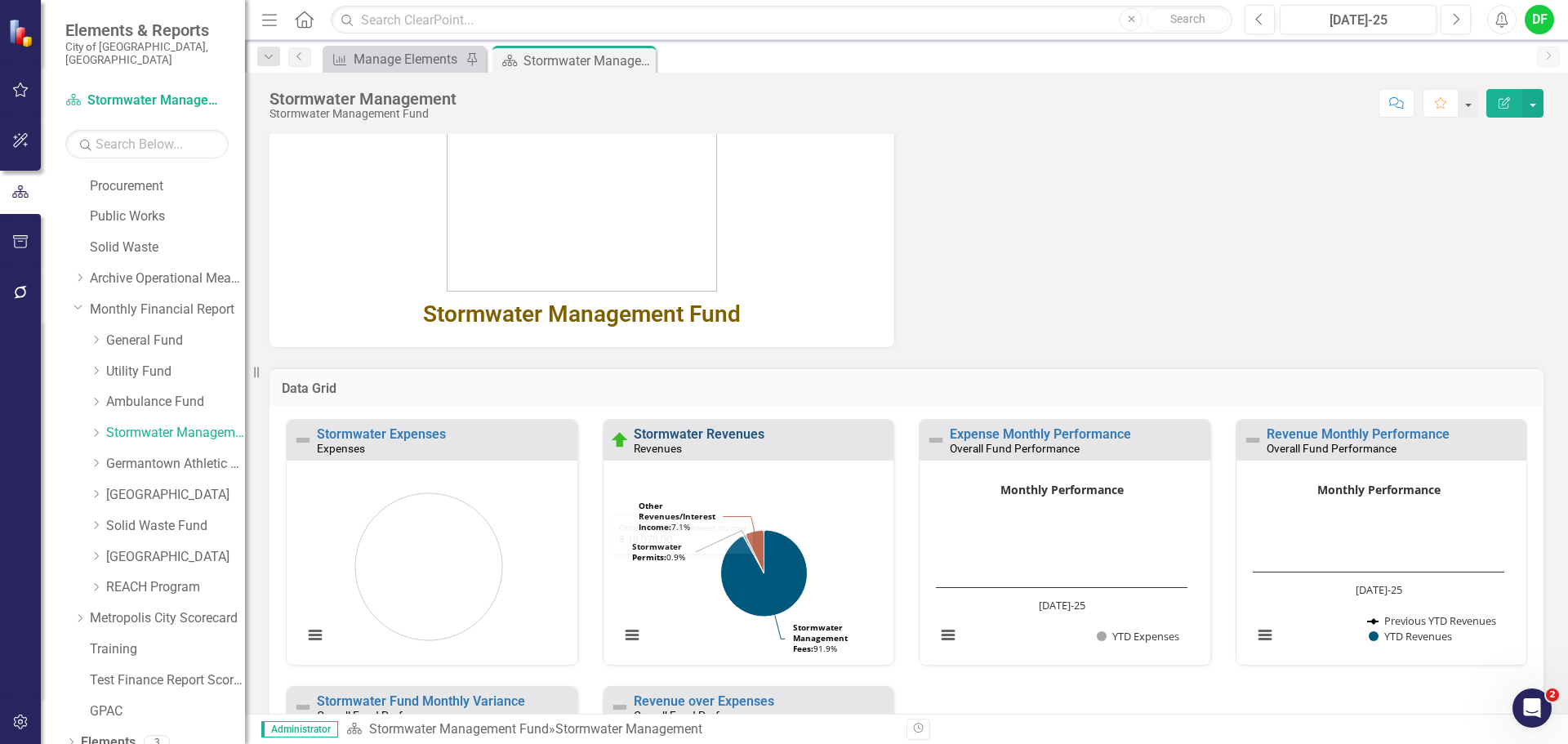
click at [733, 435] on link "Stormwater Revenues" at bounding box center [699, 434] width 131 height 16
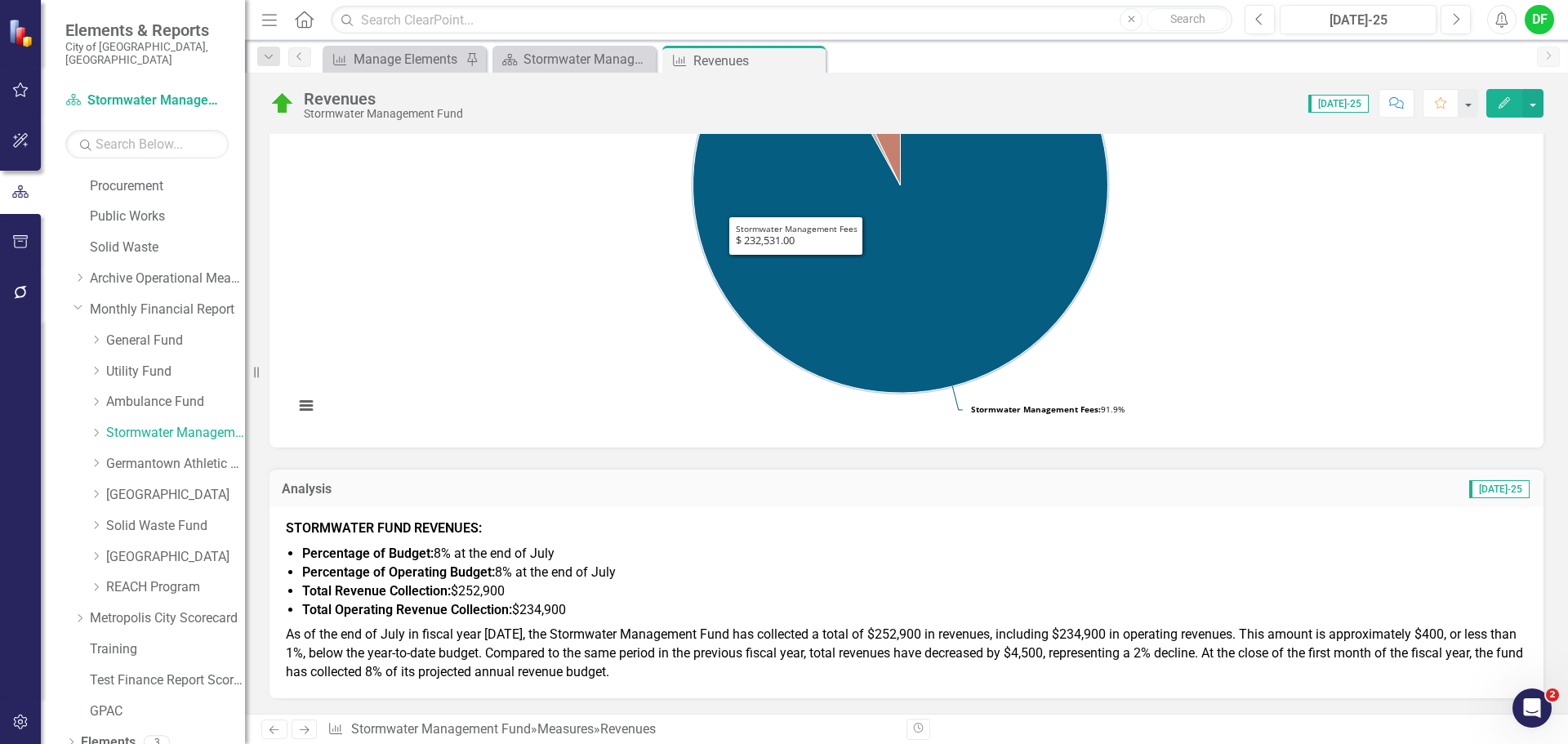
scroll to position [326, 0]
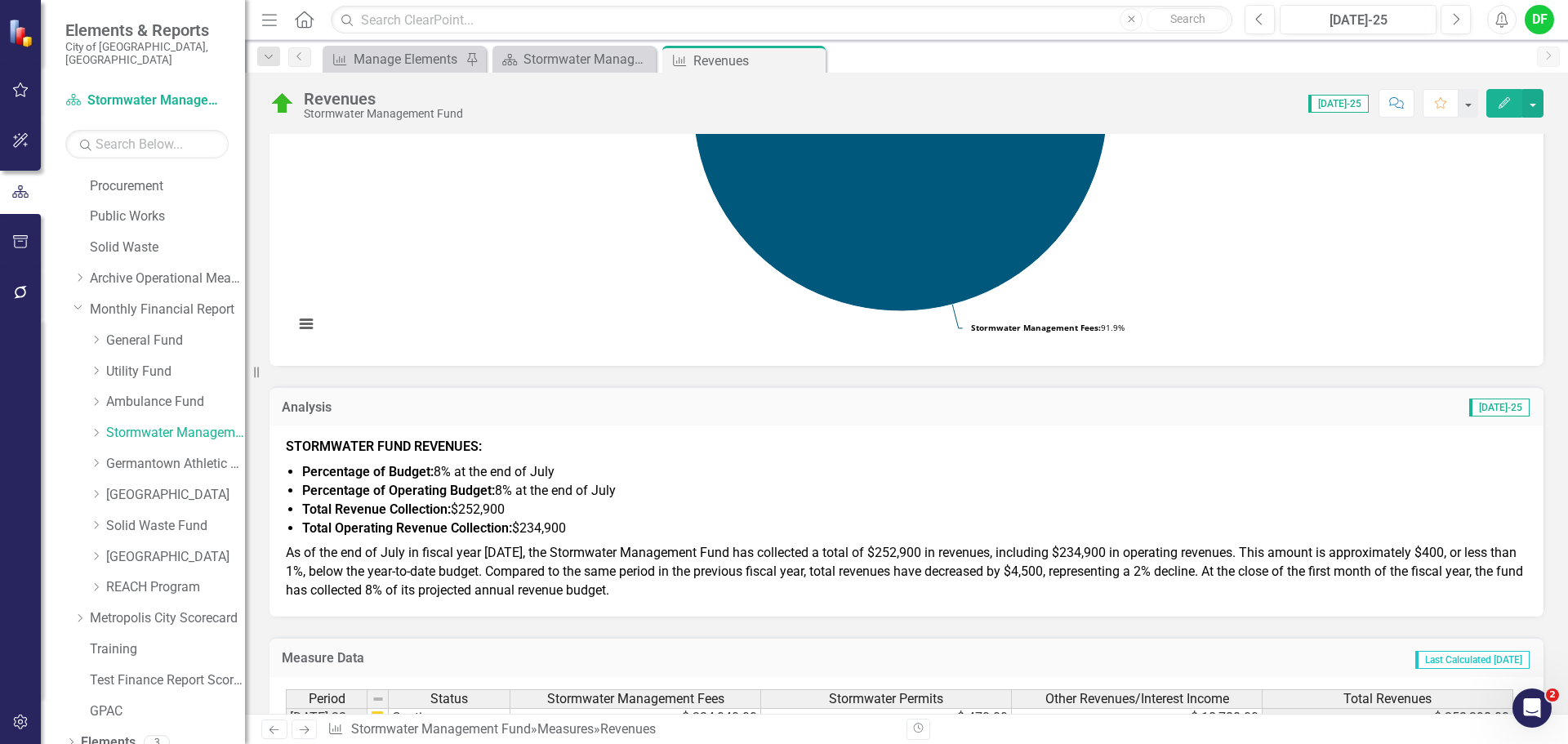
click at [668, 592] on p "As of the end of July in fiscal year 2026, the Stormwater Management Fund has c…" at bounding box center [907, 570] width 1242 height 60
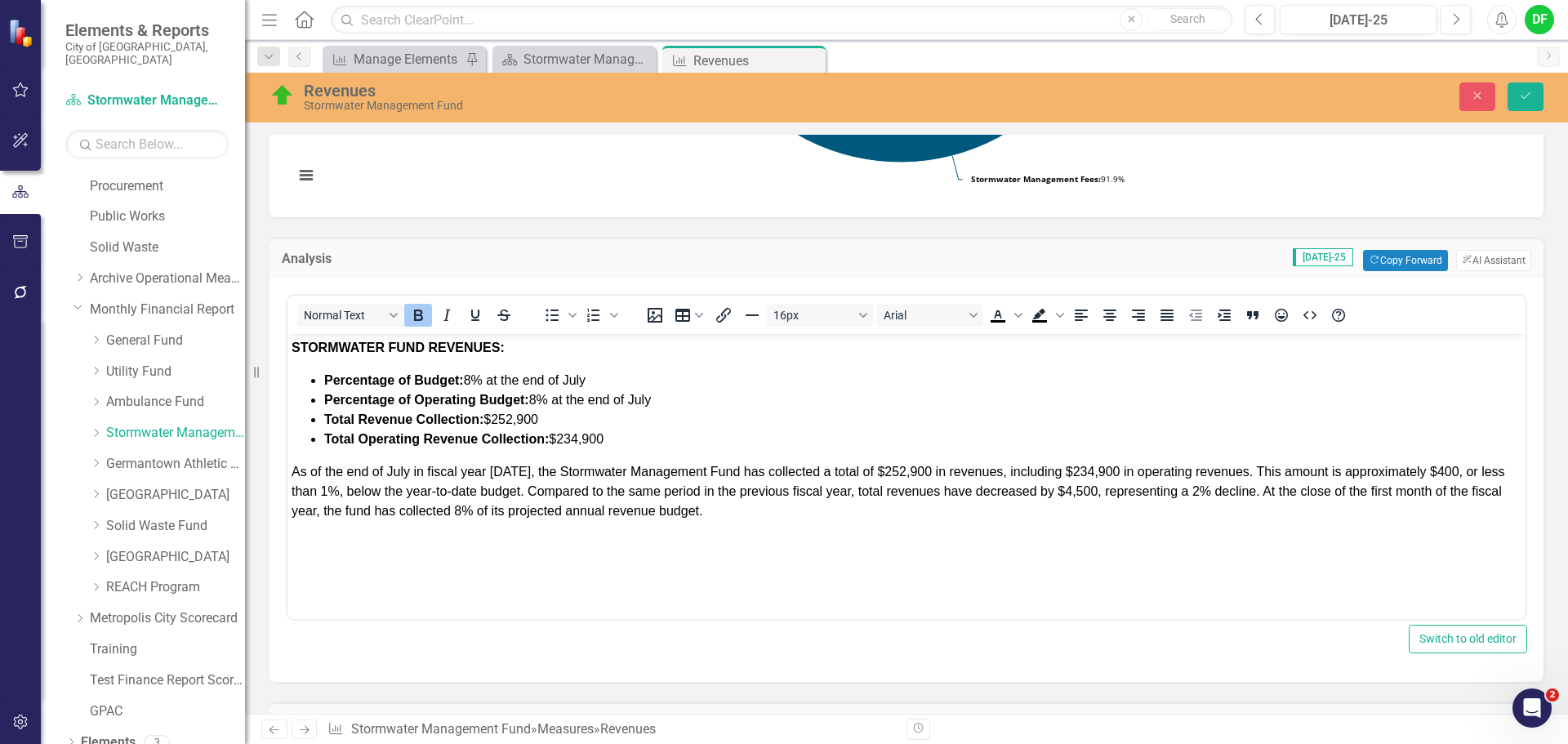
scroll to position [490, 0]
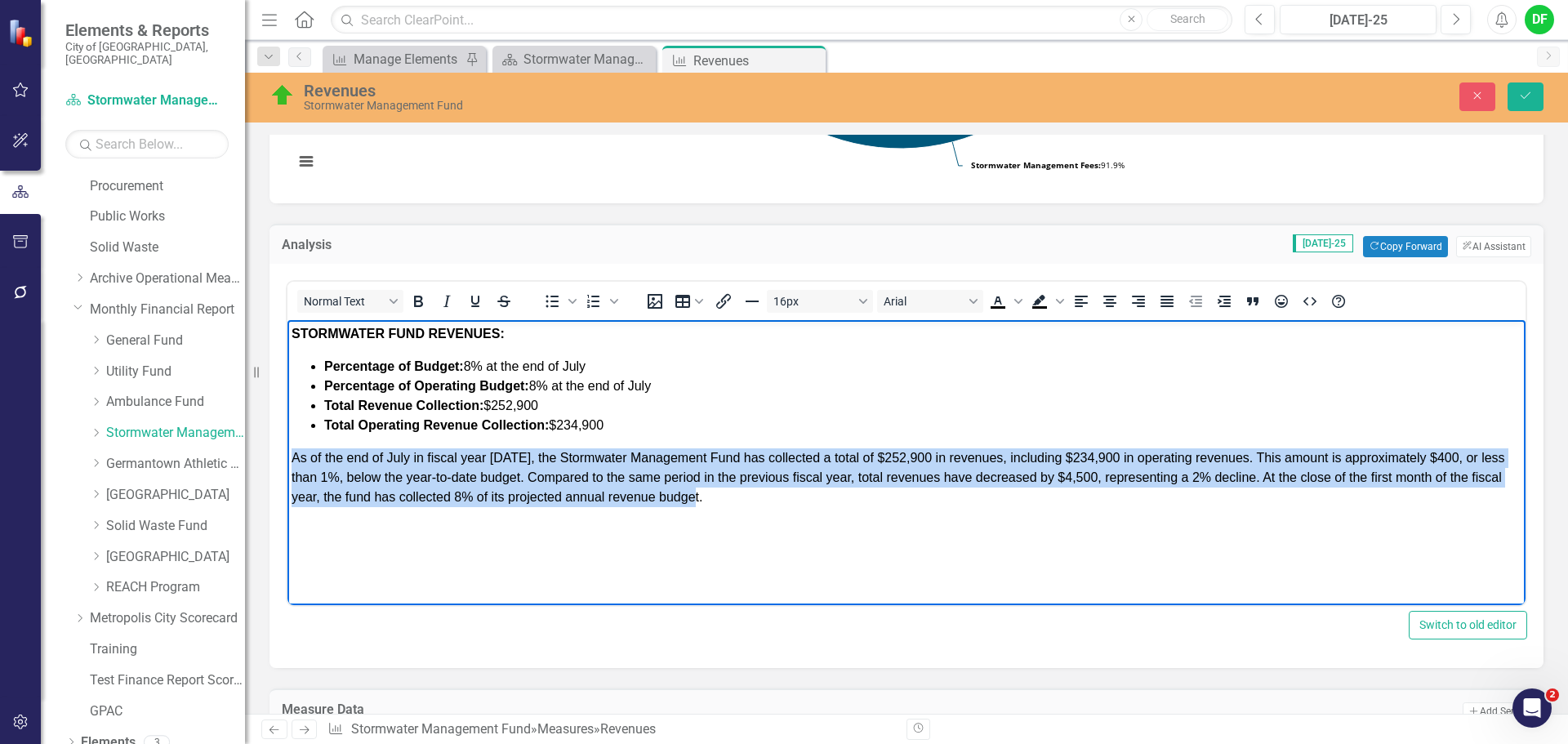
drag, startPoint x: 720, startPoint y: 504, endPoint x: 281, endPoint y: 461, distance: 441.1
click at [287, 461] on html "STORMWATER FUND REVENUES: Percentage of Budget: 8% at the end of July Percentag…" at bounding box center [907, 443] width 1238 height 245
click at [1169, 301] on icon "Justify" at bounding box center [1167, 301] width 13 height 11
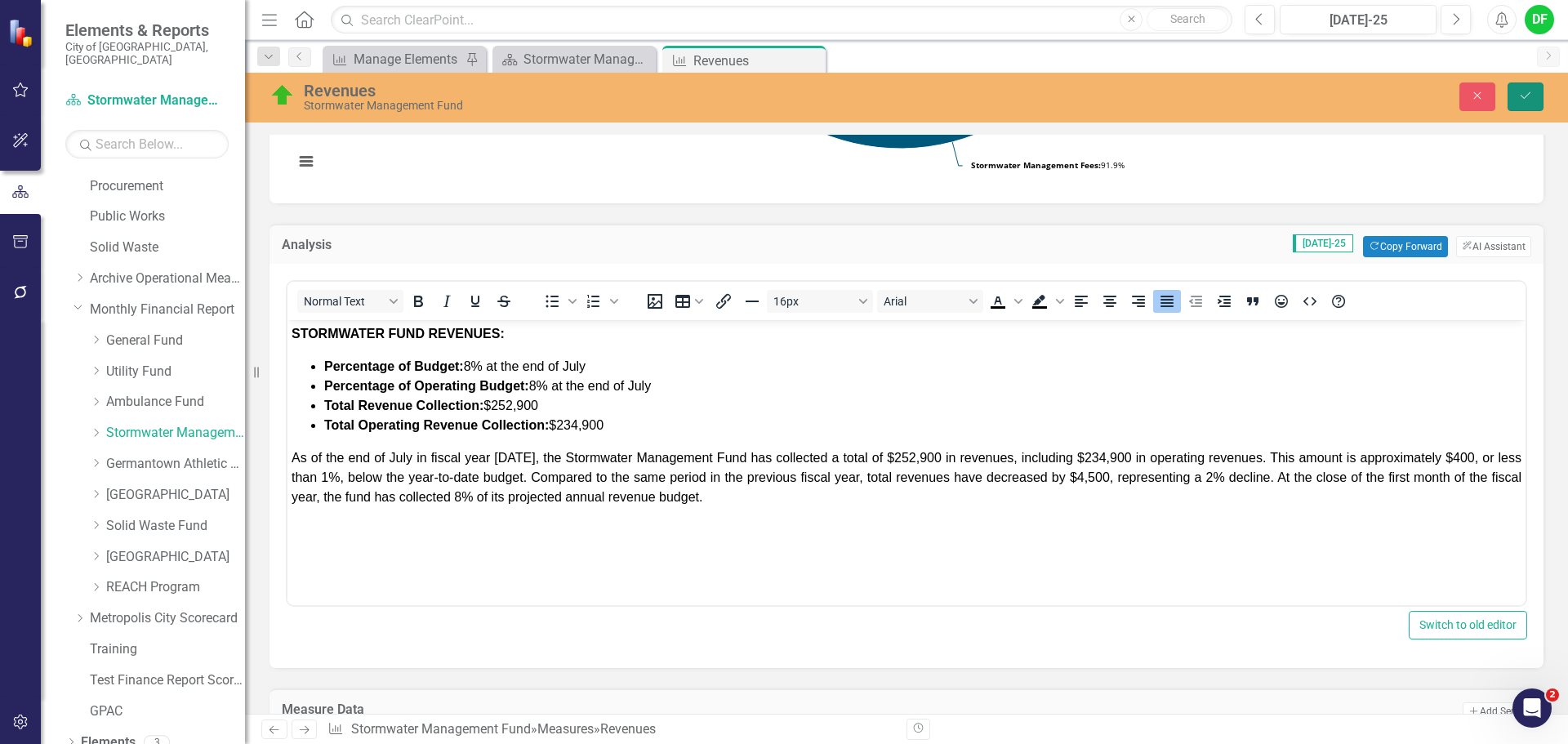
click at [1527, 99] on icon "Save" at bounding box center [1526, 95] width 15 height 11
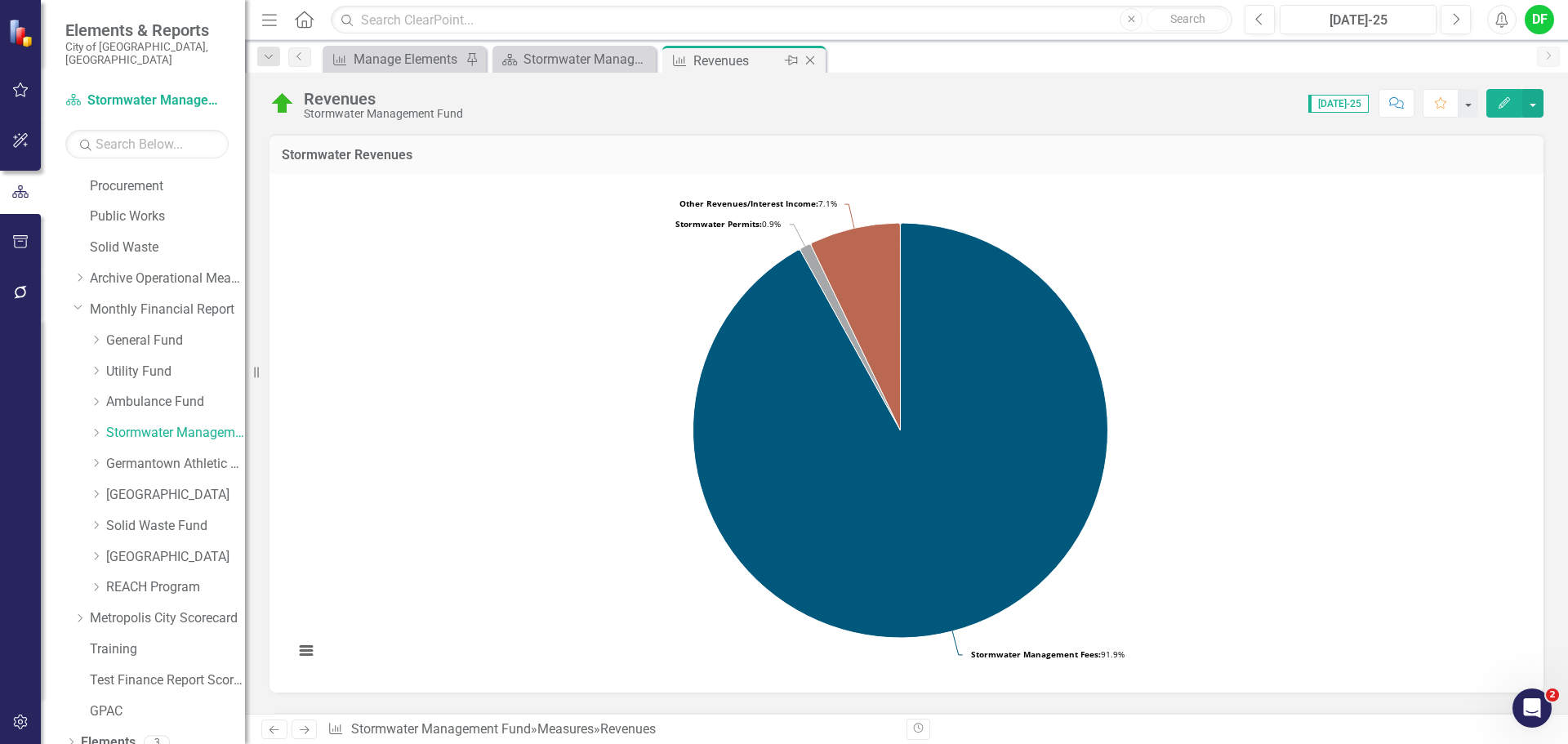
click at [812, 54] on icon "Close" at bounding box center [810, 60] width 17 height 13
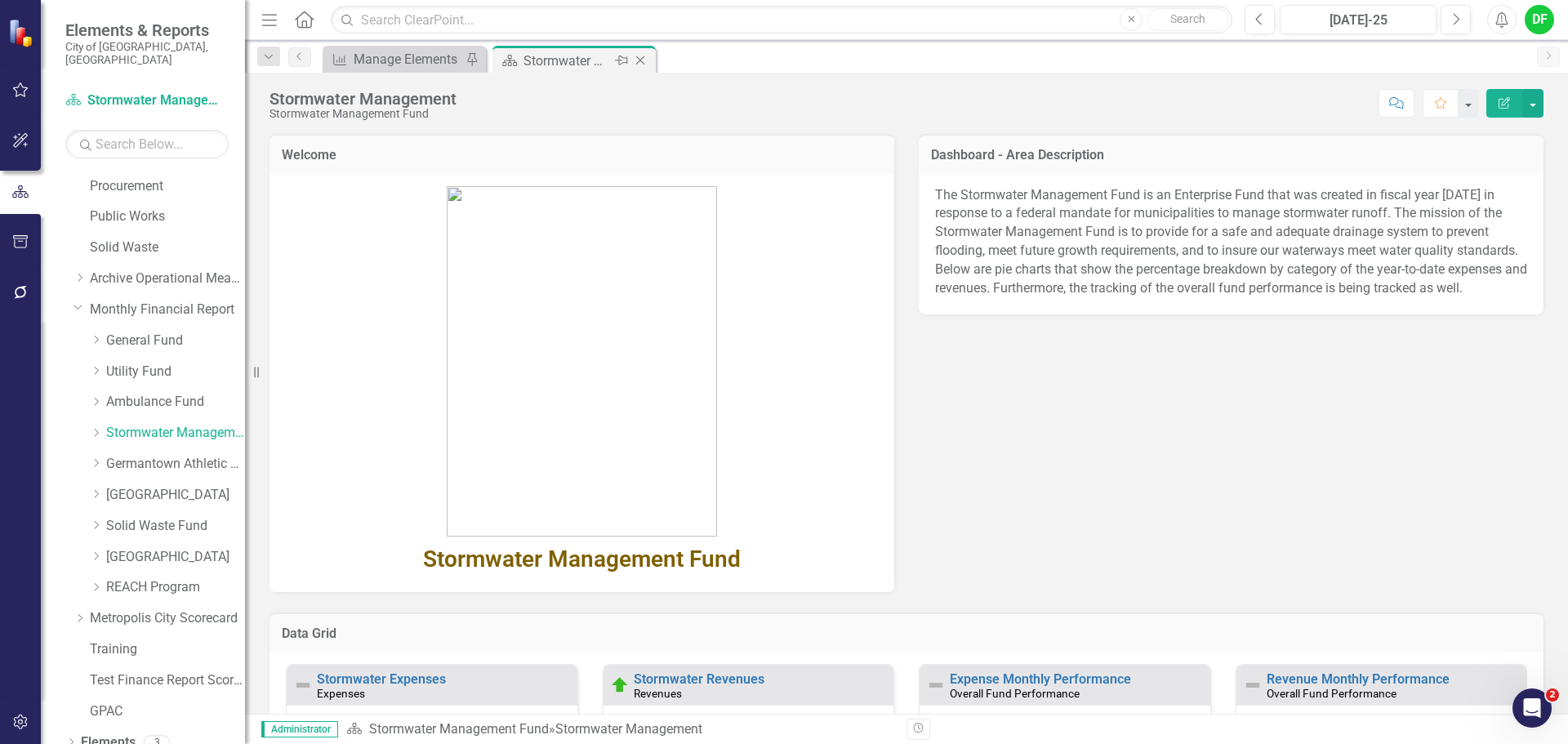
click at [640, 57] on icon "Close" at bounding box center [640, 60] width 17 height 13
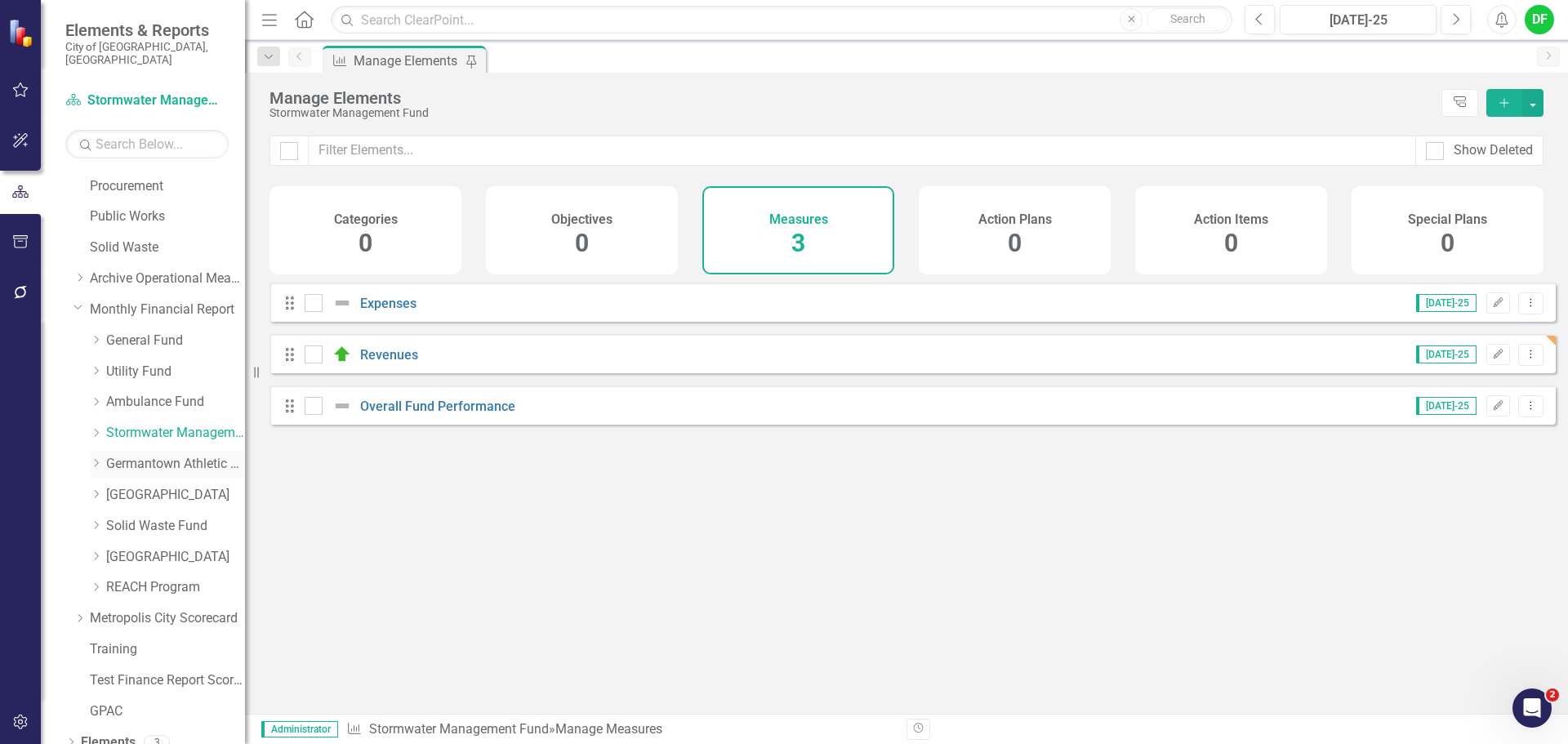
click at [181, 455] on link "Germantown Athletic Club" at bounding box center [175, 464] width 138 height 19
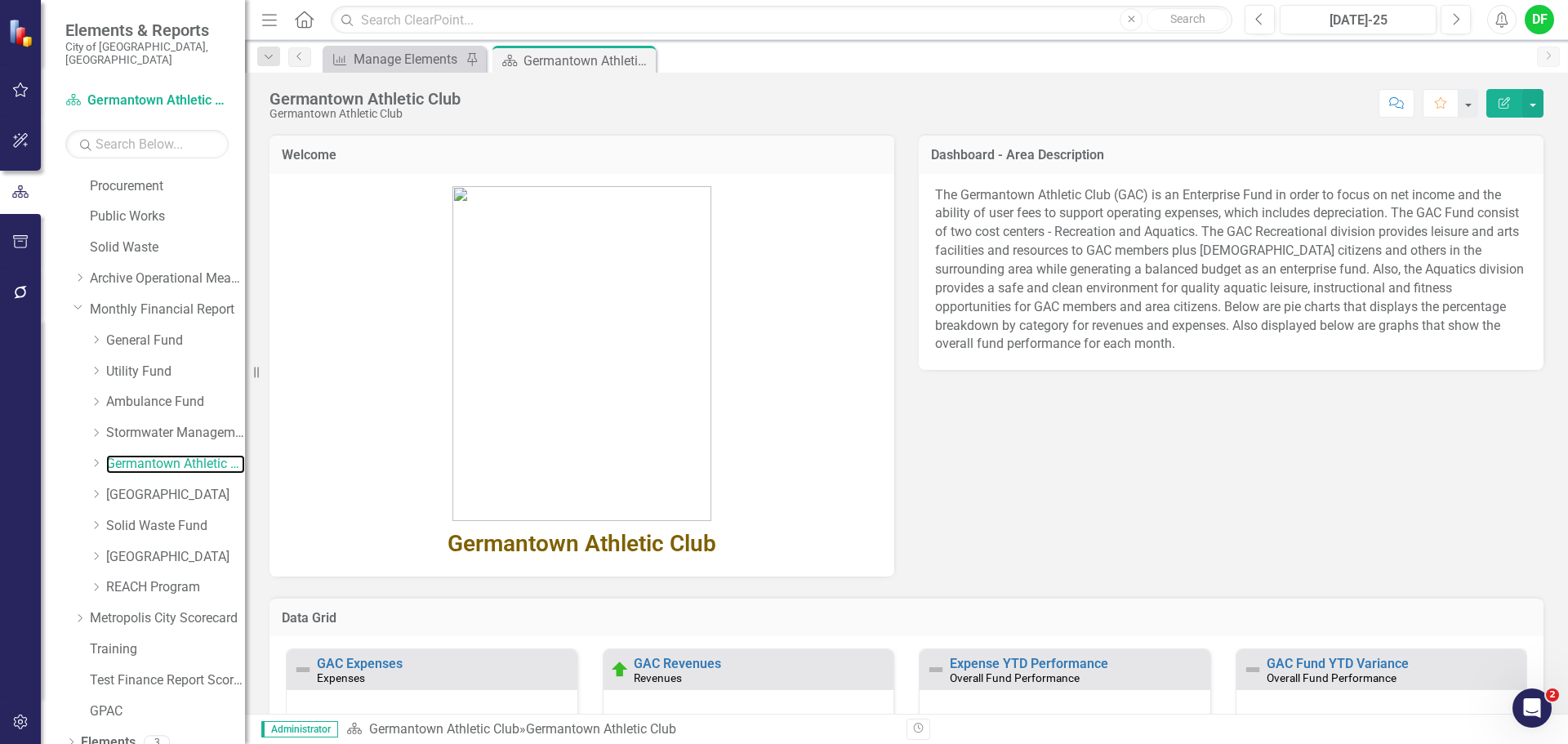
scroll to position [245, 0]
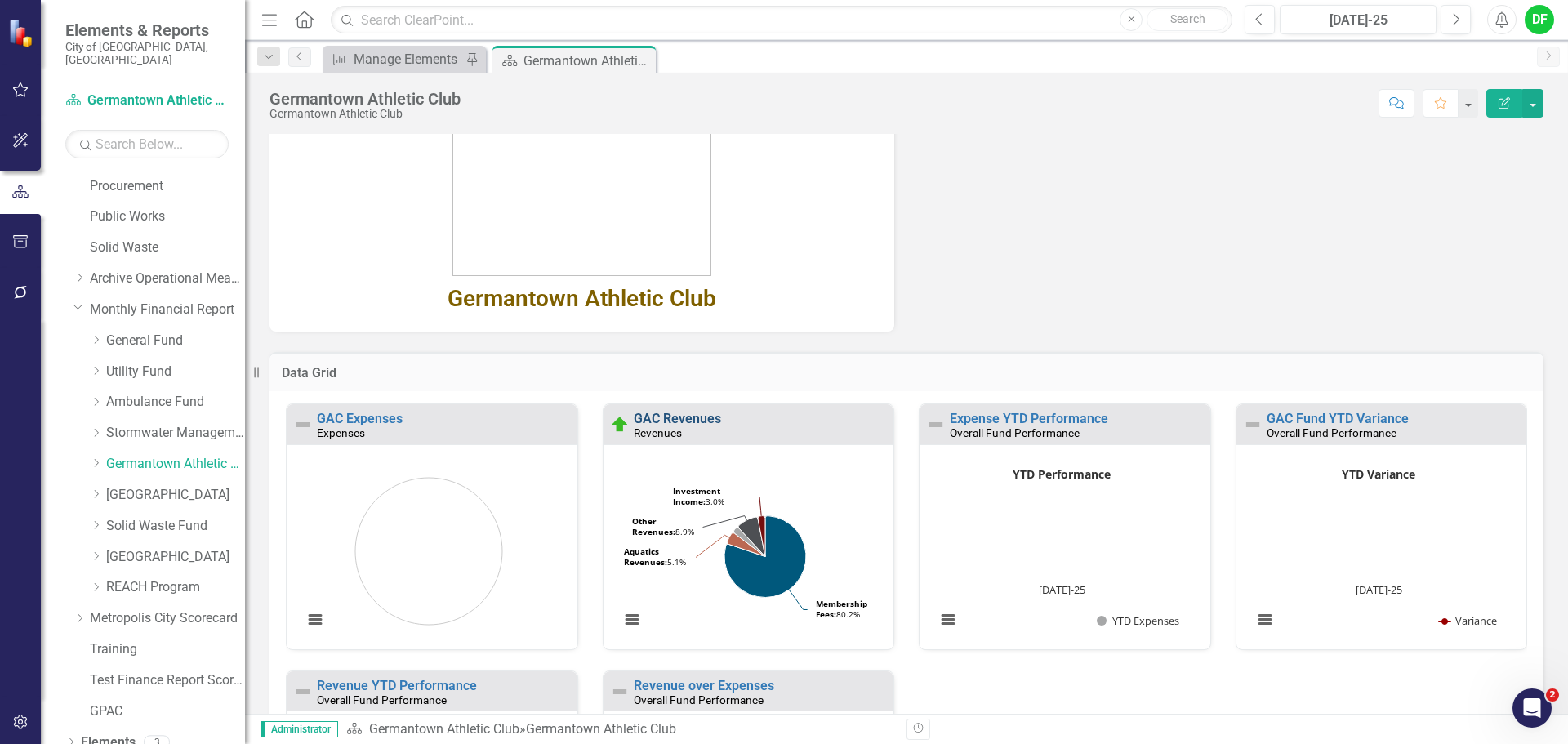
click at [667, 413] on link "GAC Revenues" at bounding box center [677, 419] width 87 height 16
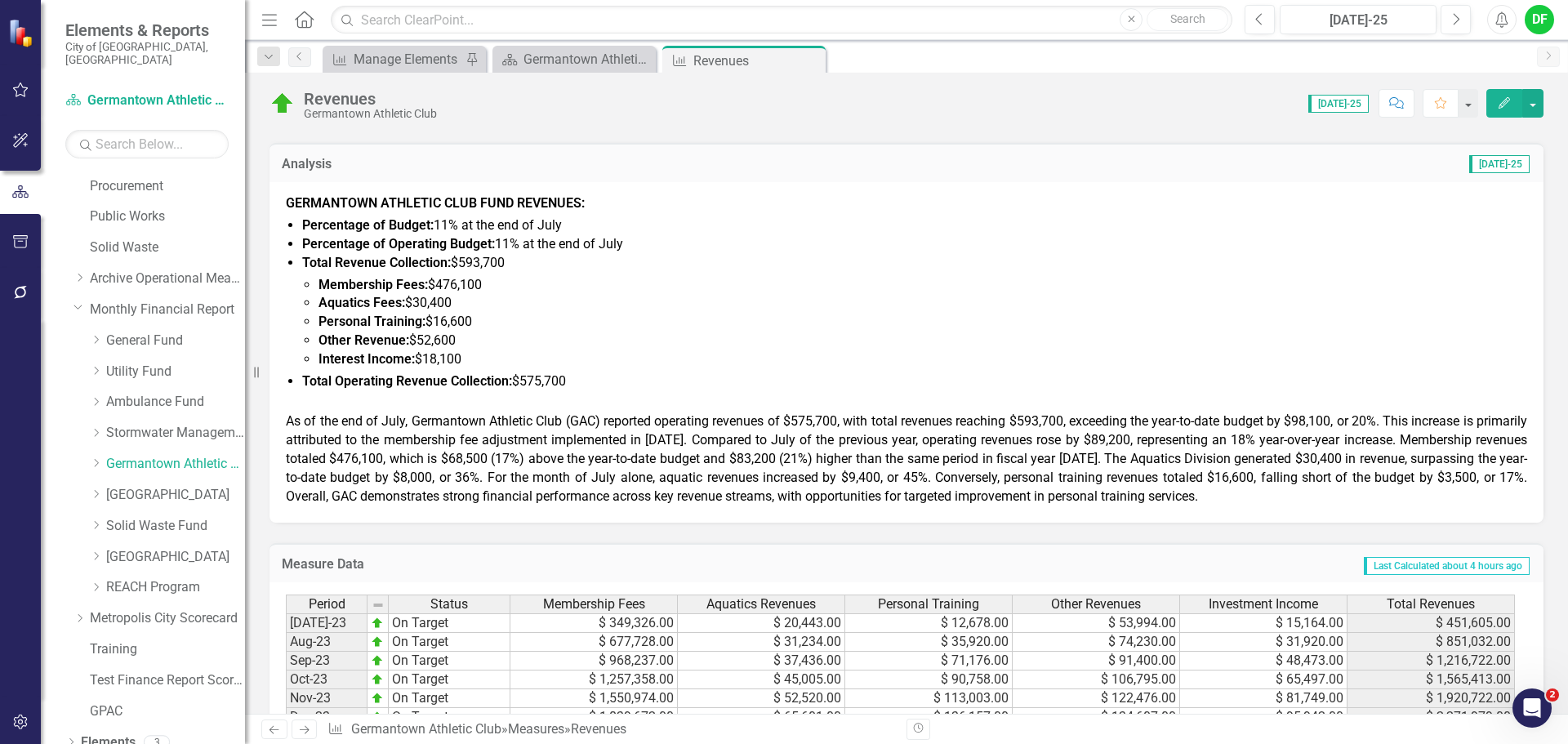
scroll to position [571, 0]
click at [1083, 471] on span "As of the end of July, Germantown Athletic Club (GAC) reported operating revenu…" at bounding box center [907, 457] width 1242 height 90
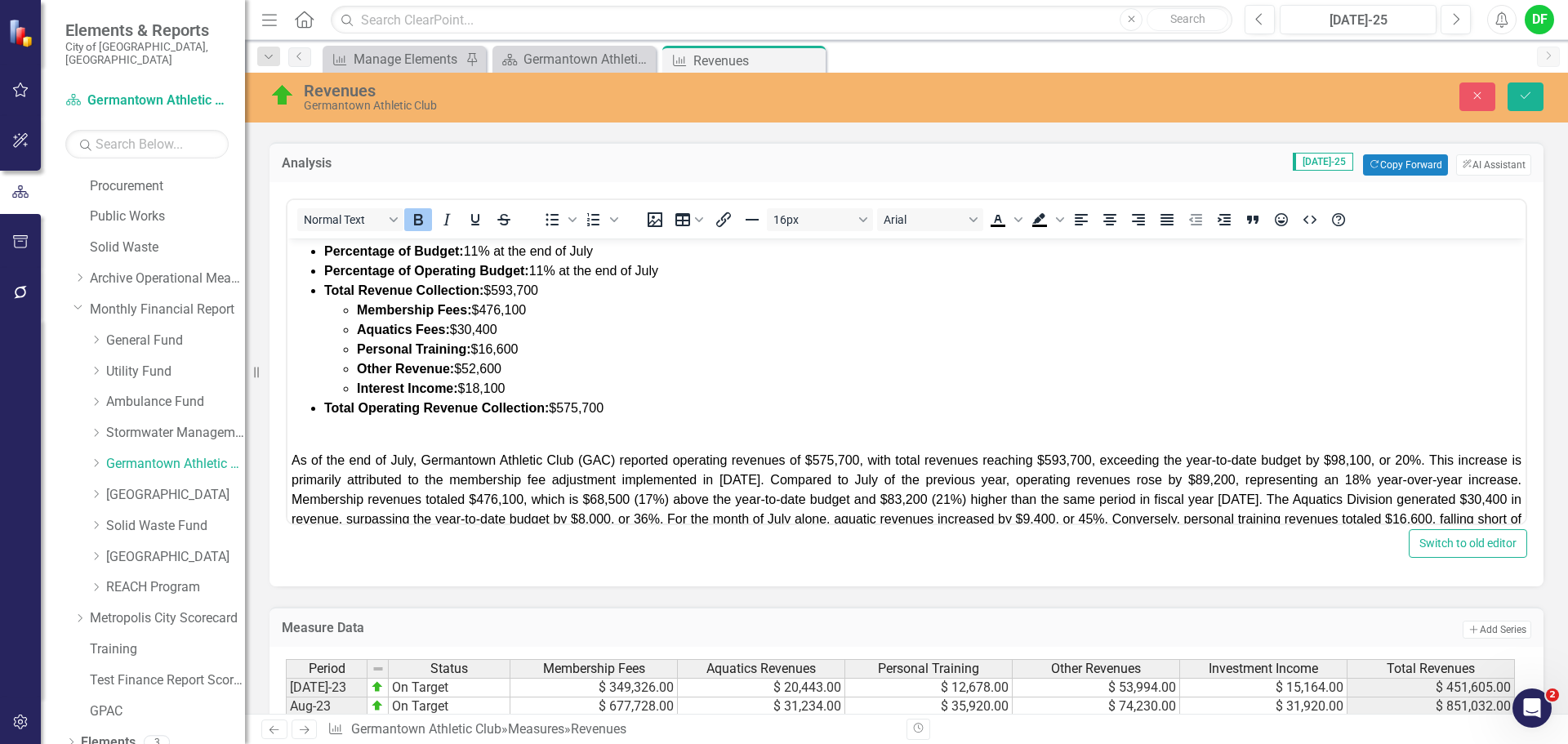
scroll to position [63, 0]
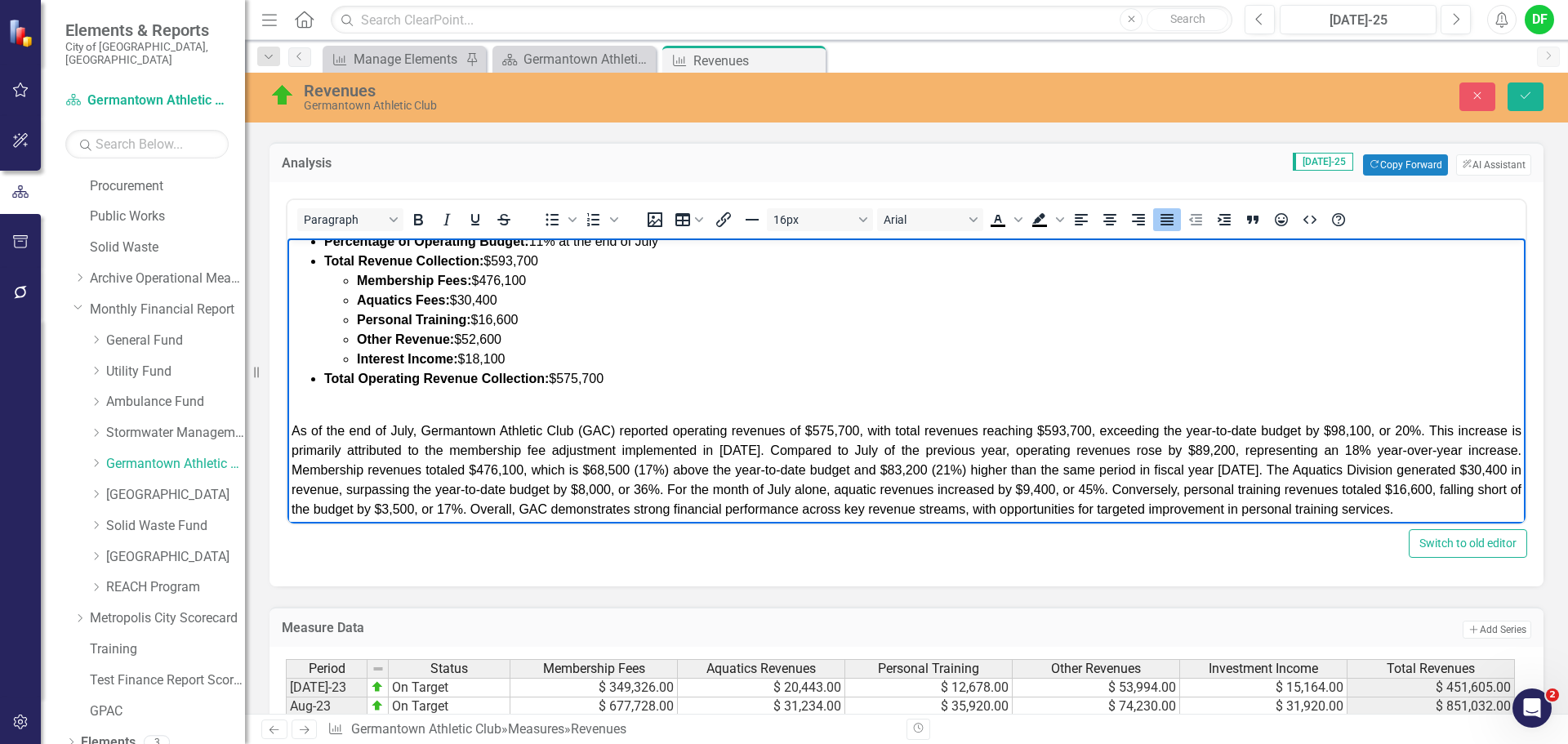
drag, startPoint x: 1491, startPoint y: 511, endPoint x: 292, endPoint y: 429, distance: 1201.8
click at [292, 429] on div "As of the end of July, Germantown Athletic Club (GAC) reported operating revenu…" at bounding box center [907, 470] width 1230 height 98
click at [949, 344] on li "Other Revenue: $52,600" at bounding box center [939, 339] width 1165 height 19
click at [1524, 94] on icon "Save" at bounding box center [1526, 95] width 15 height 11
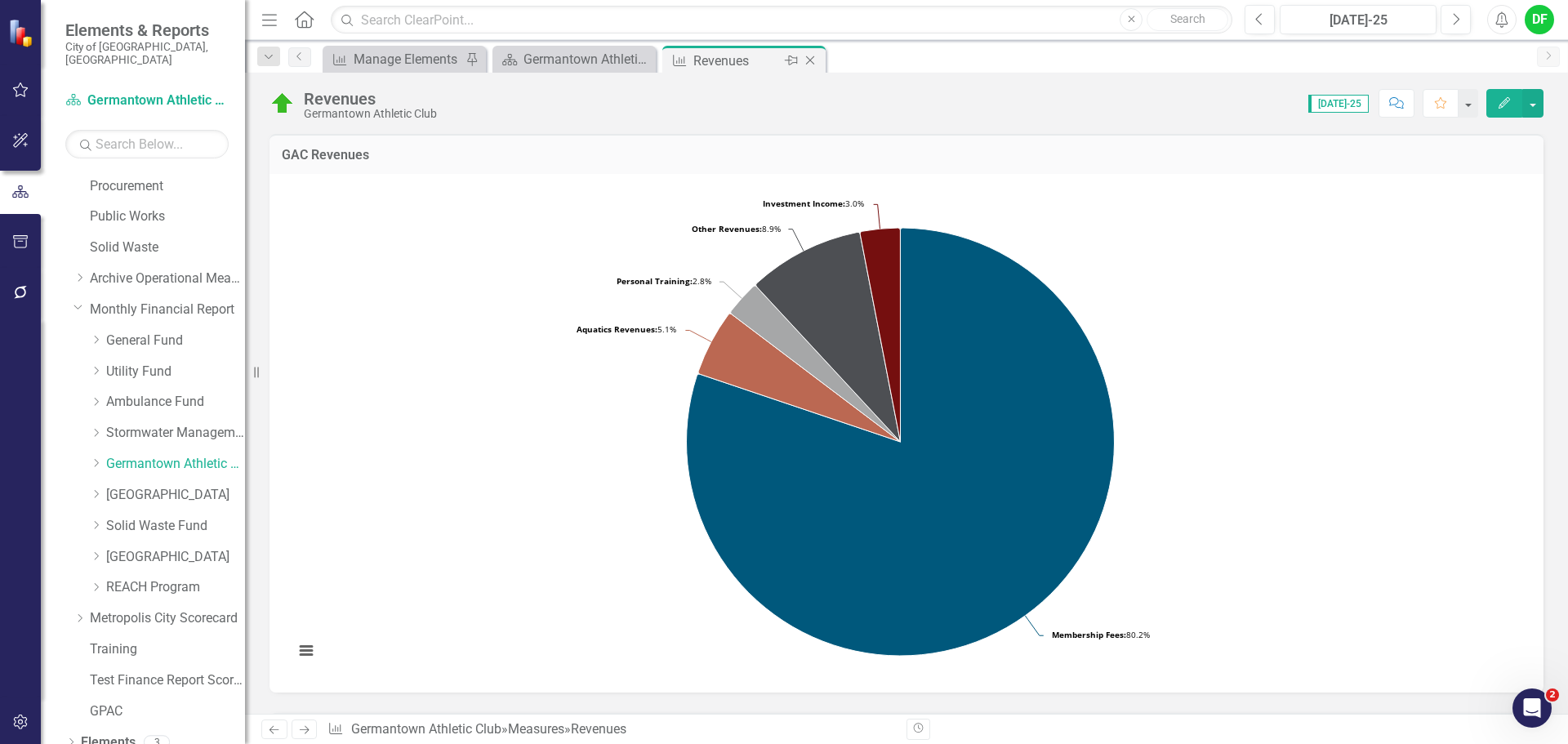
click at [814, 61] on icon "Close" at bounding box center [810, 60] width 17 height 13
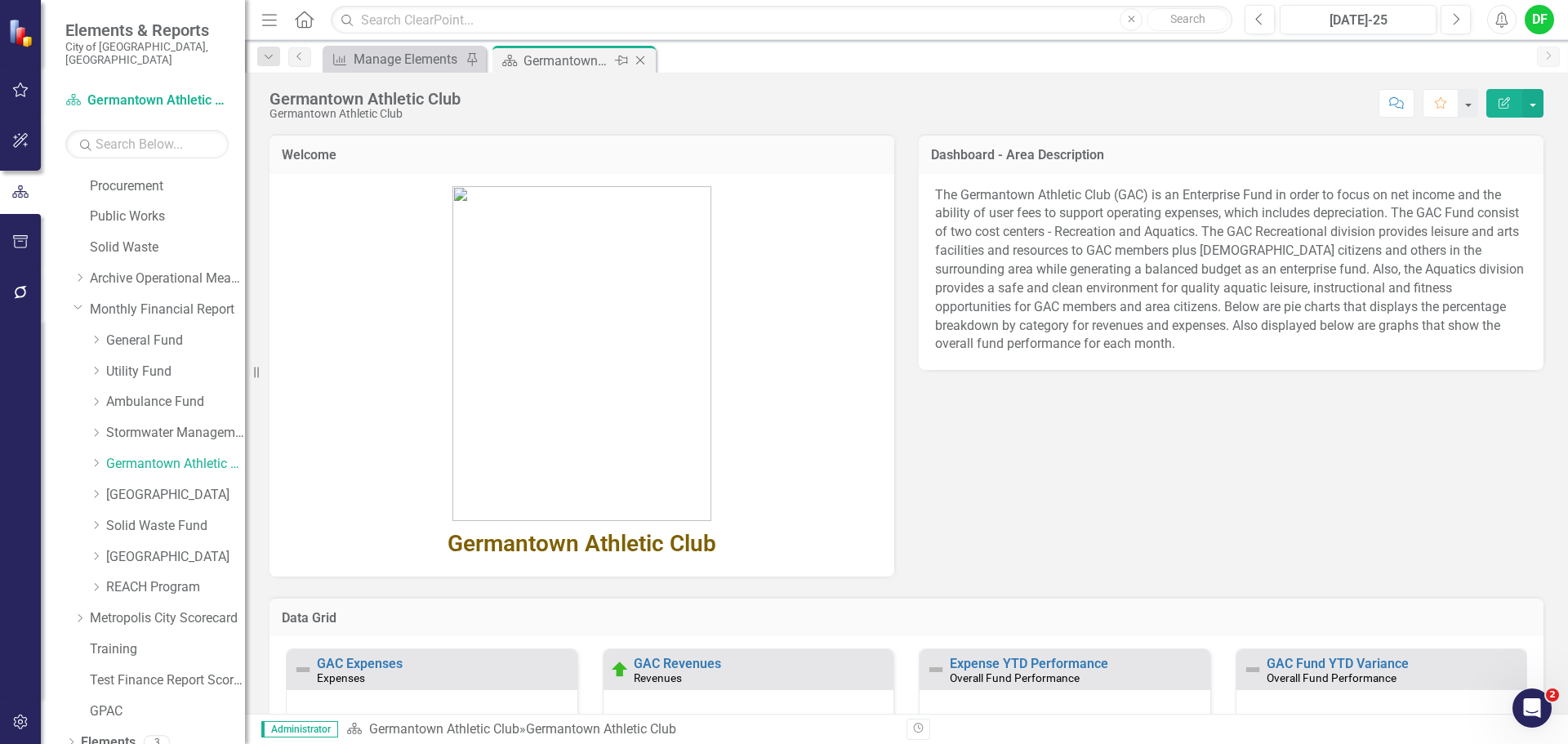
click at [643, 59] on icon "Close" at bounding box center [640, 60] width 17 height 13
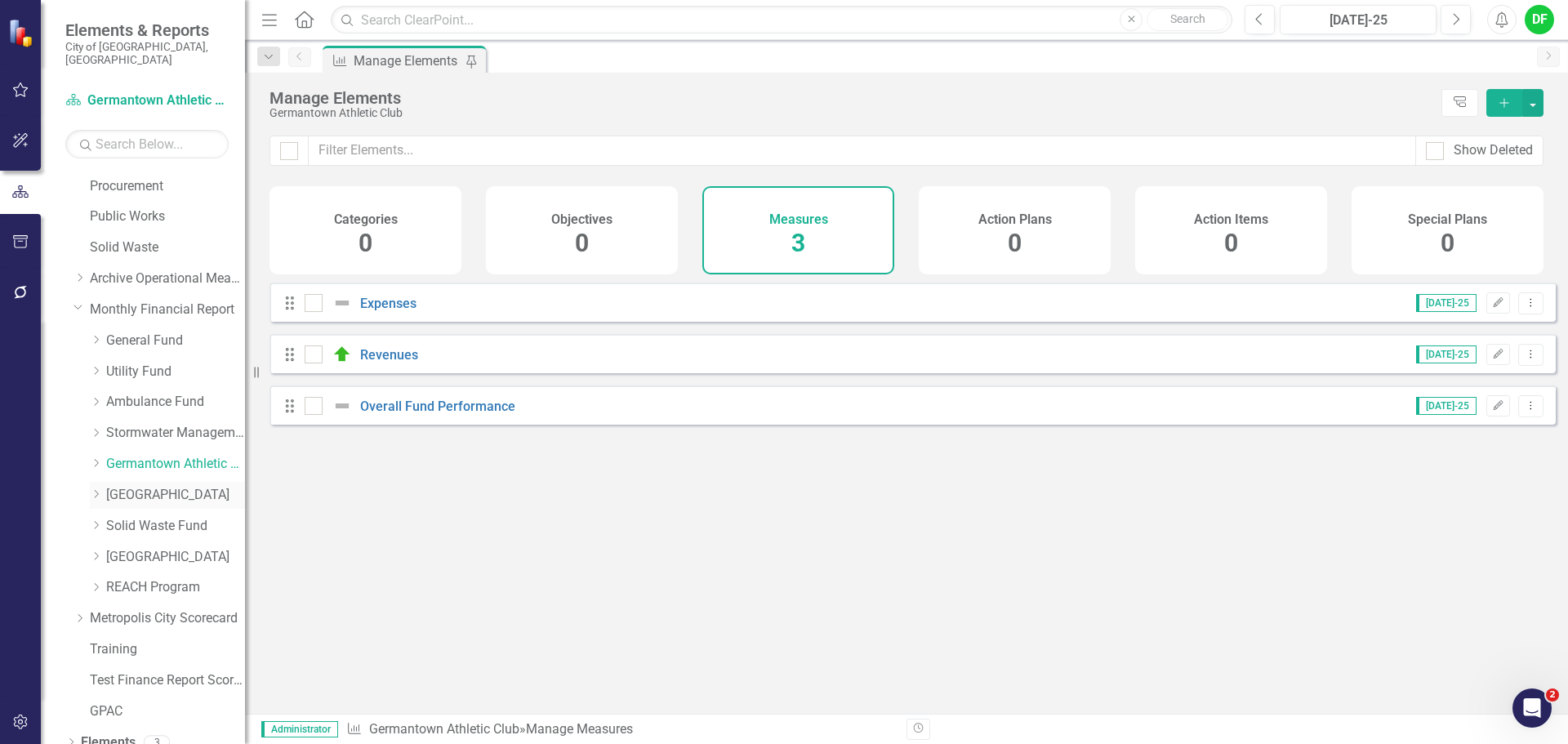
click at [166, 486] on link "[GEOGRAPHIC_DATA]" at bounding box center [175, 495] width 138 height 19
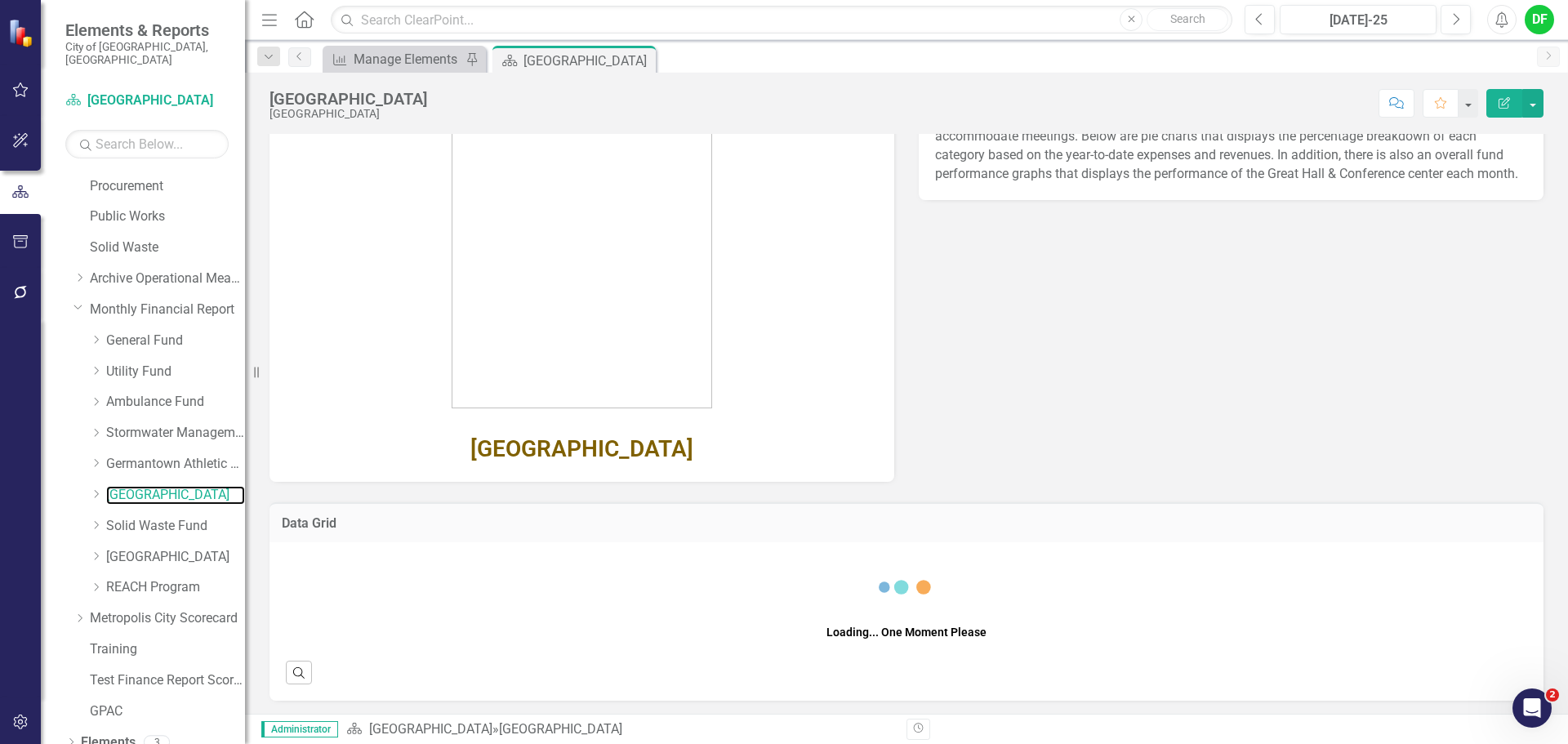
scroll to position [117, 0]
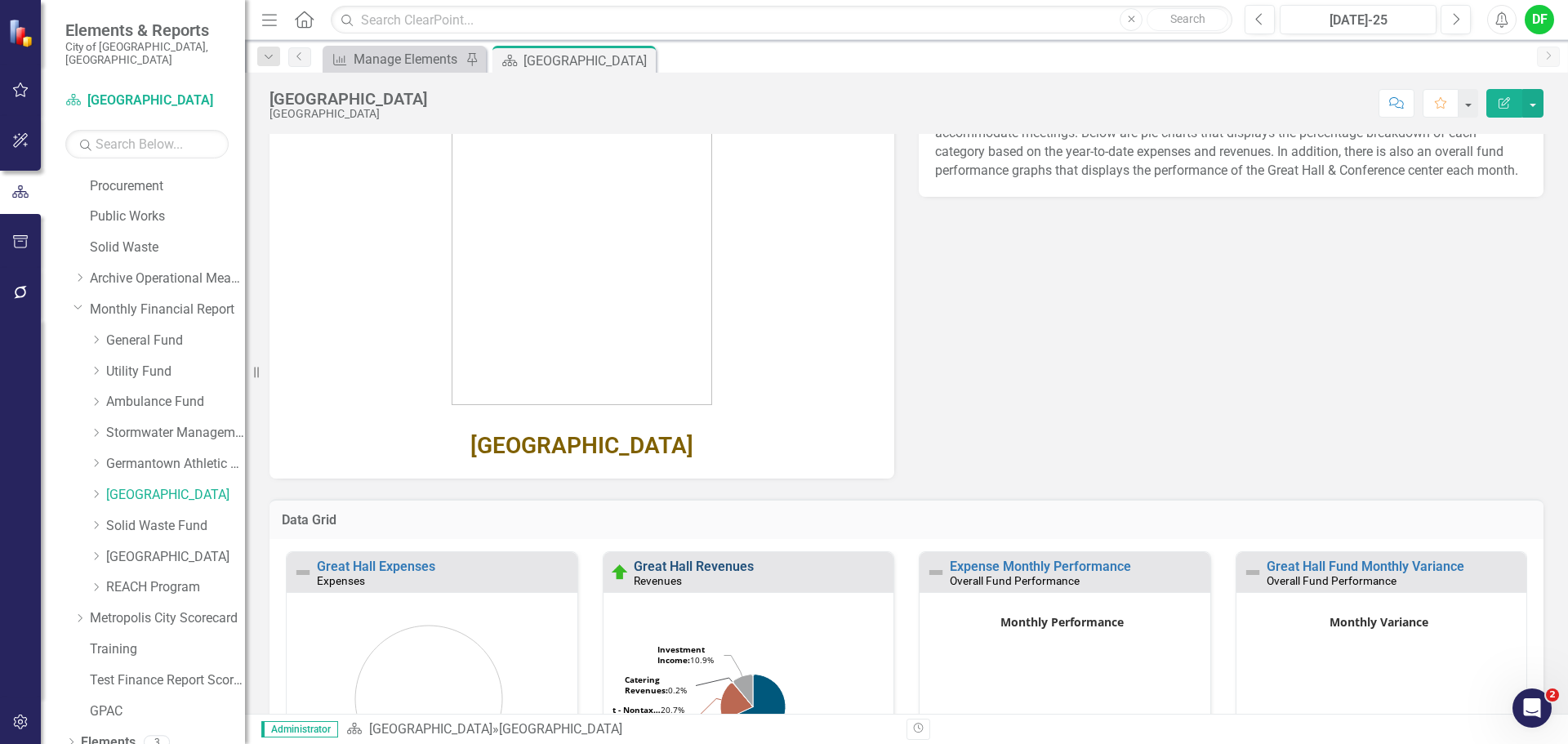
click at [661, 562] on link "Great Hall Revenues" at bounding box center [694, 567] width 120 height 16
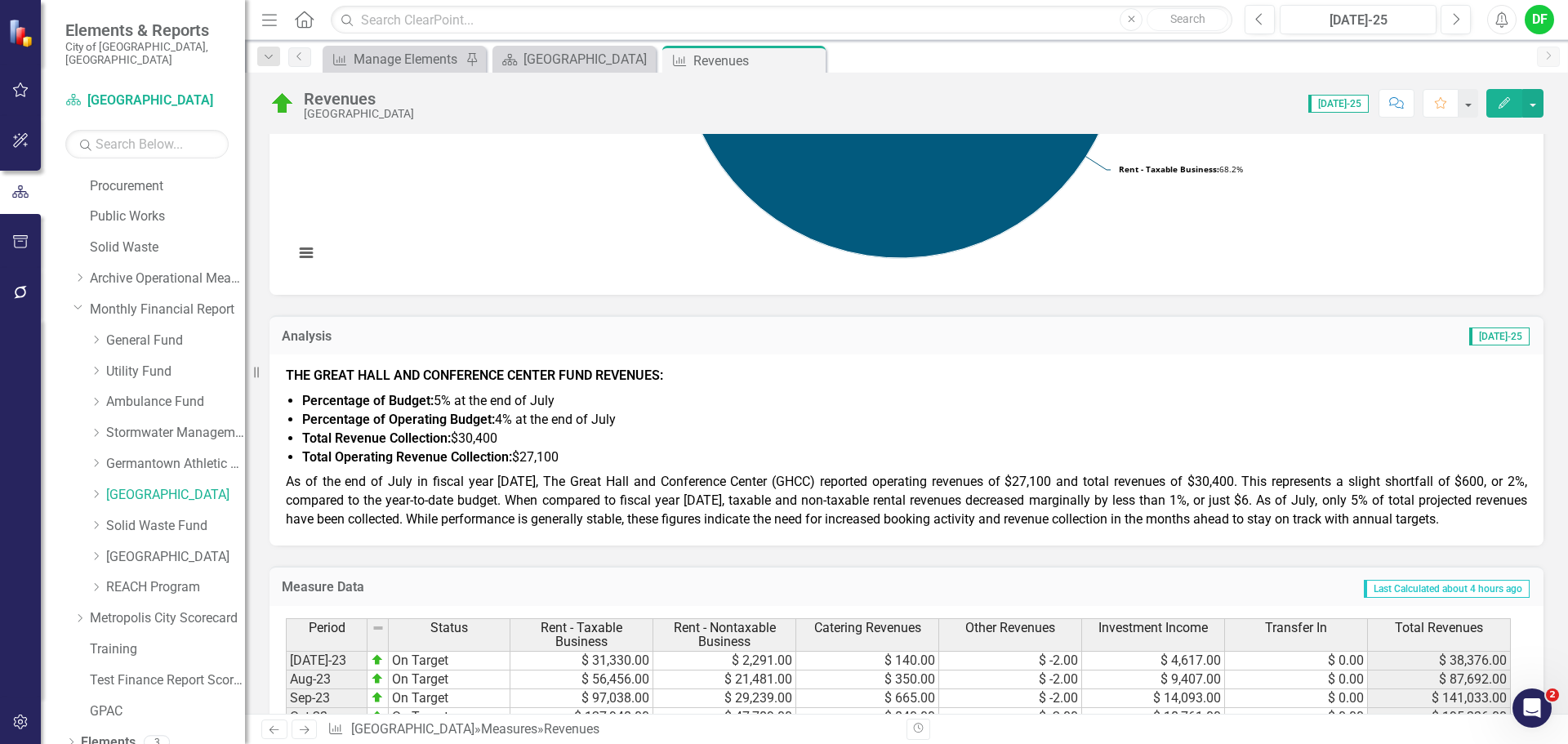
scroll to position [408, 0]
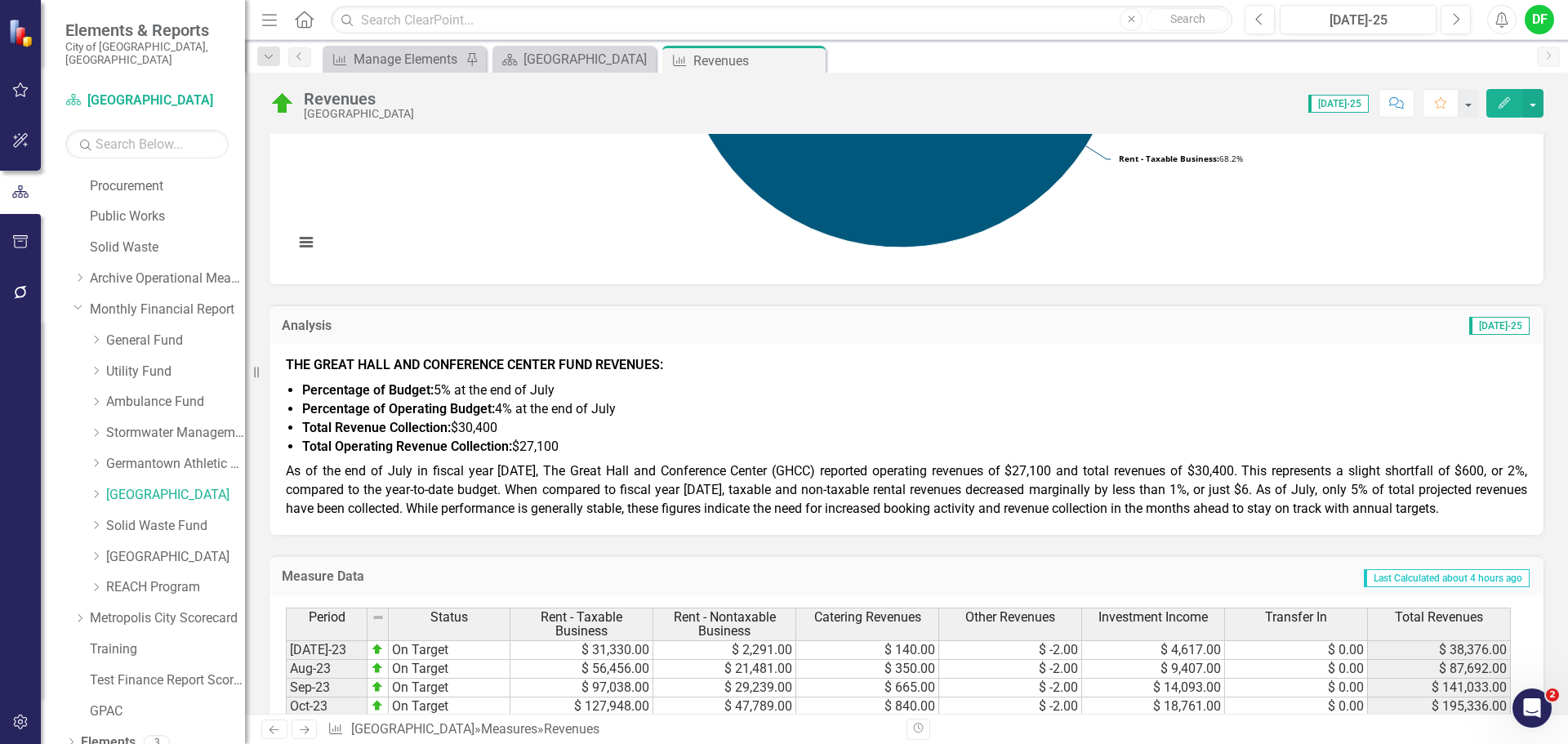
click at [1063, 499] on p "As of the end of July in fiscal year 2026, The Great Hall and Conference Center…" at bounding box center [907, 489] width 1242 height 60
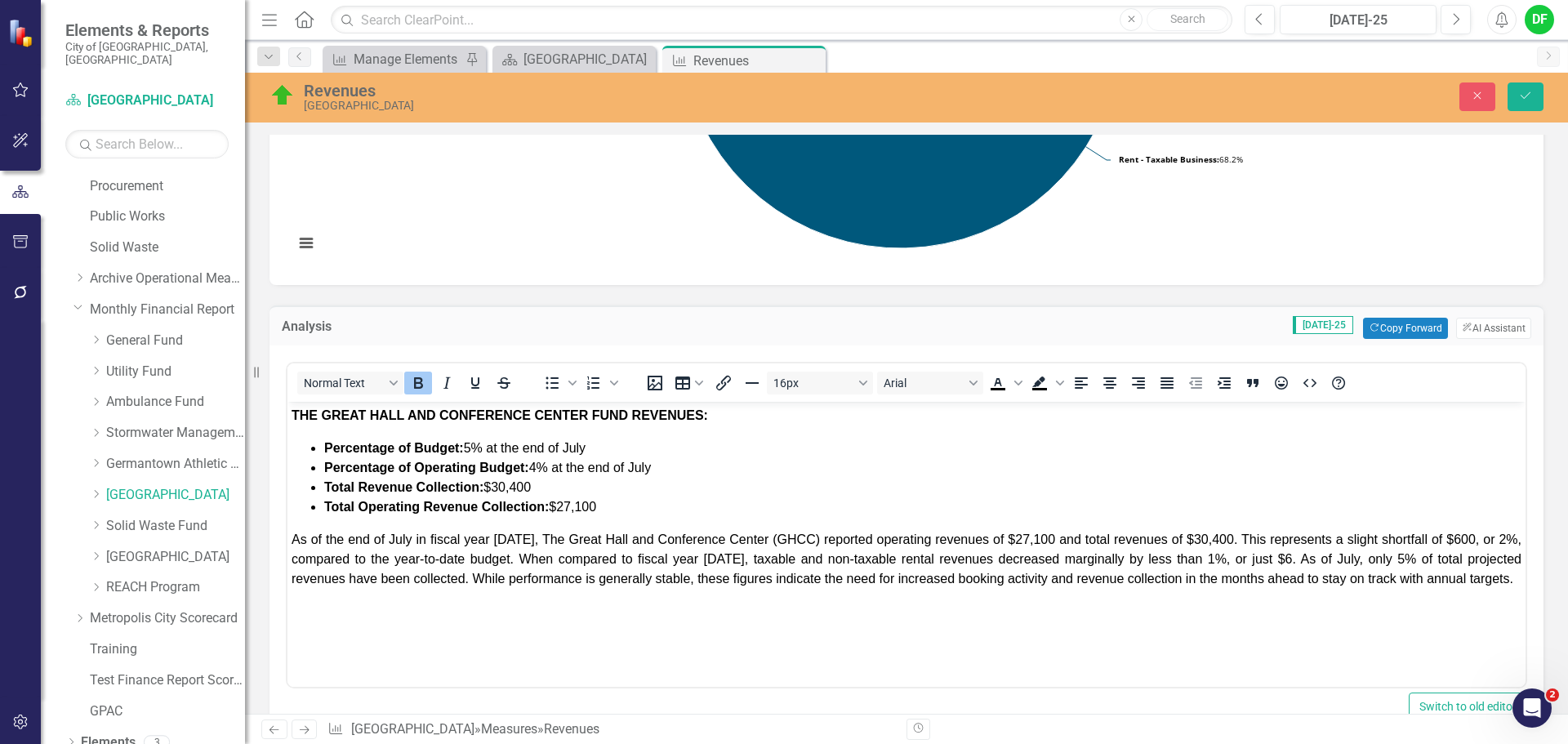
scroll to position [0, 0]
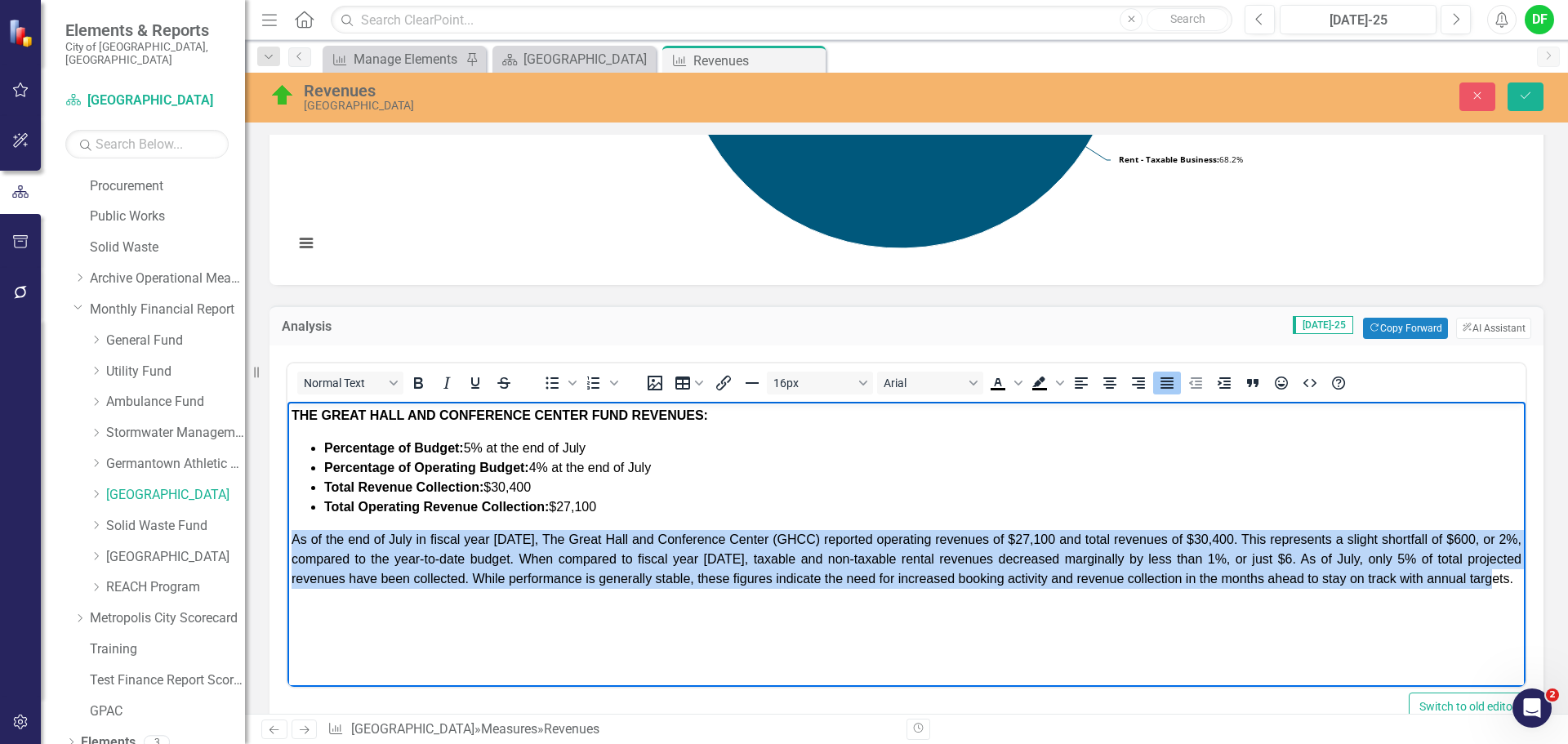
drag, startPoint x: 323, startPoint y: 593, endPoint x: 291, endPoint y: 542, distance: 60.2
click at [291, 542] on body "THE GREAT HALL AND CONFERENCE CENTER FUND REVENUES: Percentage of Budget: 5% at…" at bounding box center [907, 525] width 1238 height 245
click at [472, 589] on p "As of the end of July in fiscal year 2026, The Great Hall and Conference Center…" at bounding box center [907, 559] width 1230 height 59
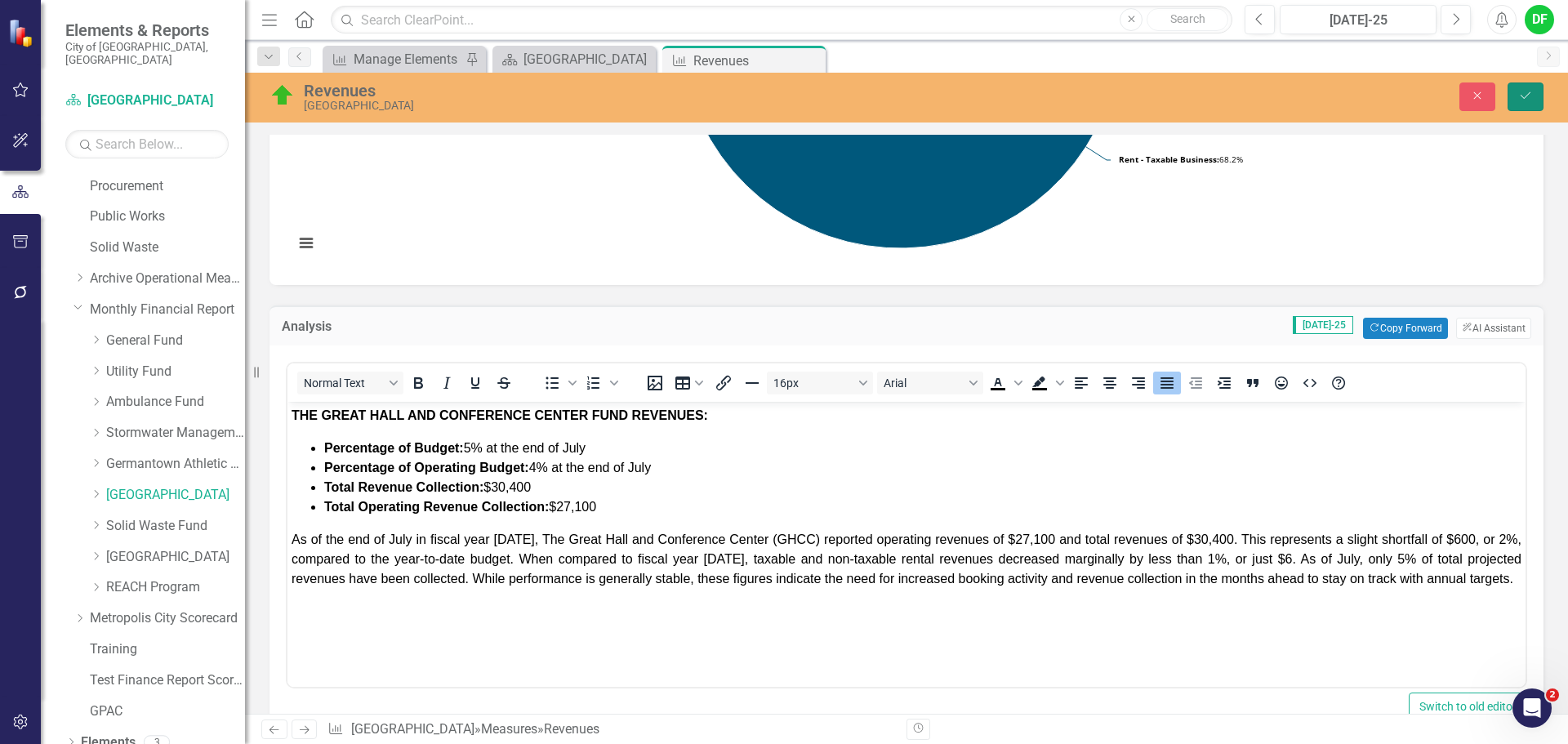
click at [1531, 94] on icon "Save" at bounding box center [1526, 95] width 15 height 11
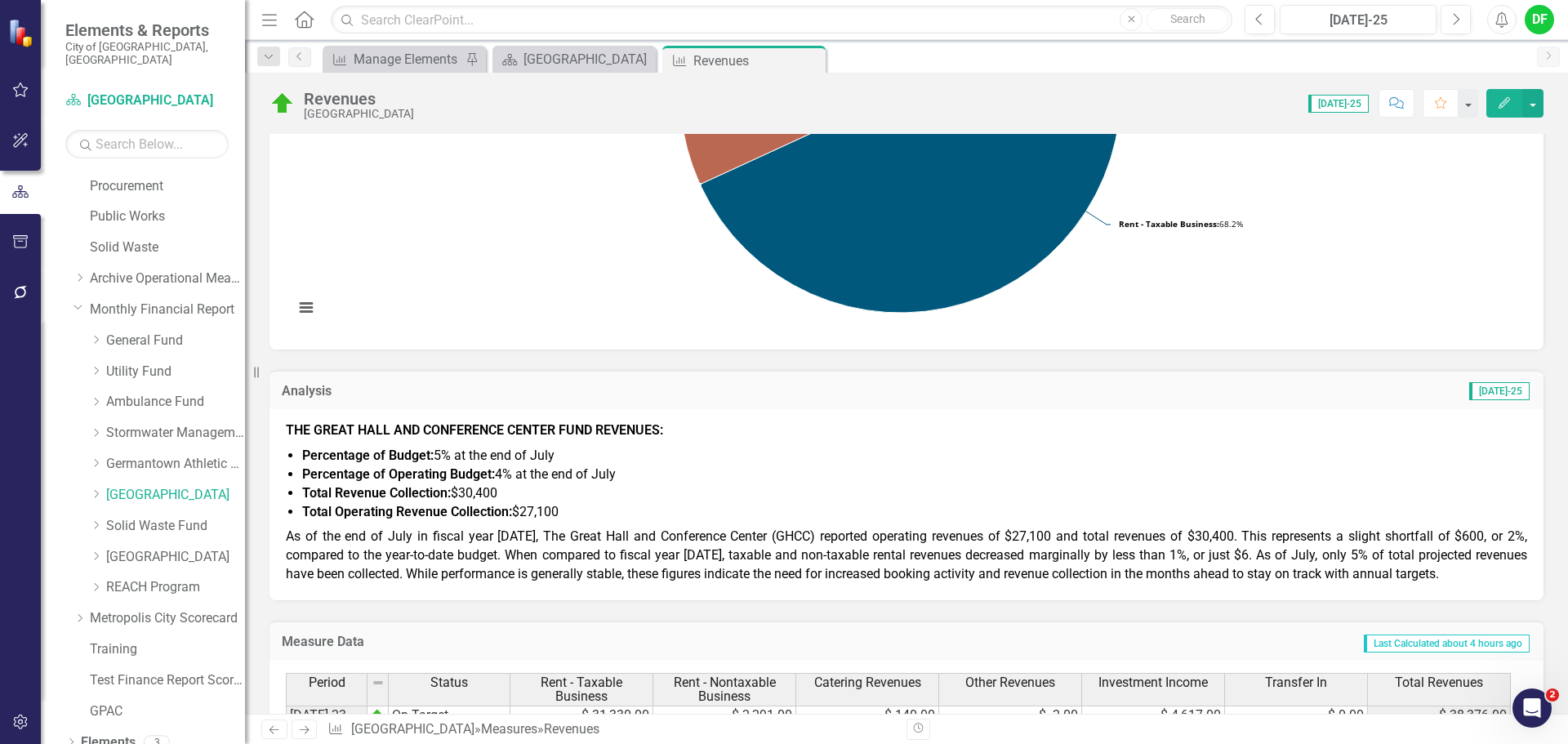
scroll to position [408, 0]
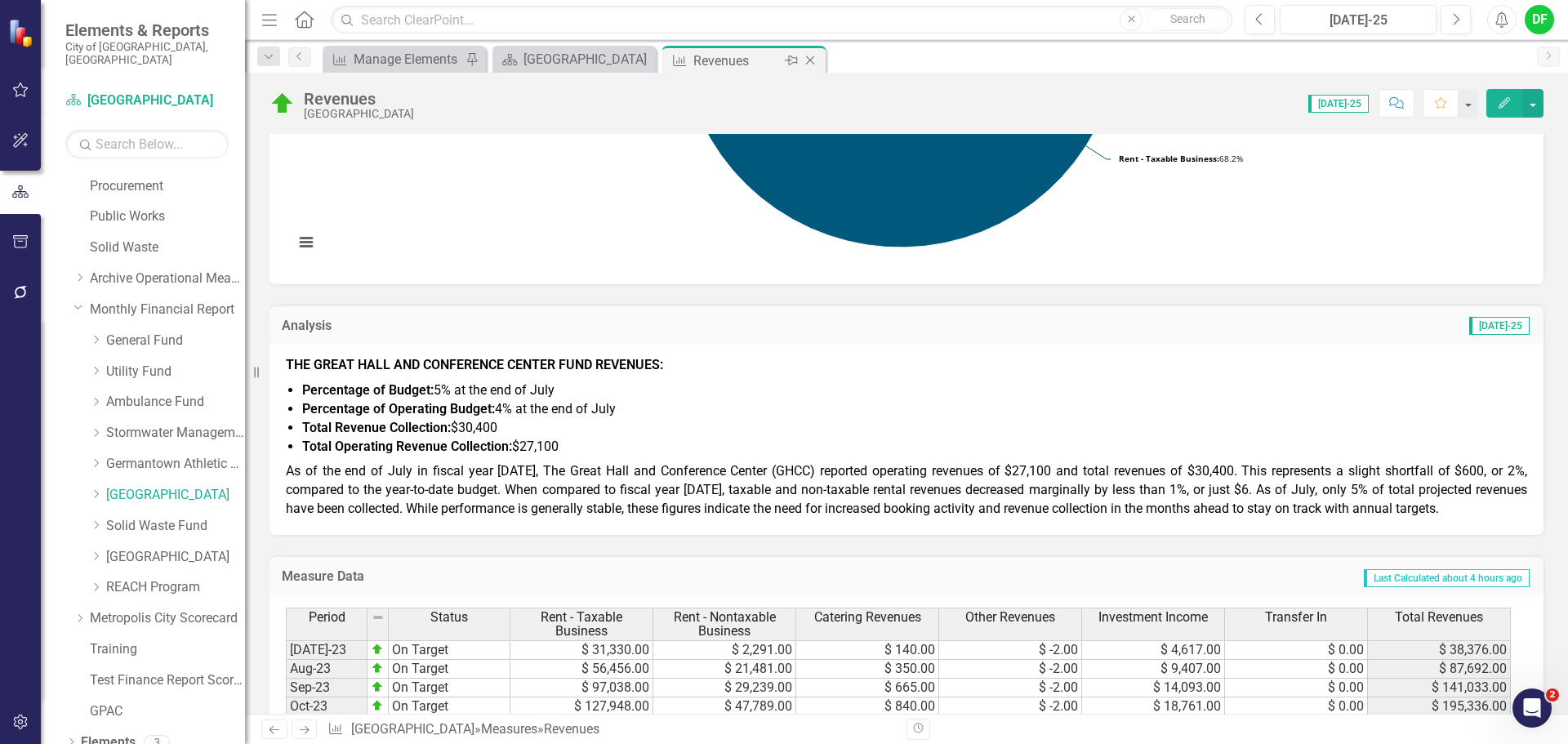
click at [809, 65] on icon "Close" at bounding box center [810, 60] width 17 height 13
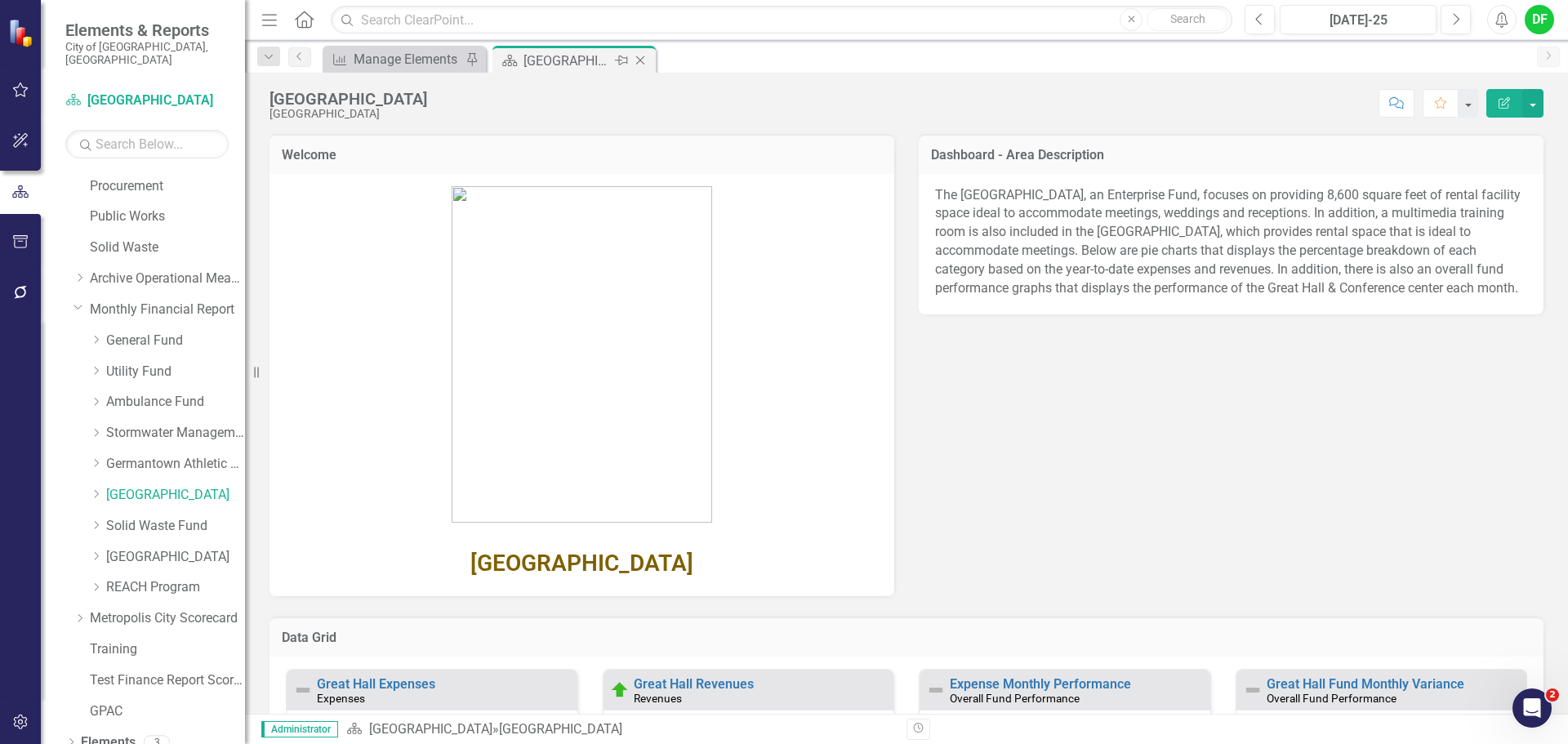
click at [644, 61] on icon "Close" at bounding box center [640, 60] width 17 height 13
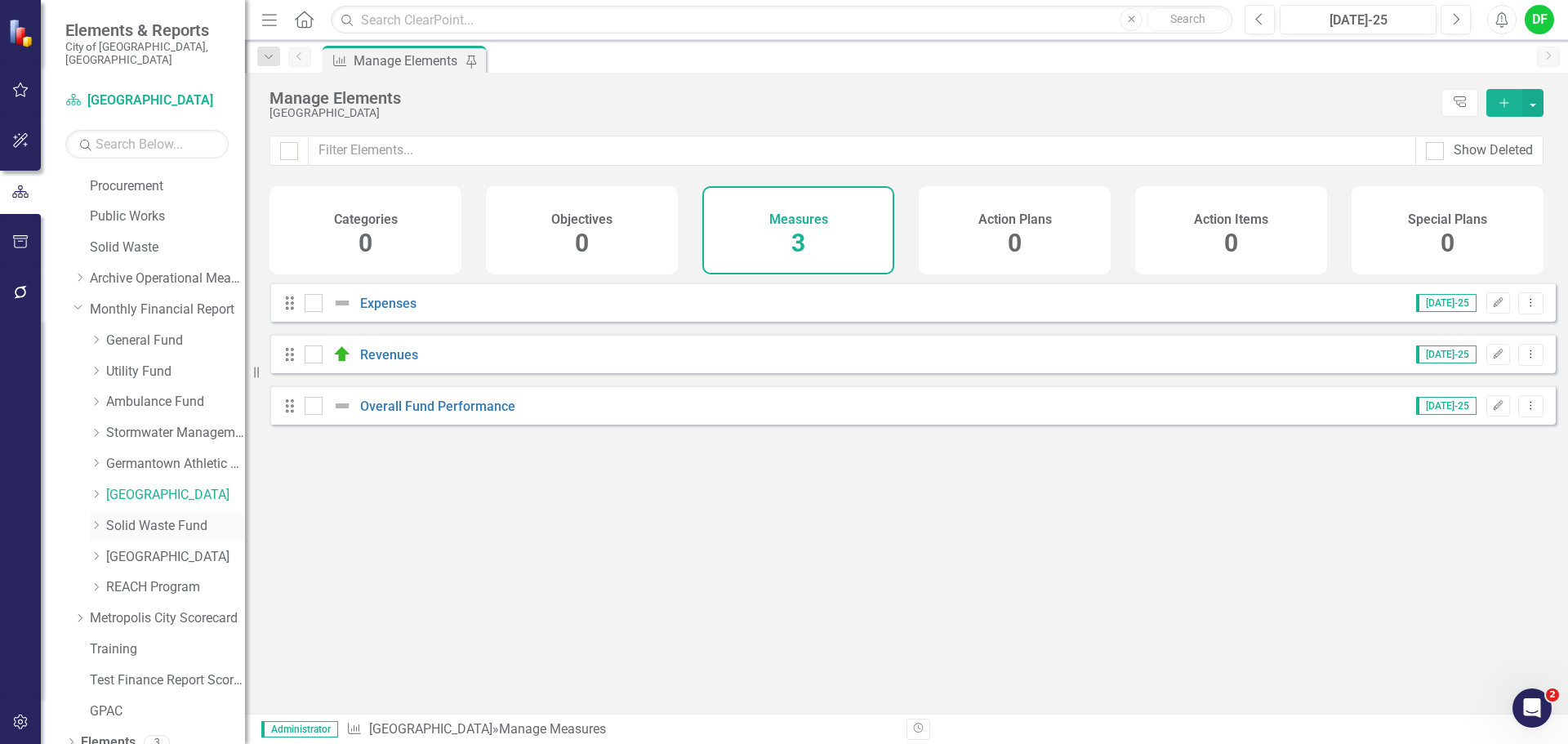
click at [164, 517] on link "Solid Waste Fund" at bounding box center [175, 525] width 138 height 19
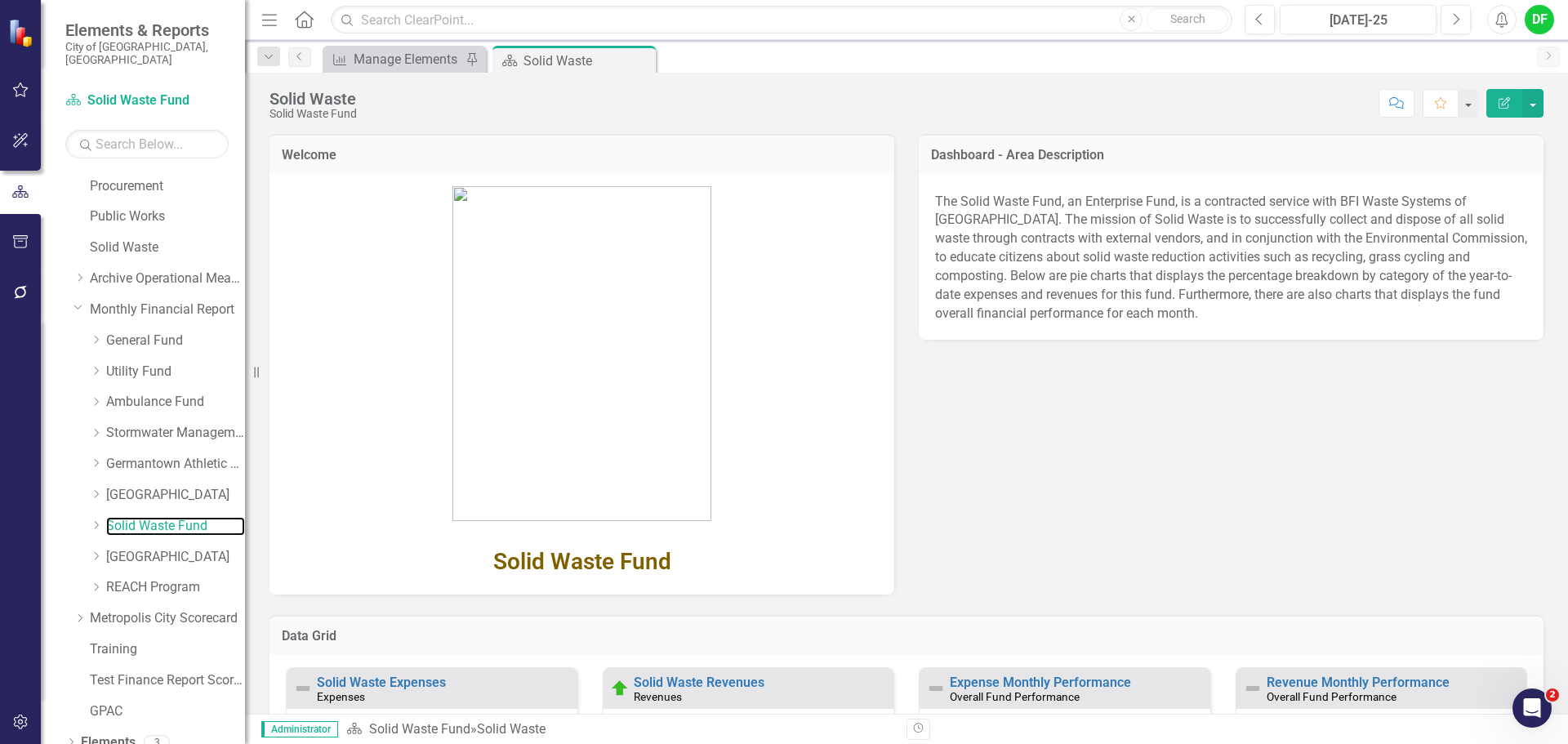
scroll to position [245, 0]
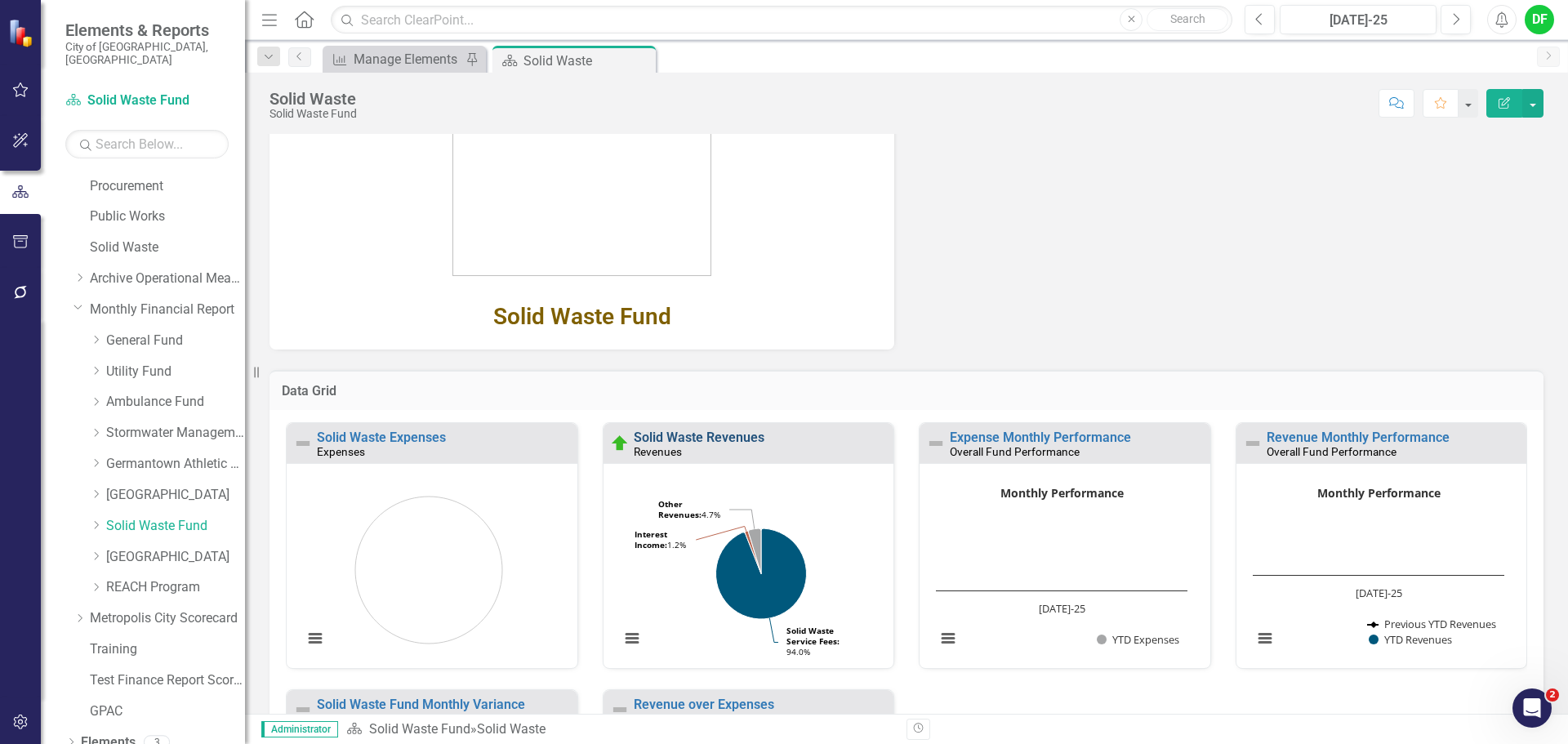
click at [737, 434] on link "Solid Waste Revenues" at bounding box center [699, 437] width 131 height 16
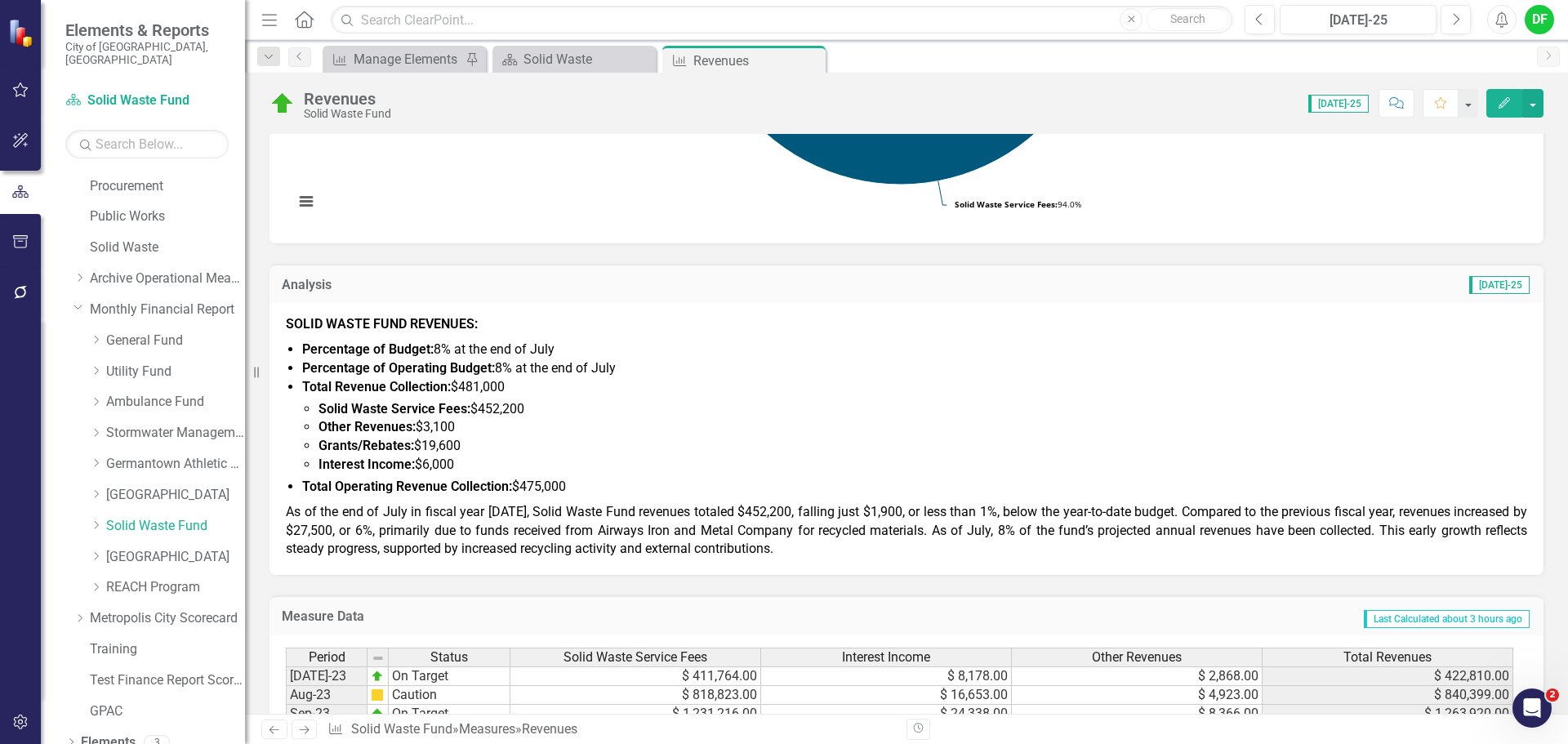
scroll to position [490, 0]
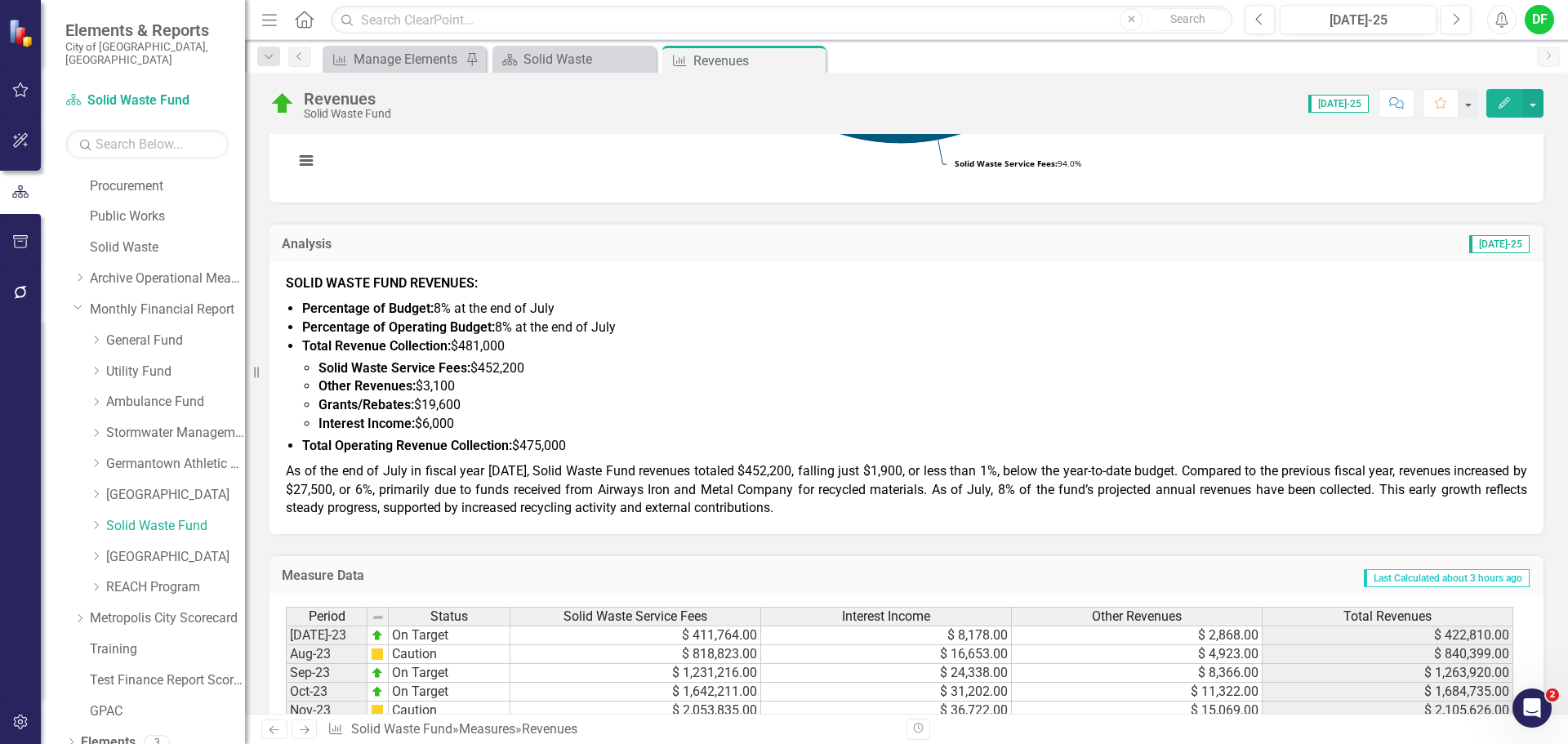
click at [812, 501] on p "As of the end of July in fiscal year [DATE], Solid Waste Fund revenues totaled …" at bounding box center [907, 489] width 1242 height 60
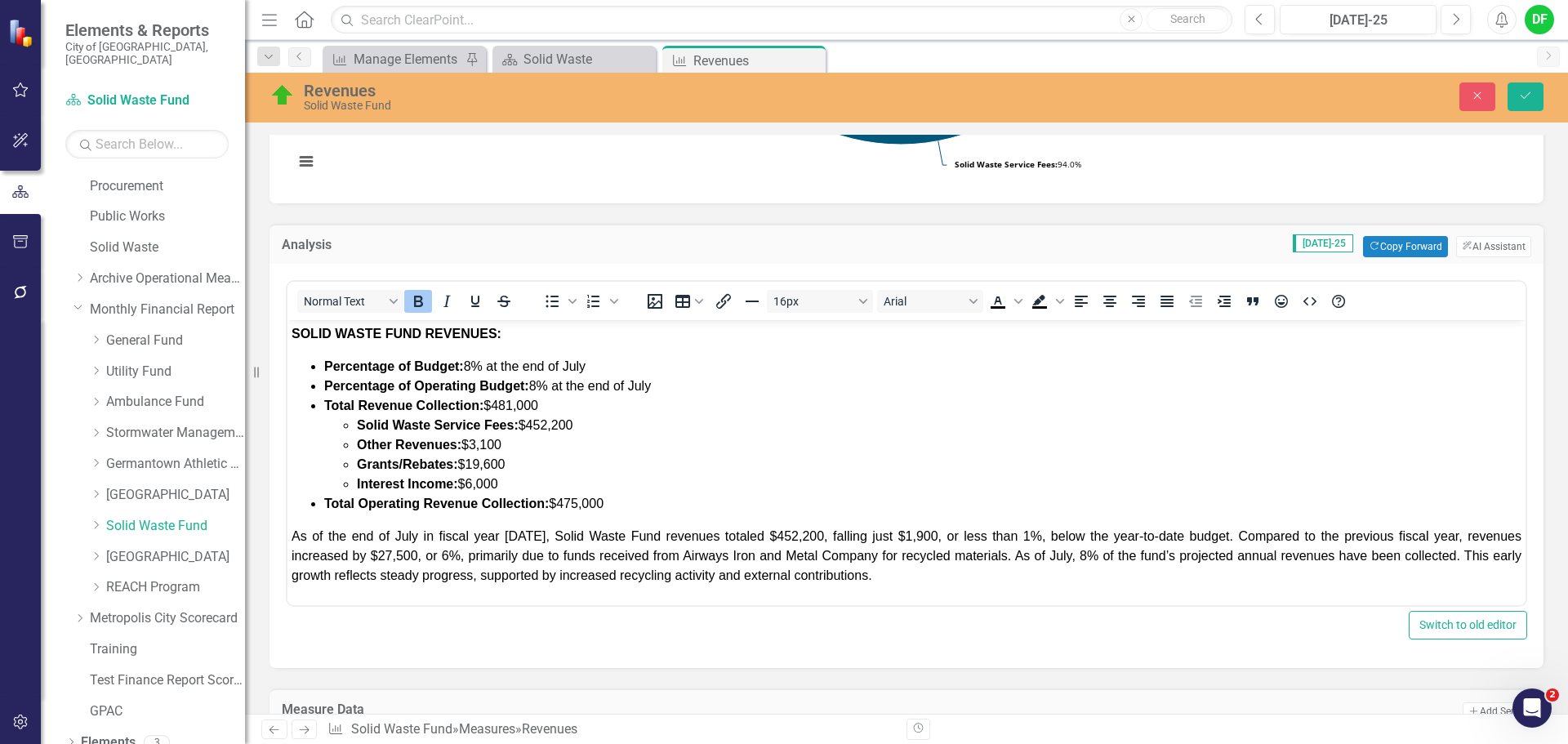
scroll to position [0, 0]
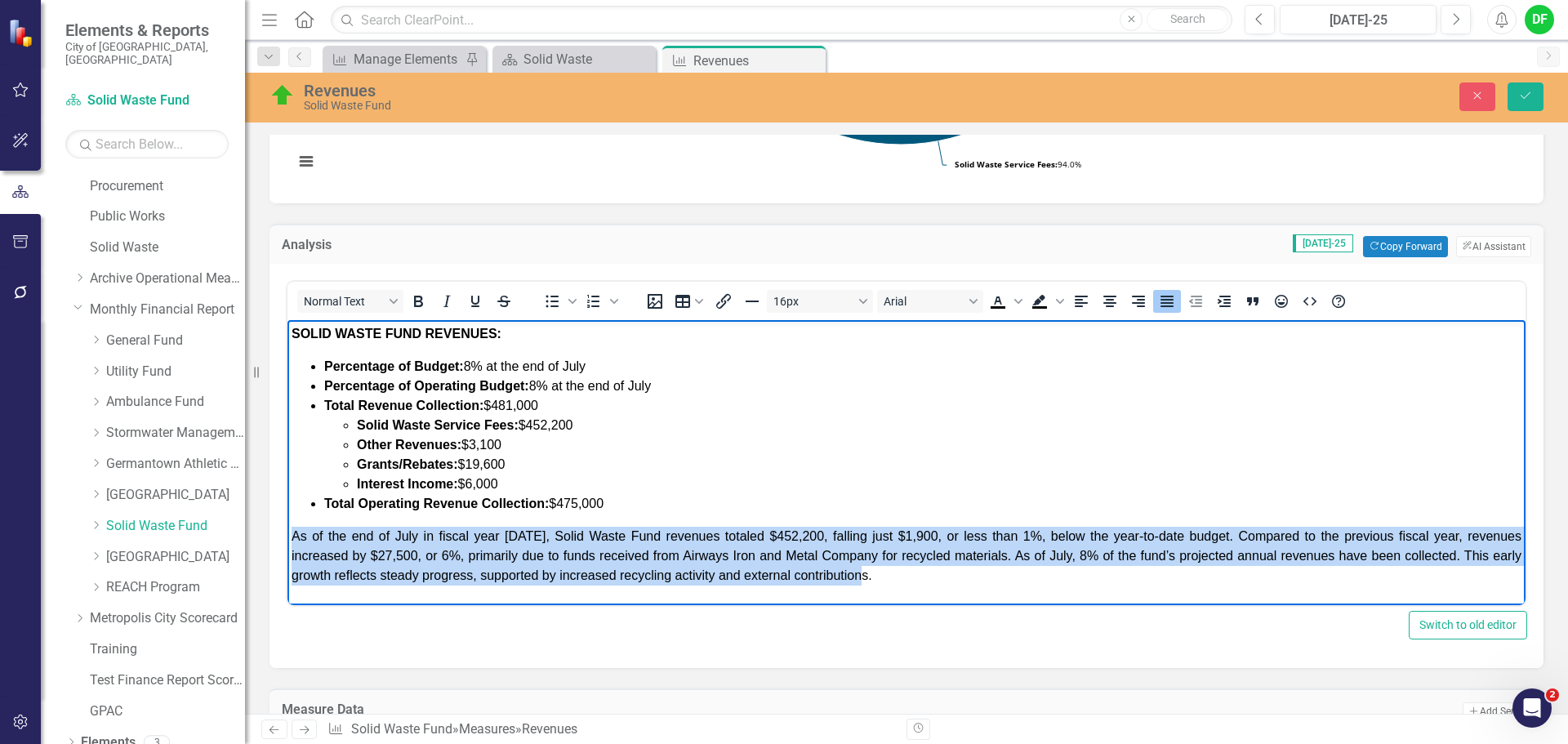
drag, startPoint x: 882, startPoint y: 580, endPoint x: 279, endPoint y: 531, distance: 605.0
click at [287, 531] on html "SOLID WASTE FUND REVENUES: Percentage of Budget: 8% at the end of July Percenta…" at bounding box center [907, 461] width 1238 height 282
click at [888, 577] on p "As of the end of July in fiscal year [DATE], Solid Waste Fund revenues totaled …" at bounding box center [907, 555] width 1230 height 59
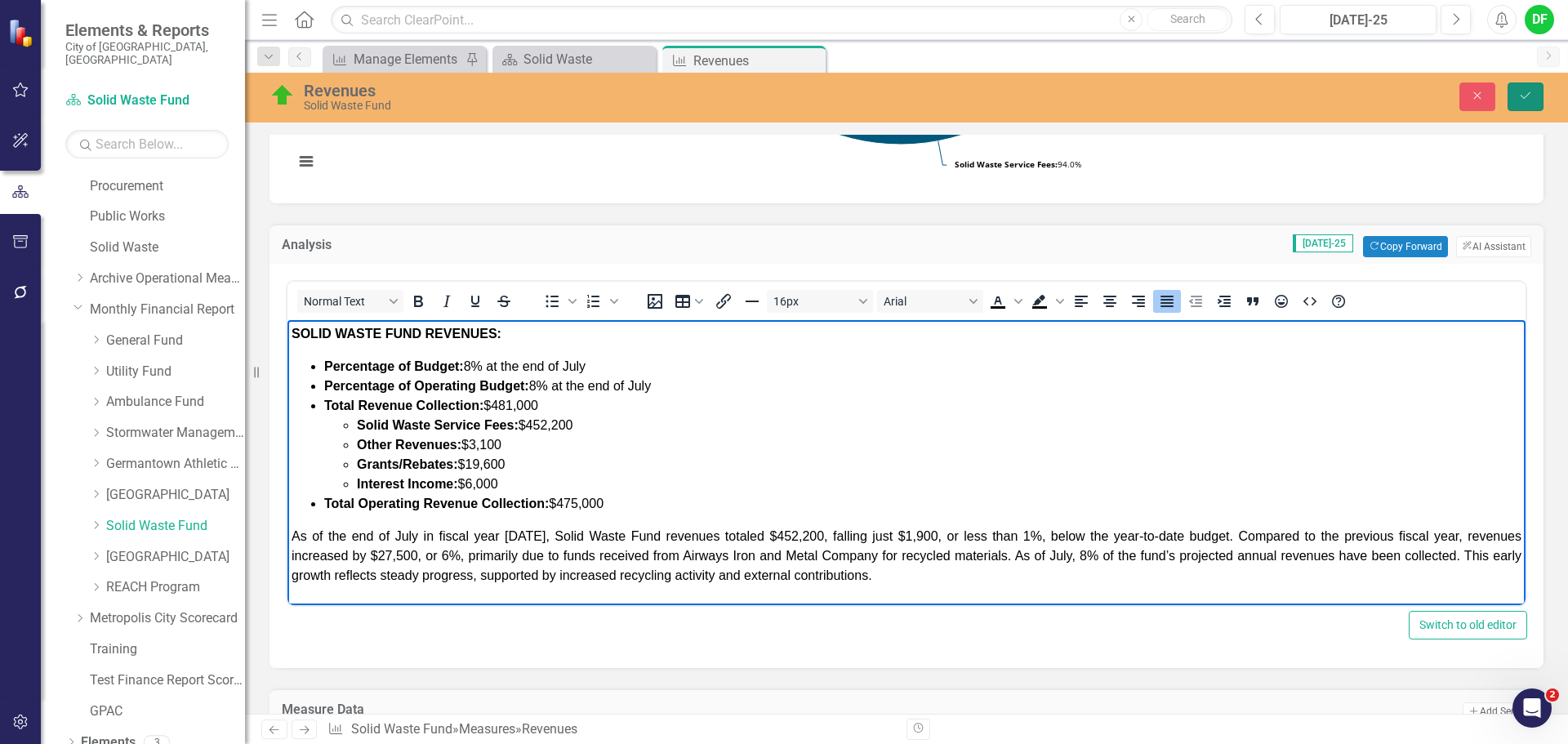
click at [1524, 93] on icon "Save" at bounding box center [1526, 95] width 15 height 11
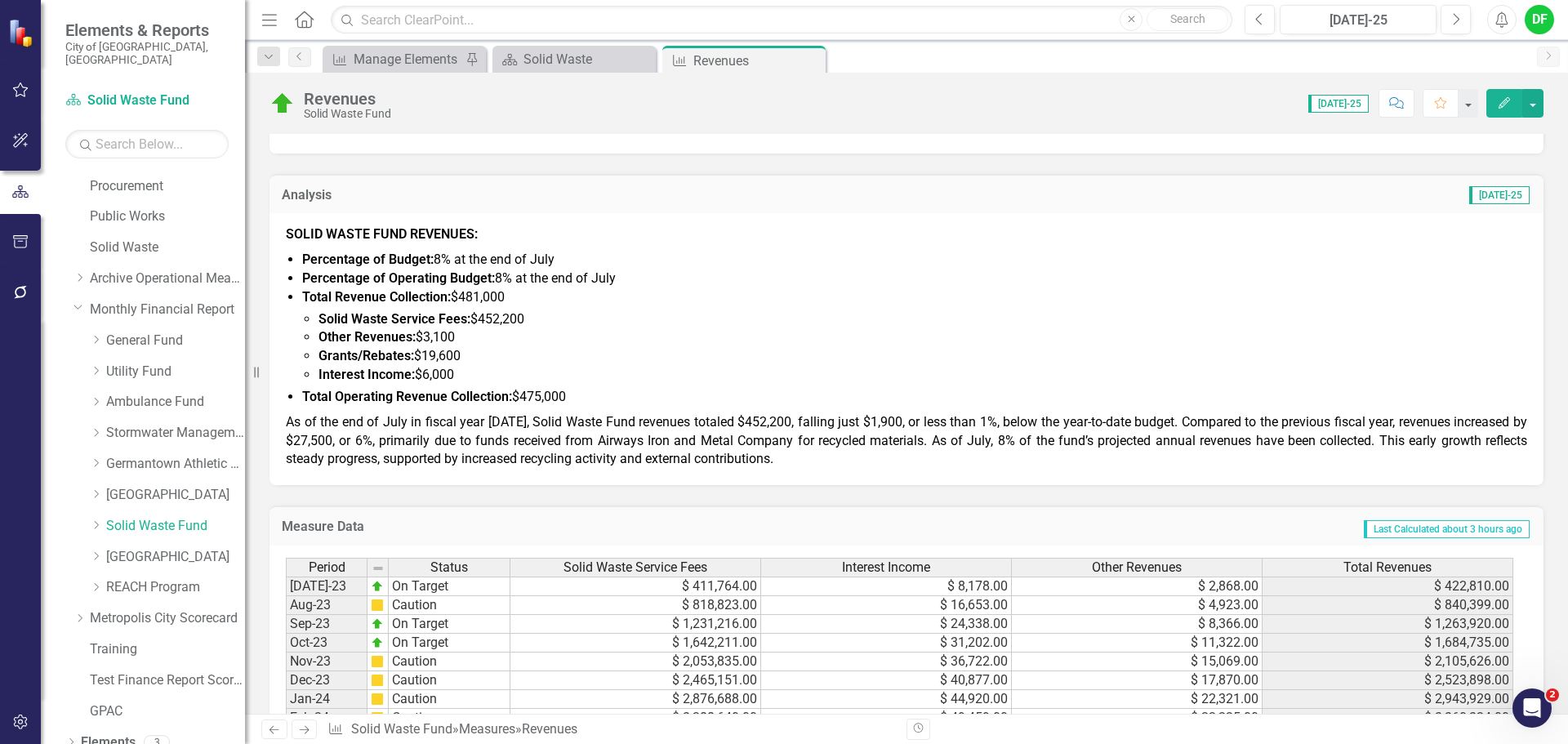
scroll to position [571, 0]
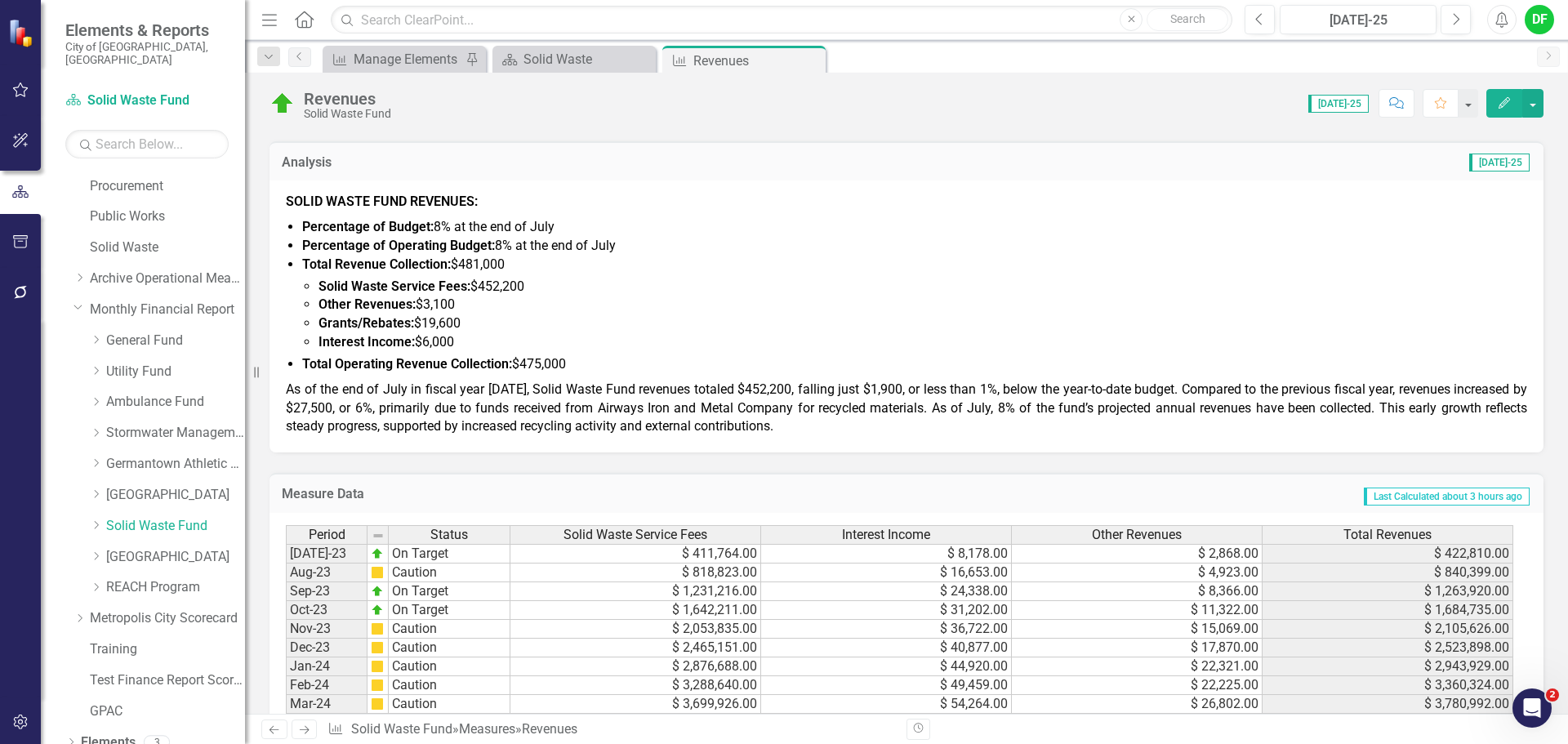
click at [504, 330] on li "Grants/Rebates: $19,600" at bounding box center [922, 324] width 1209 height 19
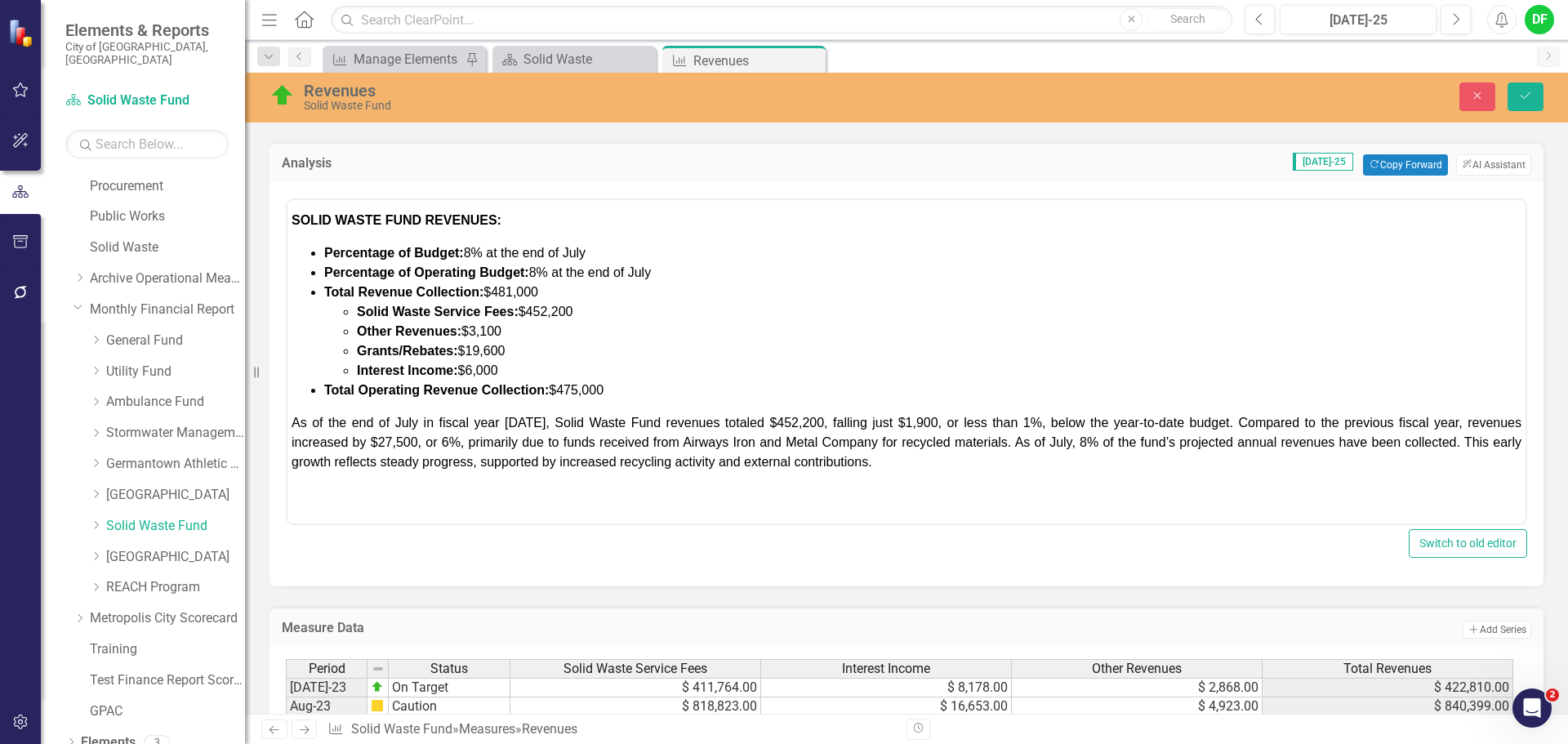
scroll to position [0, 0]
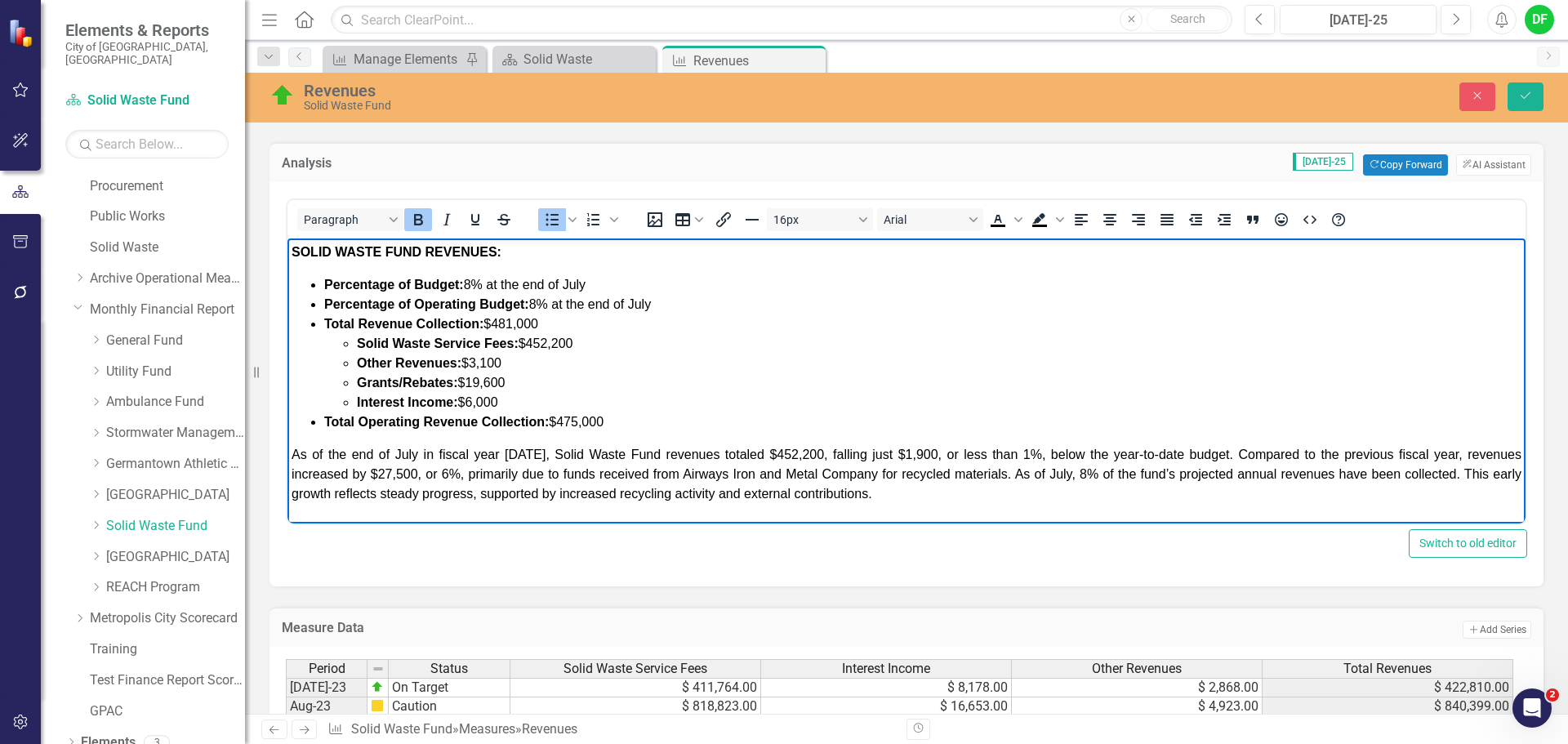
drag, startPoint x: 521, startPoint y: 403, endPoint x: 360, endPoint y: 339, distance: 173.3
click at [360, 339] on ul "Solid Waste Service Fees: $452,200 Other Revenues: $3,100 Grants/Rebates: $19,6…" at bounding box center [923, 373] width 1198 height 78
click at [575, 219] on icon "Bullet list" at bounding box center [572, 219] width 8 height 5
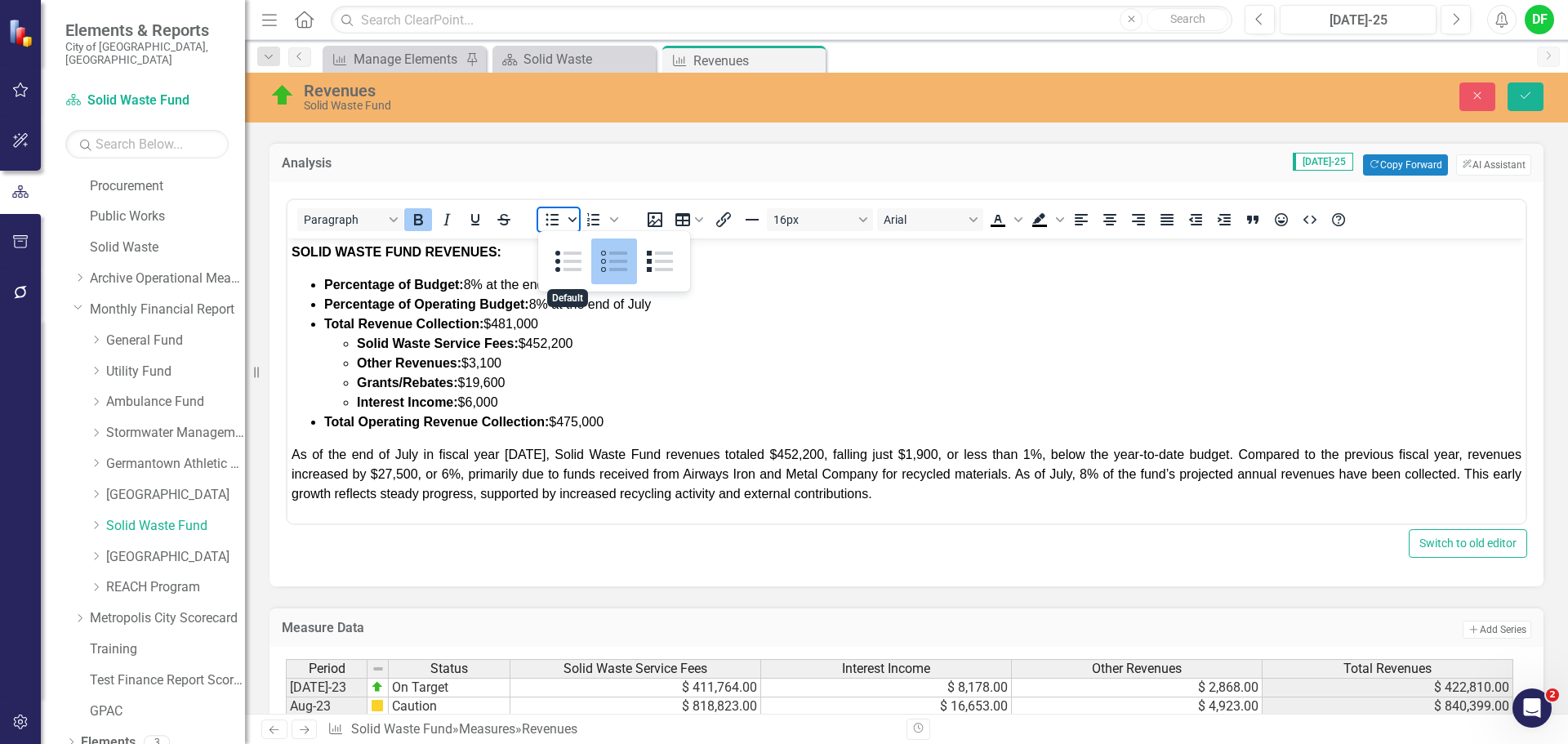
click at [575, 219] on icon "Bullet list" at bounding box center [572, 219] width 8 height 5
click at [726, 471] on span "As of the end of July in fiscal year [DATE], Solid Waste Fund revenues totaled …" at bounding box center [907, 474] width 1230 height 53
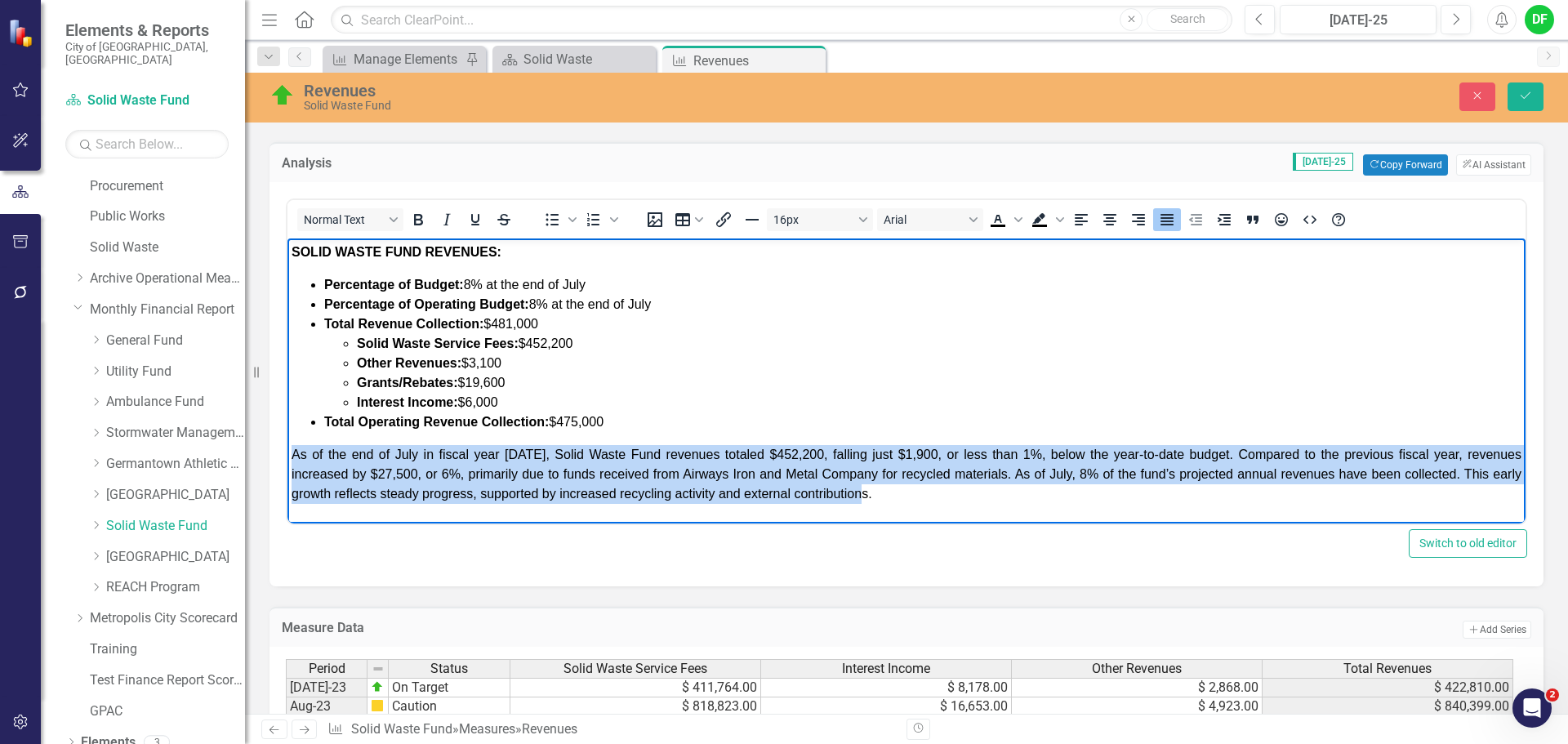
drag, startPoint x: 900, startPoint y: 496, endPoint x: 292, endPoint y: 458, distance: 609.2
click at [292, 458] on p "As of the end of July in fiscal year [DATE], Solid Waste Fund revenues totaled …" at bounding box center [907, 474] width 1230 height 59
click at [904, 502] on p "As of the end of July in fiscal year [DATE], Solid Waste Fund revenues totaled …" at bounding box center [907, 474] width 1230 height 59
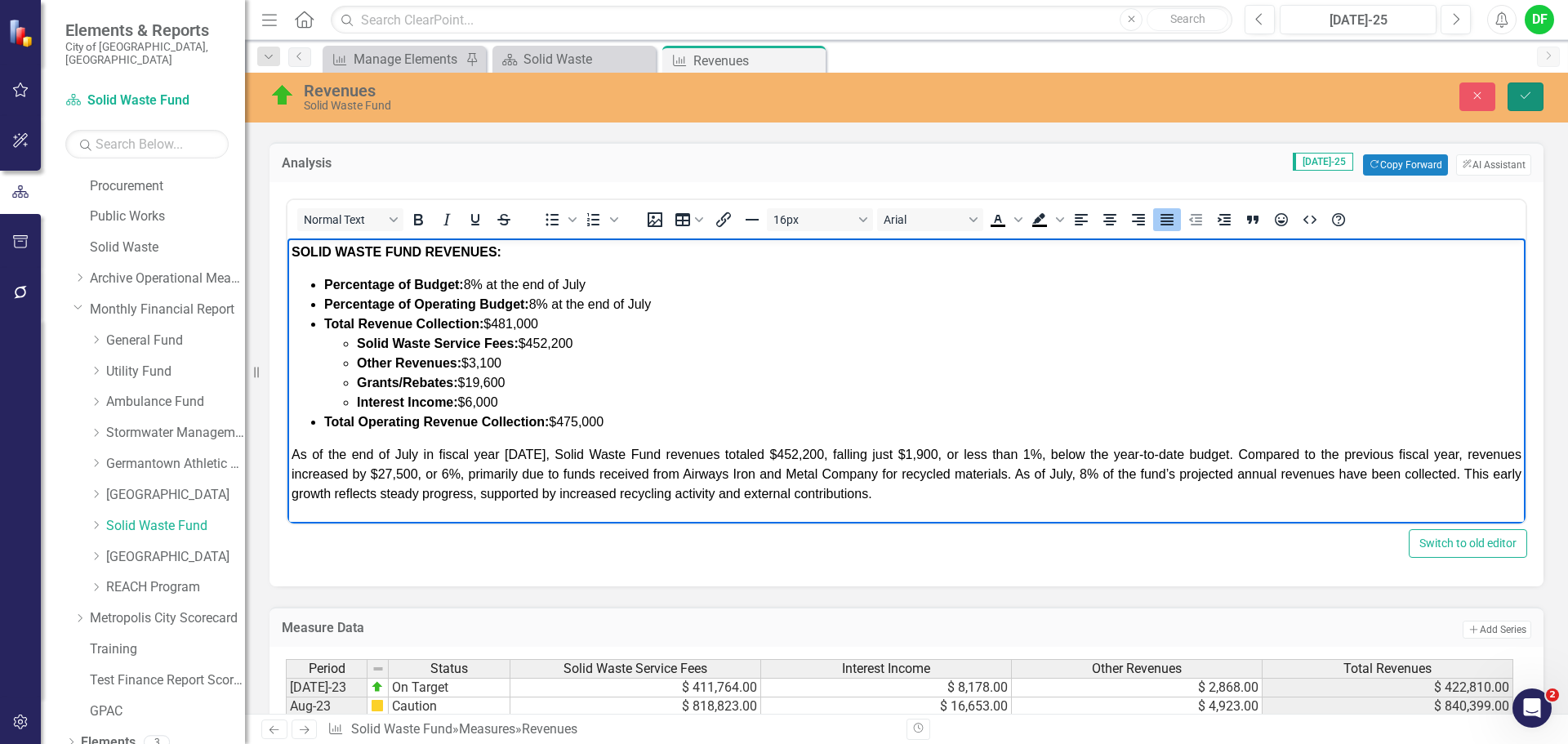
click at [1537, 97] on button "Save" at bounding box center [1526, 97] width 36 height 28
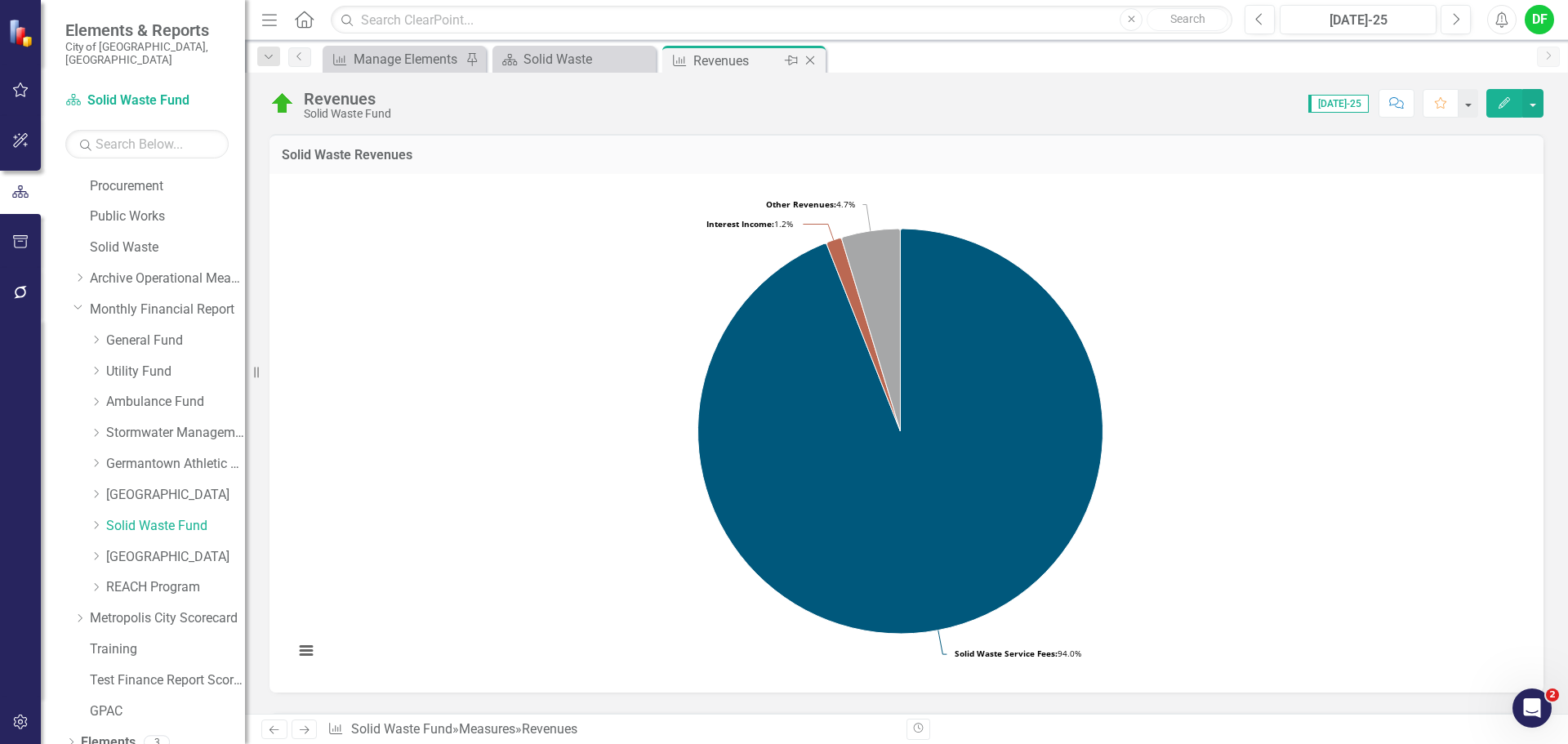
click at [810, 58] on icon "Close" at bounding box center [810, 60] width 17 height 13
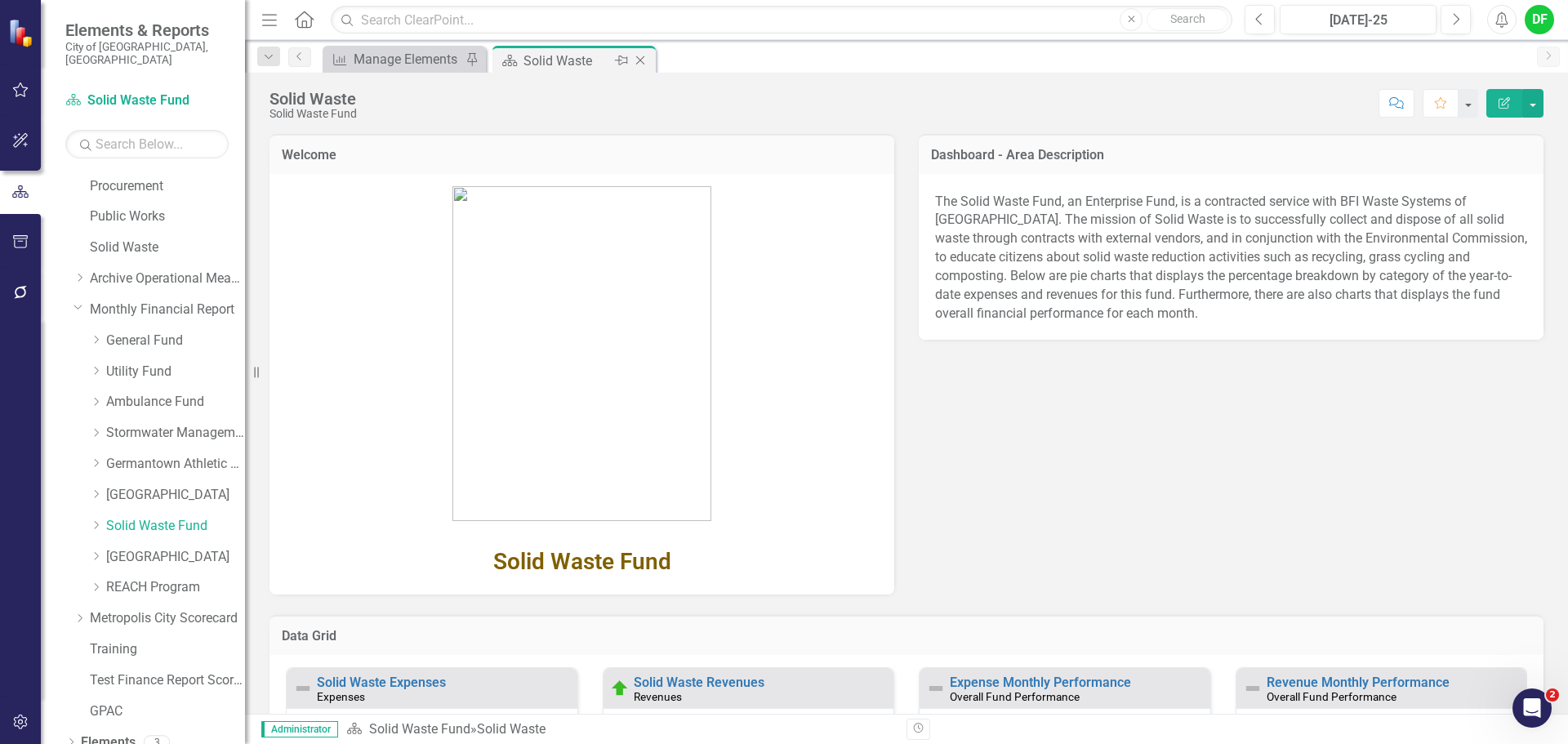
click at [638, 61] on icon "Close" at bounding box center [640, 60] width 17 height 13
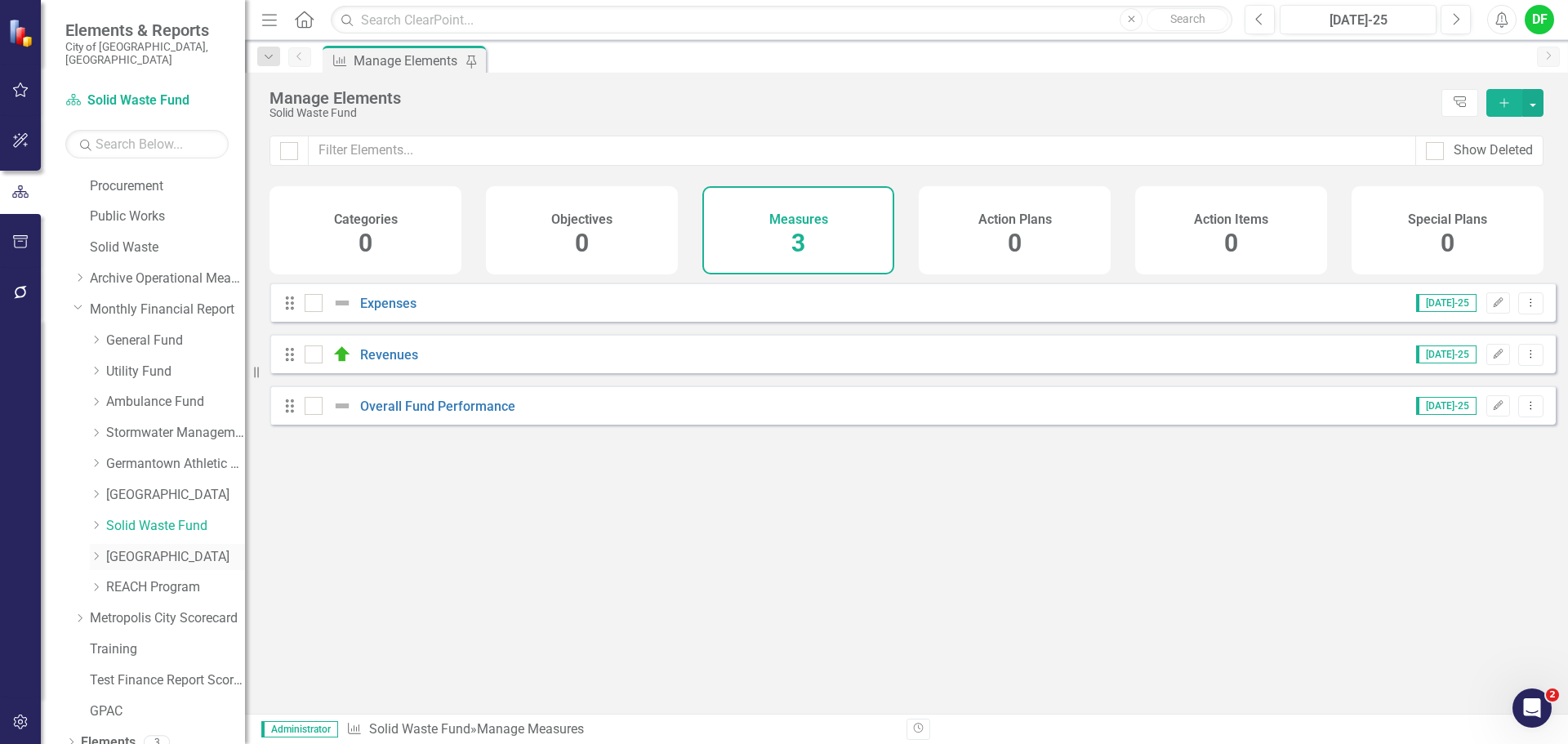
click at [145, 548] on link "[GEOGRAPHIC_DATA]" at bounding box center [175, 557] width 138 height 19
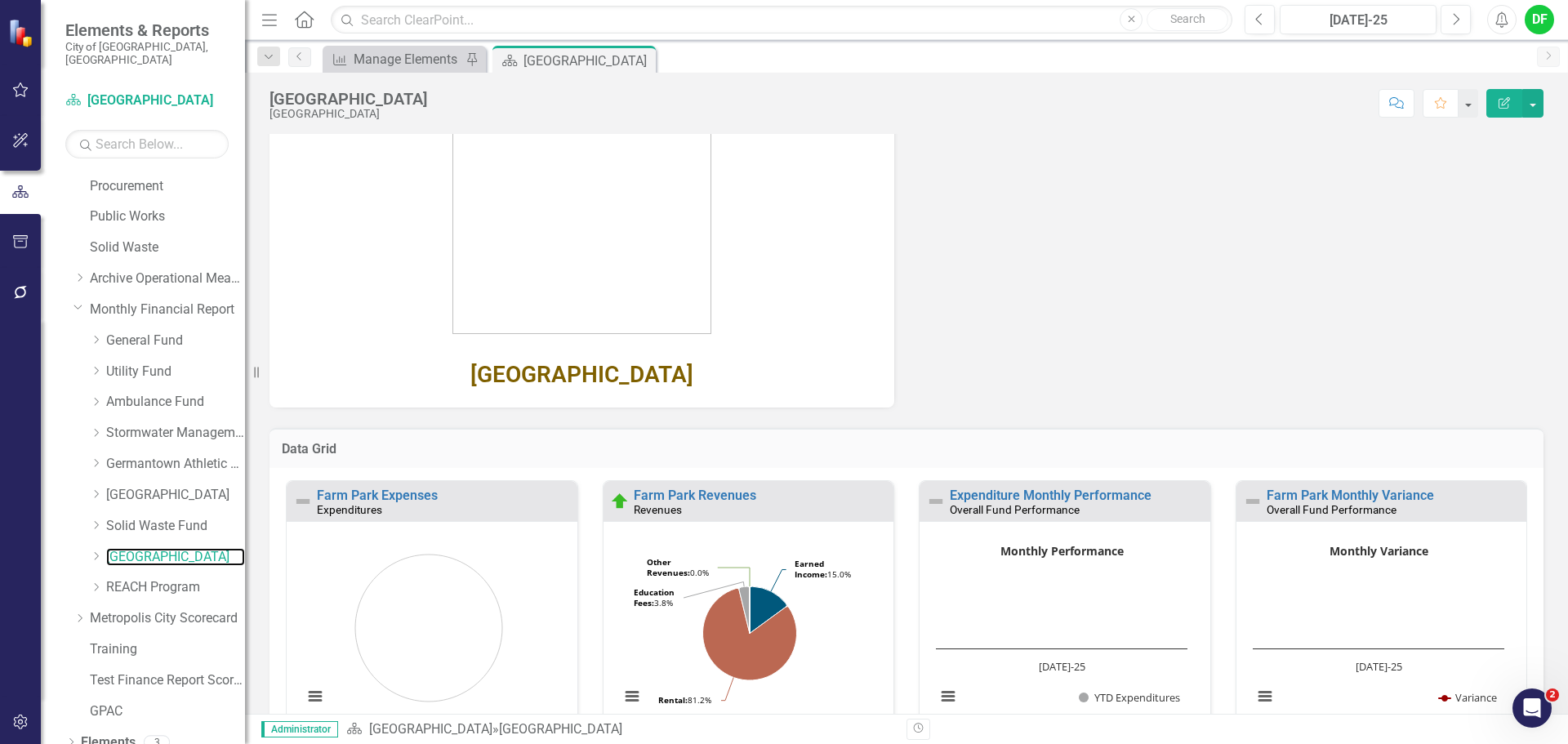
scroll to position [279, 0]
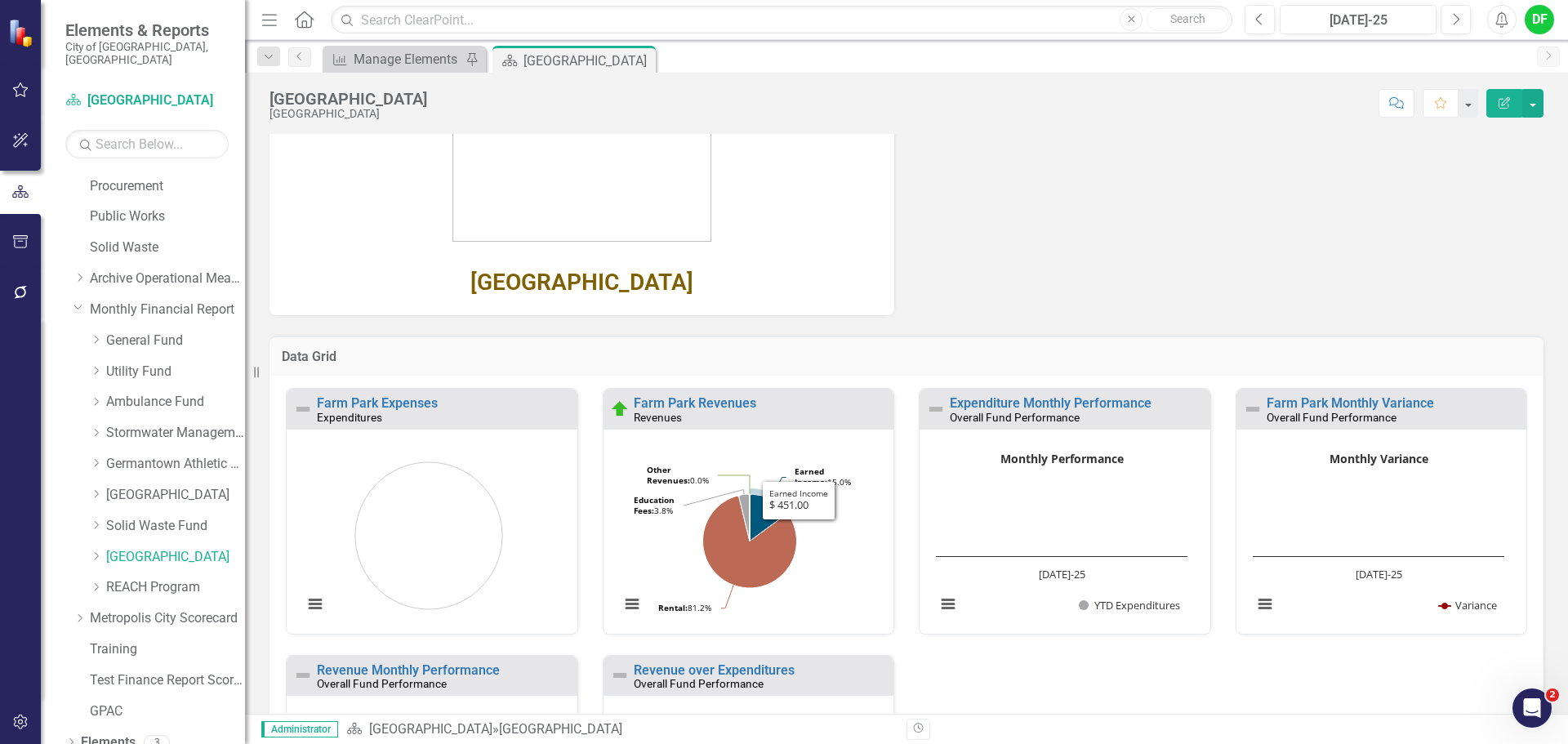
click at [727, 413] on div "Revenues" at bounding box center [762, 418] width 257 height 14
click at [727, 405] on link "Farm Park Revenues" at bounding box center [695, 403] width 123 height 16
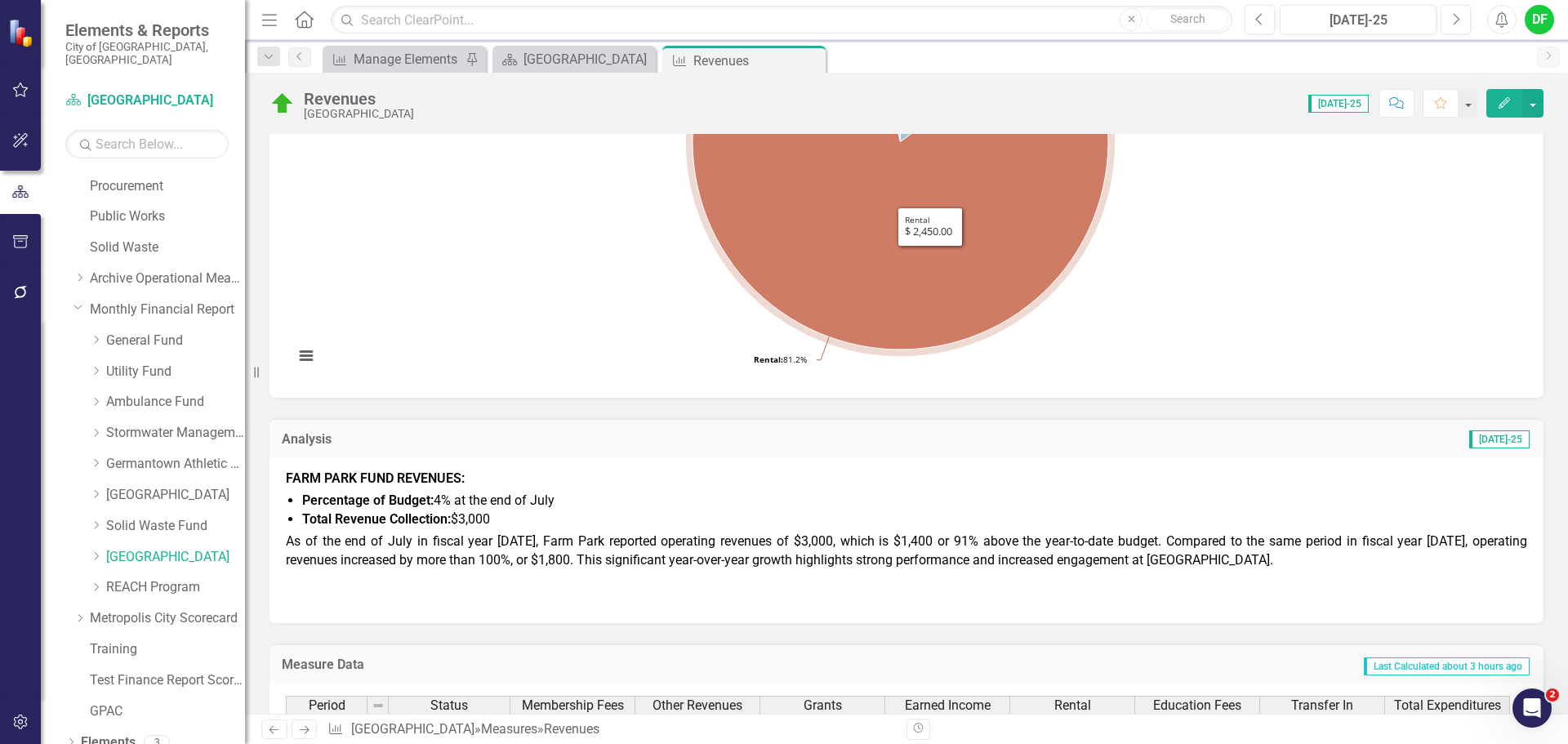
scroll to position [408, 0]
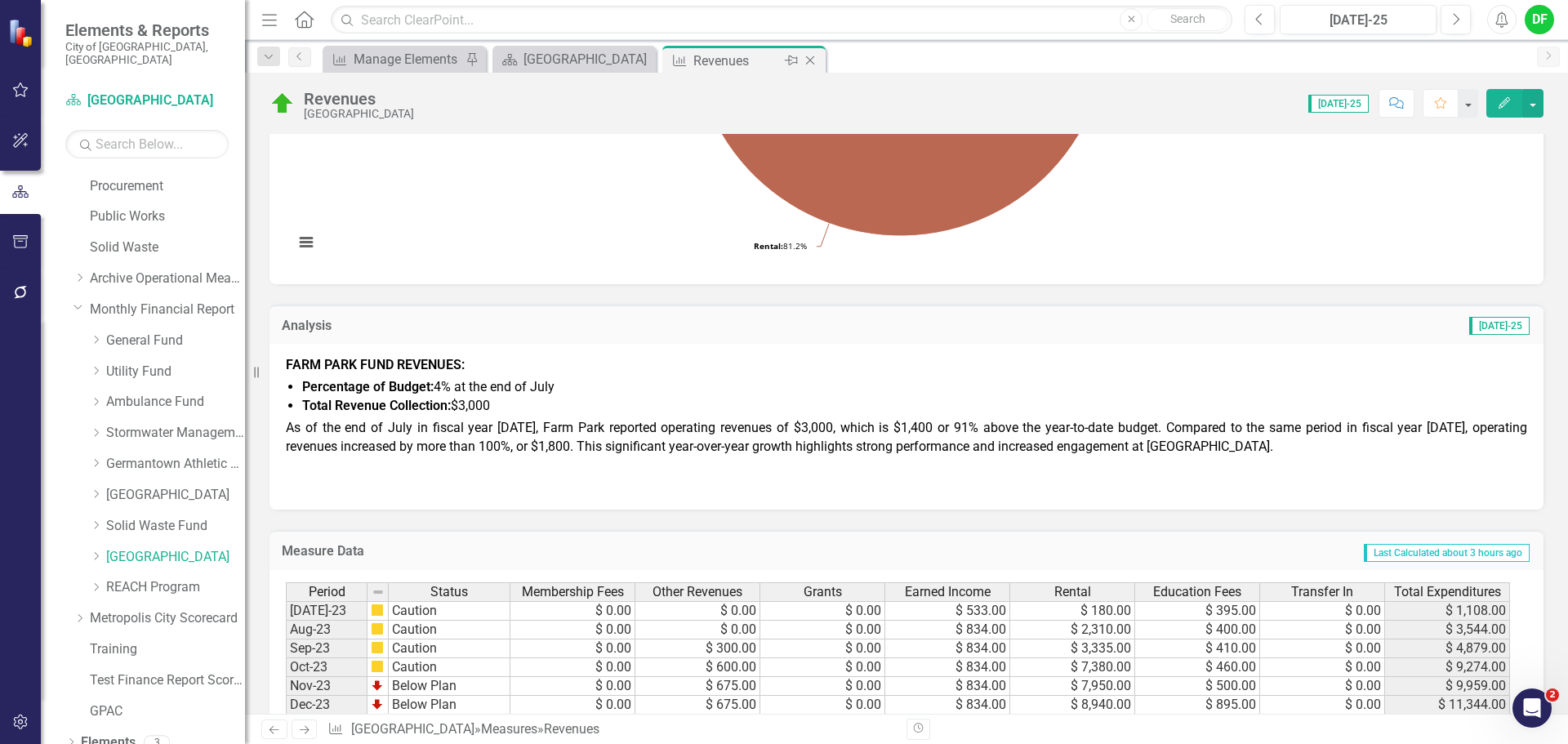
click at [815, 60] on icon "Close" at bounding box center [810, 60] width 17 height 13
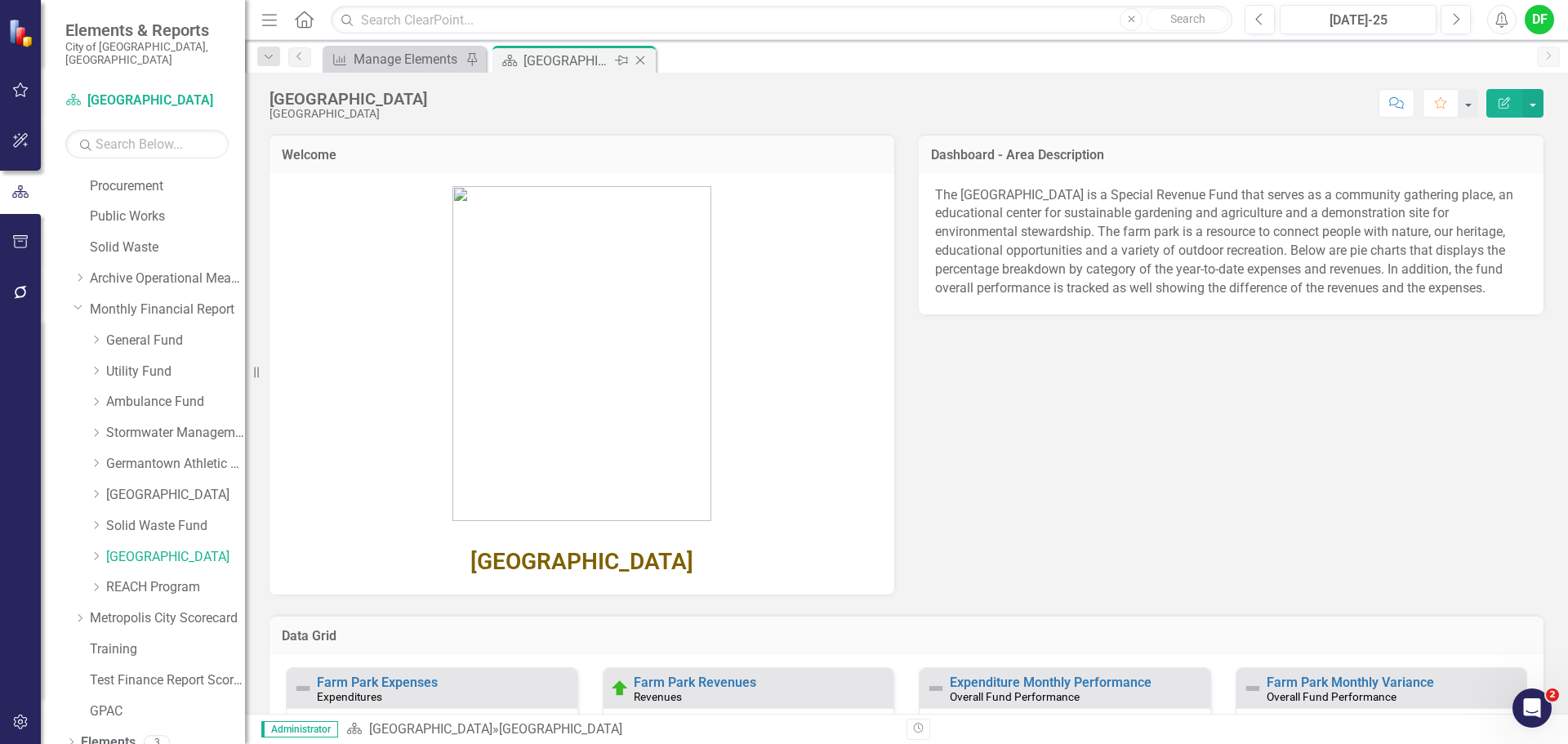
click at [646, 58] on icon "Close" at bounding box center [640, 60] width 17 height 13
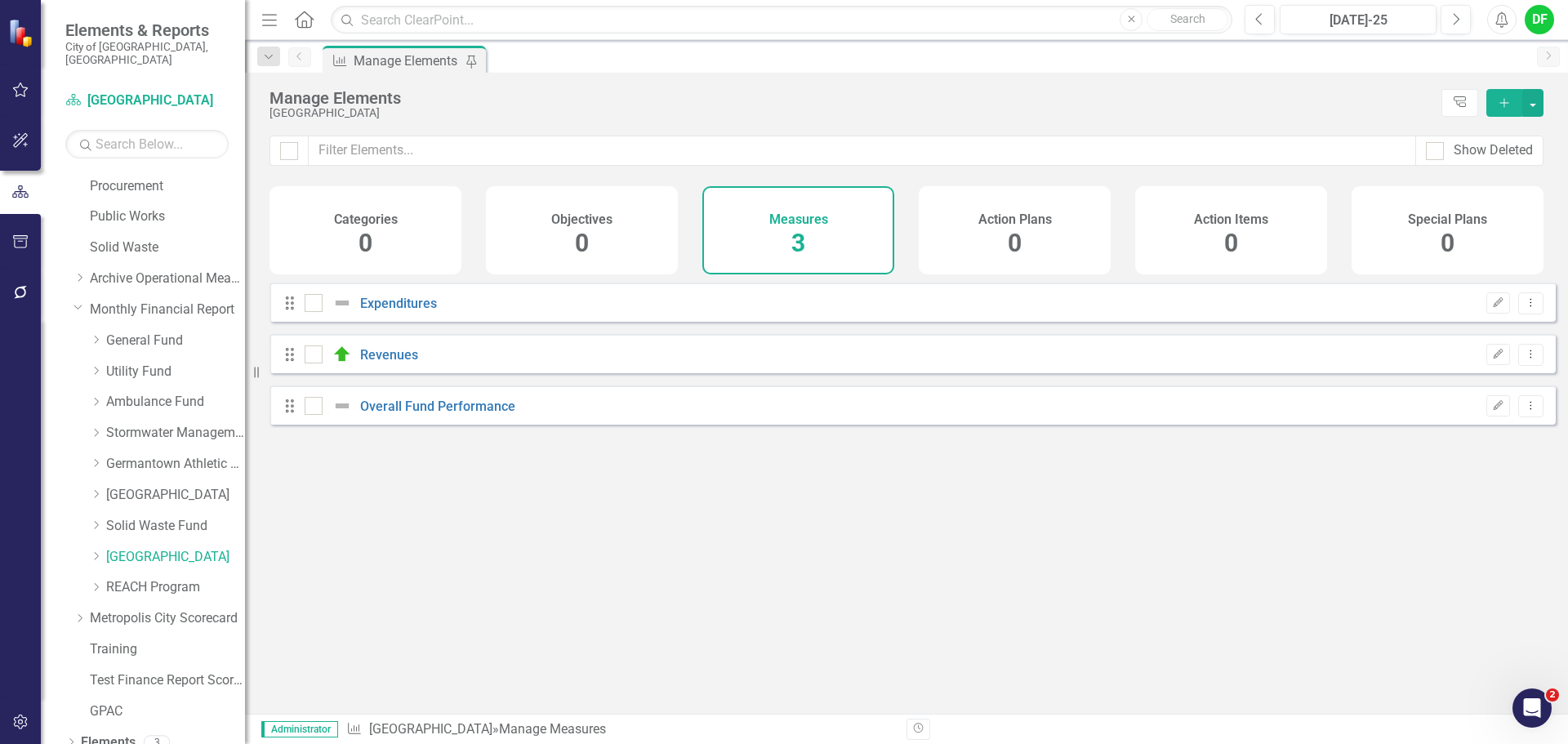
checkbox input "false"
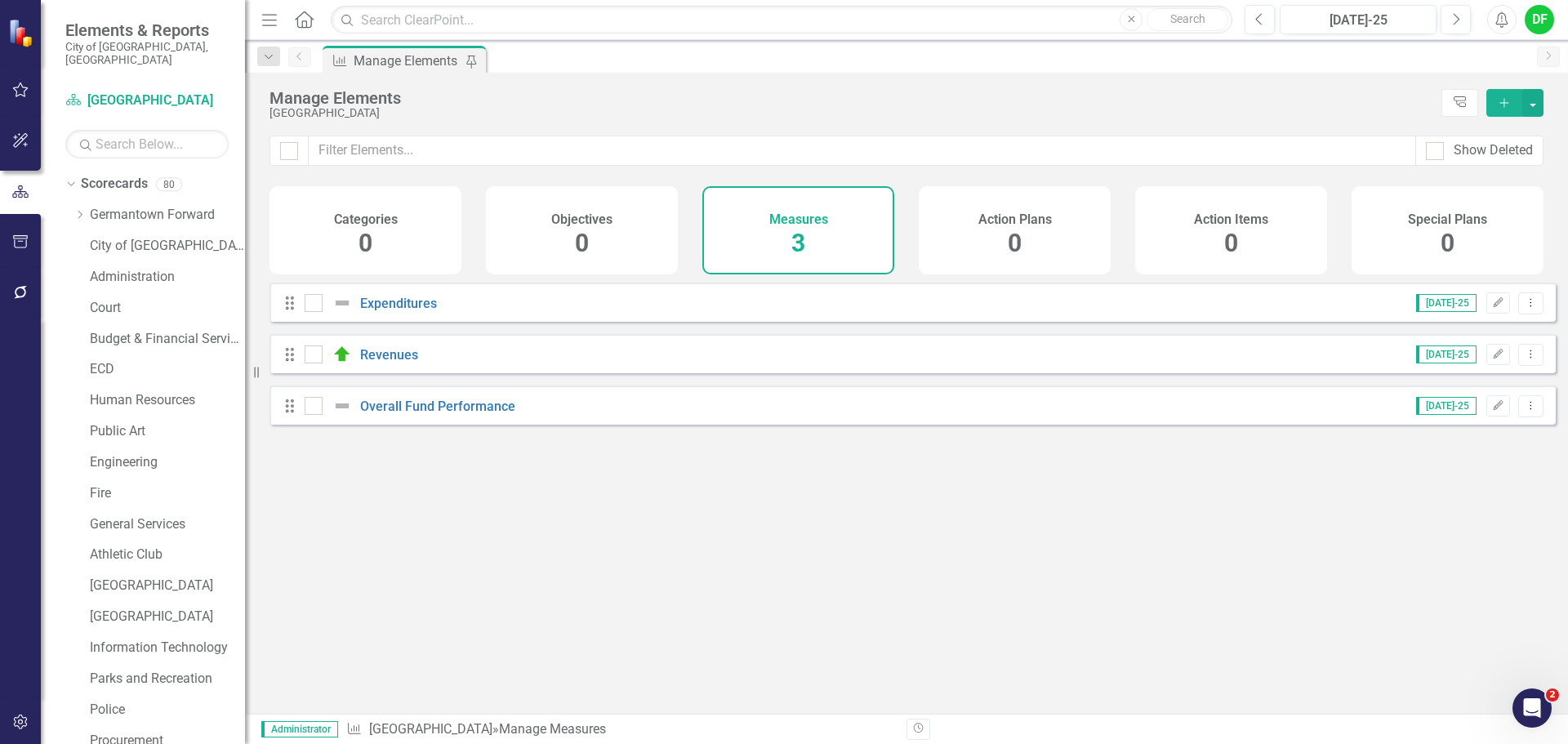
scroll to position [554, 0]
